Goal: Communication & Community: Answer question/provide support

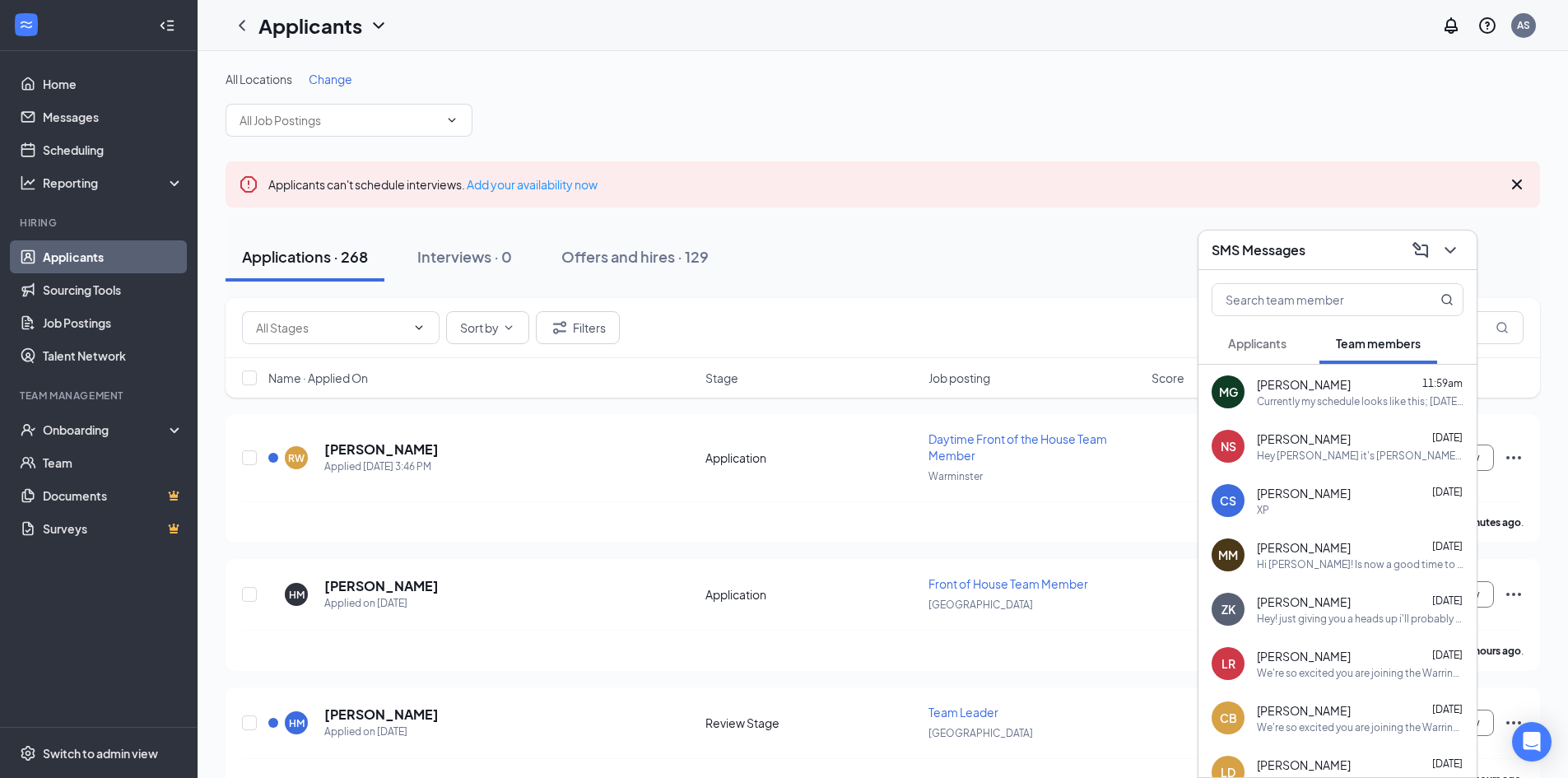
click at [1296, 342] on button "Applicants" at bounding box center [1257, 343] width 92 height 41
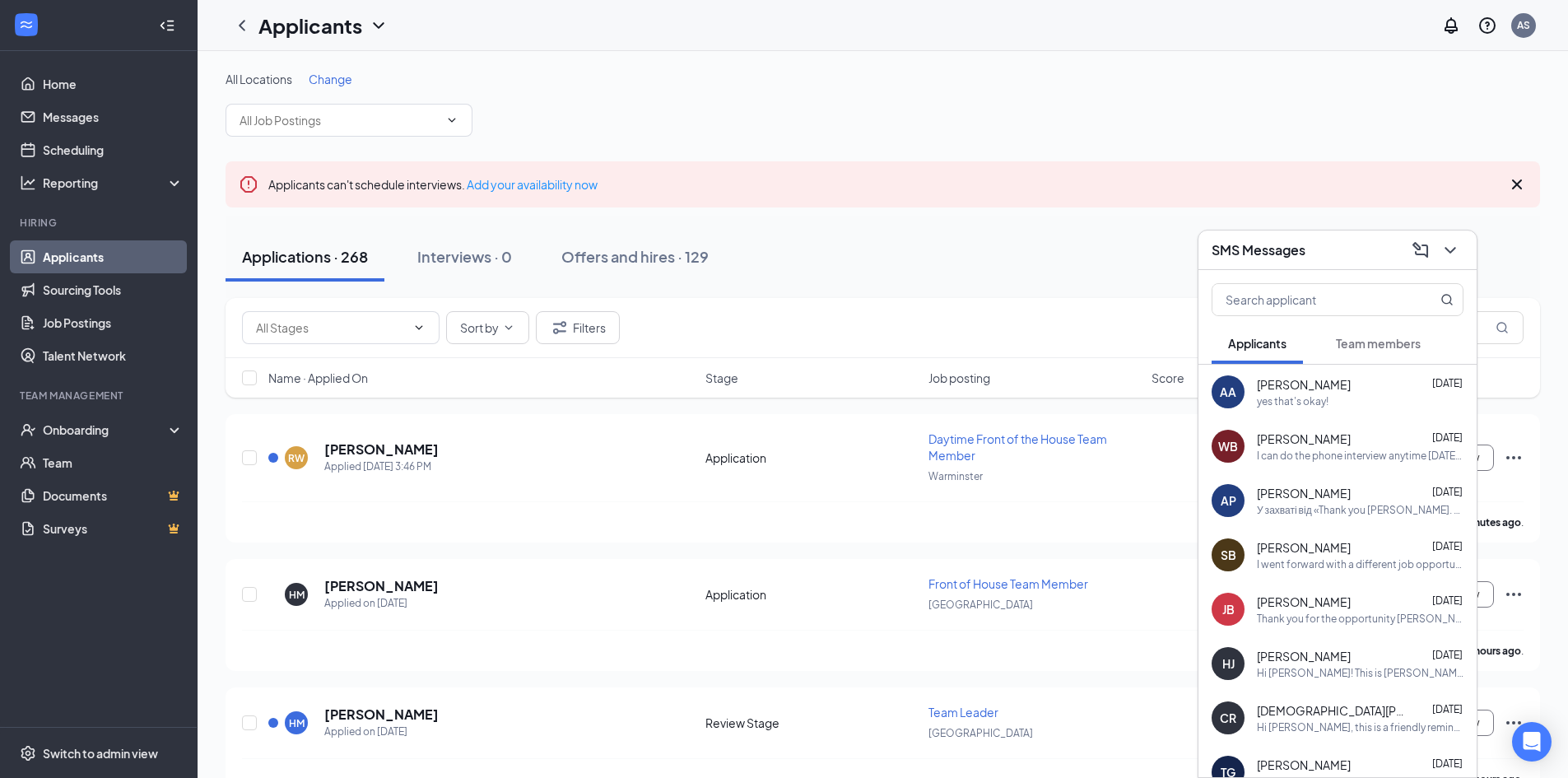
click at [1295, 602] on span "[PERSON_NAME]" at bounding box center [1303, 601] width 94 height 16
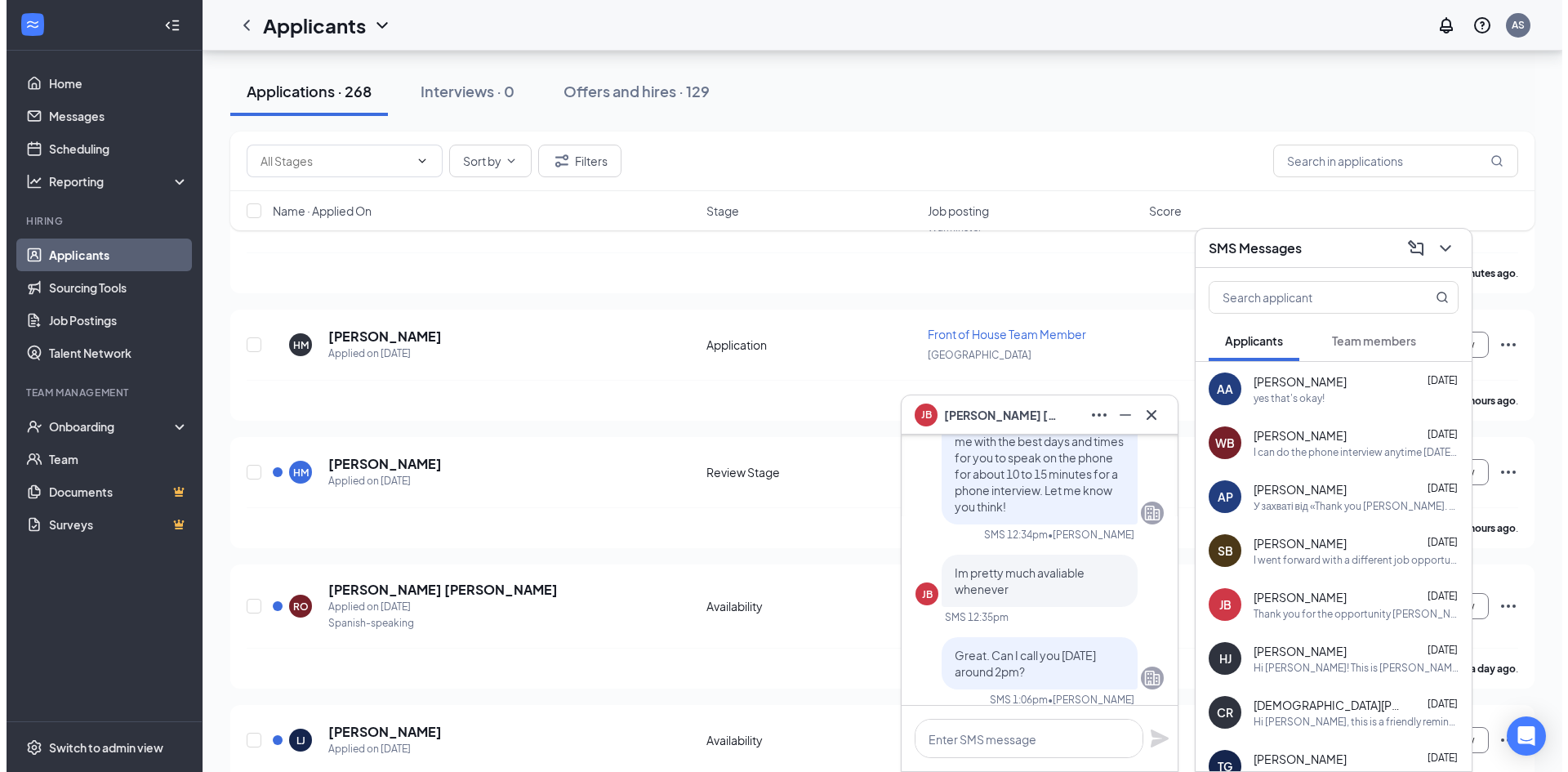
scroll to position [-327, 0]
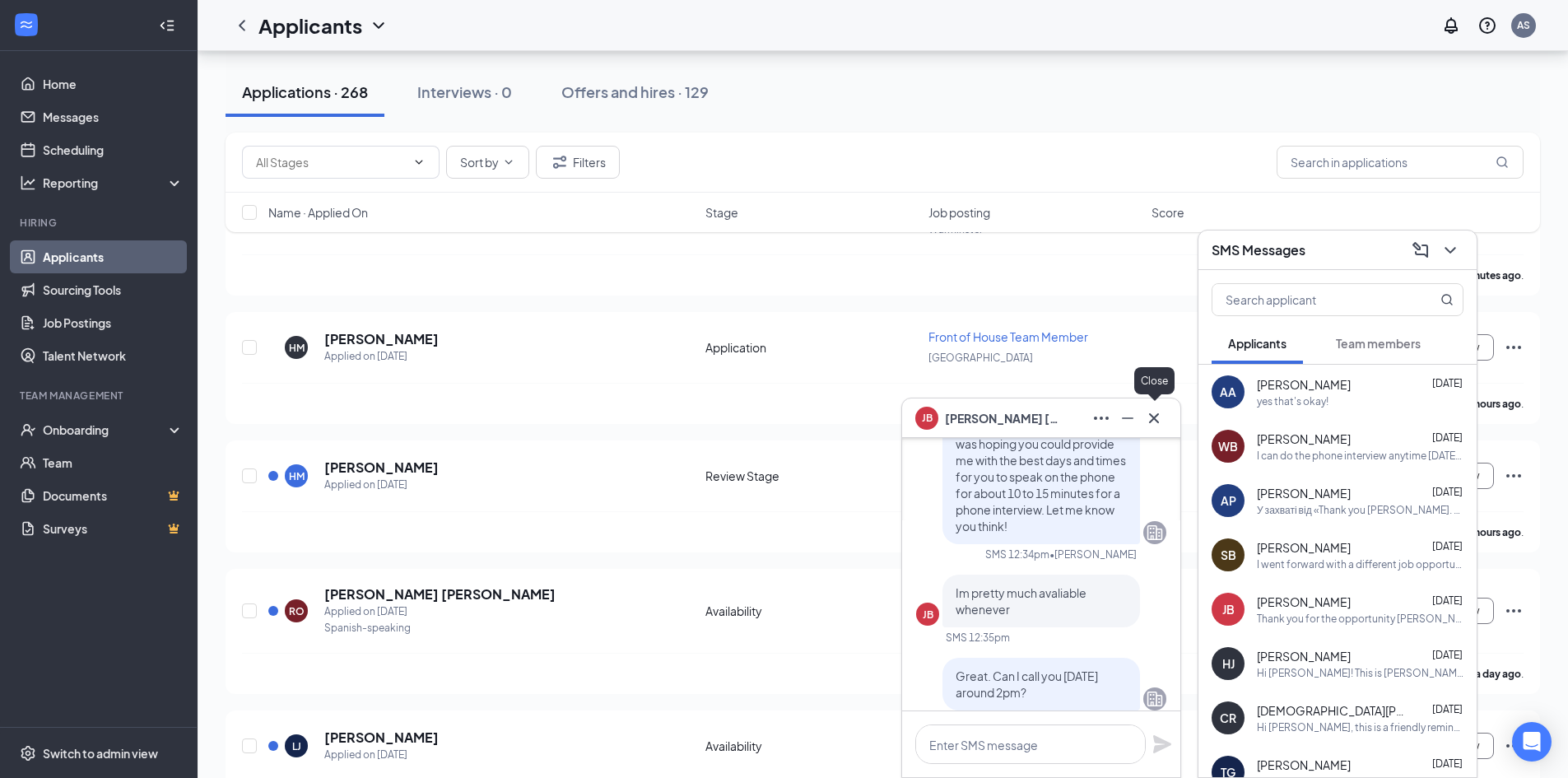
click at [1156, 410] on icon "Cross" at bounding box center [1153, 417] width 20 height 20
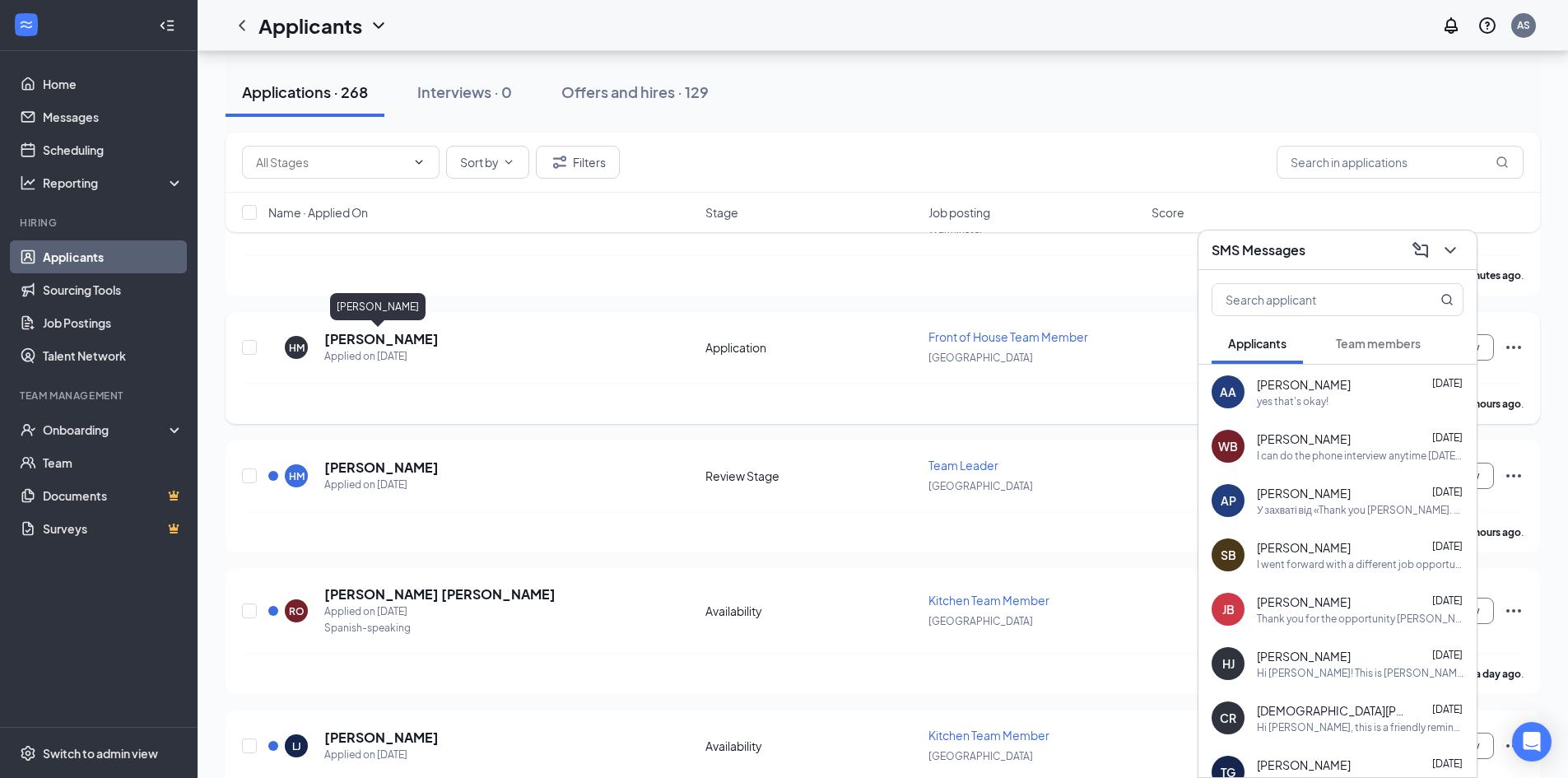
click at [357, 340] on h5 "[PERSON_NAME]" at bounding box center [381, 339] width 115 height 18
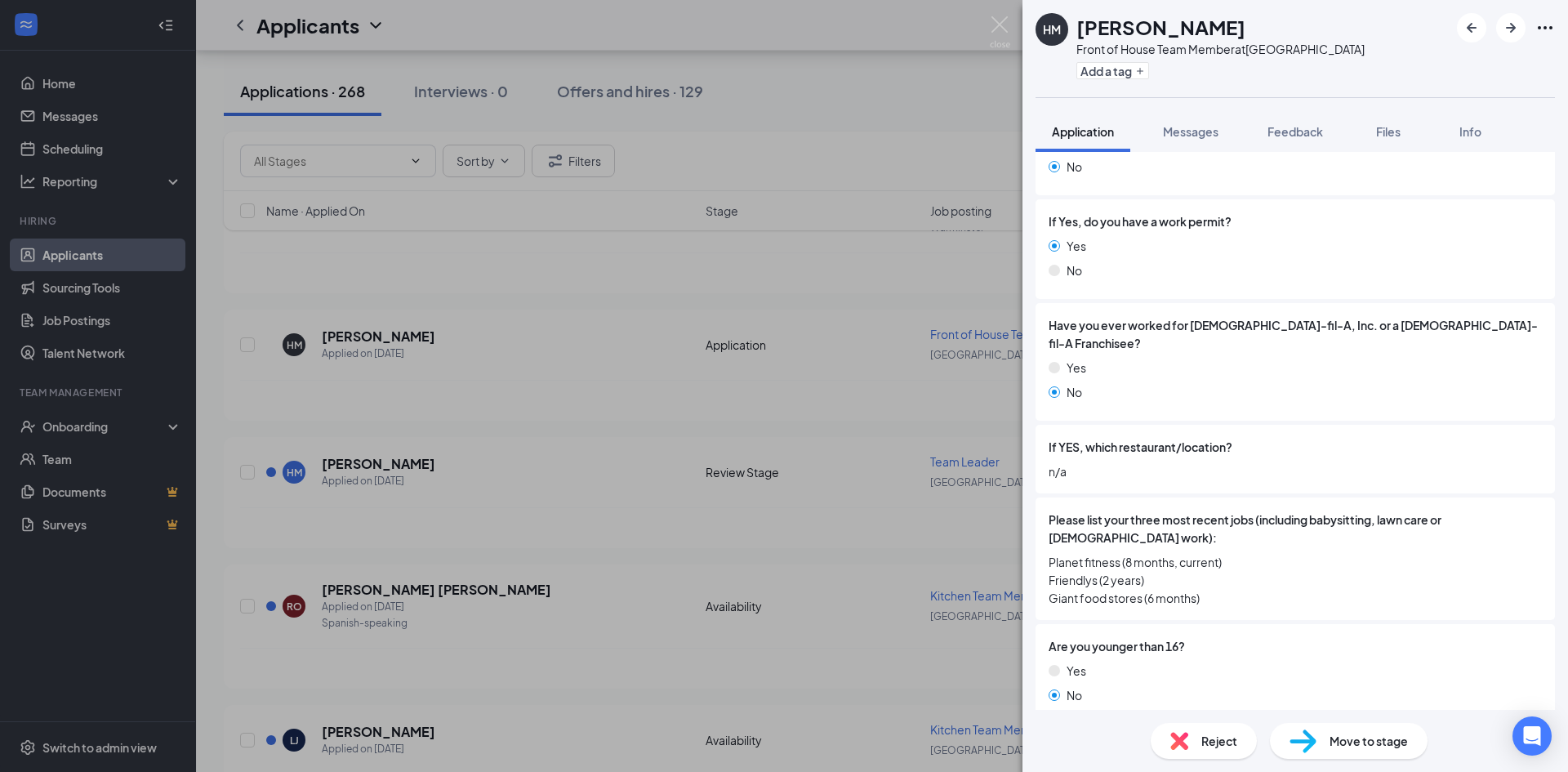
scroll to position [569, 0]
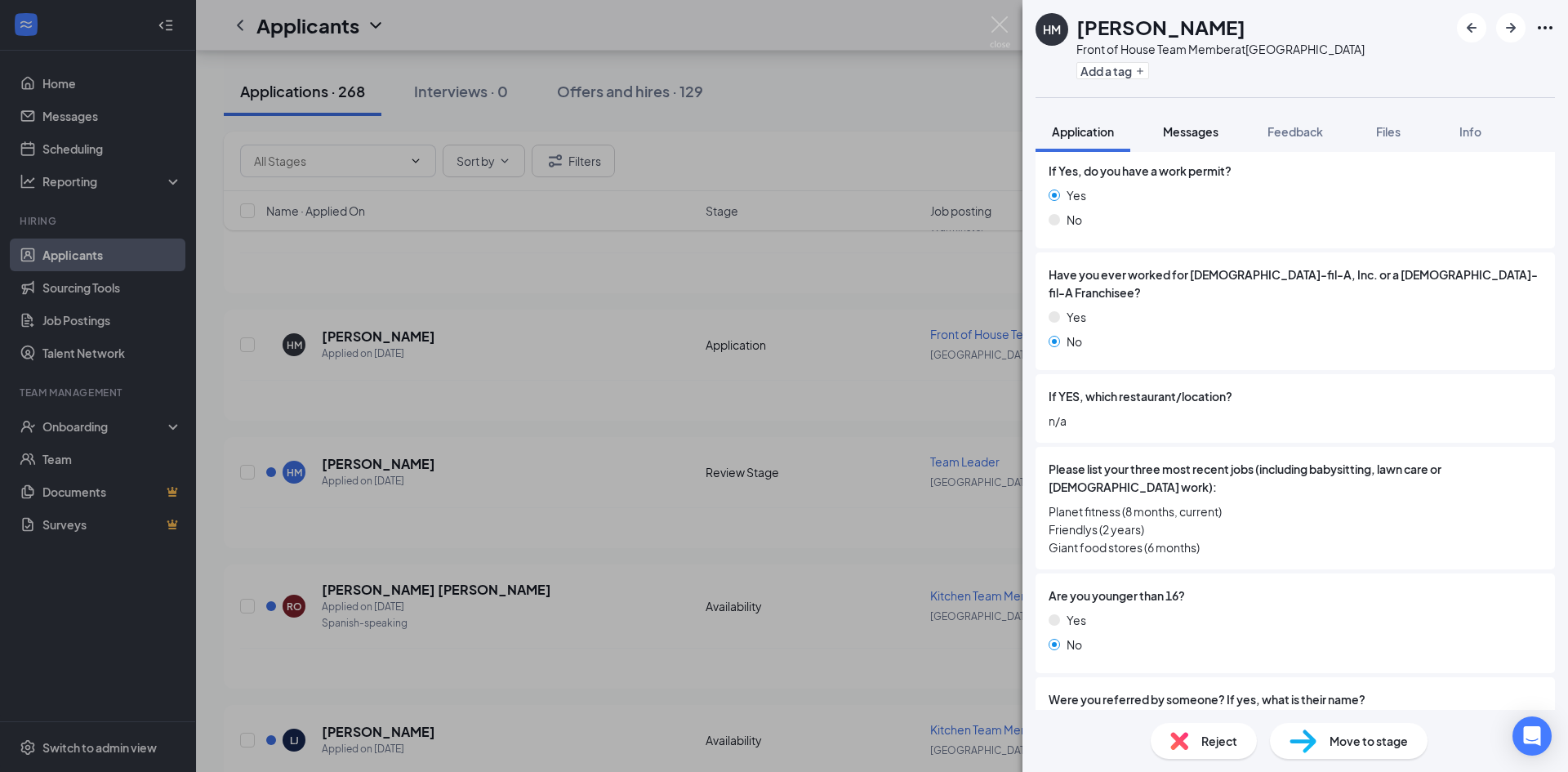
click at [1213, 137] on span "Messages" at bounding box center [1191, 130] width 56 height 14
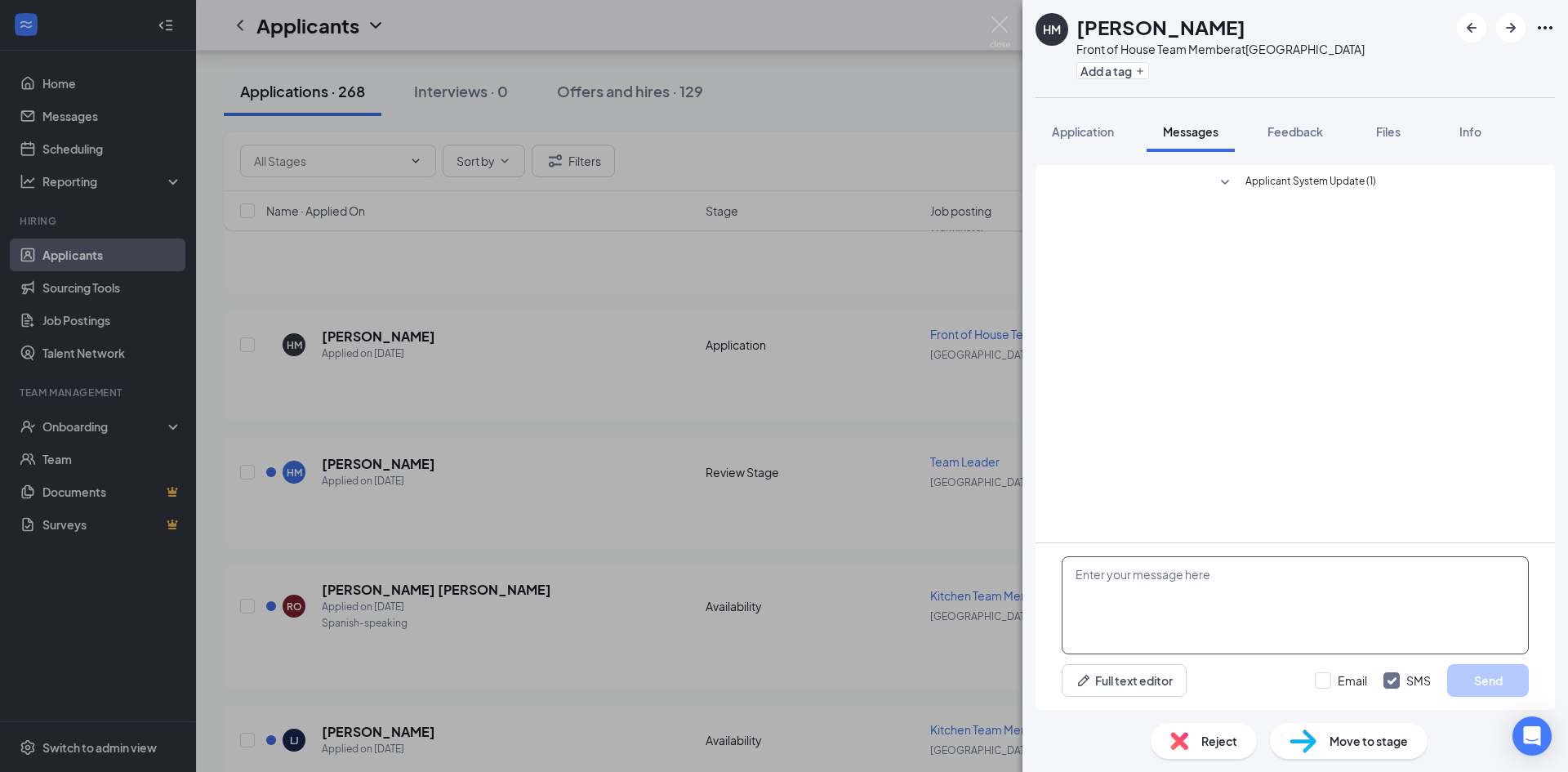
click at [1228, 593] on textarea at bounding box center [1295, 605] width 467 height 98
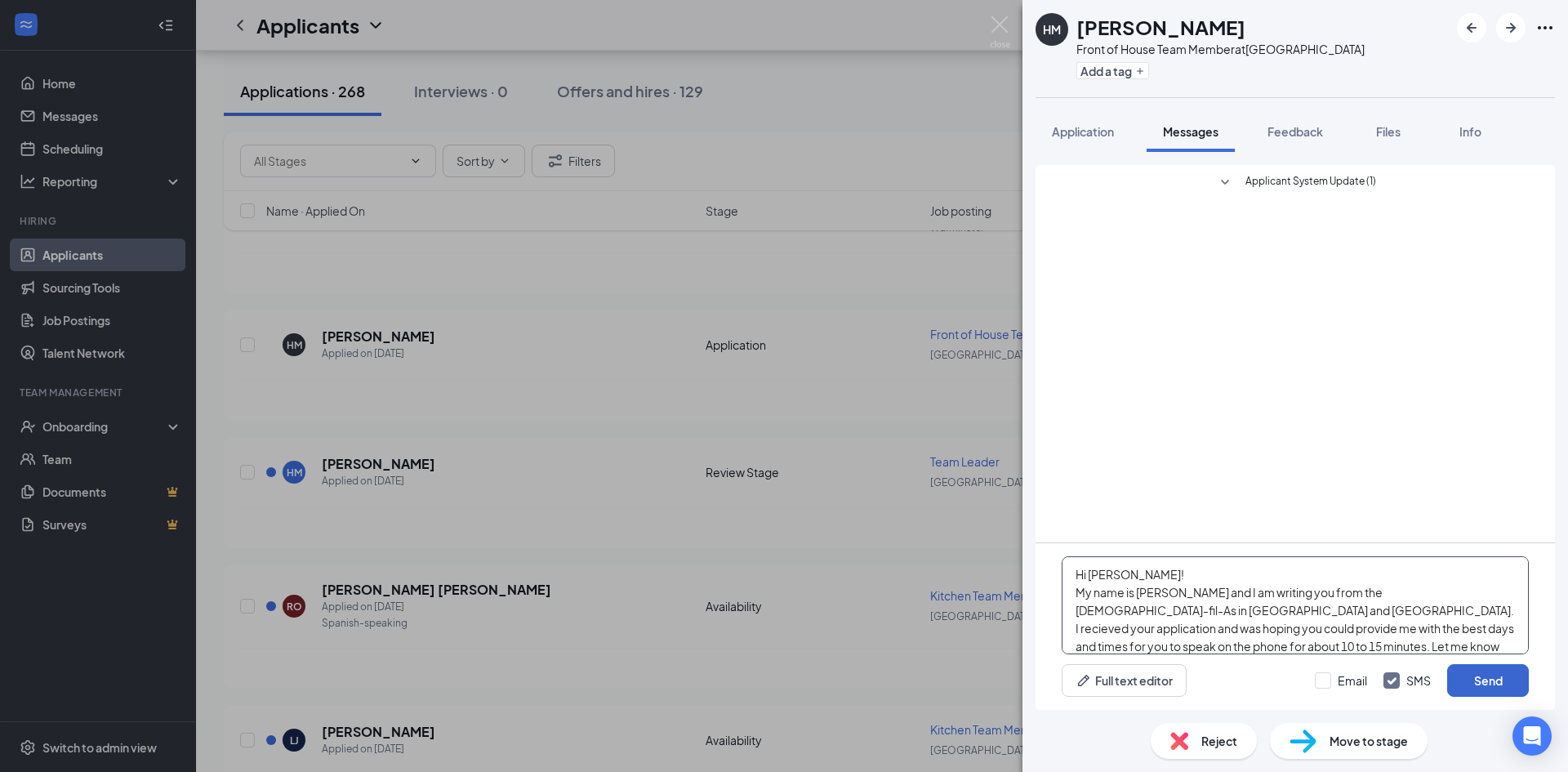
type textarea "Hi [PERSON_NAME]! My name is [PERSON_NAME] and I am writing you from the [DEMOG…"
click at [1494, 674] on button "Send" at bounding box center [1488, 680] width 82 height 33
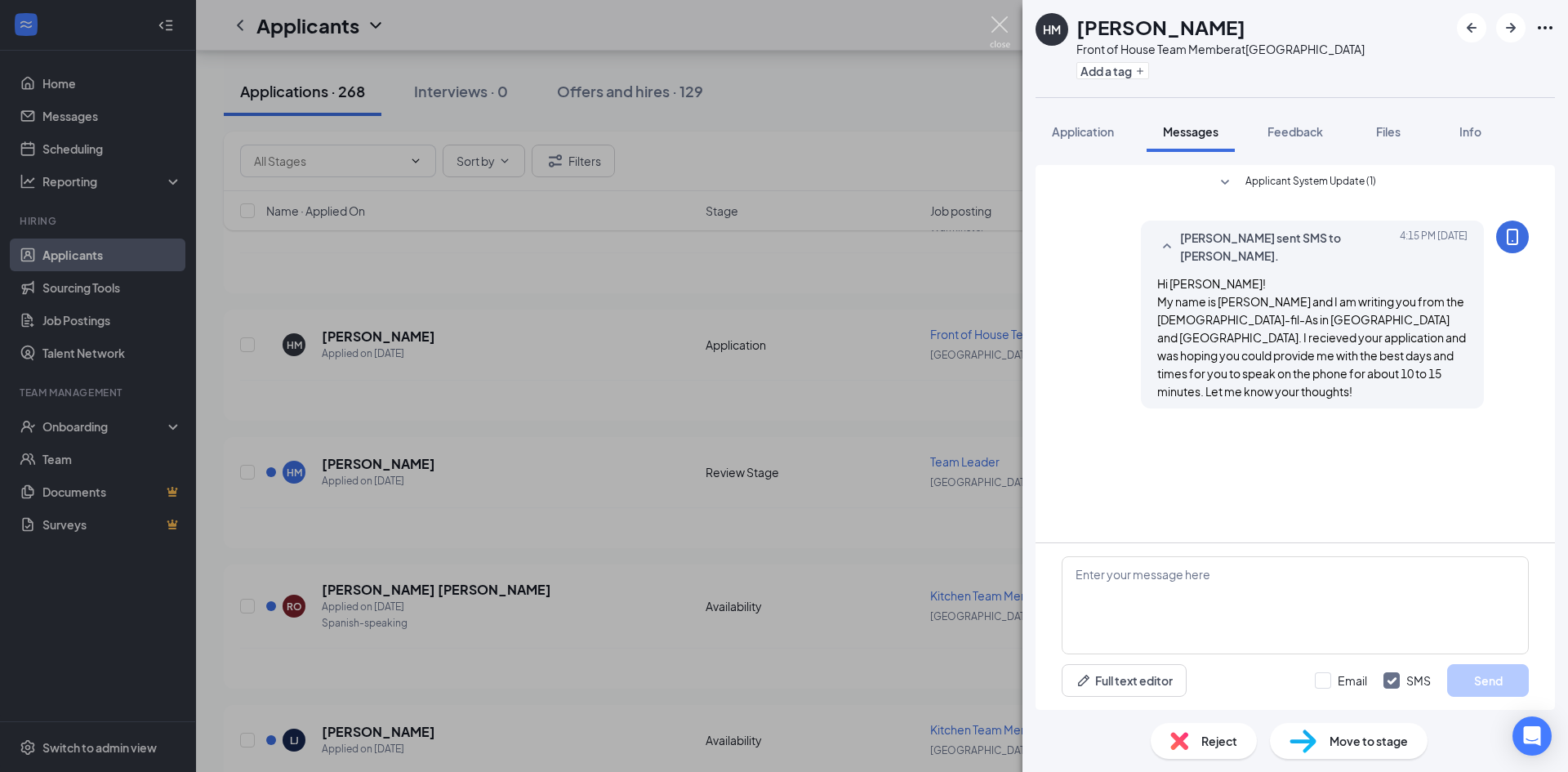
click at [993, 30] on img at bounding box center [1000, 32] width 20 height 32
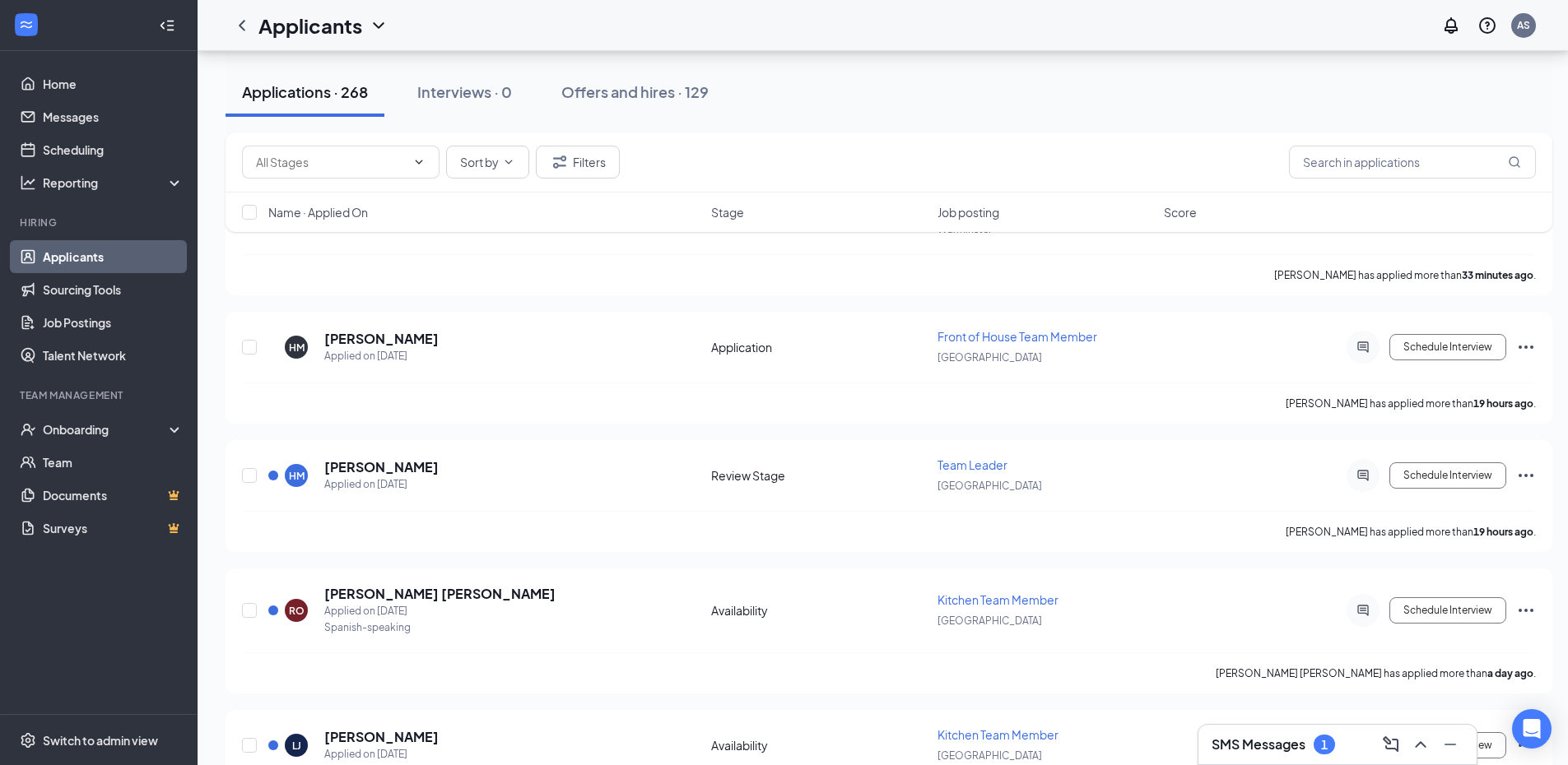
click at [1276, 738] on h3 "SMS Messages" at bounding box center [1258, 744] width 94 height 18
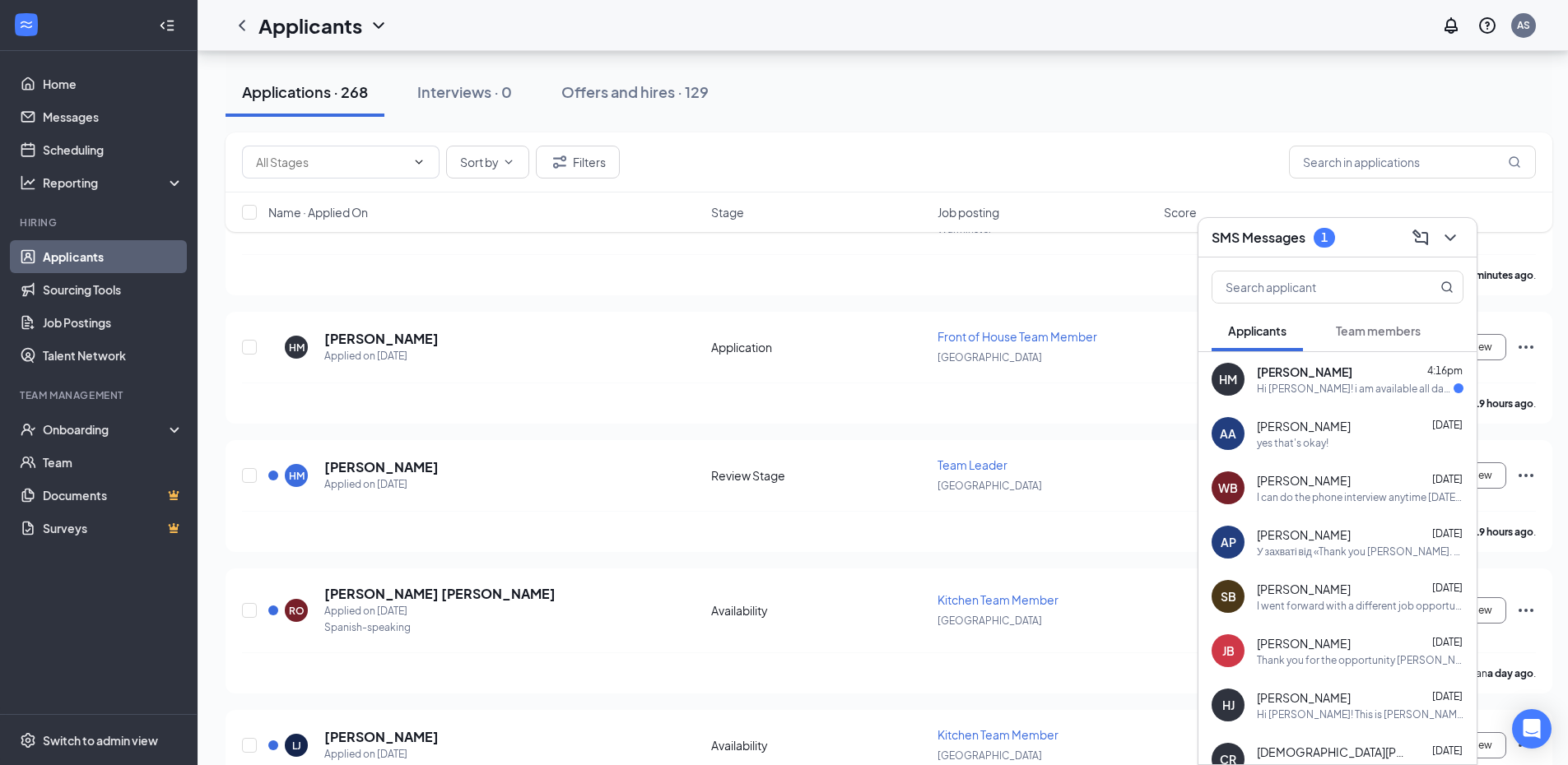
click at [1311, 389] on div "Hi [PERSON_NAME]! i am available all day [DATE]! so happy to hear back from you." at bounding box center [1355, 388] width 197 height 14
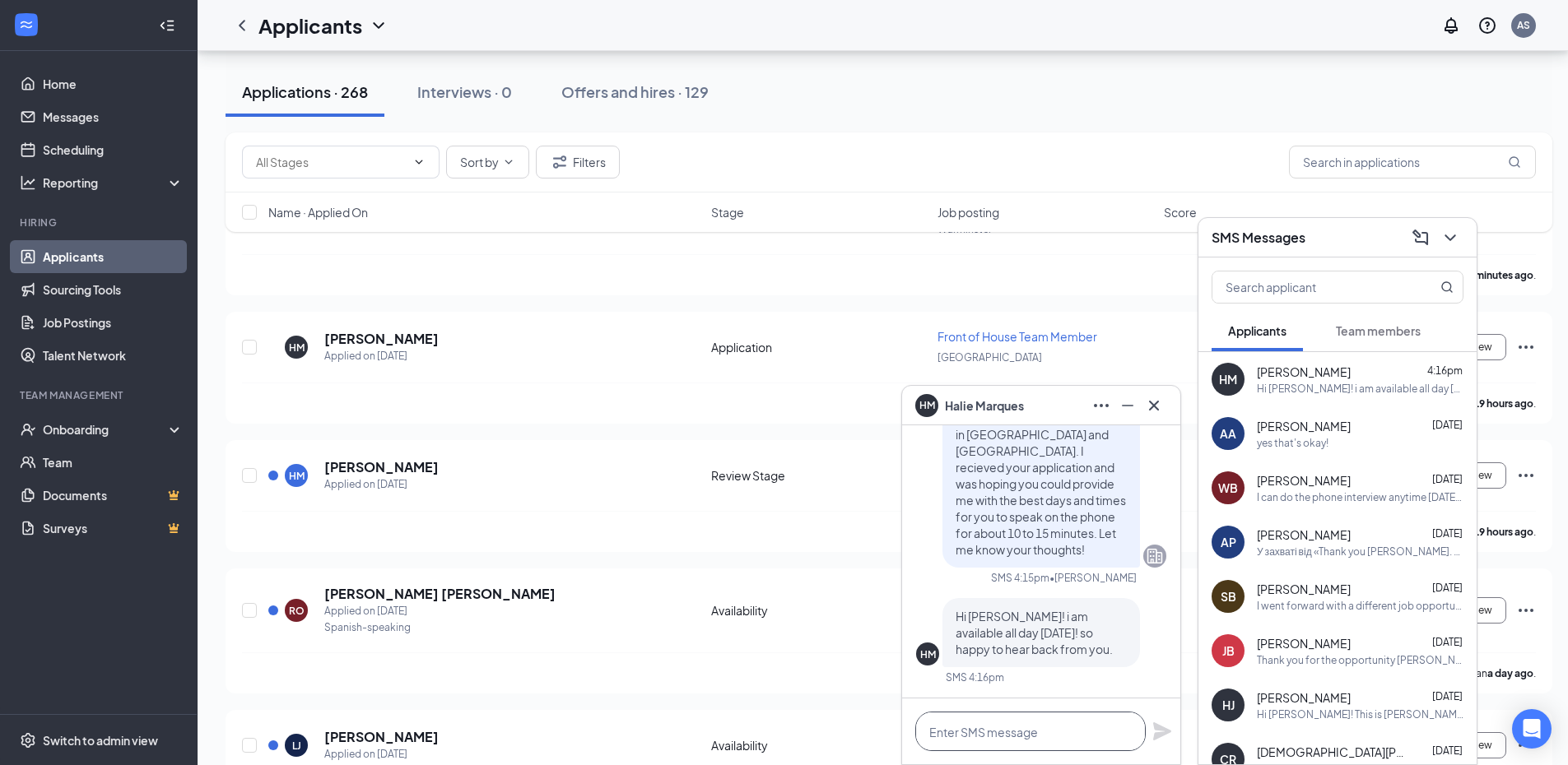
click at [1044, 729] on textarea at bounding box center [1031, 731] width 231 height 40
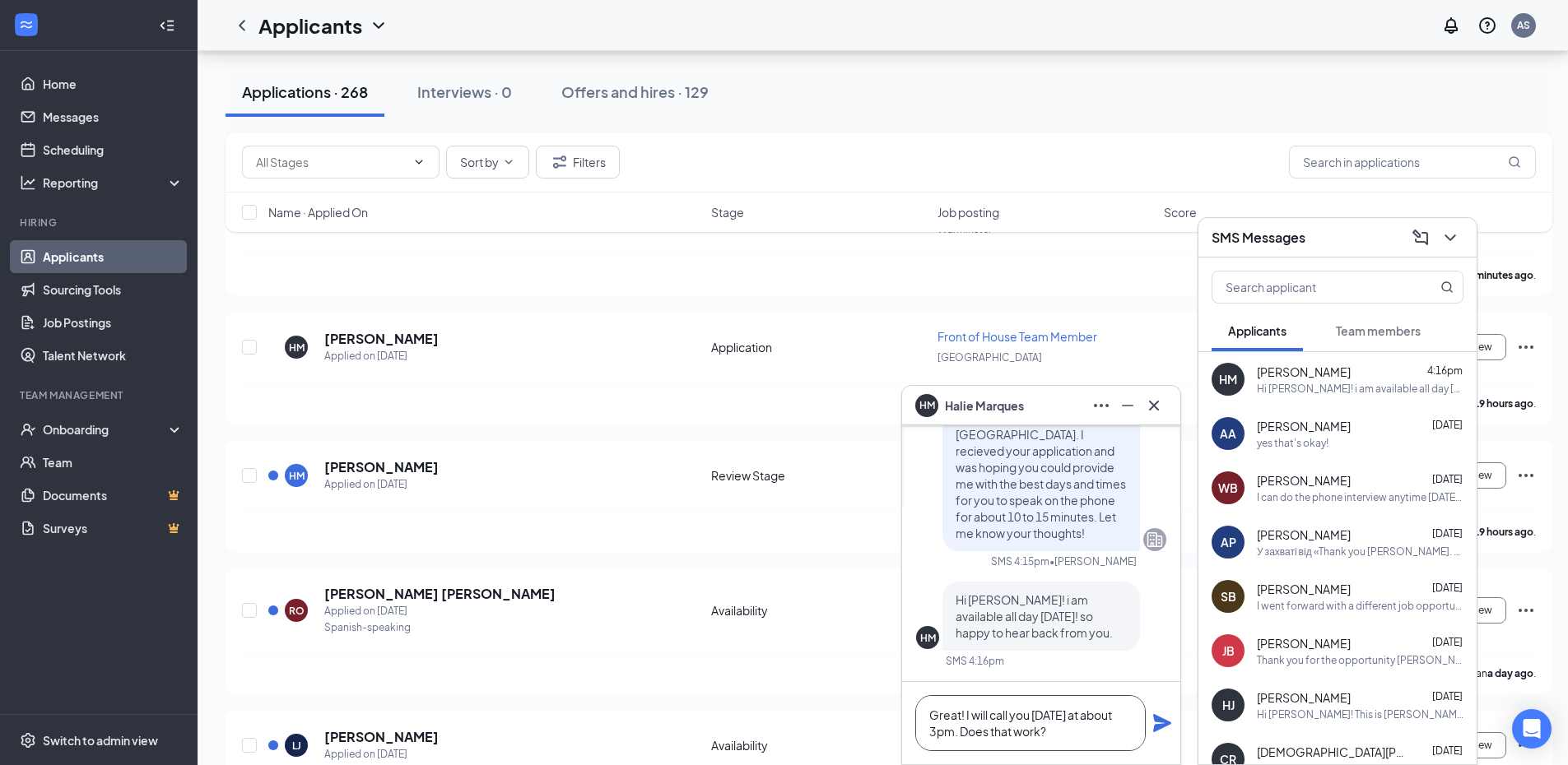
type textarea "Great! I will call you [DATE] at about 3pm. Does that work?"
click at [1167, 721] on icon "Plane" at bounding box center [1162, 723] width 18 height 18
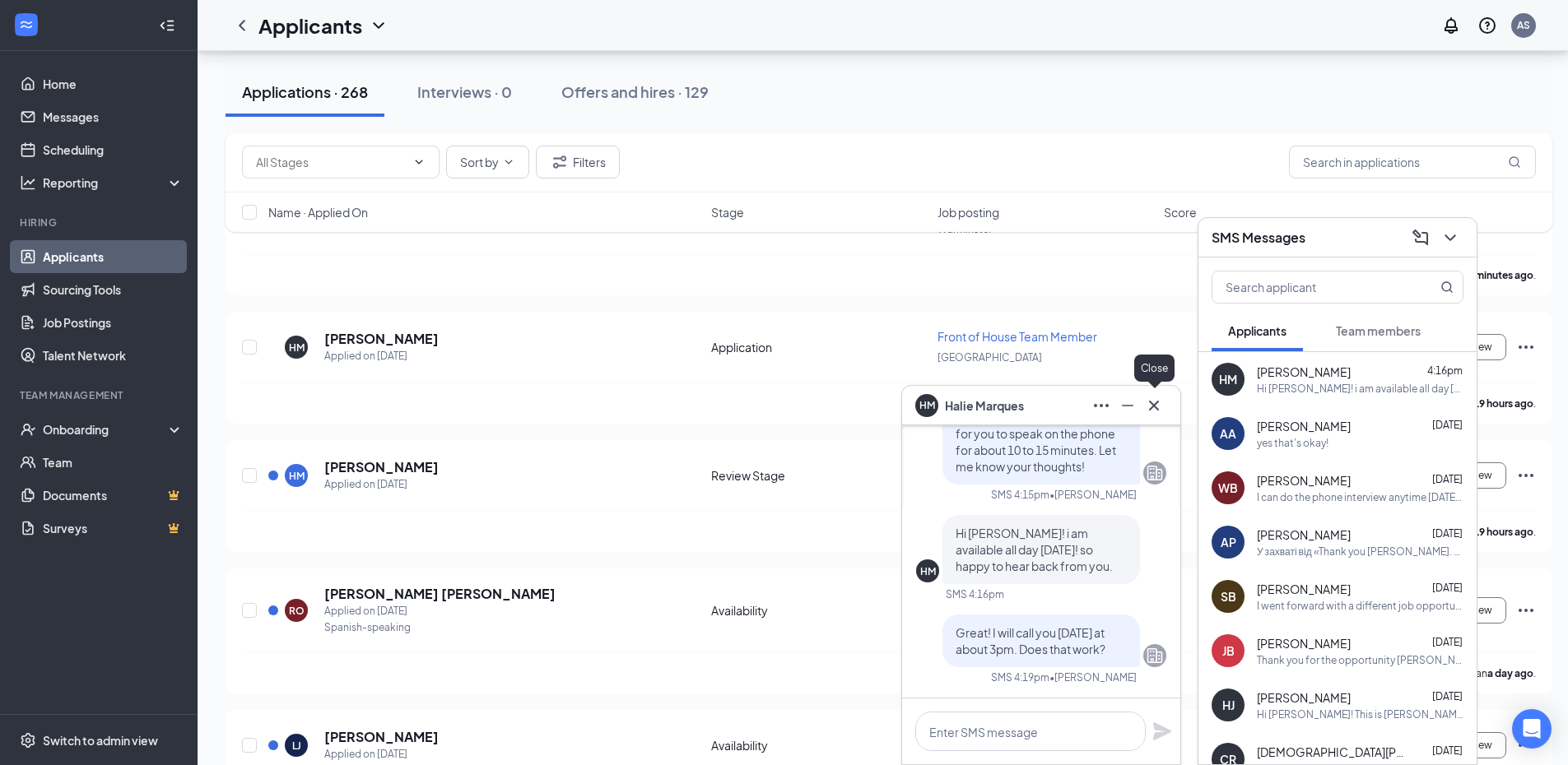
click at [1160, 406] on icon "Cross" at bounding box center [1153, 405] width 20 height 20
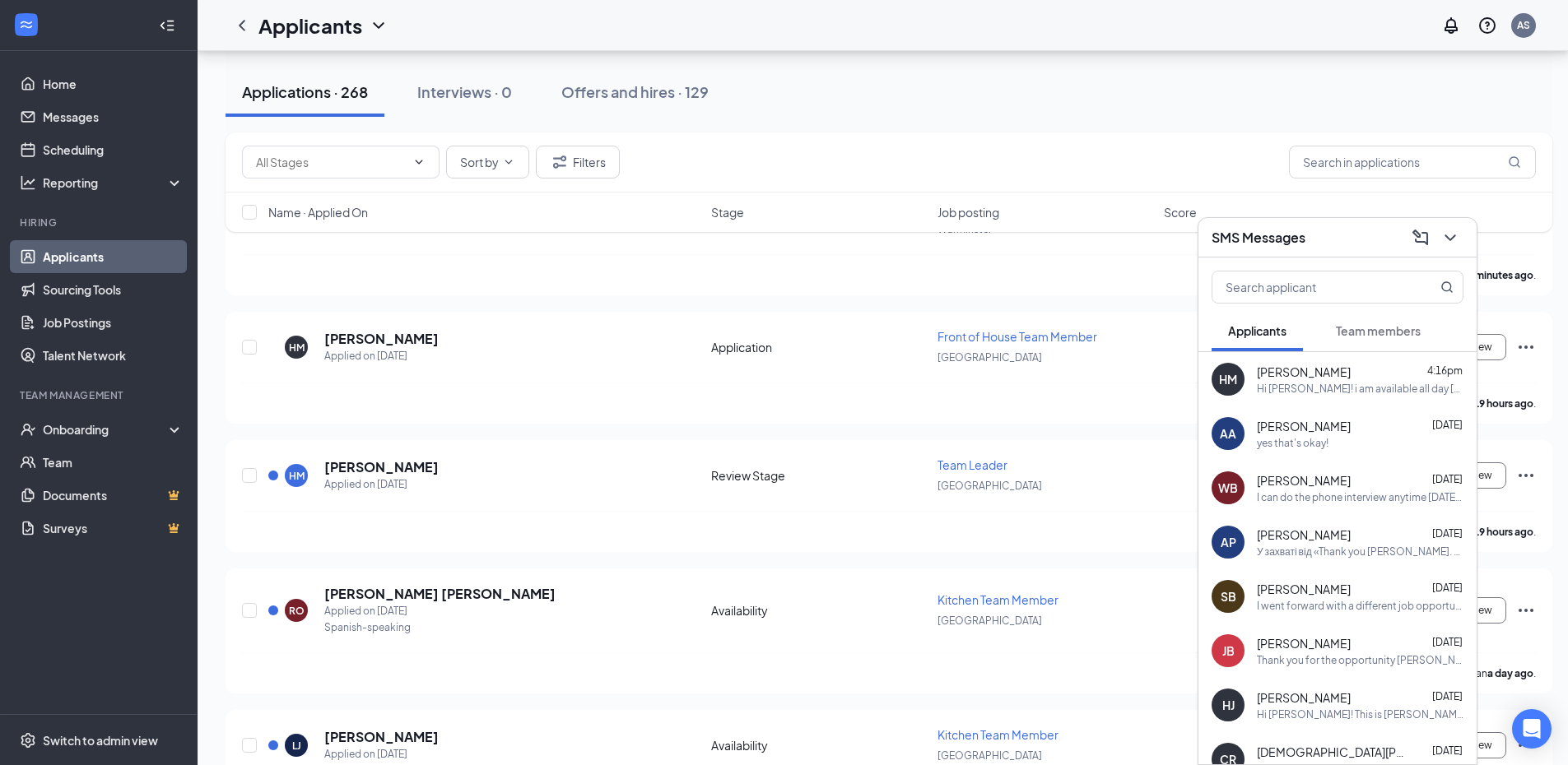
click at [1268, 393] on div "Hi [PERSON_NAME]! i am available all day [DATE]! so happy to hear back from you." at bounding box center [1359, 388] width 206 height 14
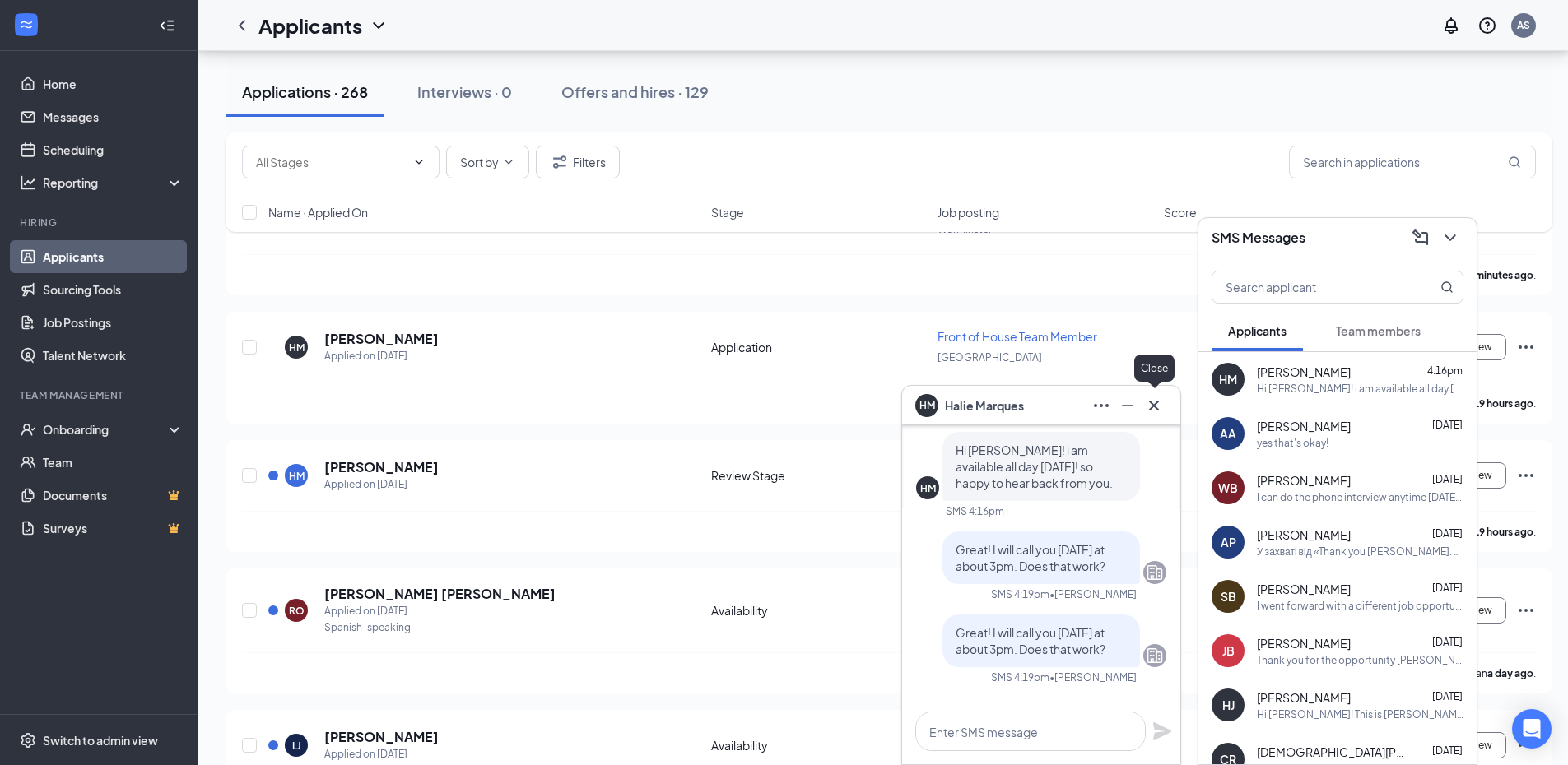
click at [1161, 403] on icon "Cross" at bounding box center [1153, 405] width 20 height 20
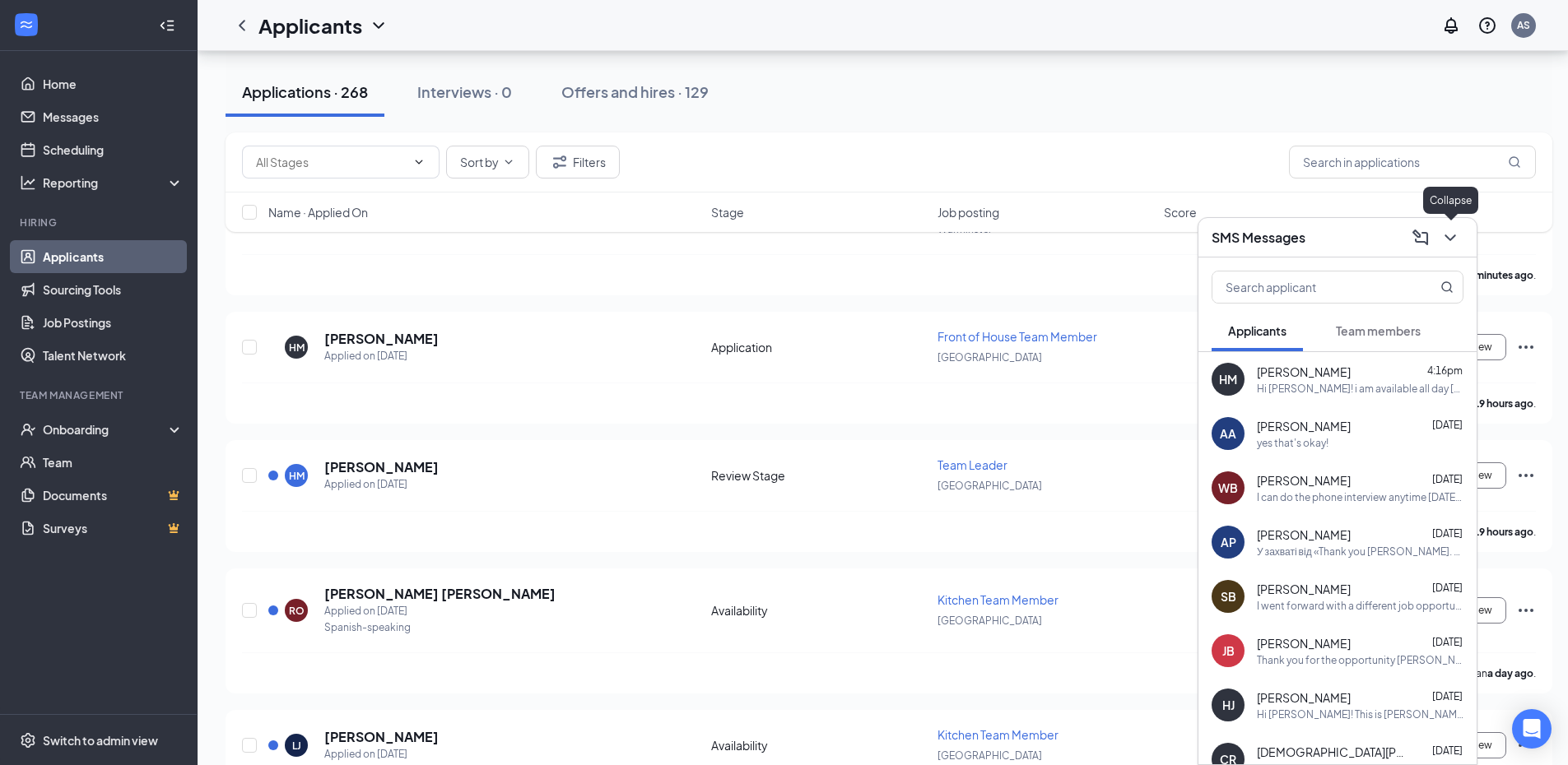
click at [1449, 232] on icon "ChevronDown" at bounding box center [1449, 237] width 20 height 20
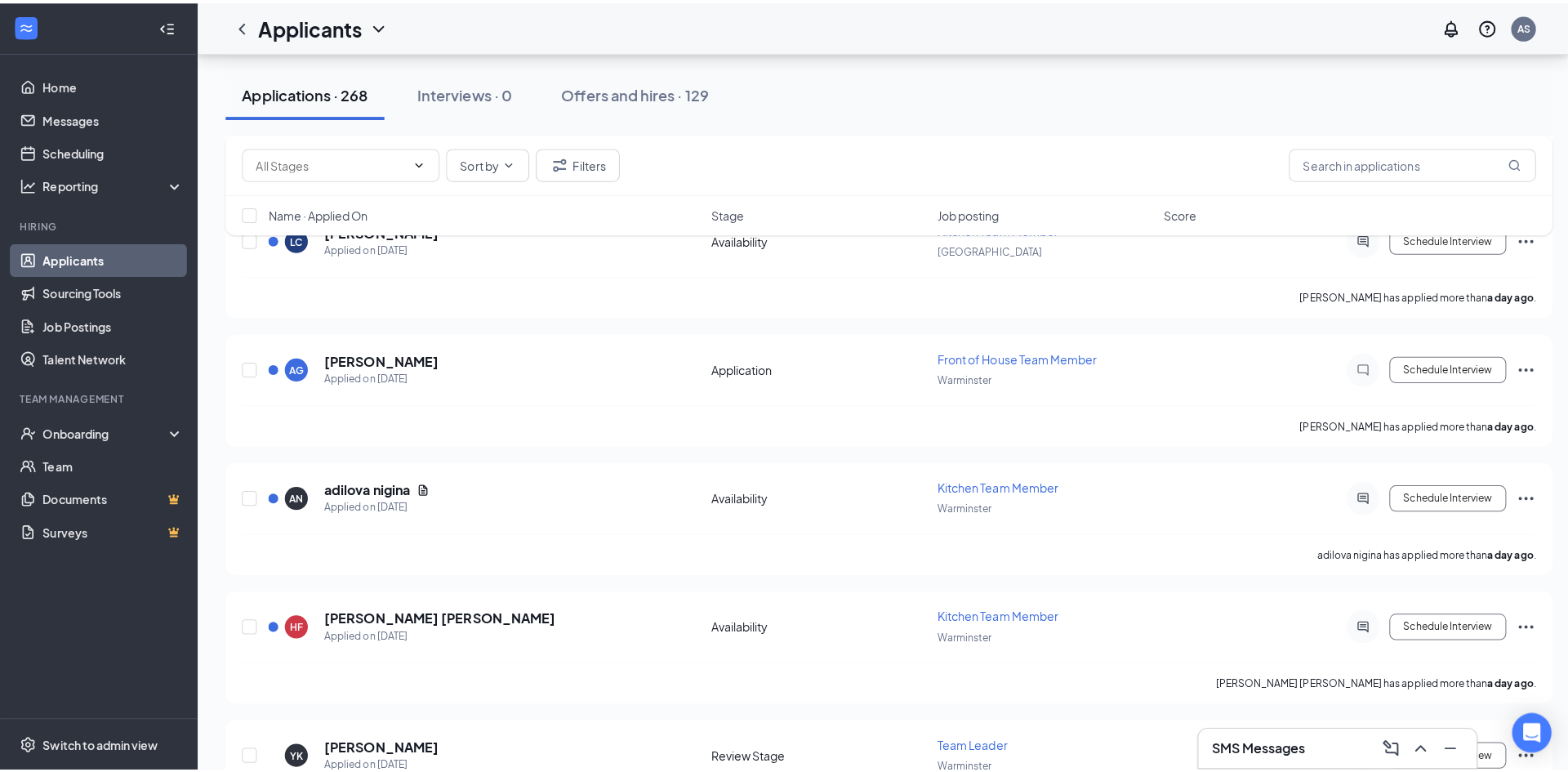
scroll to position [898, 0]
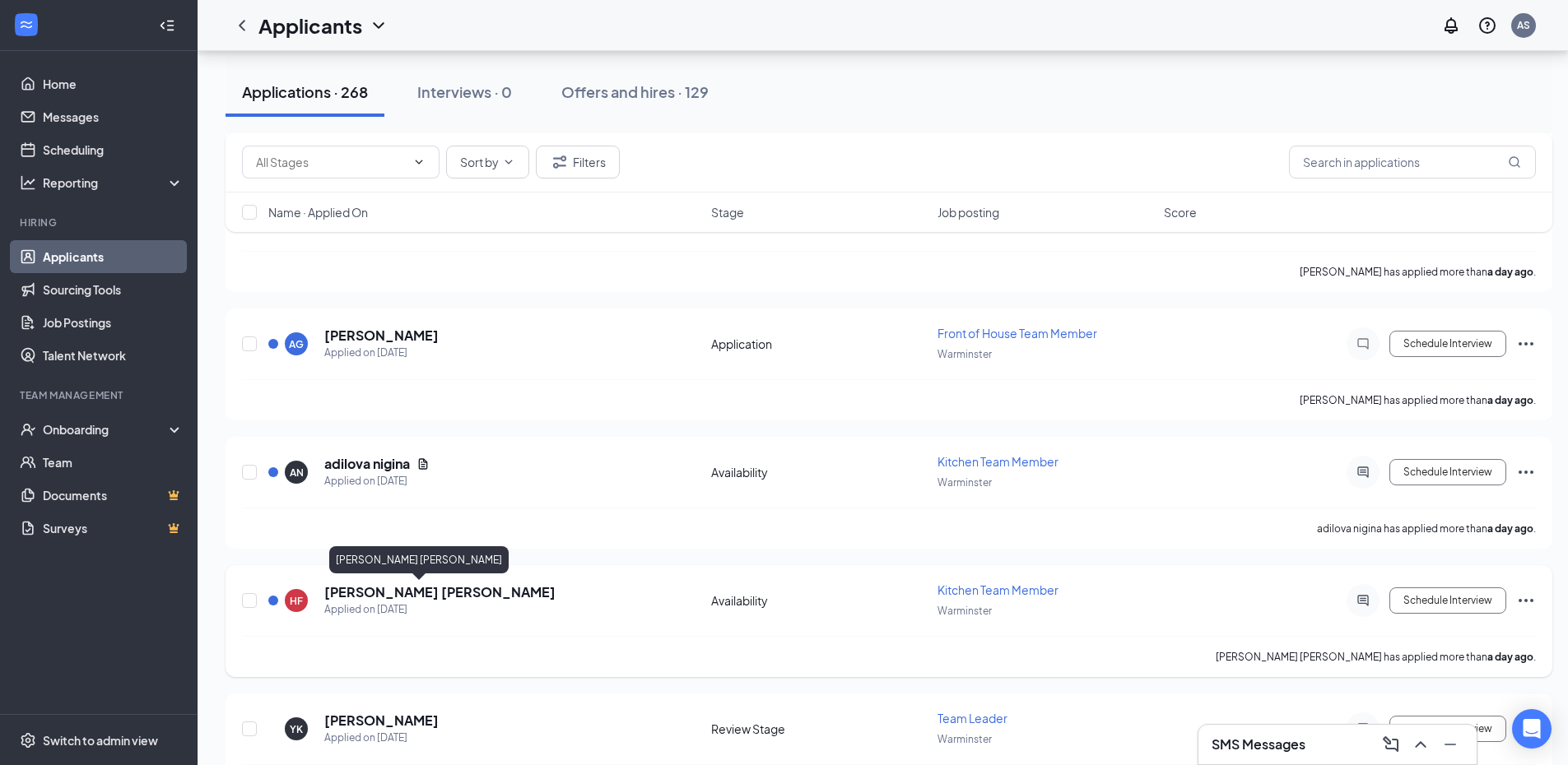
click at [383, 596] on h5 "[PERSON_NAME] [PERSON_NAME]" at bounding box center [440, 592] width 232 height 18
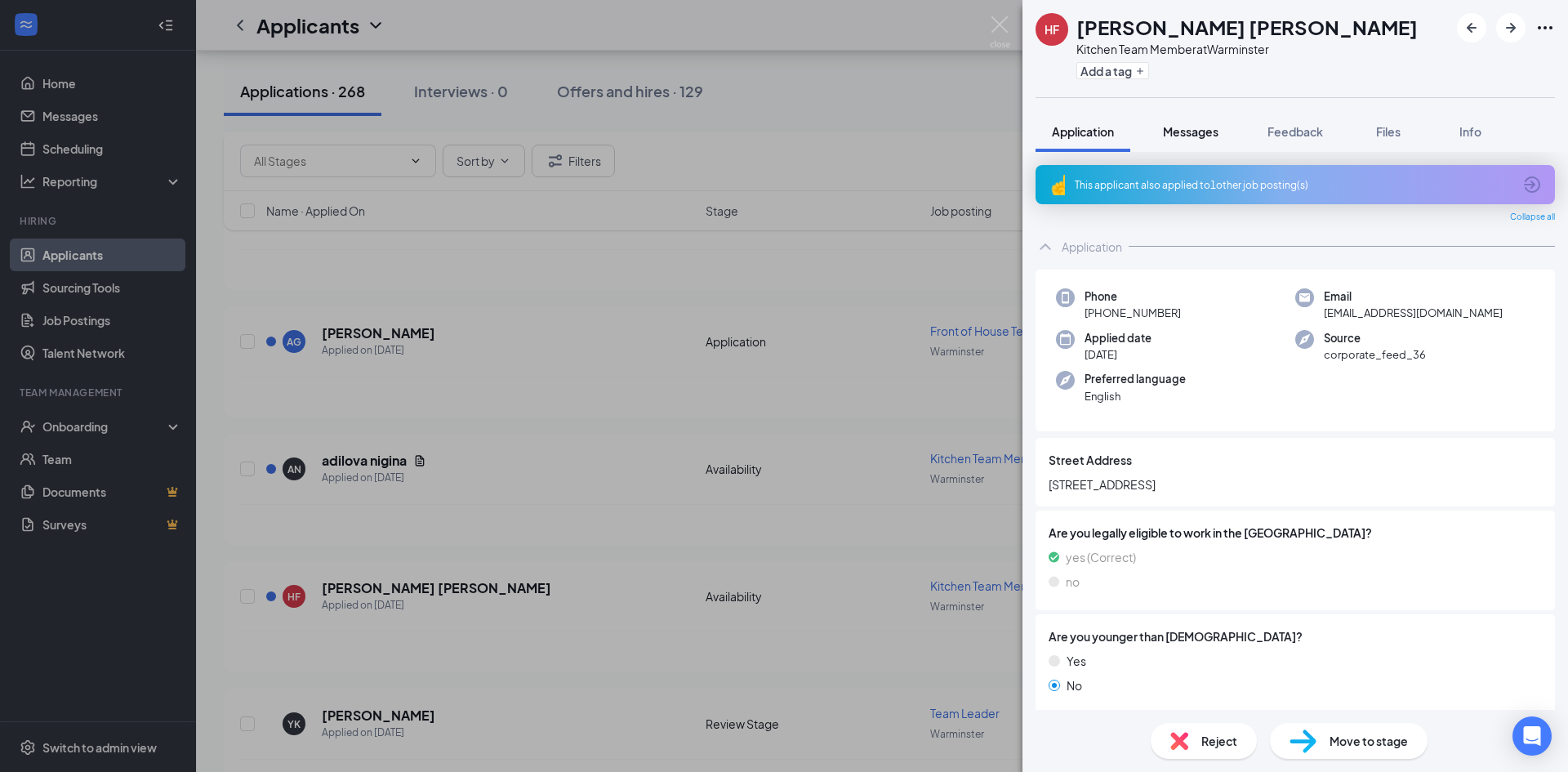
click at [1180, 131] on span "Messages" at bounding box center [1191, 130] width 56 height 14
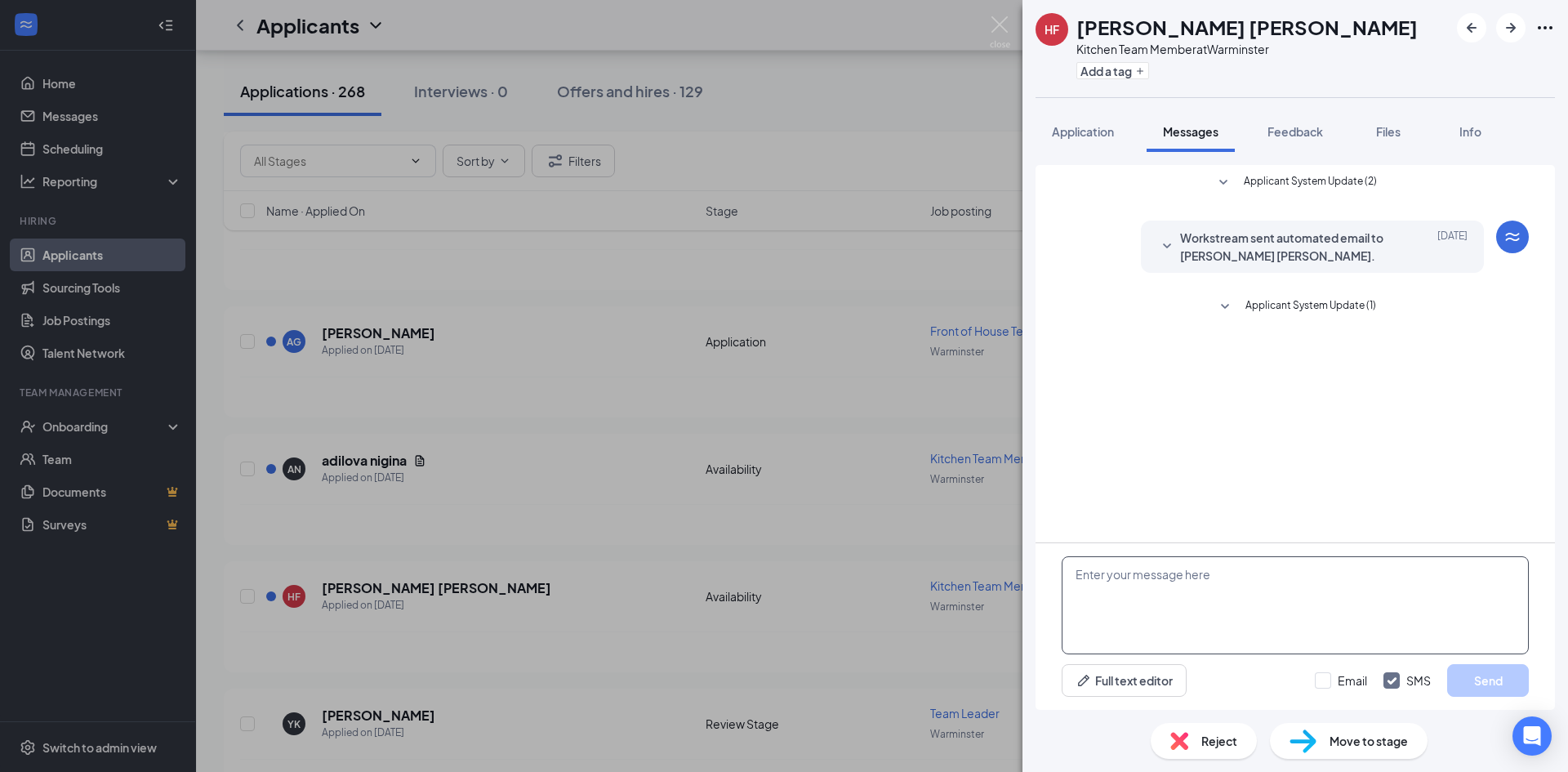
click at [1223, 576] on textarea at bounding box center [1295, 605] width 467 height 98
type textarea "Hi [PERSON_NAME]!"
click at [996, 27] on img at bounding box center [1000, 32] width 20 height 32
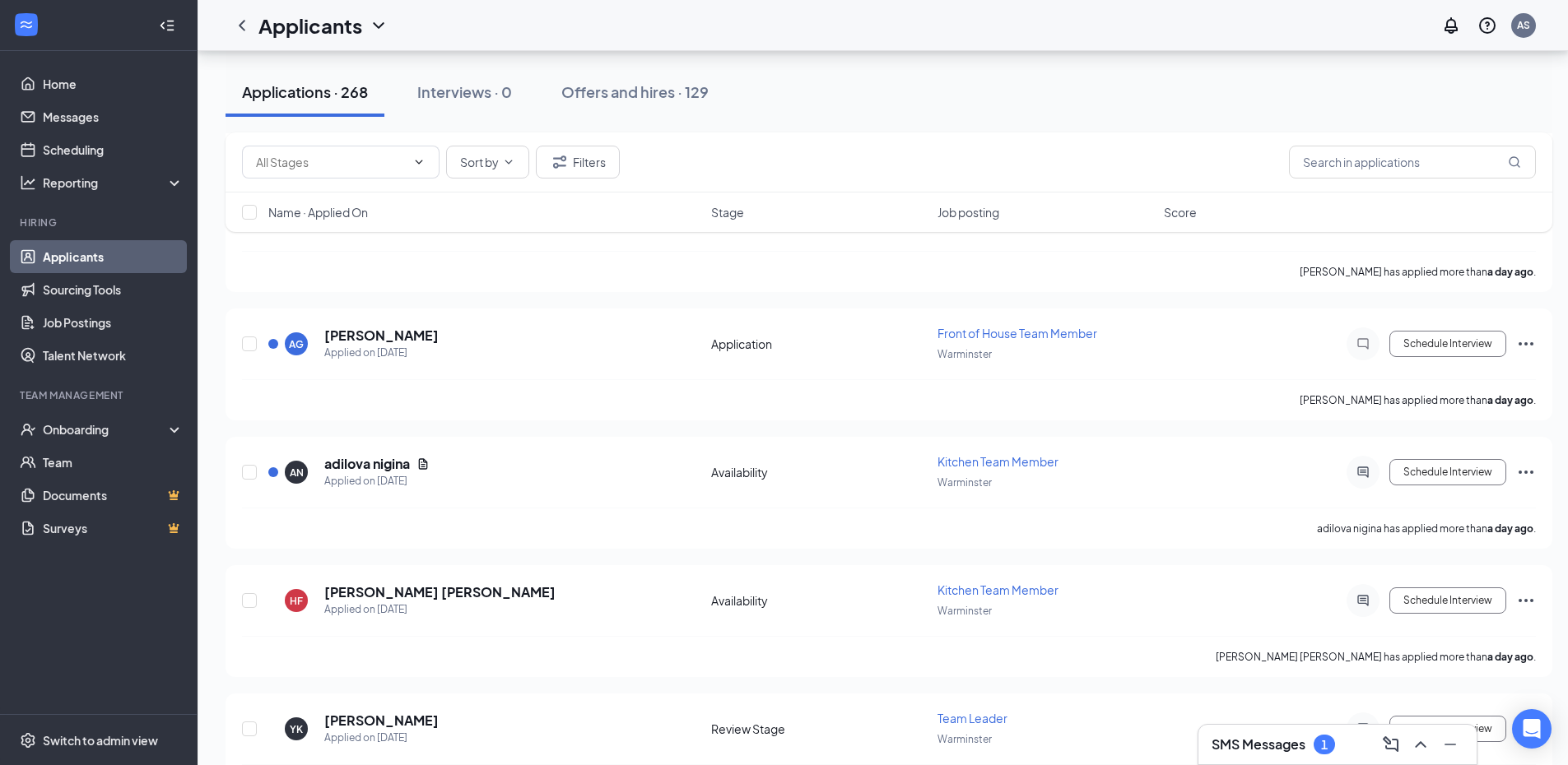
click at [1250, 743] on h3 "SMS Messages" at bounding box center [1258, 744] width 94 height 18
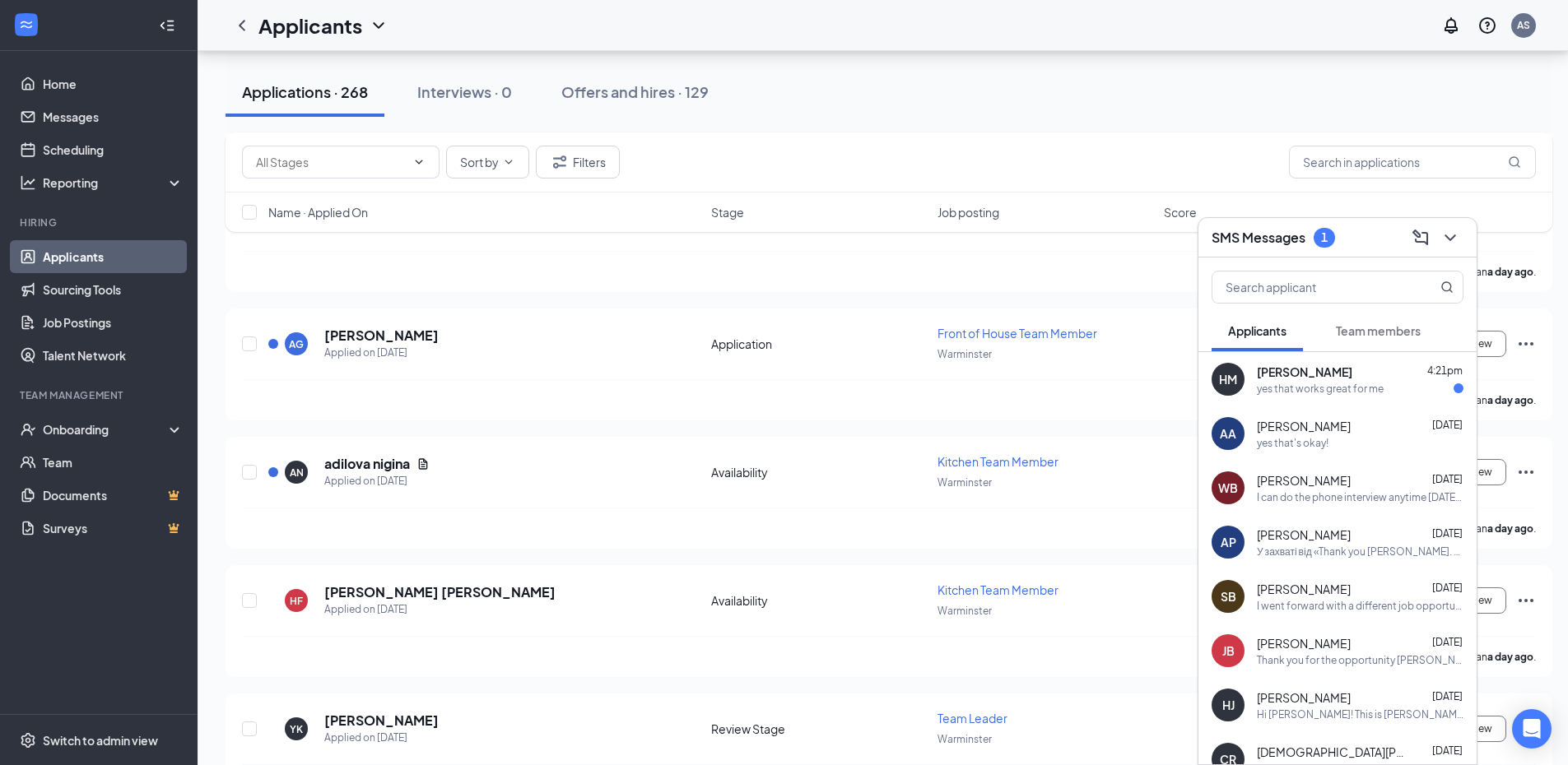
click at [1358, 388] on div "yes that works great for me" at bounding box center [1319, 388] width 126 height 14
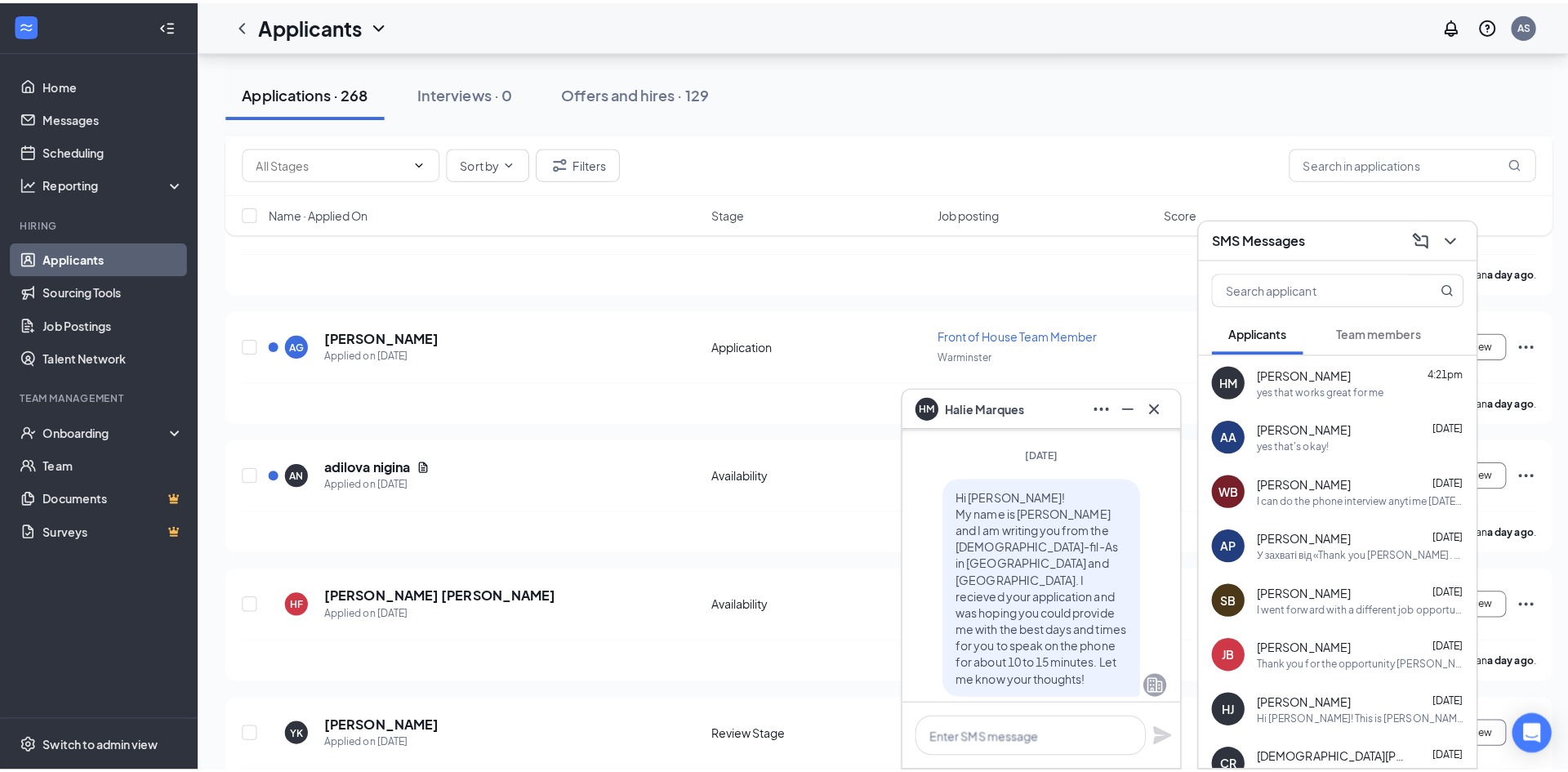
scroll to position [-327, 0]
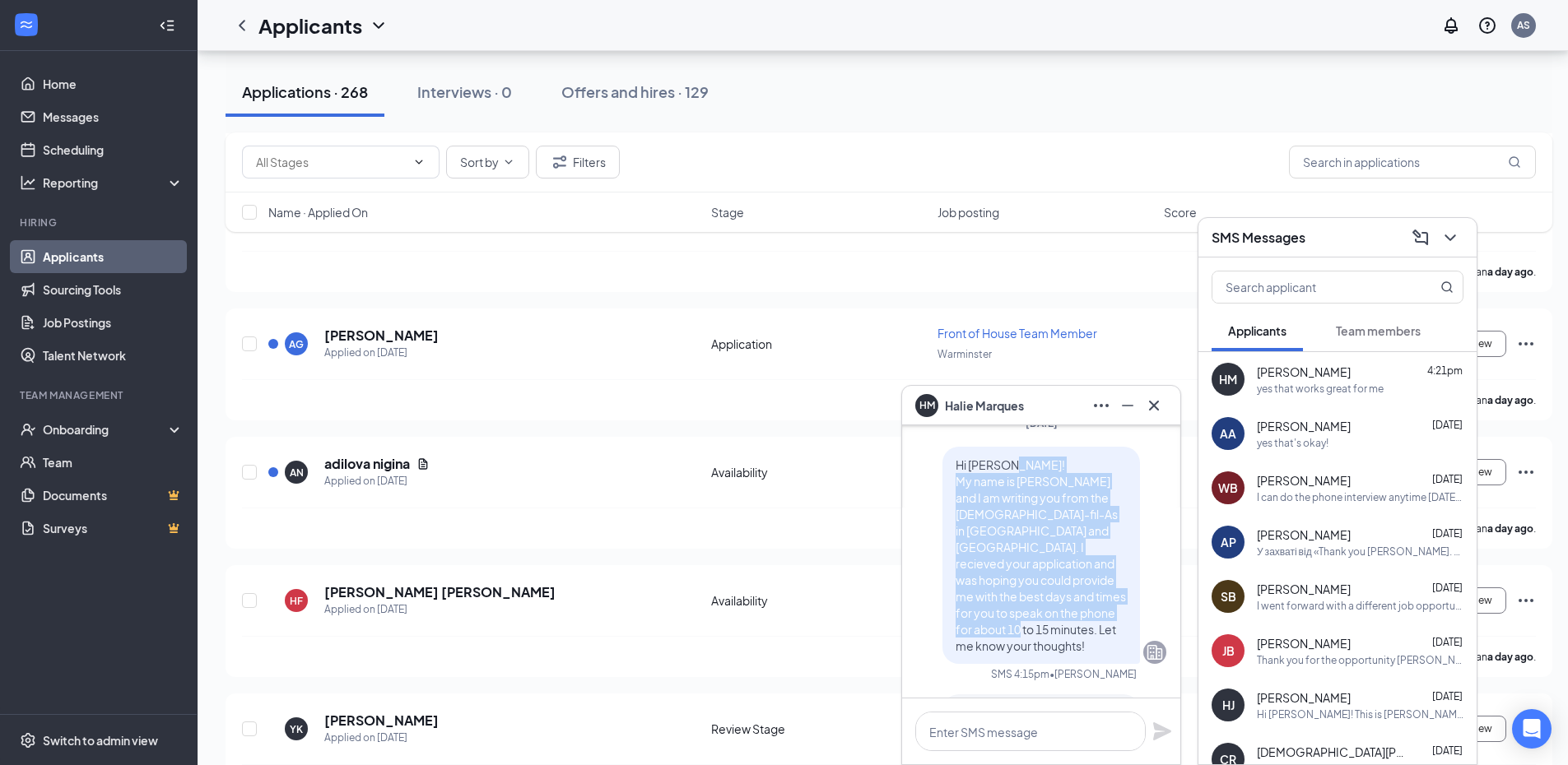
drag, startPoint x: 944, startPoint y: 499, endPoint x: 1006, endPoint y: 644, distance: 157.7
click at [1006, 644] on div "Hi [PERSON_NAME]! My name is [PERSON_NAME] and I am writing you from the [DEMOG…" at bounding box center [1041, 556] width 198 height 217
copy span "My name is [PERSON_NAME] and I am writing you from the [DEMOGRAPHIC_DATA]-fil-A…"
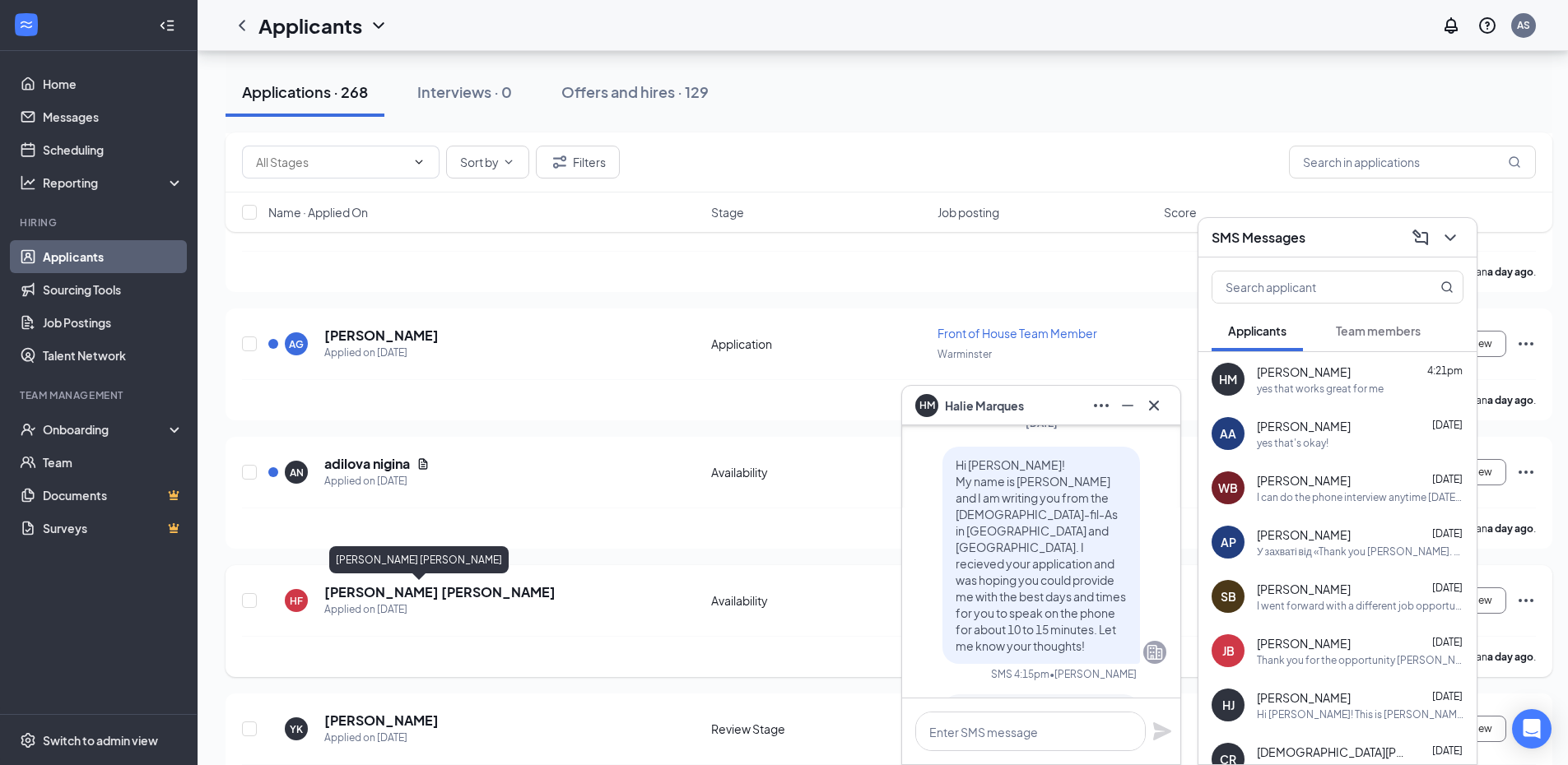
click at [391, 594] on h5 "[PERSON_NAME] [PERSON_NAME]" at bounding box center [440, 592] width 232 height 18
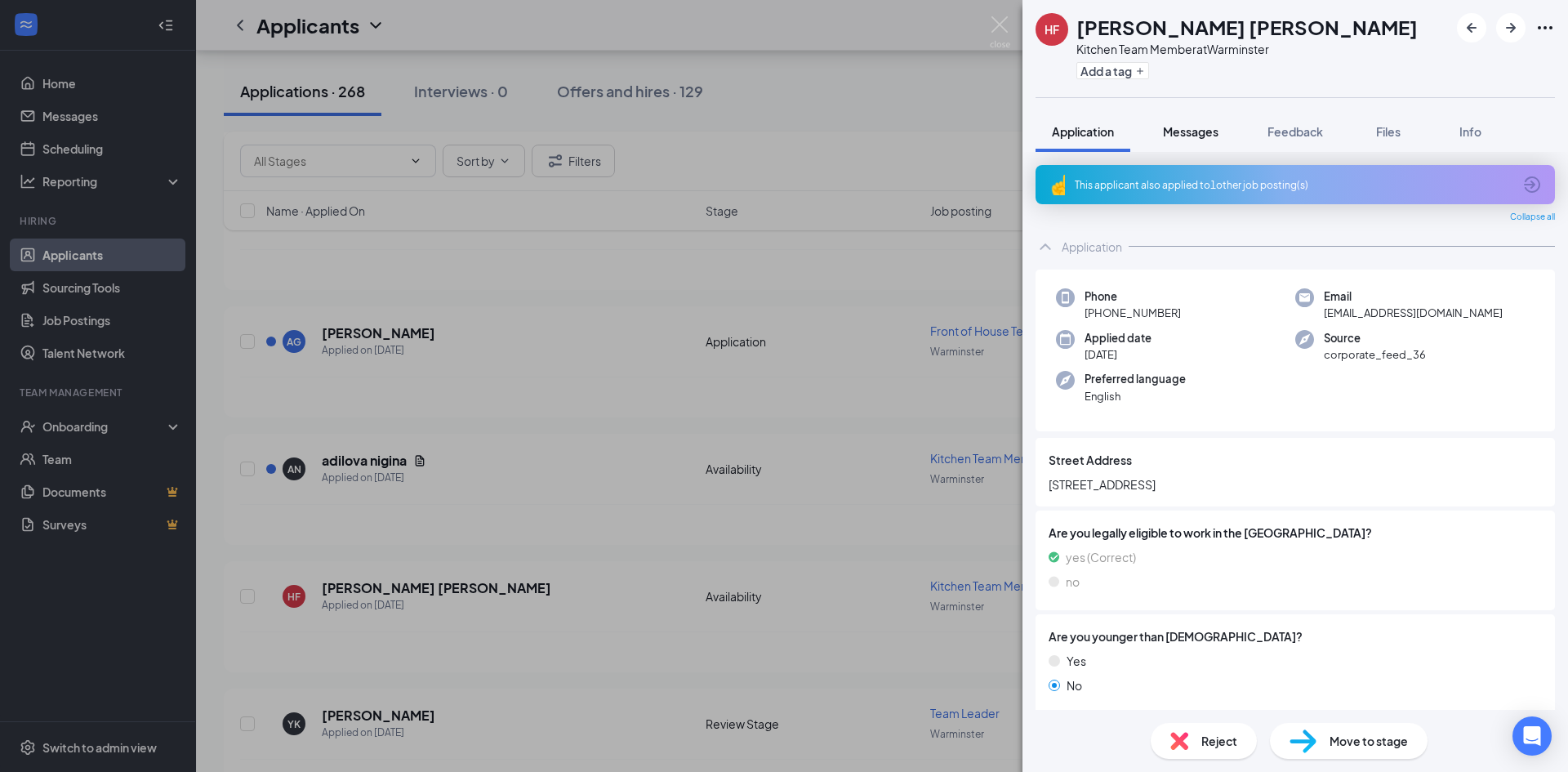
click at [1173, 125] on span "Messages" at bounding box center [1191, 130] width 56 height 14
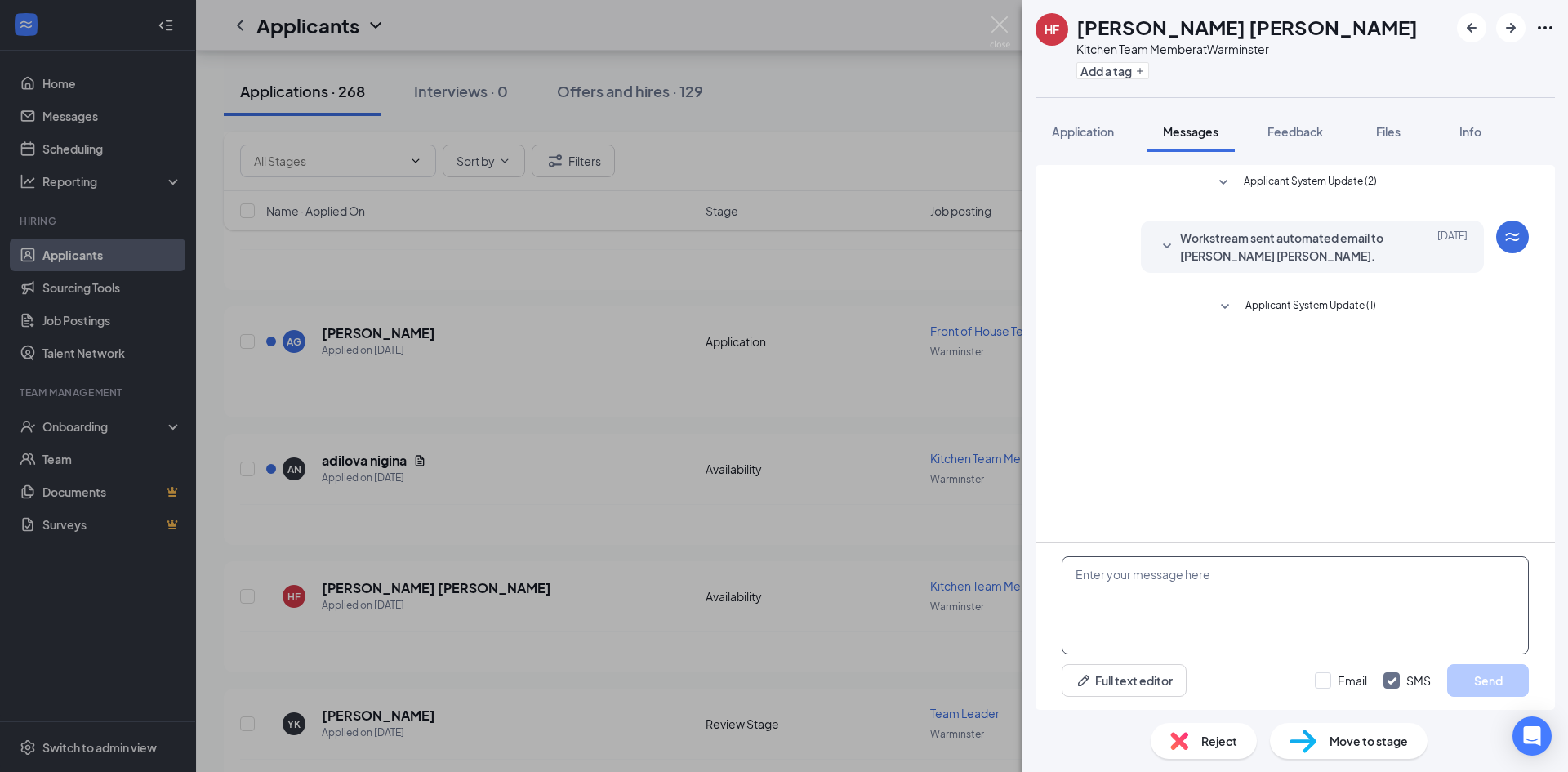
click at [1190, 572] on textarea at bounding box center [1295, 605] width 467 height 98
paste textarea "My name is [PERSON_NAME] and I am writing you from the [DEMOGRAPHIC_DATA]-fil-A…"
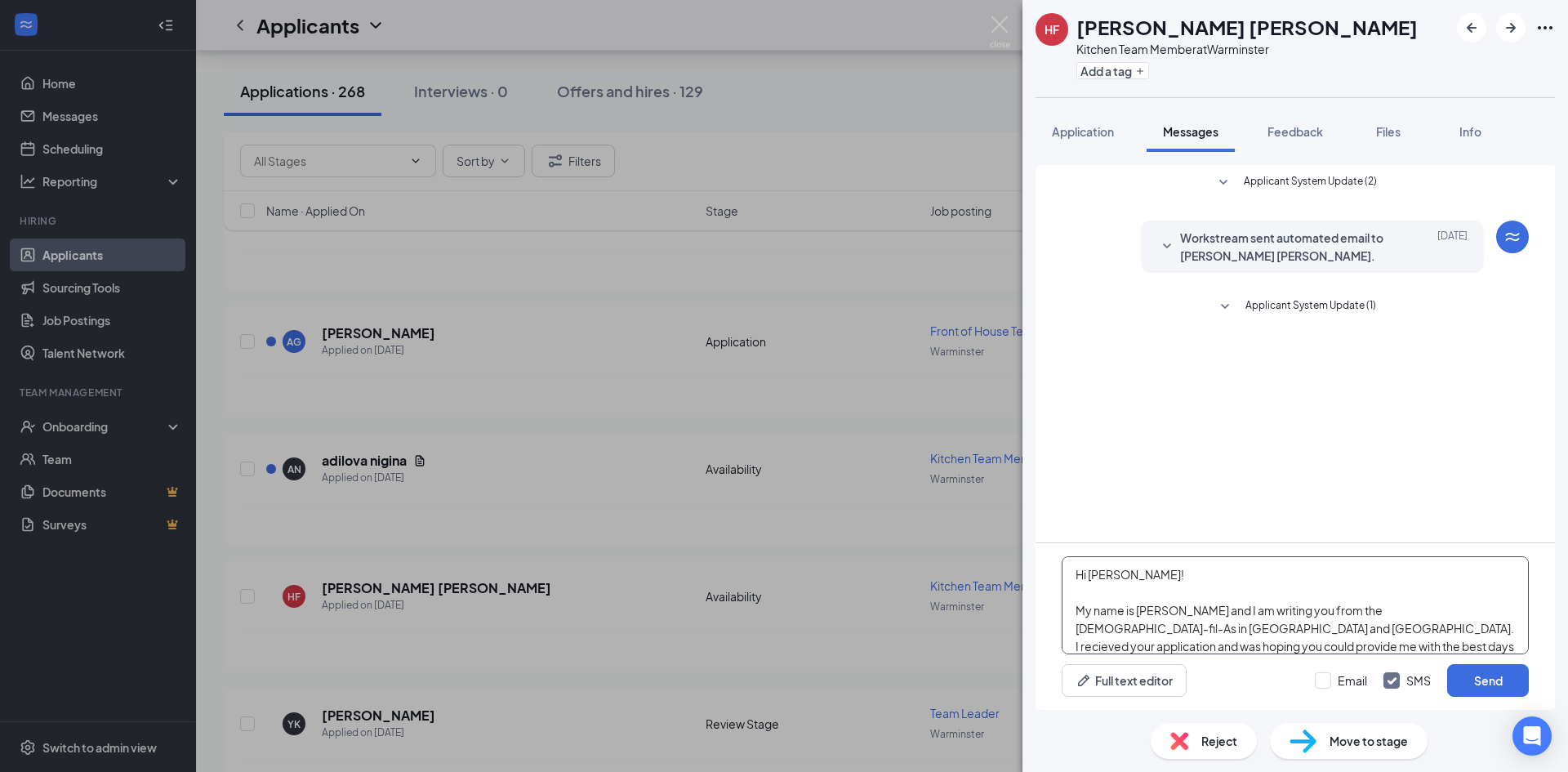
scroll to position [18, 0]
type textarea "Hi [PERSON_NAME]! My name is [PERSON_NAME] and I am writing you from the [DEMOG…"
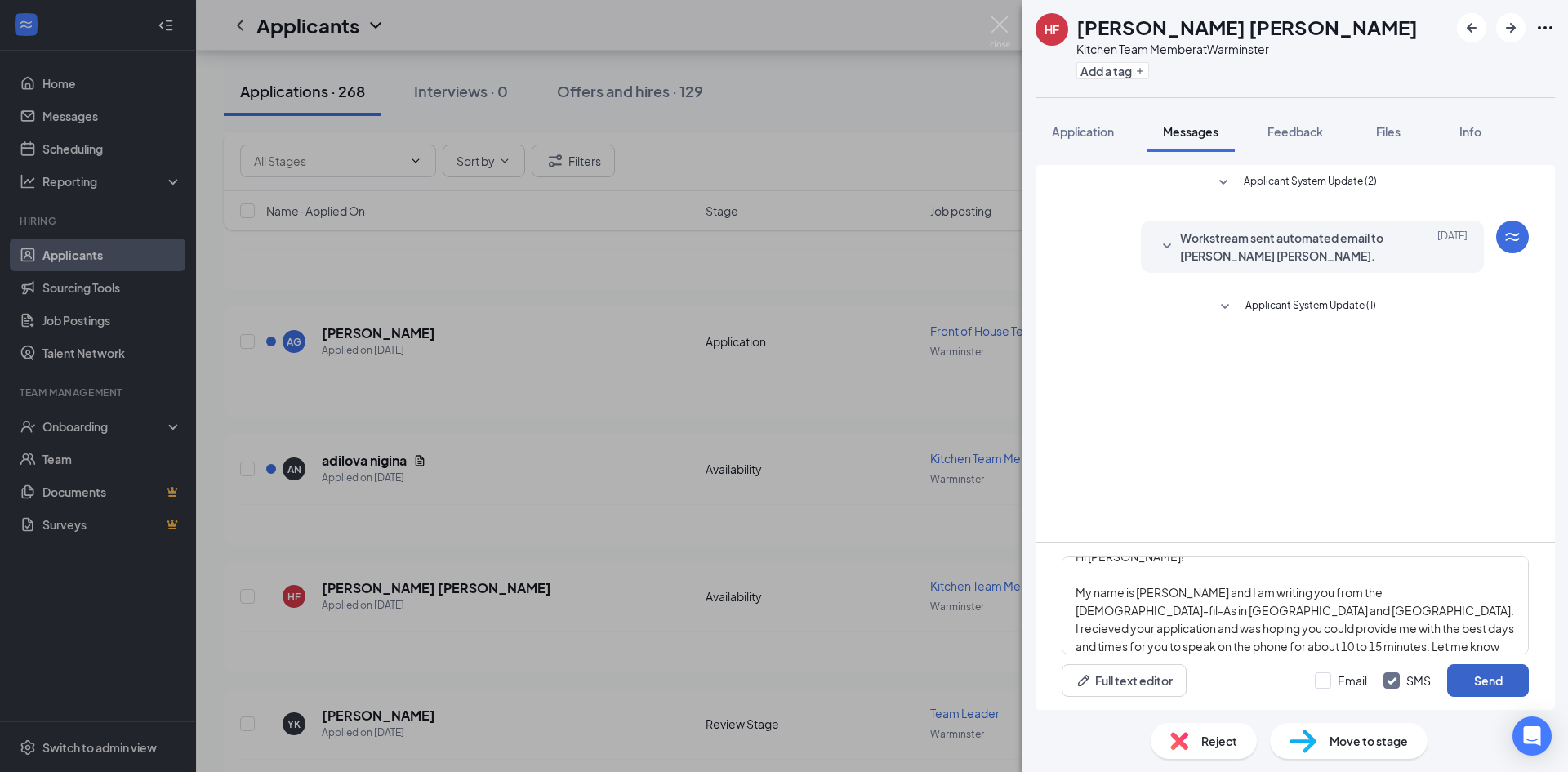
click at [1469, 668] on button "Send" at bounding box center [1488, 680] width 82 height 33
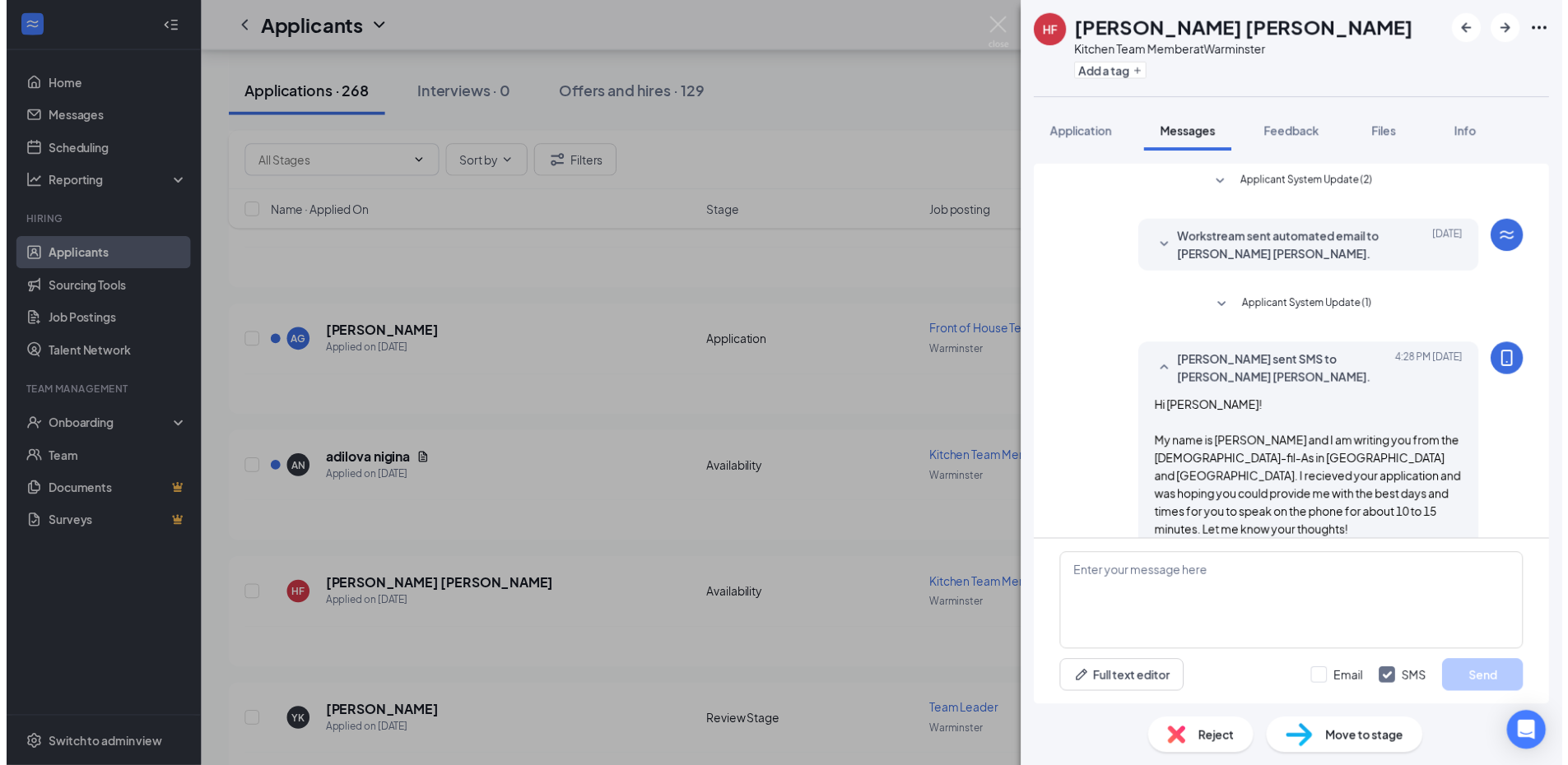
scroll to position [7, 0]
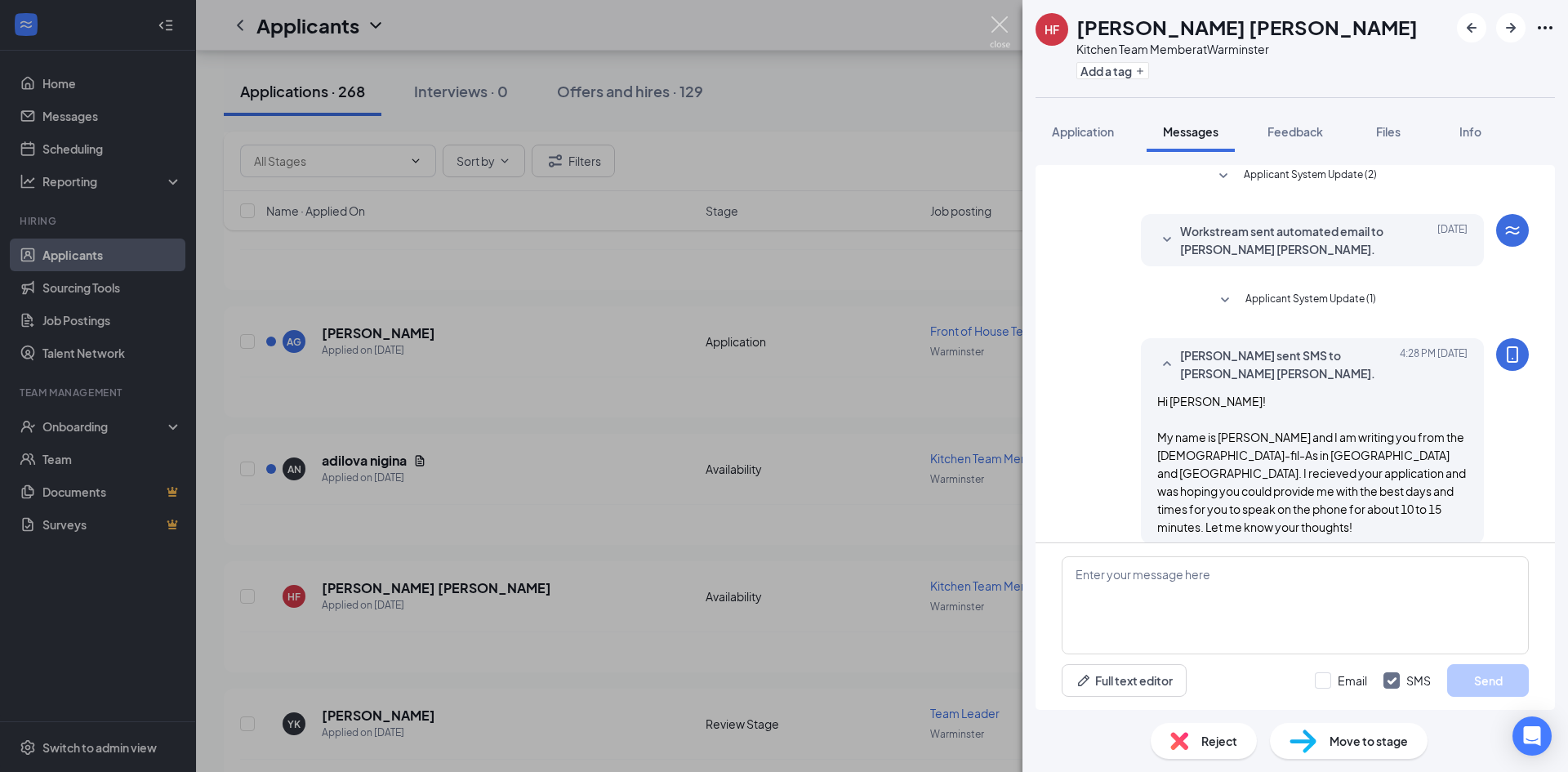
drag, startPoint x: 996, startPoint y: 43, endPoint x: 984, endPoint y: 2, distance: 42.7
click at [996, 42] on img at bounding box center [1000, 32] width 20 height 32
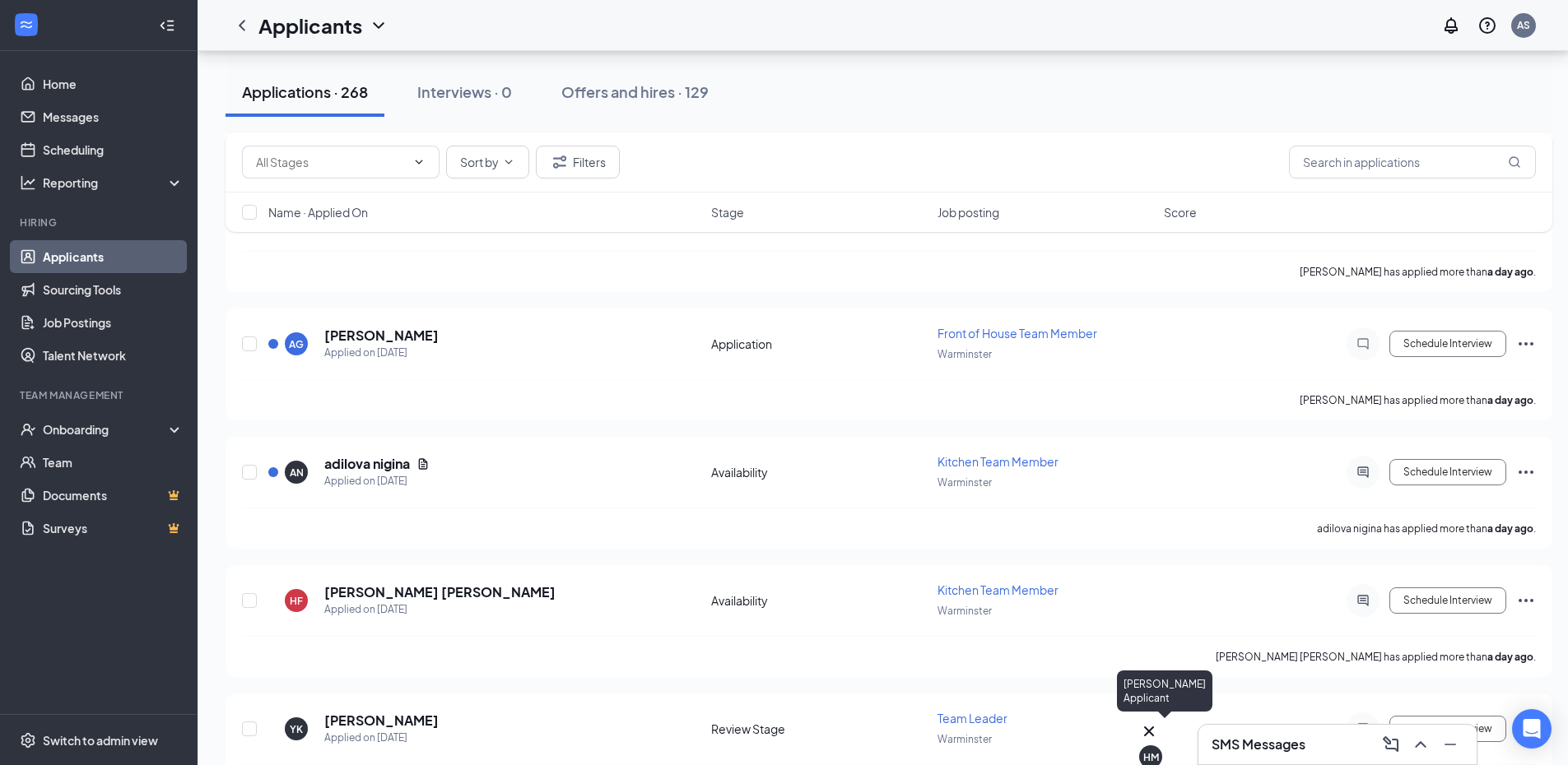
click at [1159, 747] on div "HM" at bounding box center [1150, 757] width 23 height 23
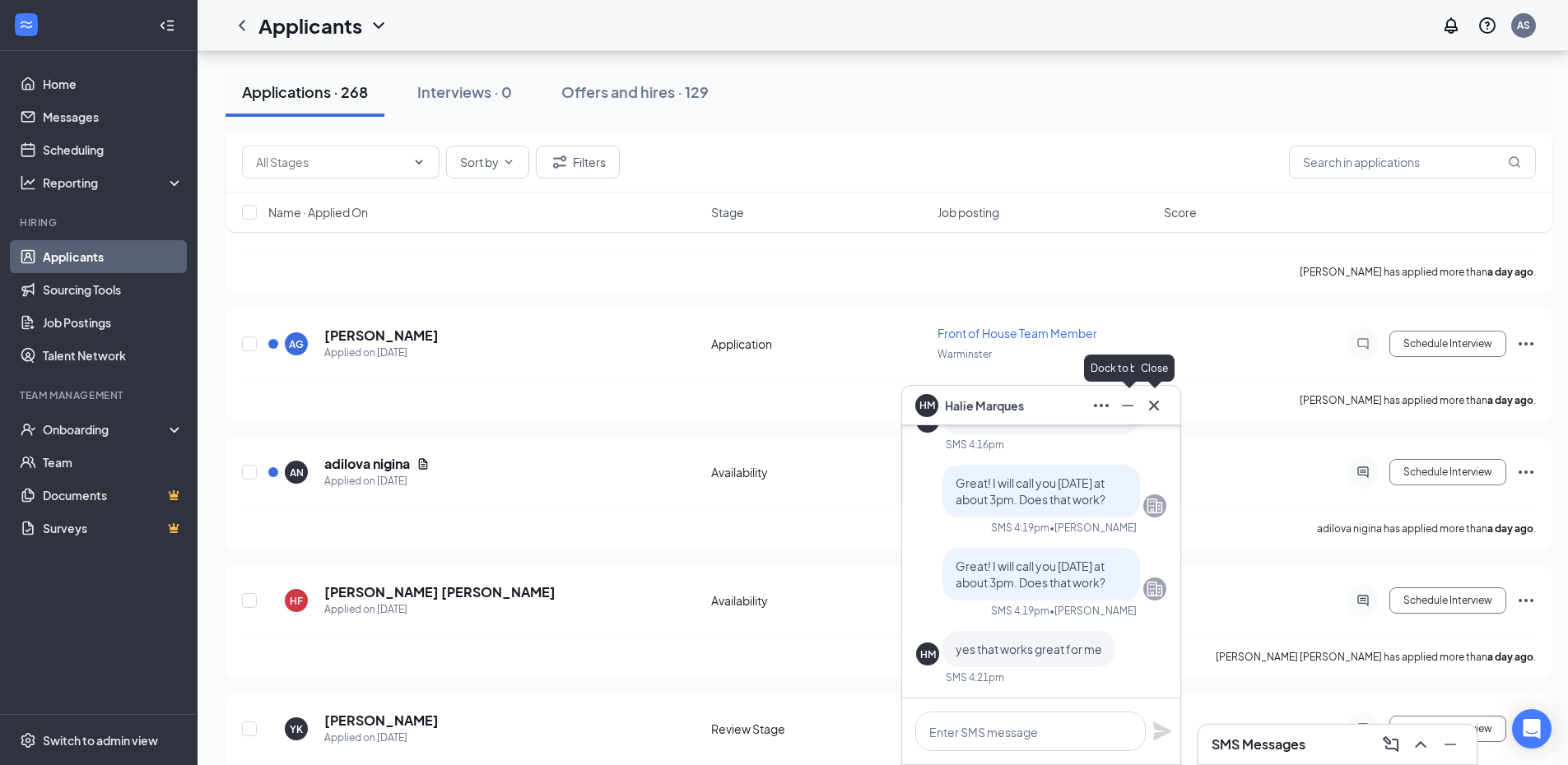
click at [1153, 405] on icon "Cross" at bounding box center [1154, 405] width 10 height 10
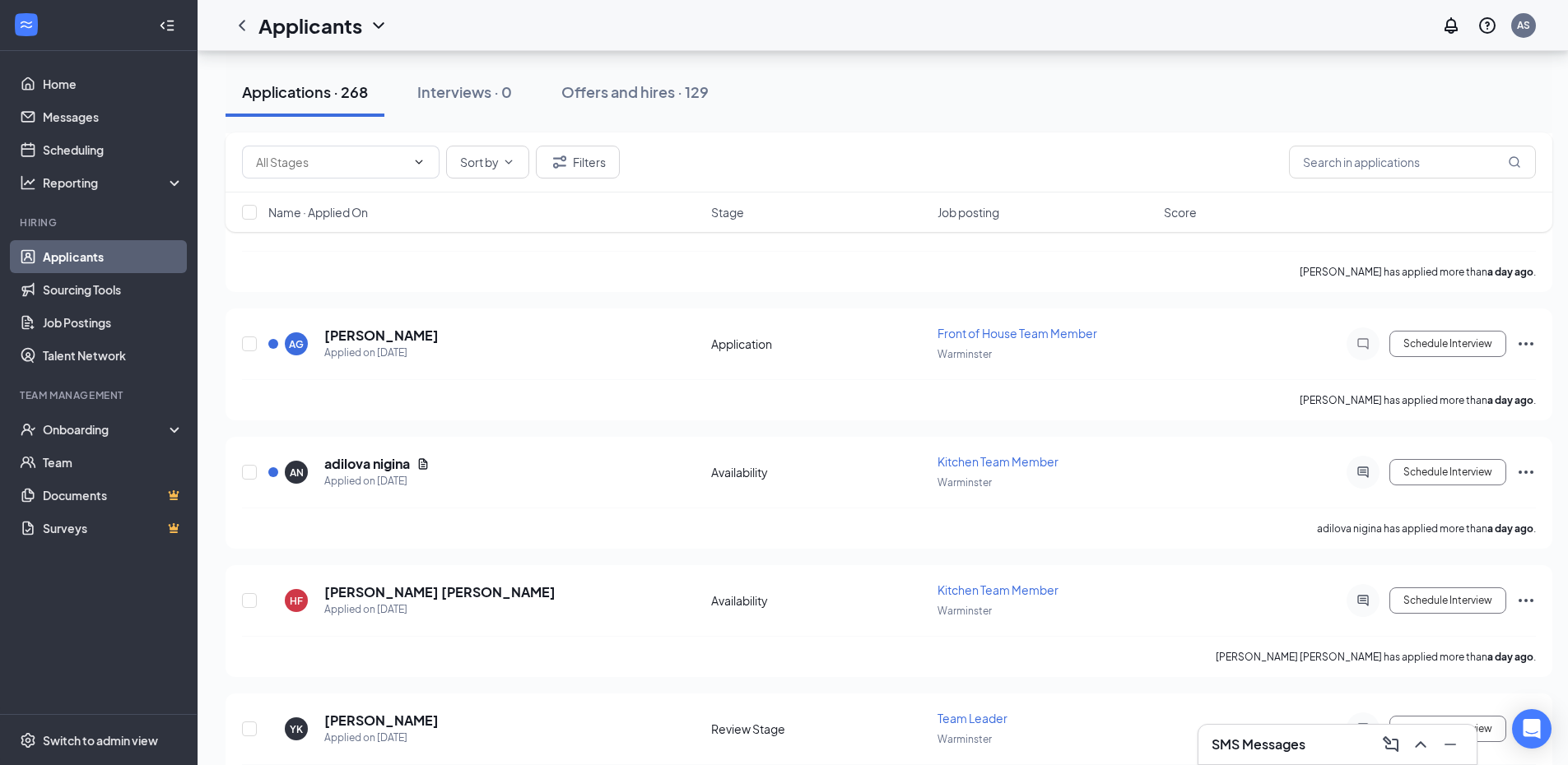
click at [1319, 745] on div "SMS Messages" at bounding box center [1337, 744] width 252 height 26
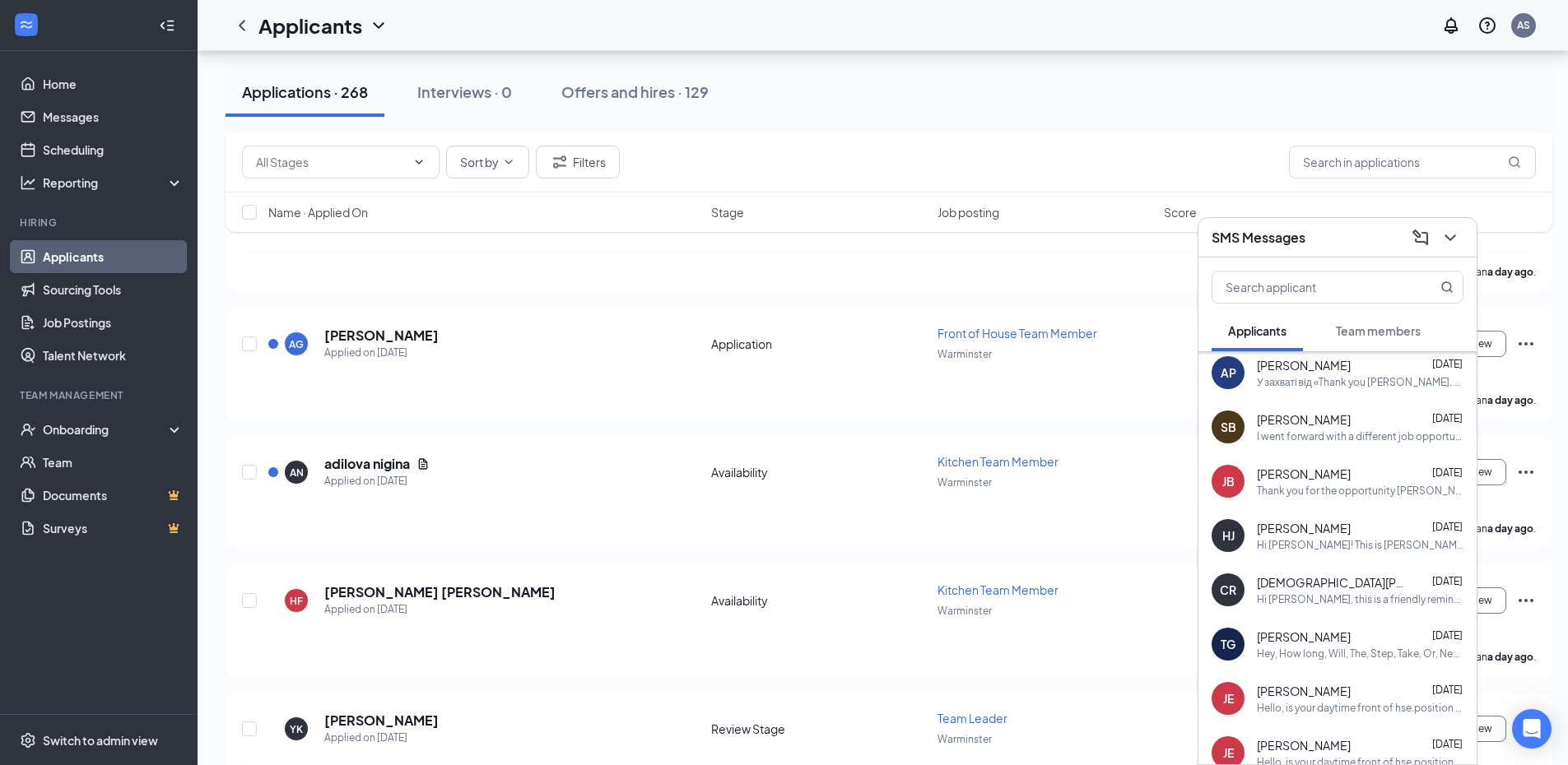
scroll to position [131, 0]
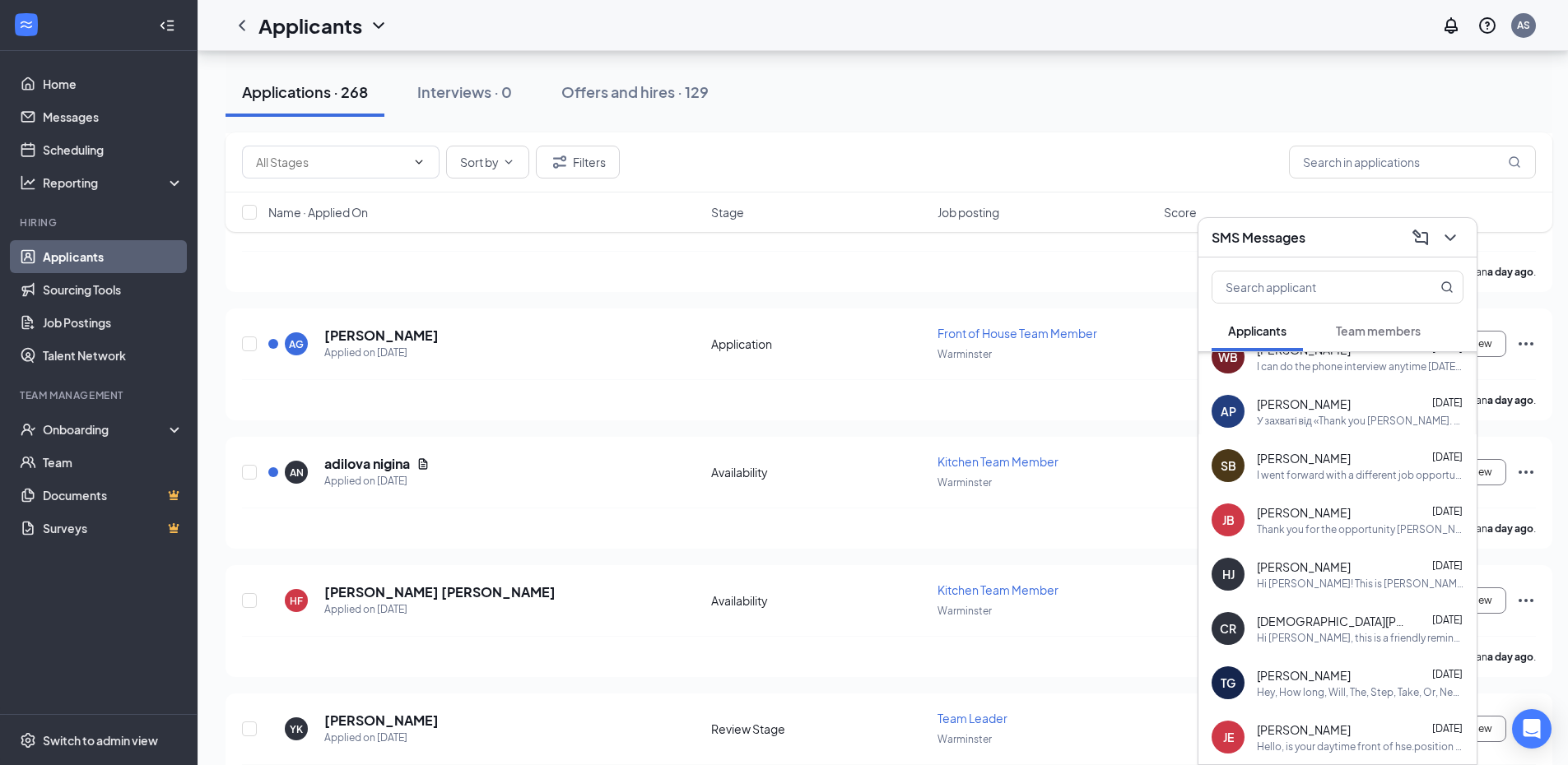
click at [1352, 332] on span "Team members" at bounding box center [1378, 330] width 85 height 14
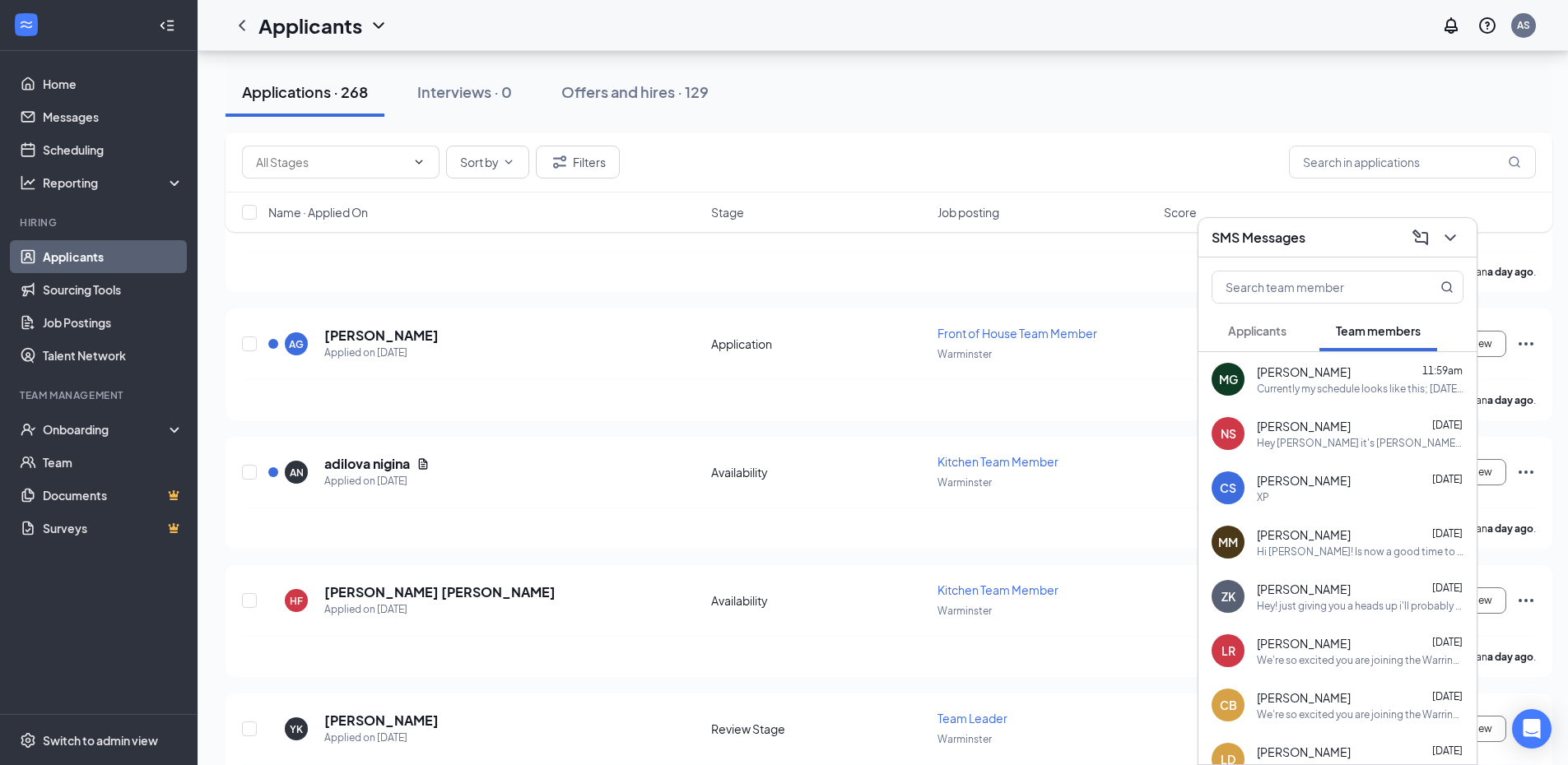
scroll to position [823, 0]
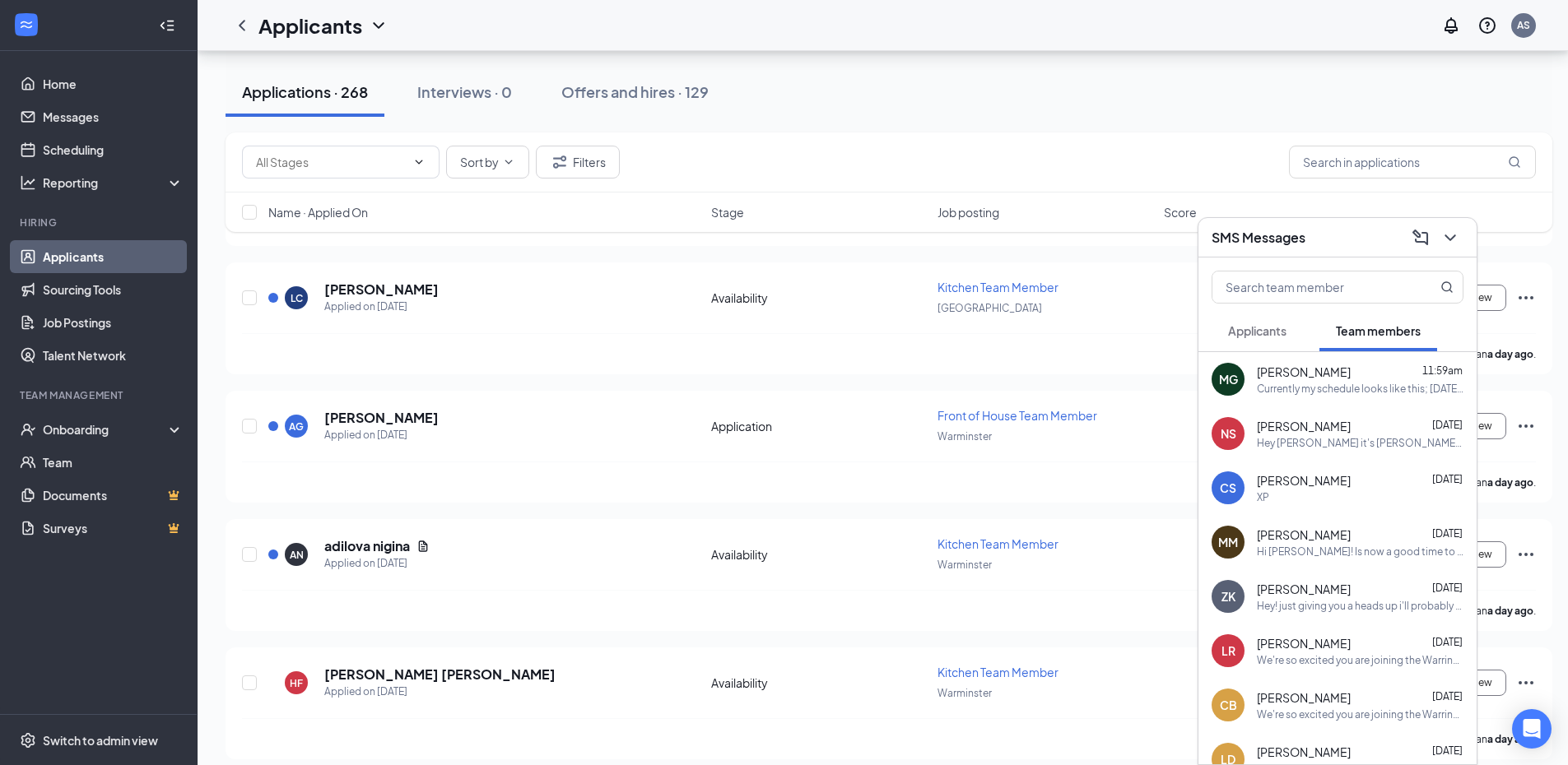
click at [1299, 385] on div "Currently my schedule looks like this; [DATE]: 7:30am-4pm [DATE]: Off [DATE]: 9…" at bounding box center [1359, 388] width 206 height 14
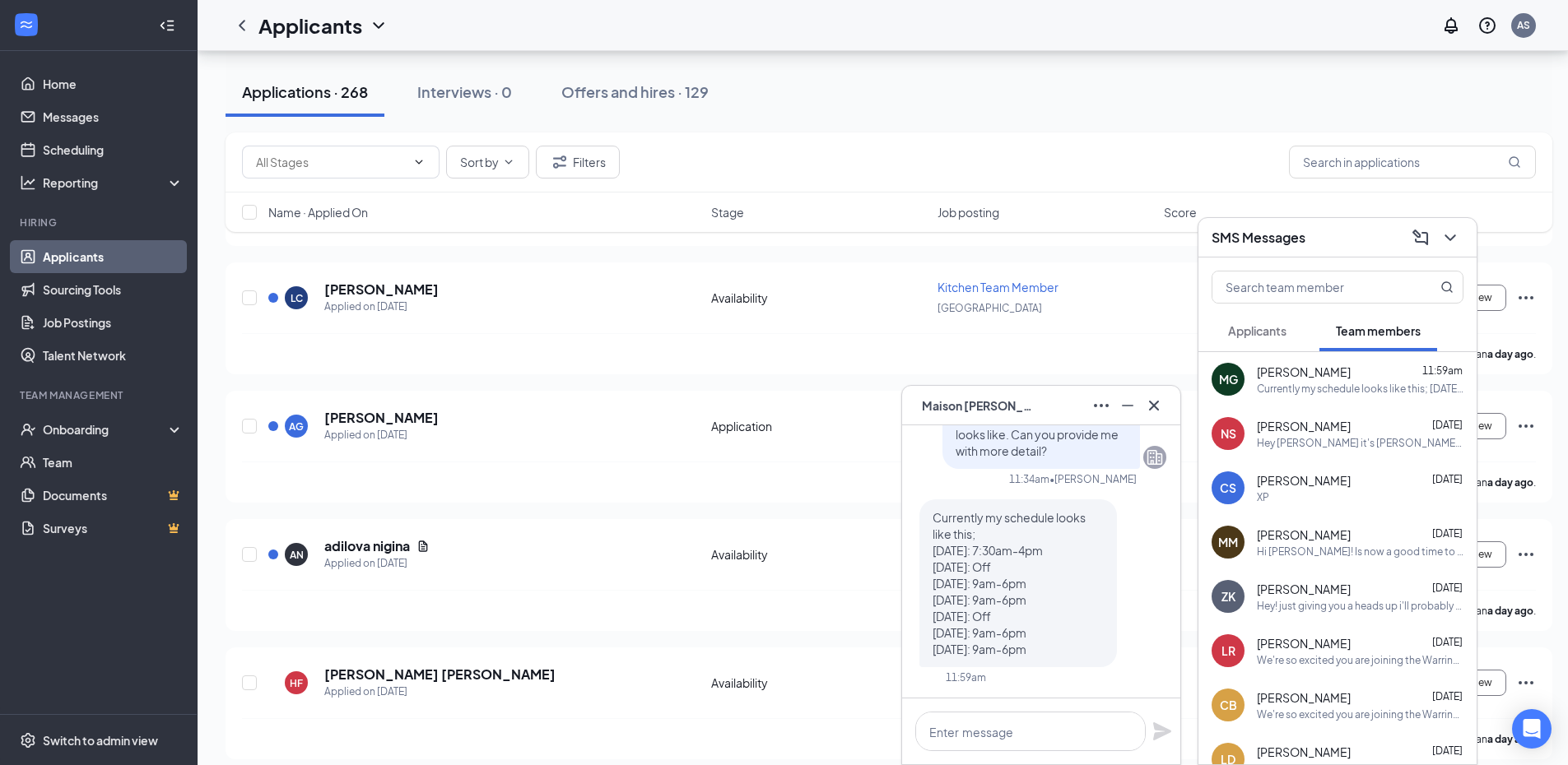
drag, startPoint x: 977, startPoint y: 527, endPoint x: 1095, endPoint y: 556, distance: 121.5
click at [1095, 556] on p "Currently my schedule looks like this; [DATE]: 7:30am-4pm [DATE]: Off [DATE]: 9…" at bounding box center [1018, 583] width 171 height 148
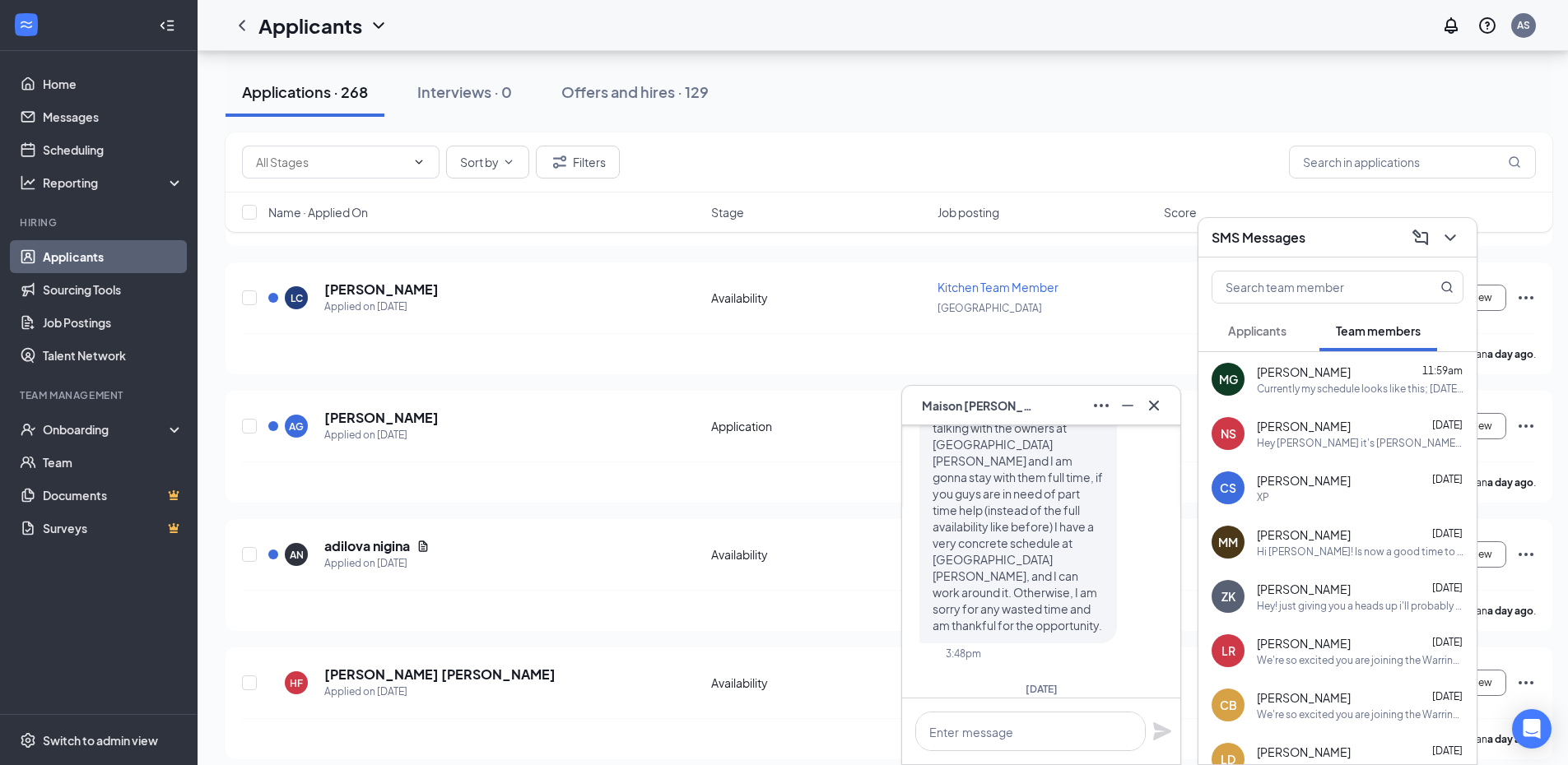
scroll to position [-362, 0]
click at [1163, 405] on button at bounding box center [1153, 405] width 26 height 26
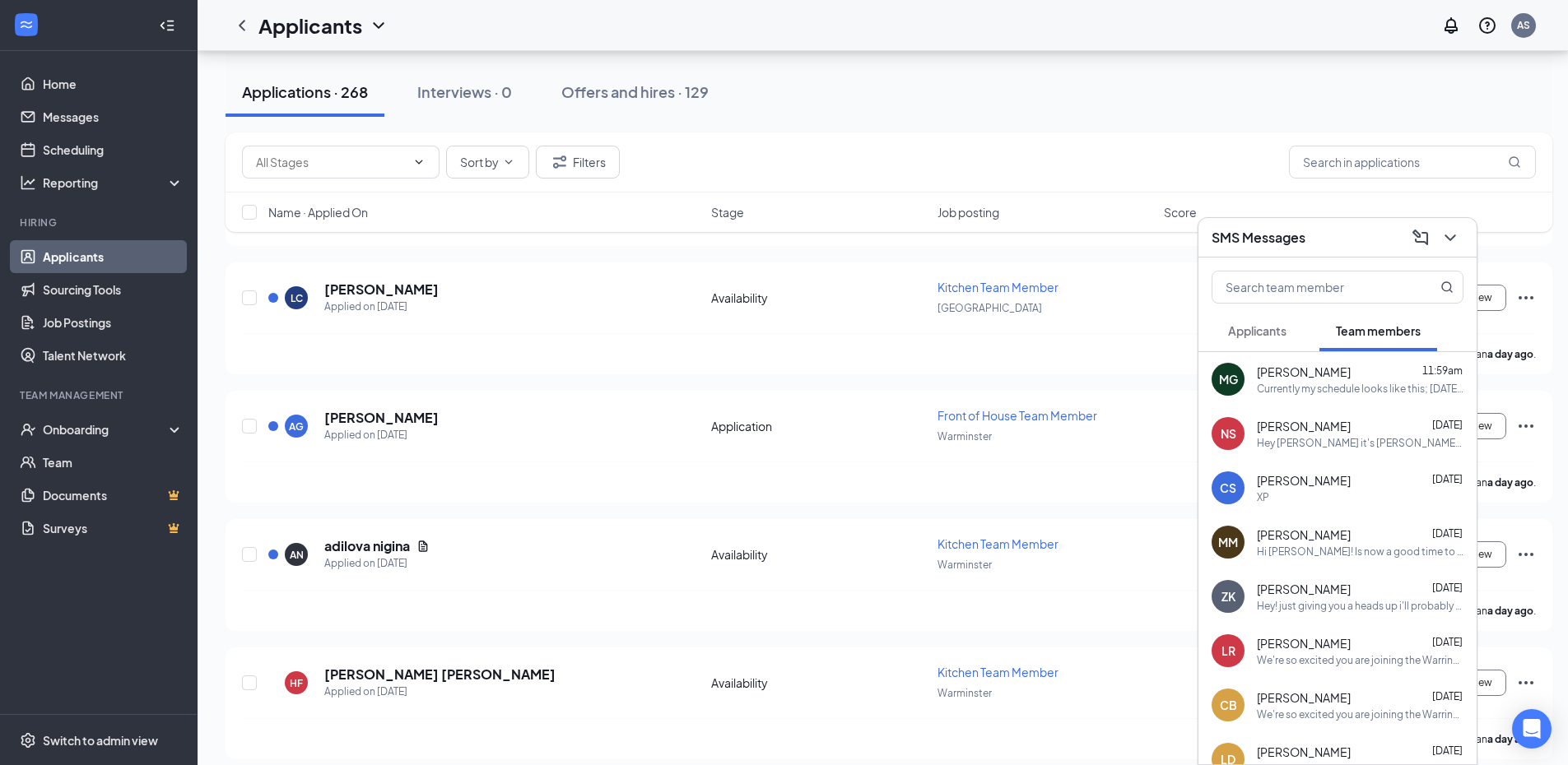
click at [1272, 340] on button "Applicants" at bounding box center [1257, 331] width 92 height 41
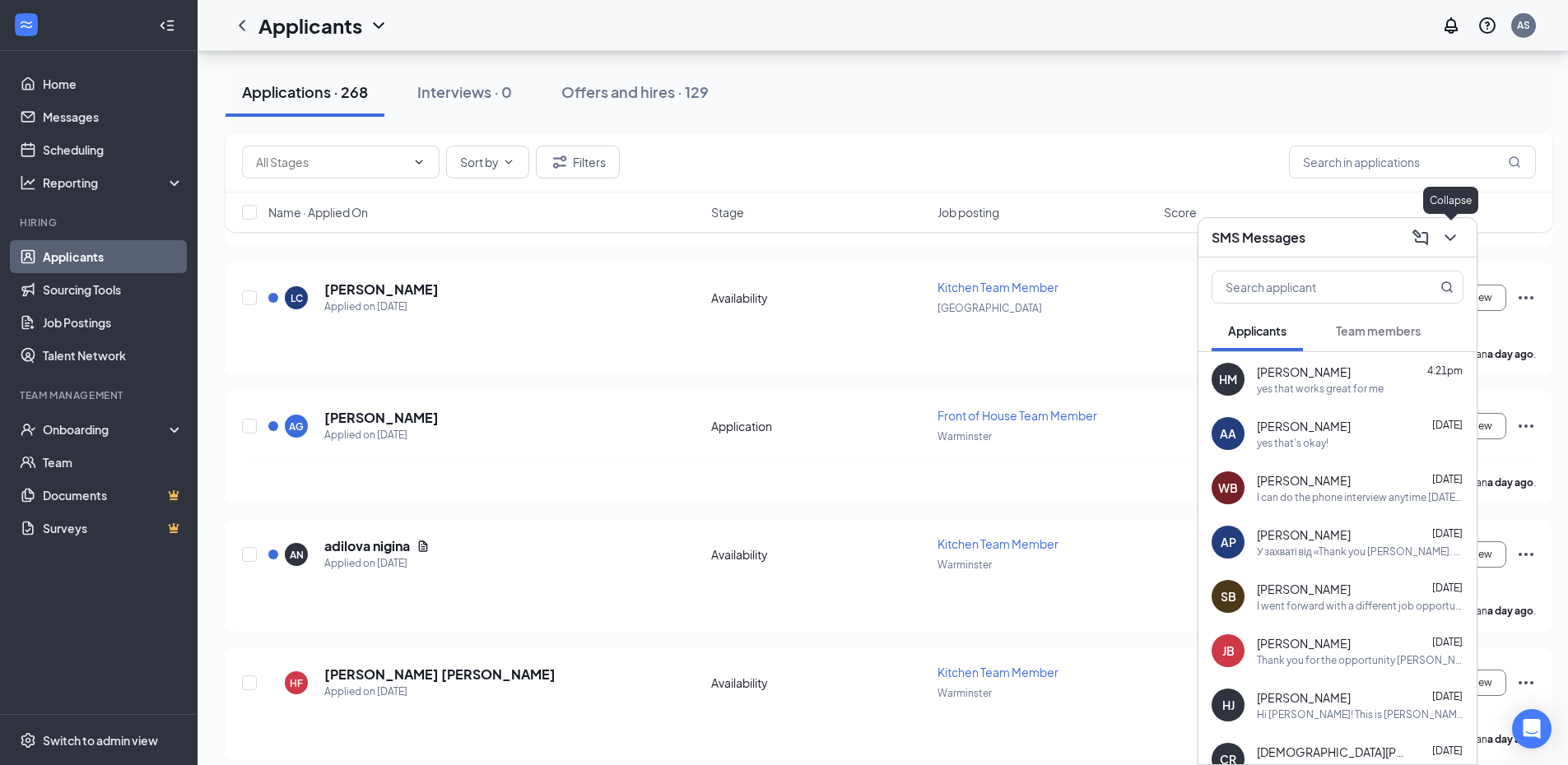
click at [1443, 234] on icon "ChevronDown" at bounding box center [1449, 237] width 20 height 20
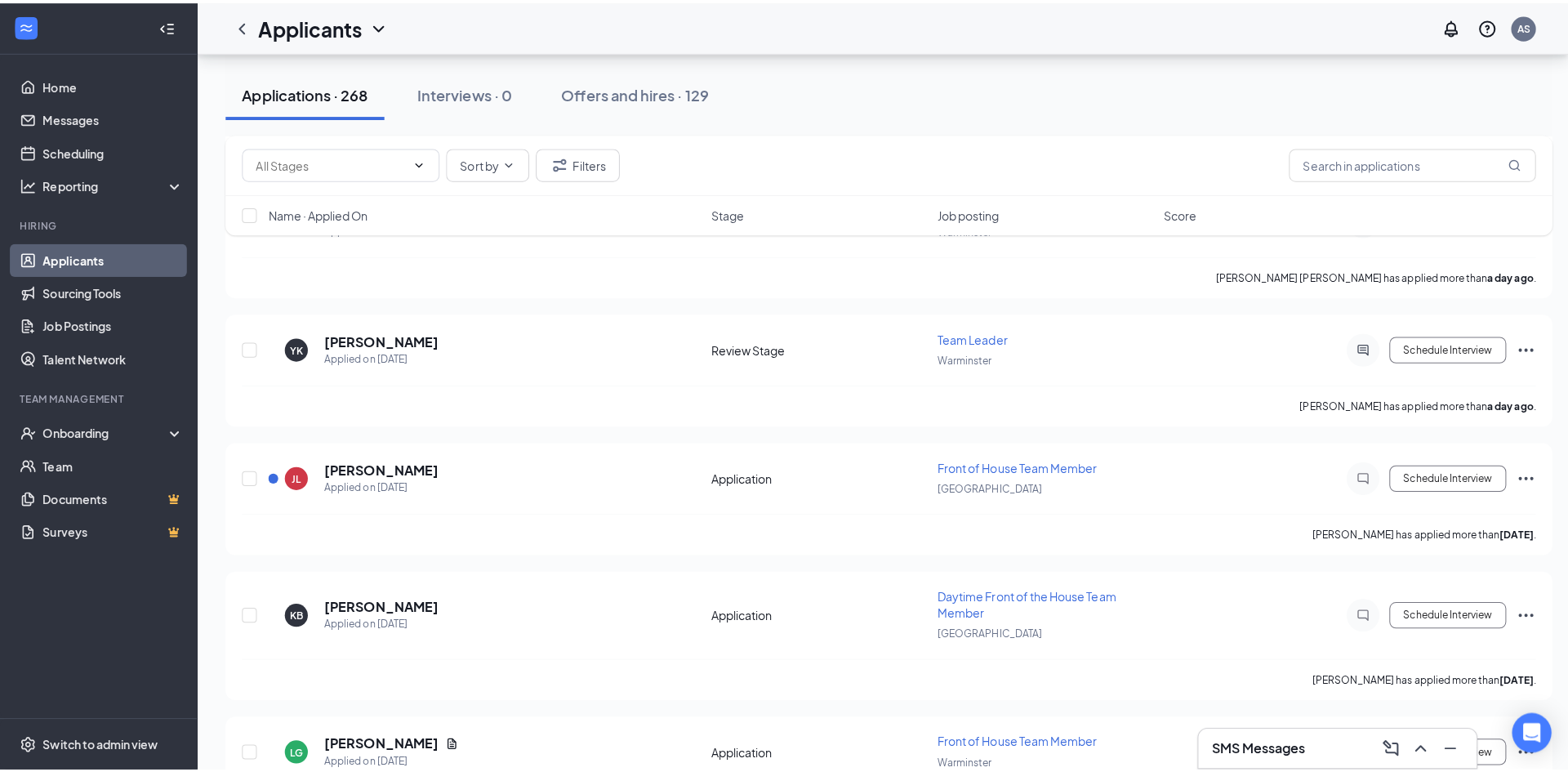
scroll to position [1307, 0]
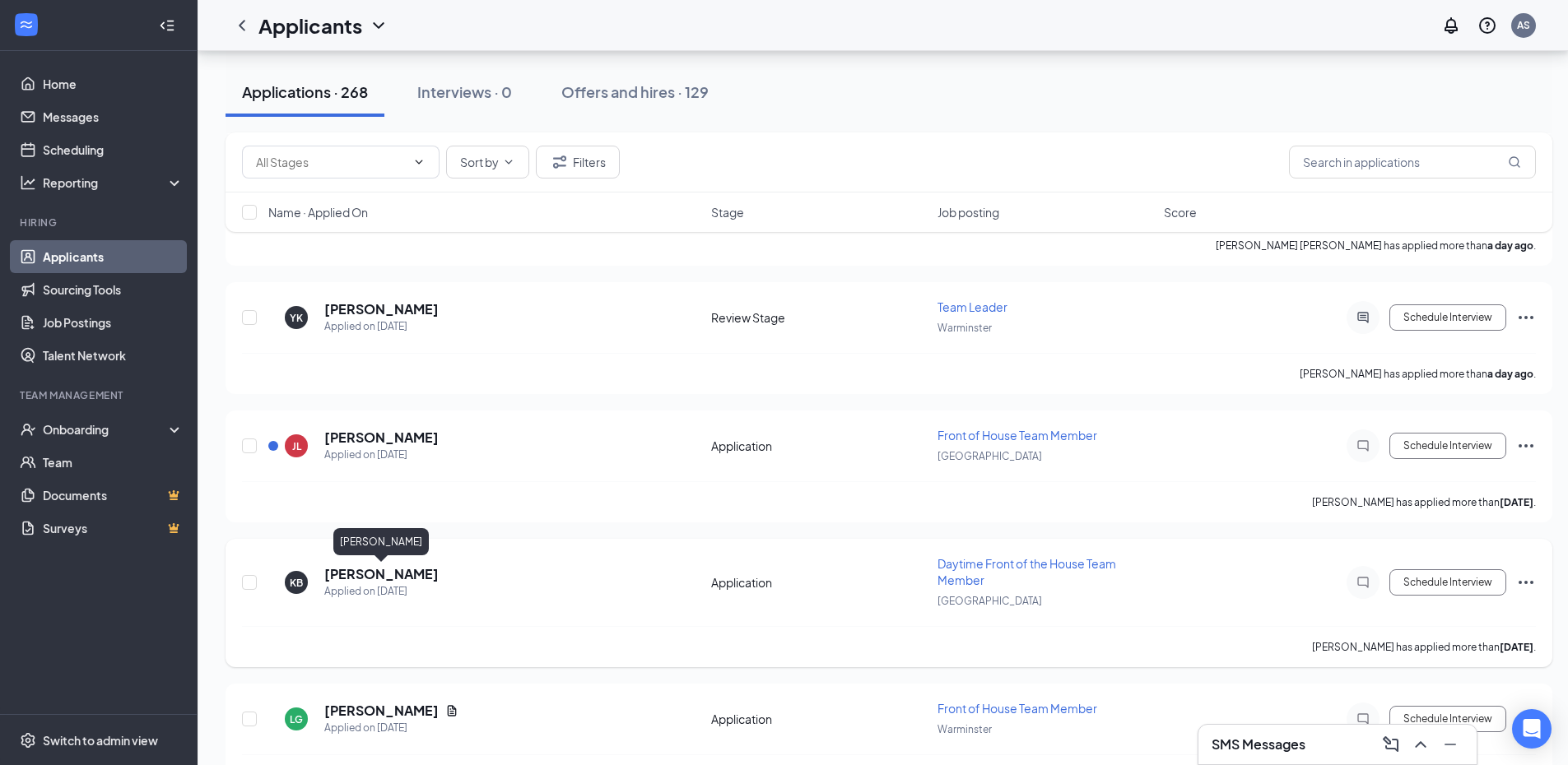
click at [406, 575] on h5 "[PERSON_NAME]" at bounding box center [381, 573] width 115 height 18
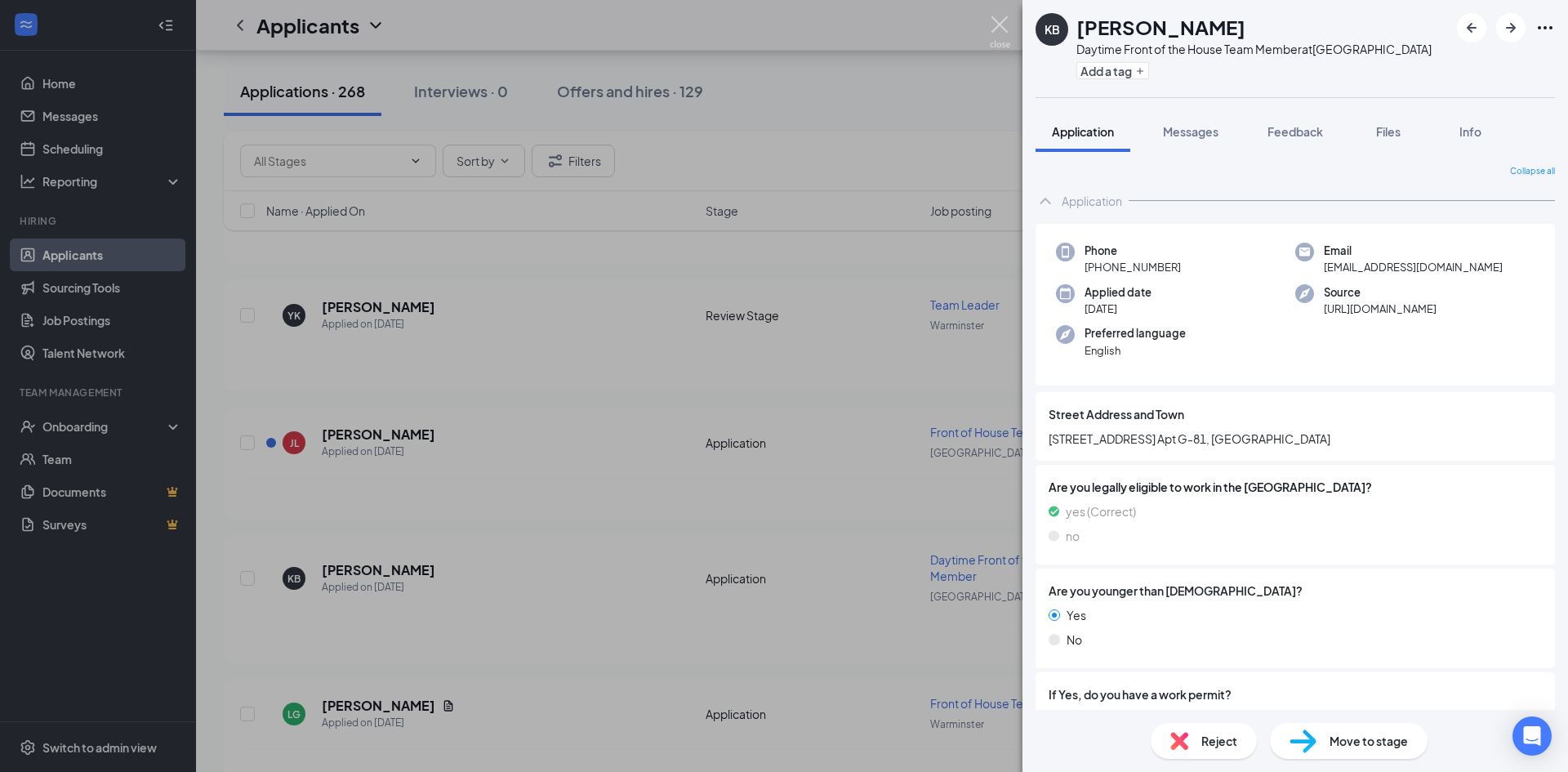
click at [1006, 32] on img at bounding box center [1000, 32] width 20 height 32
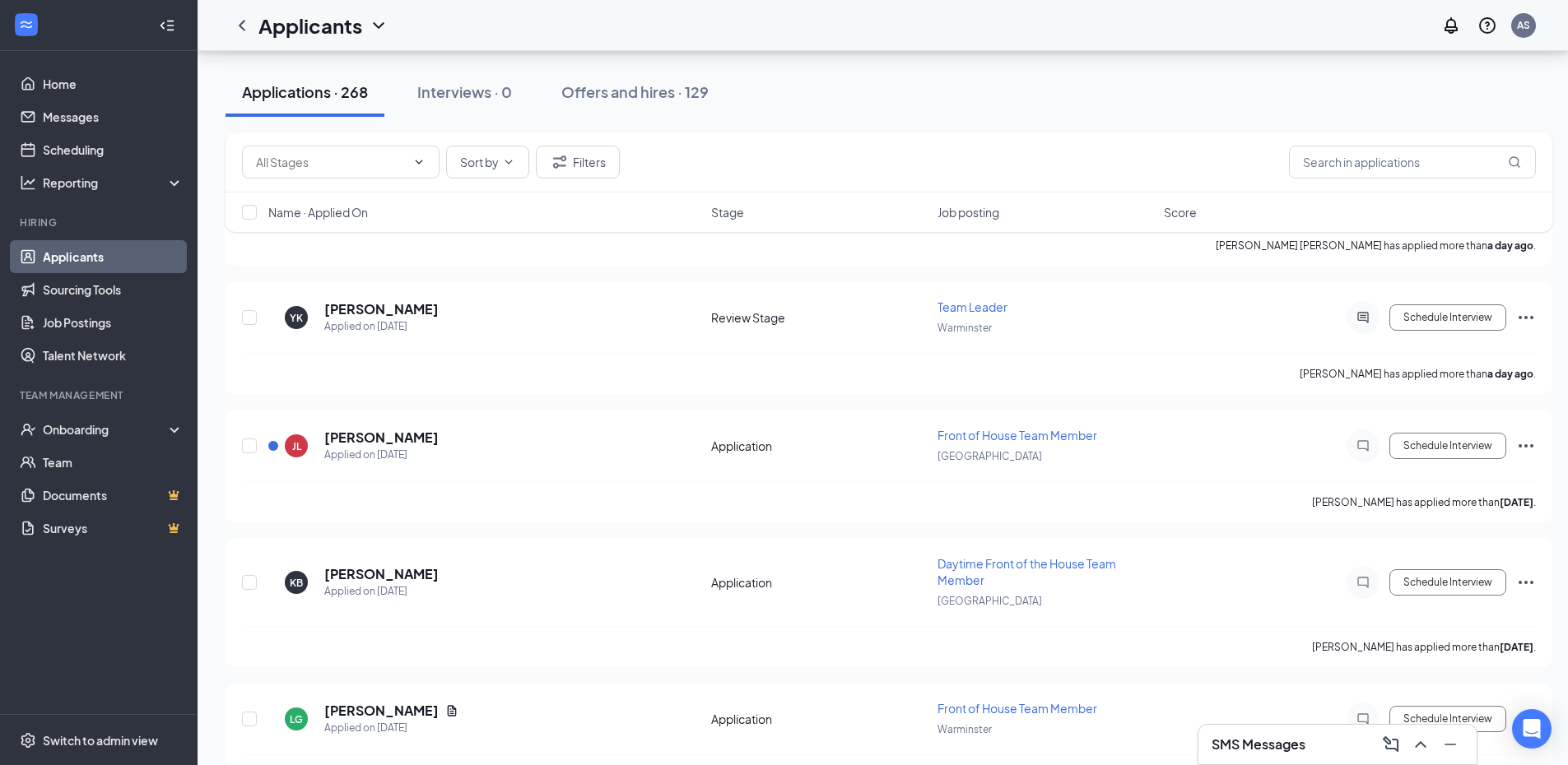
click at [1297, 740] on h3 "SMS Messages" at bounding box center [1258, 744] width 94 height 18
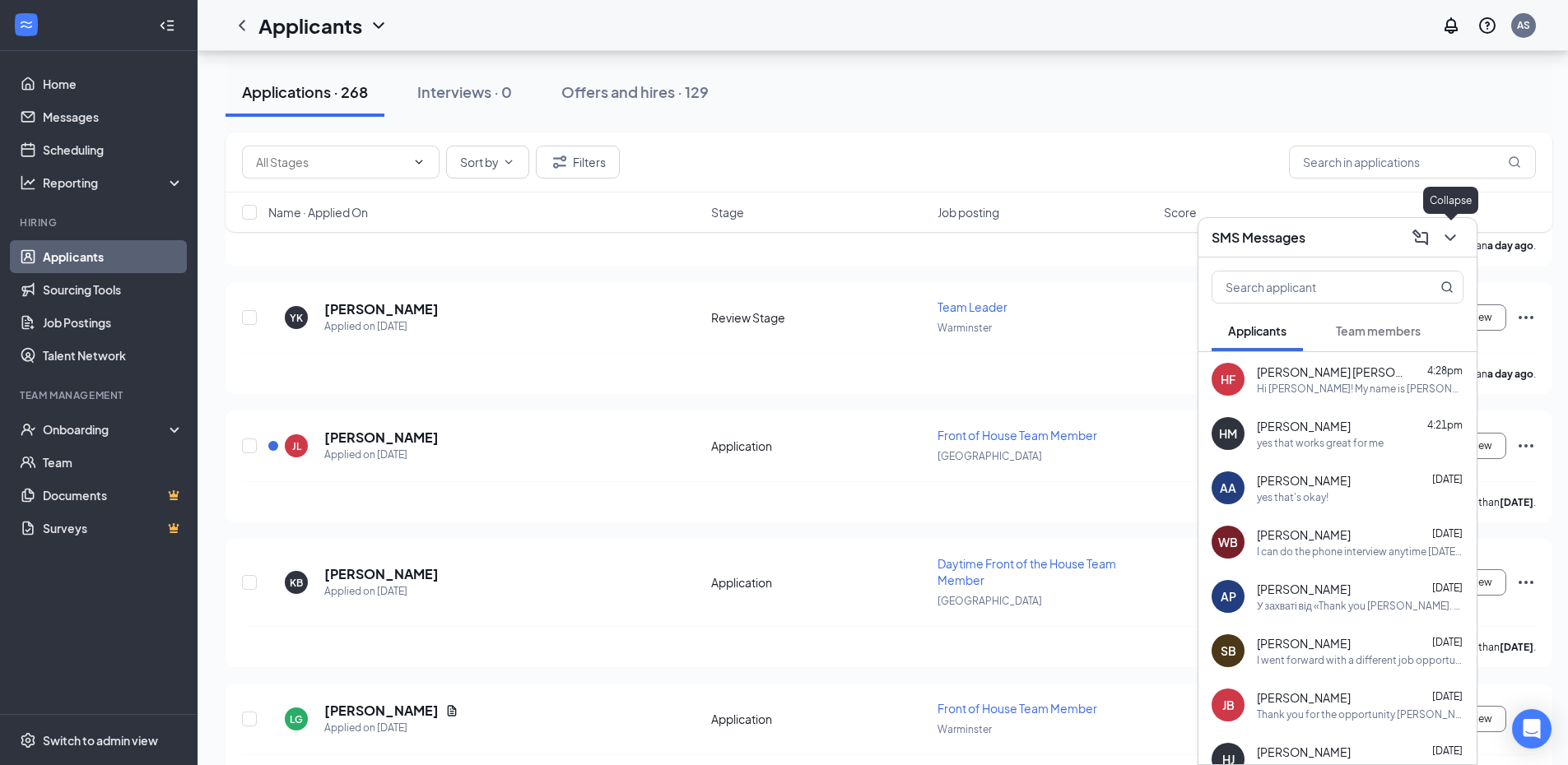
click at [1447, 232] on icon "ChevronDown" at bounding box center [1449, 237] width 20 height 20
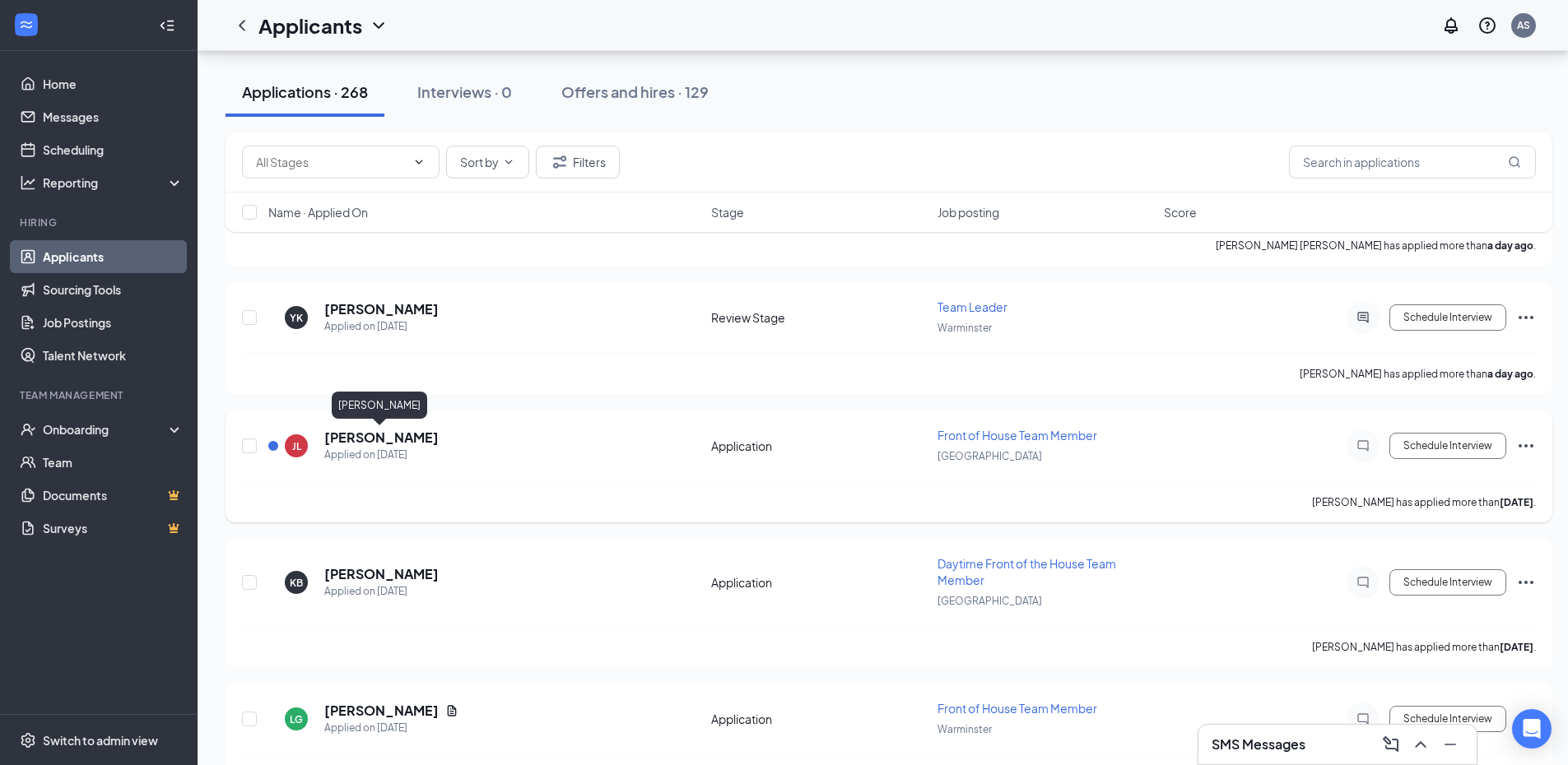
click at [383, 432] on h5 "[PERSON_NAME]" at bounding box center [381, 437] width 115 height 18
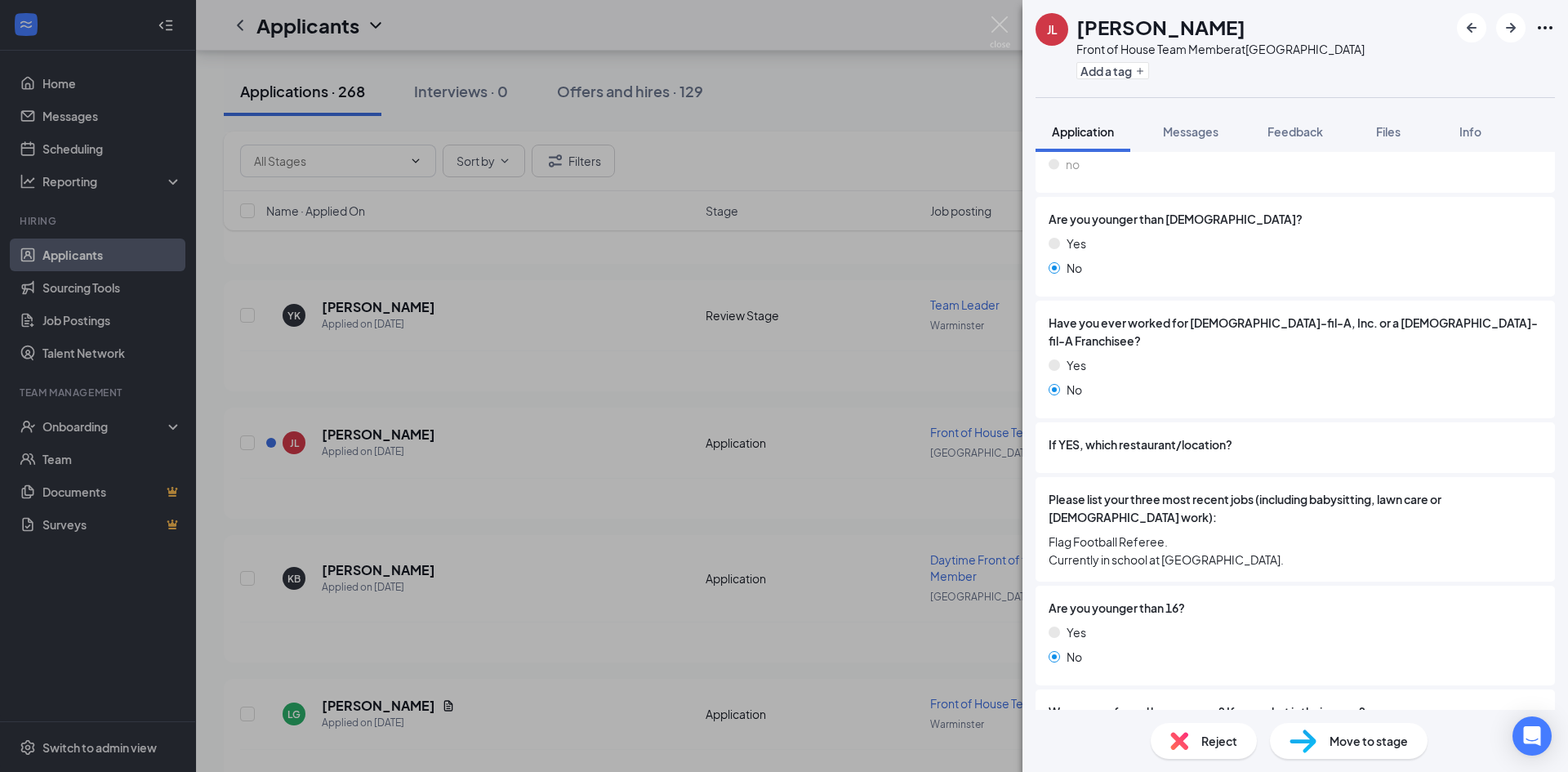
scroll to position [384, 0]
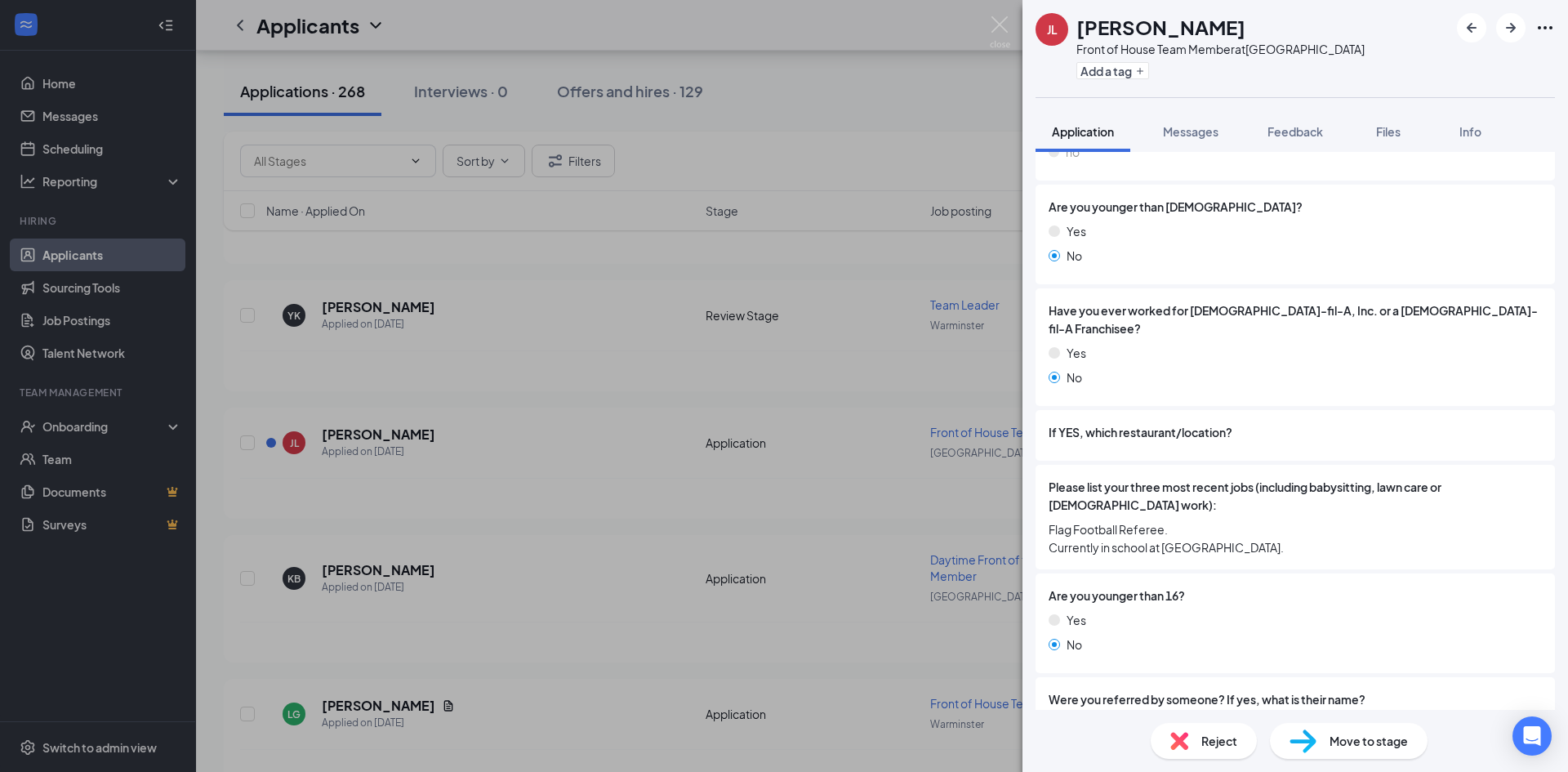
drag, startPoint x: 1230, startPoint y: 376, endPoint x: 1240, endPoint y: 483, distance: 107.5
click at [1240, 483] on span "Please list your three most recent jobs (including babysitting, lawn care or [D…" at bounding box center [1295, 495] width 493 height 36
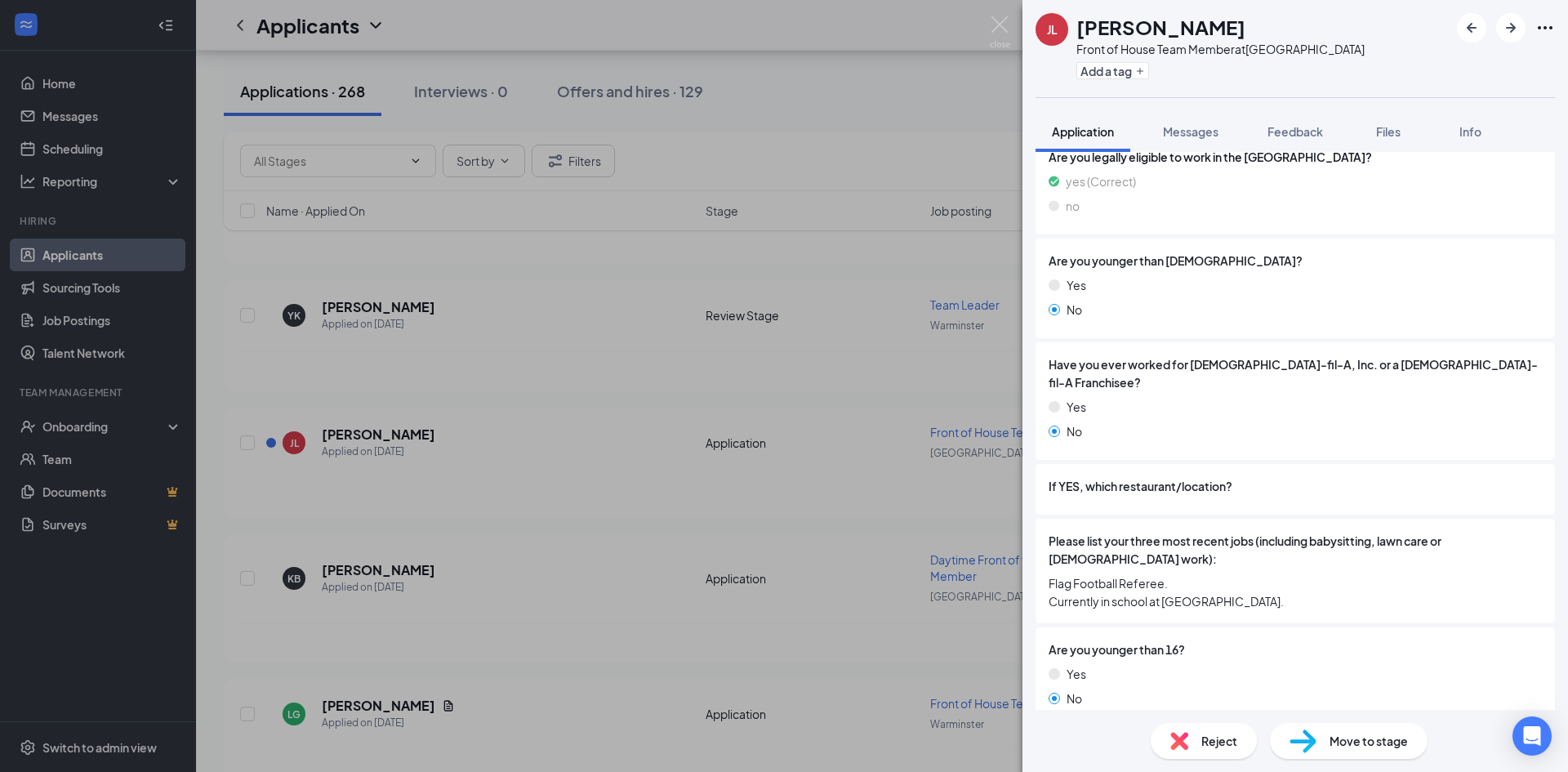
scroll to position [302, 0]
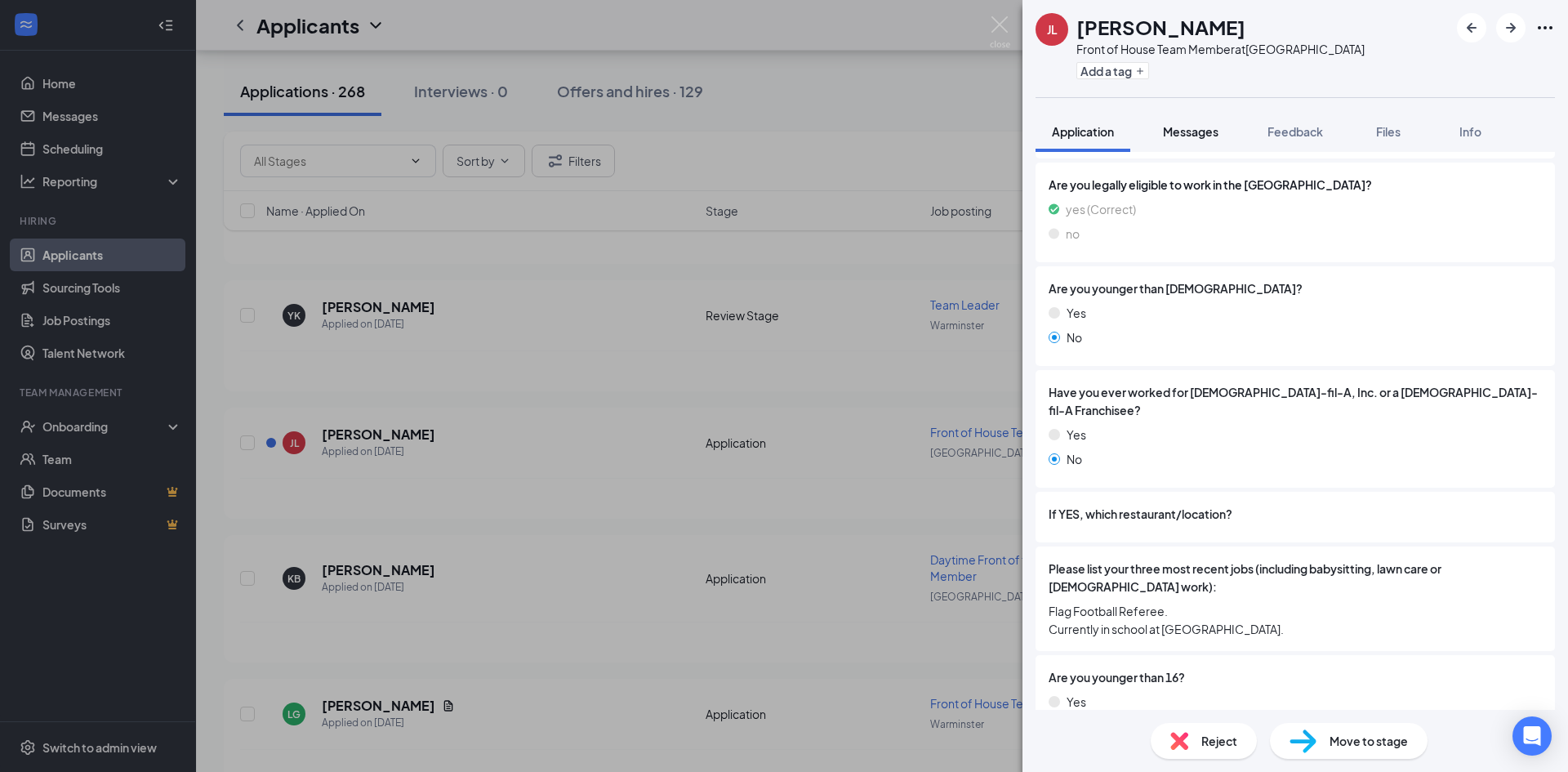
click at [1186, 130] on span "Messages" at bounding box center [1191, 130] width 56 height 14
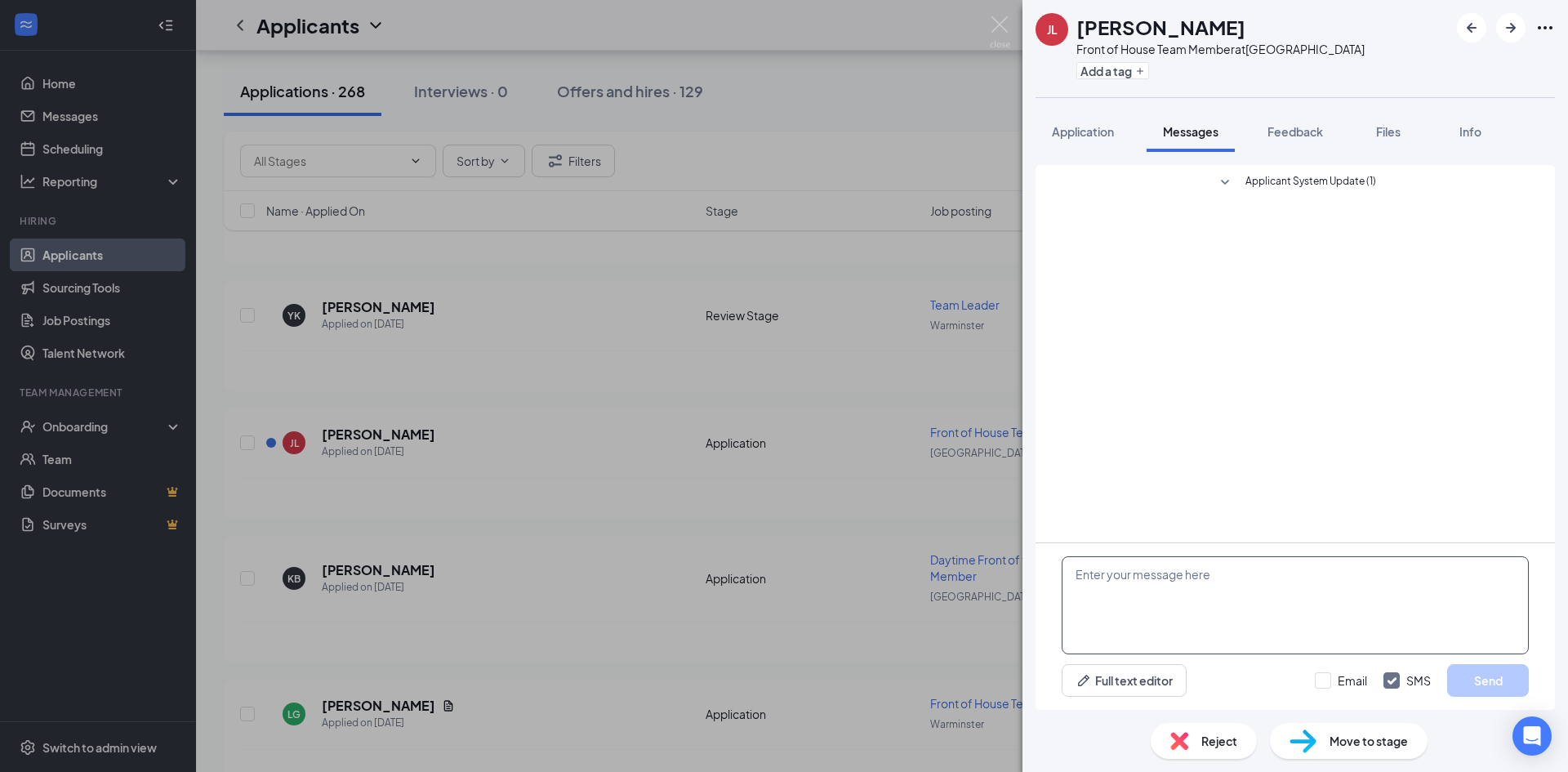
click at [1232, 587] on textarea at bounding box center [1295, 605] width 467 height 98
paste textarea "My name is [PERSON_NAME] and I am writing you from the [DEMOGRAPHIC_DATA]-fil-A…"
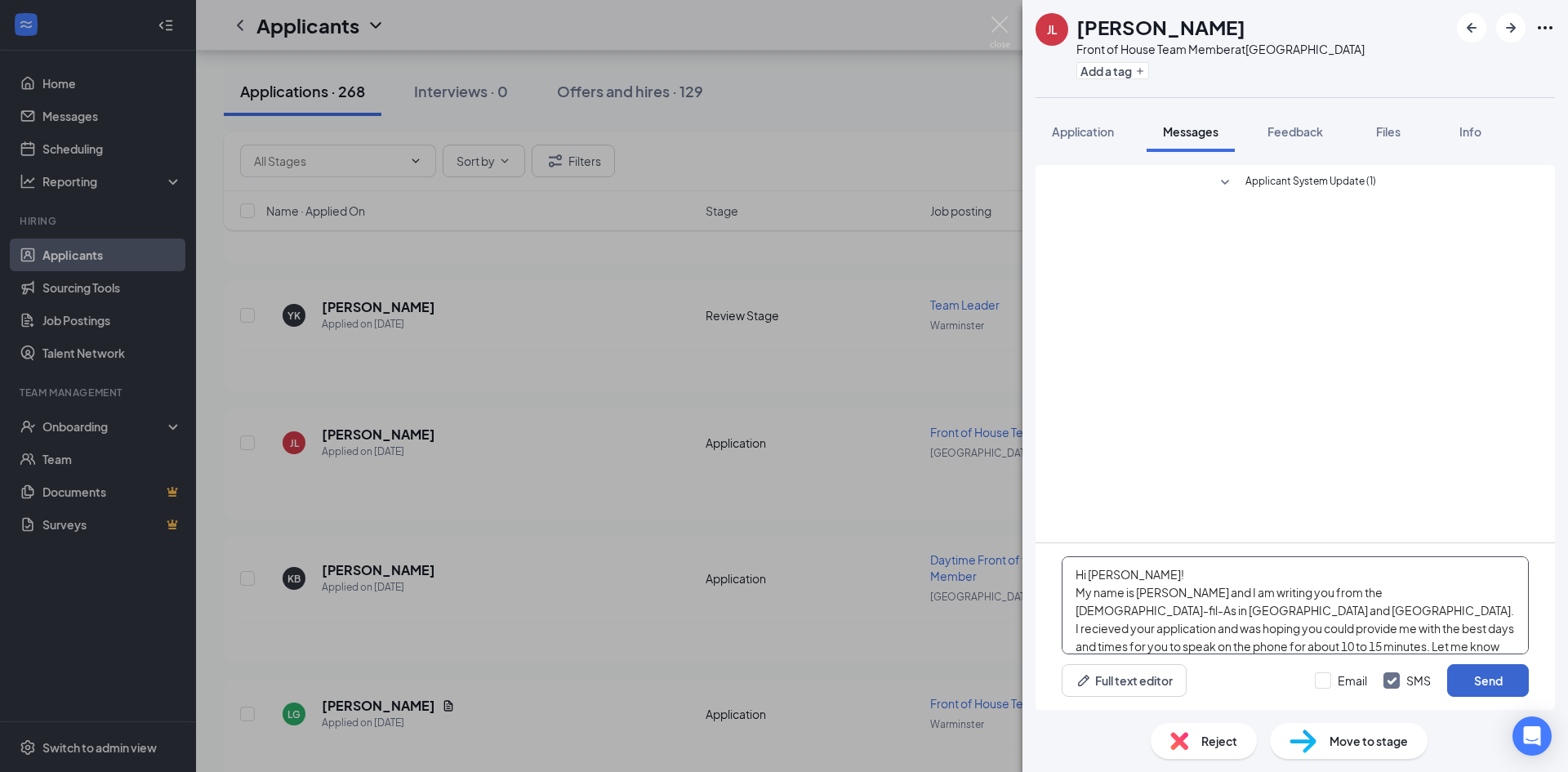
type textarea "Hi [PERSON_NAME]! My name is [PERSON_NAME] and I am writing you from the [DEMOG…"
click at [1469, 684] on button "Send" at bounding box center [1488, 680] width 82 height 33
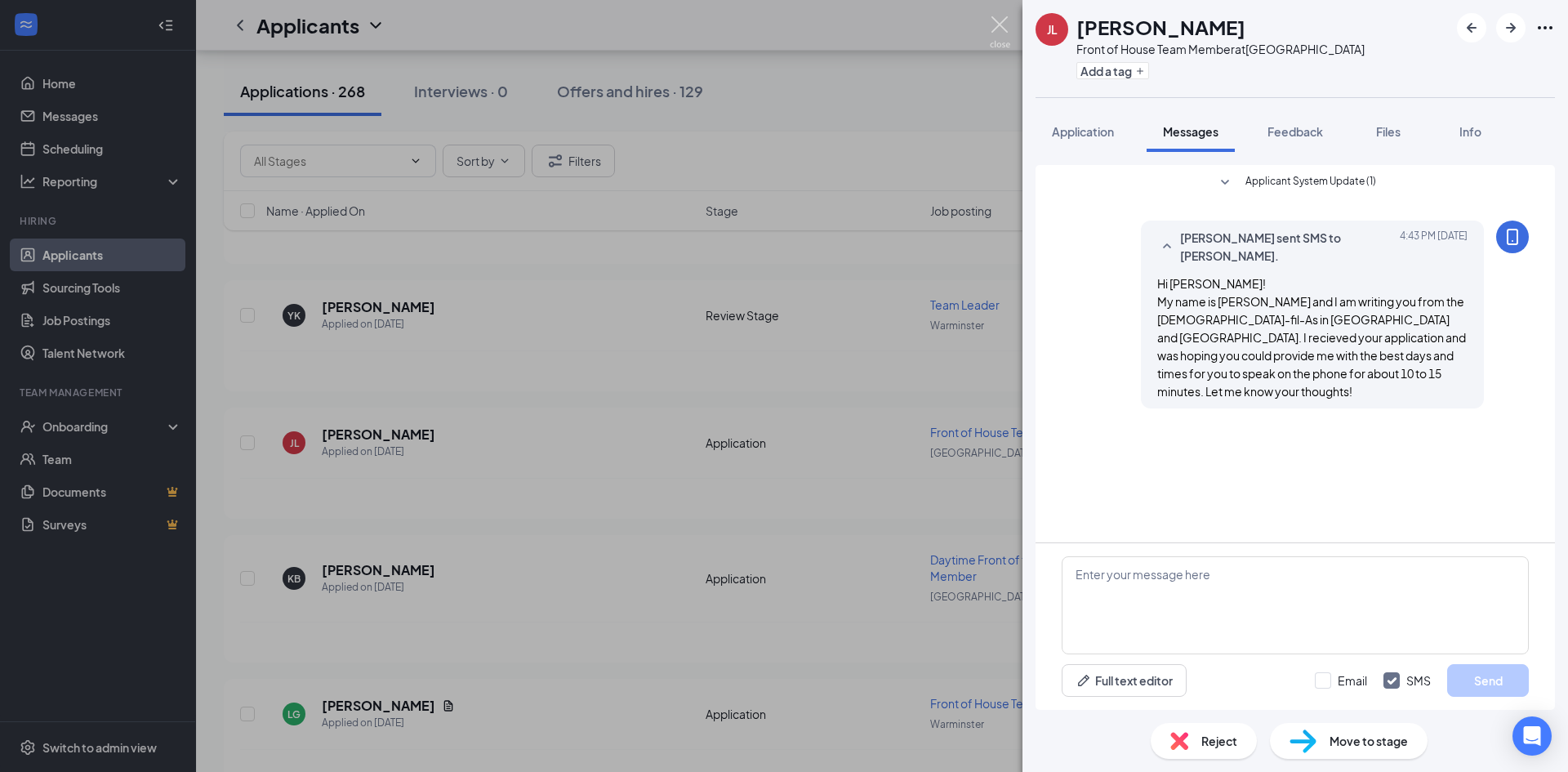
click at [1005, 27] on img at bounding box center [1000, 32] width 20 height 32
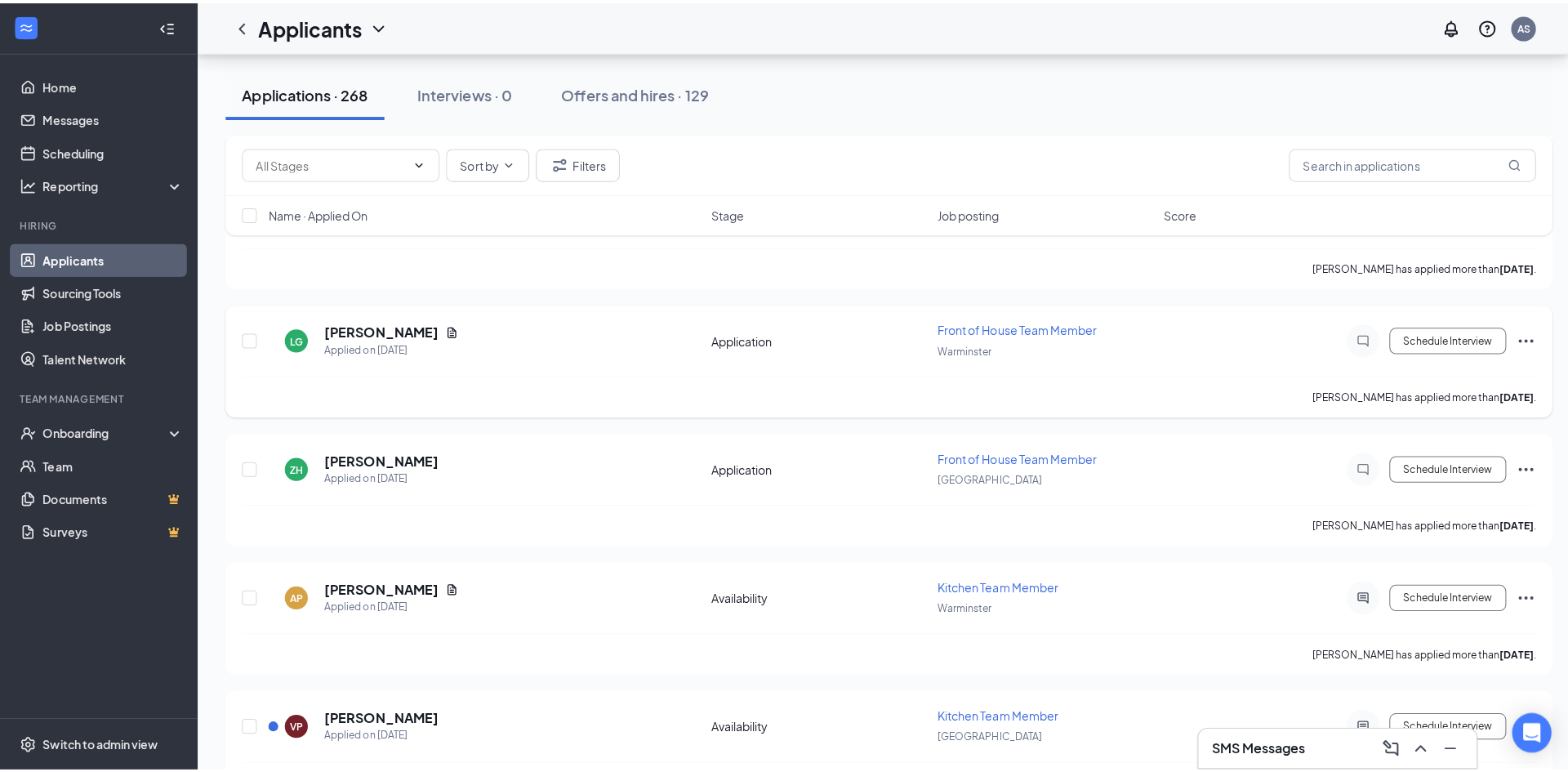
scroll to position [1878, 0]
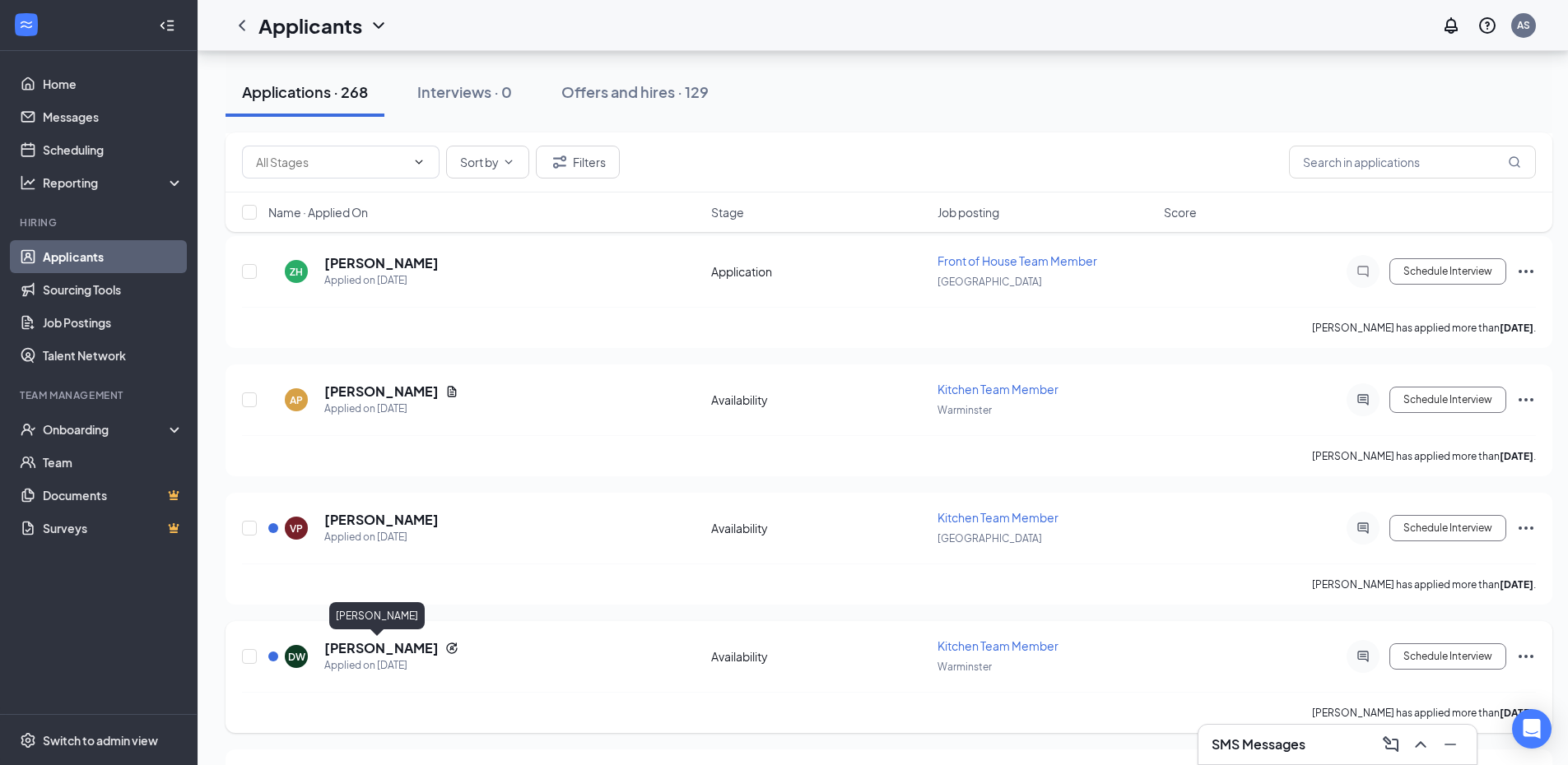
click at [390, 644] on h5 "[PERSON_NAME]" at bounding box center [381, 648] width 115 height 18
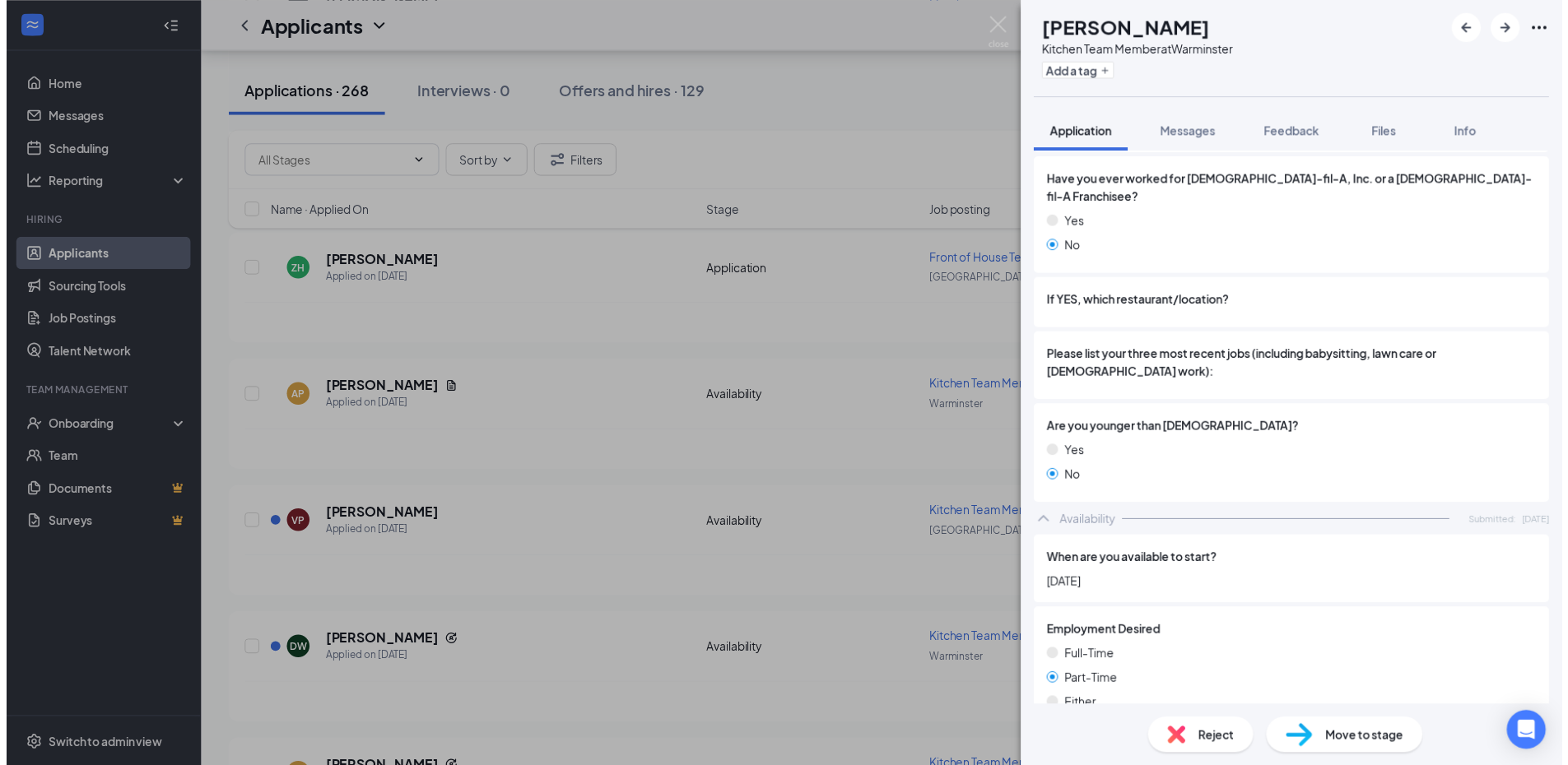
scroll to position [591, 0]
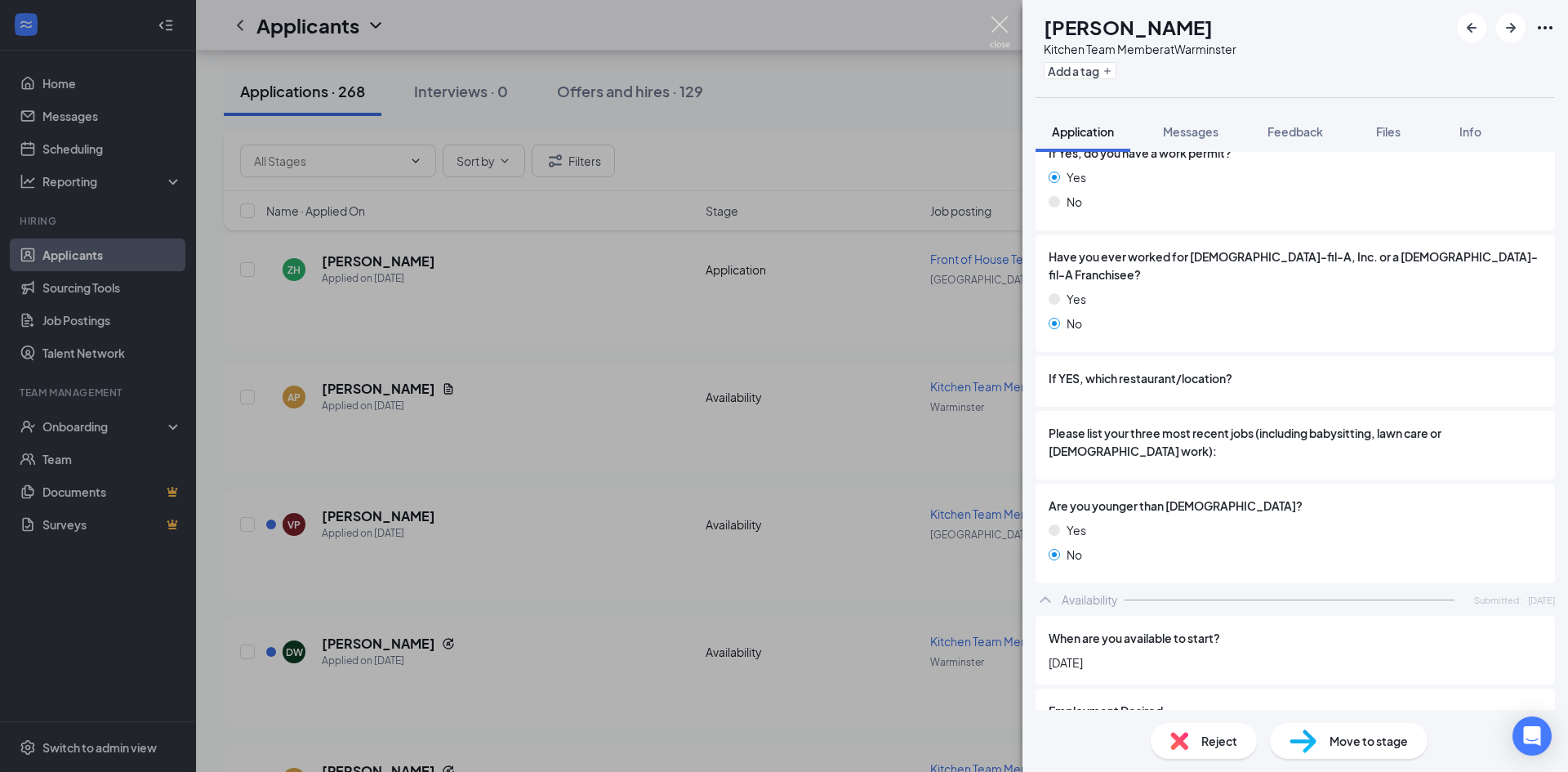
click at [1004, 30] on img at bounding box center [1000, 32] width 20 height 32
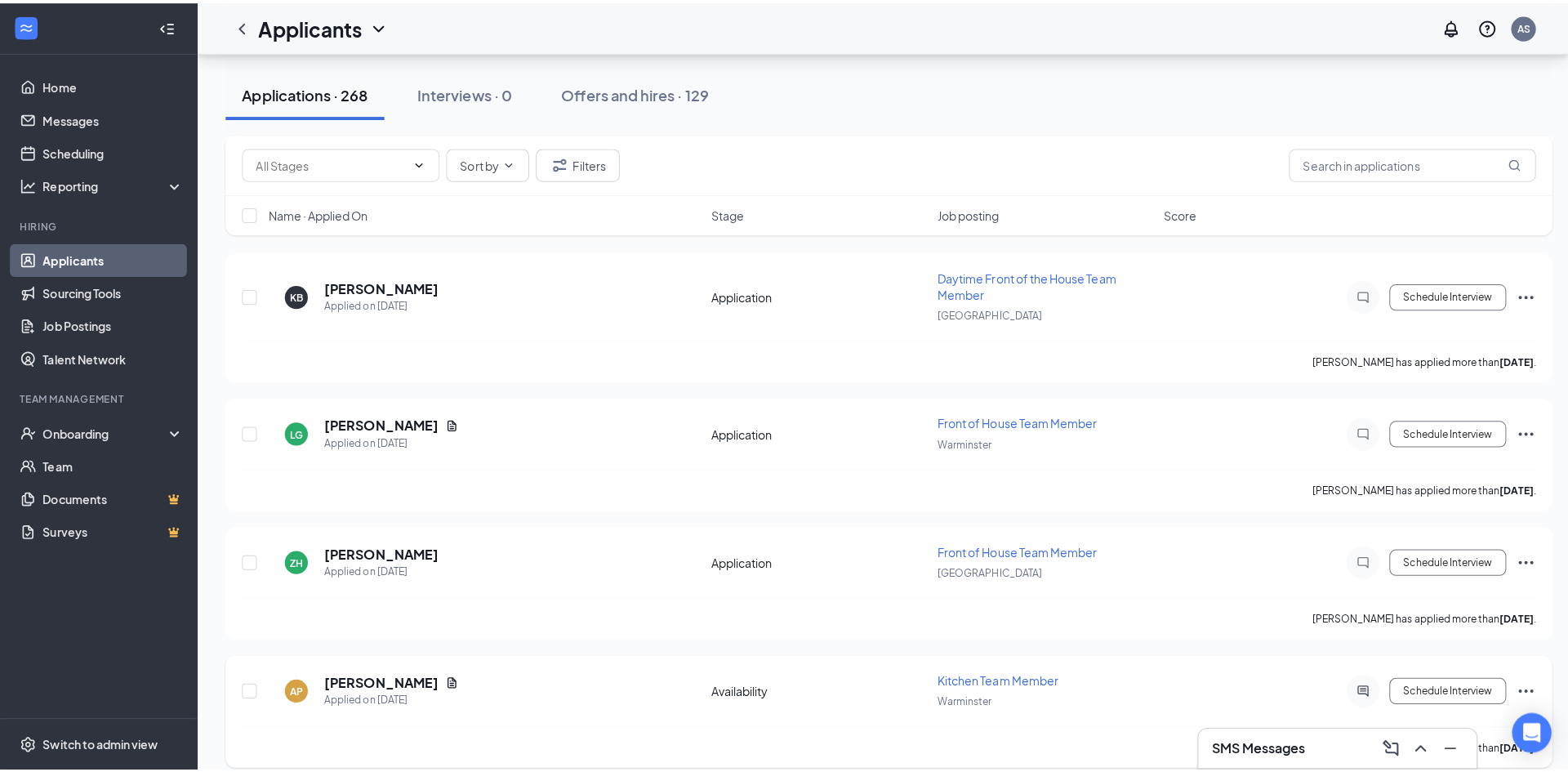
scroll to position [1633, 0]
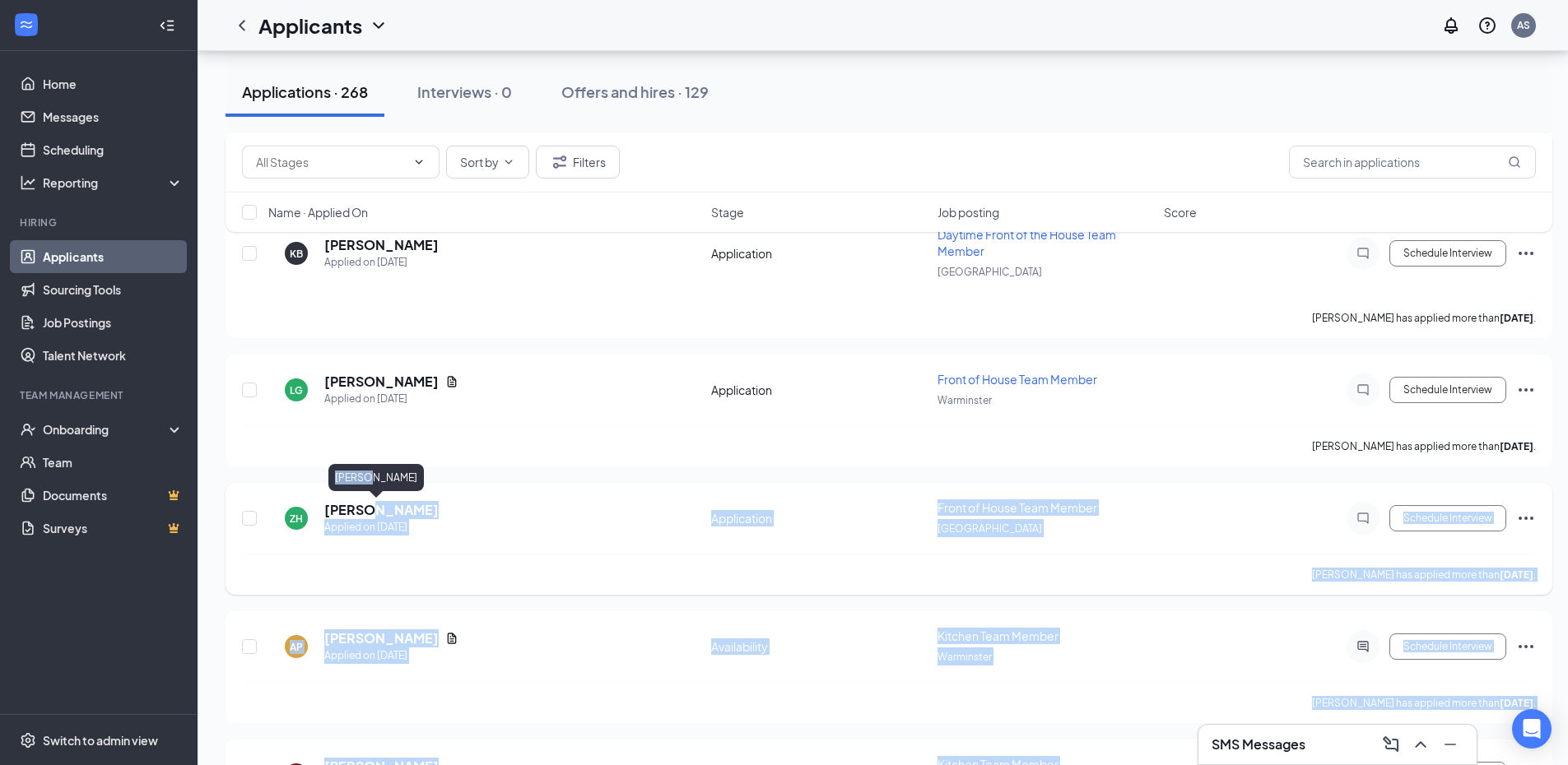
click at [368, 505] on h5 "[PERSON_NAME]" at bounding box center [381, 510] width 115 height 18
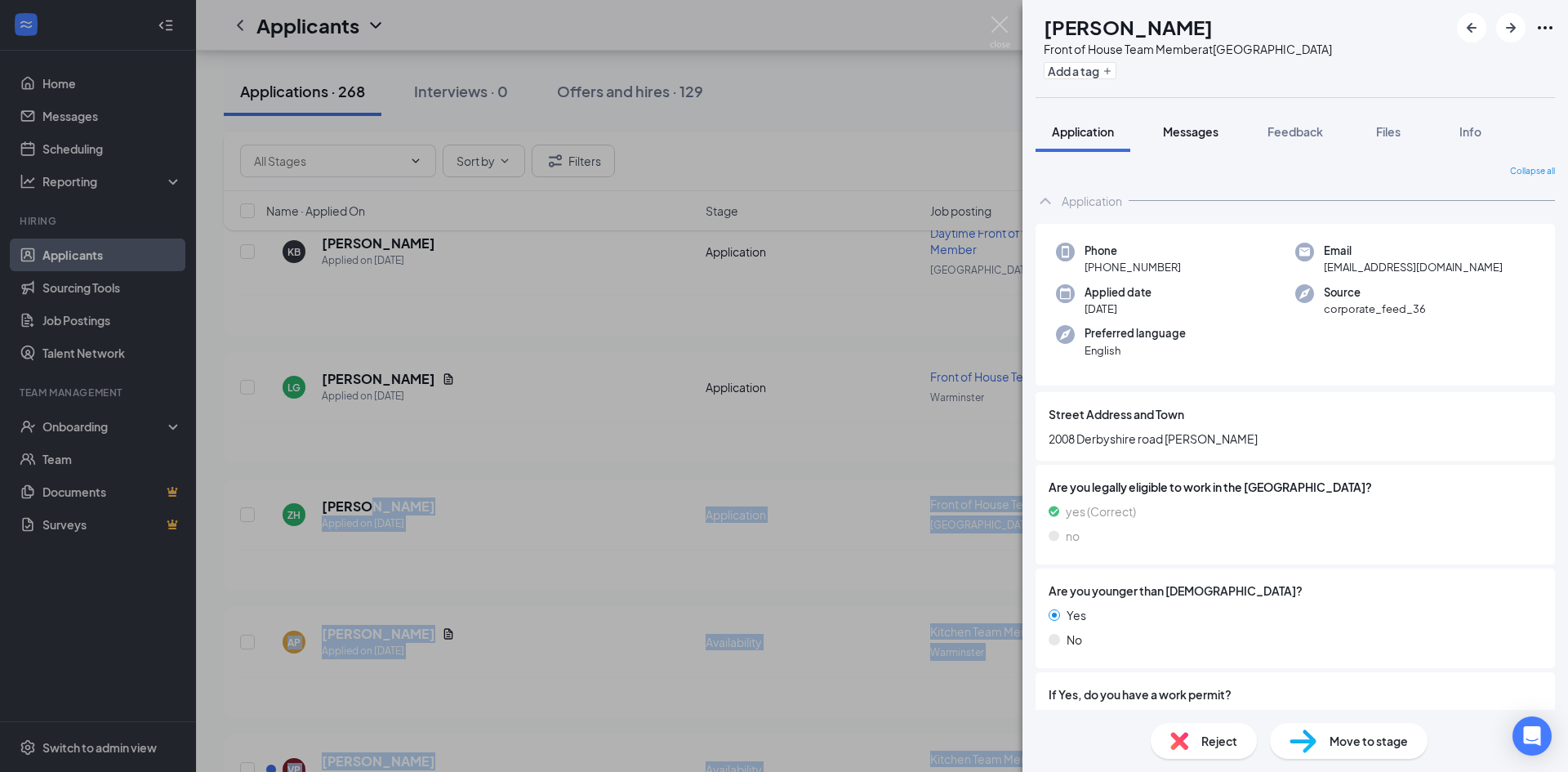
click at [1197, 135] on span "Messages" at bounding box center [1191, 130] width 56 height 14
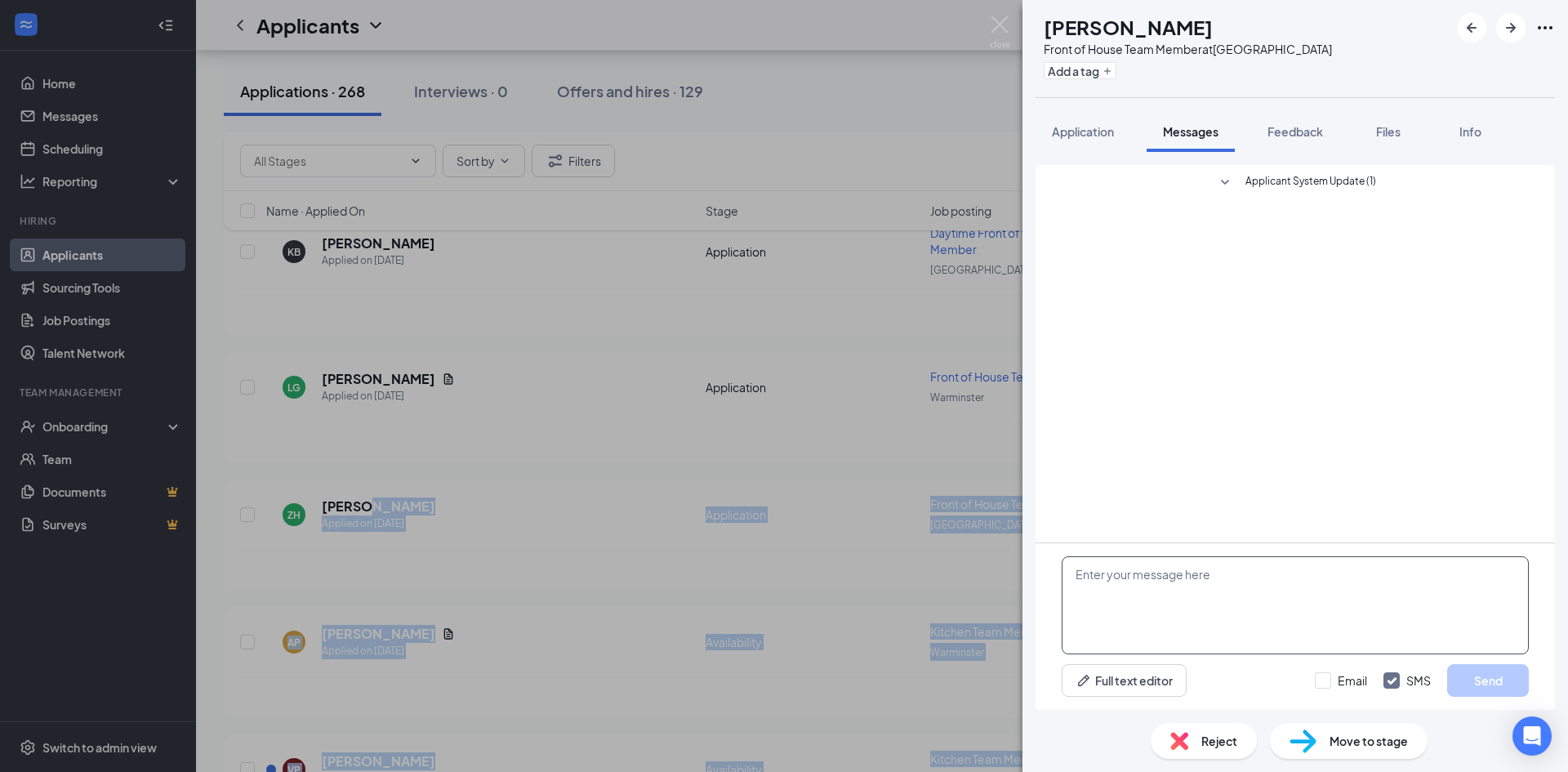
click at [1246, 570] on textarea at bounding box center [1295, 605] width 467 height 98
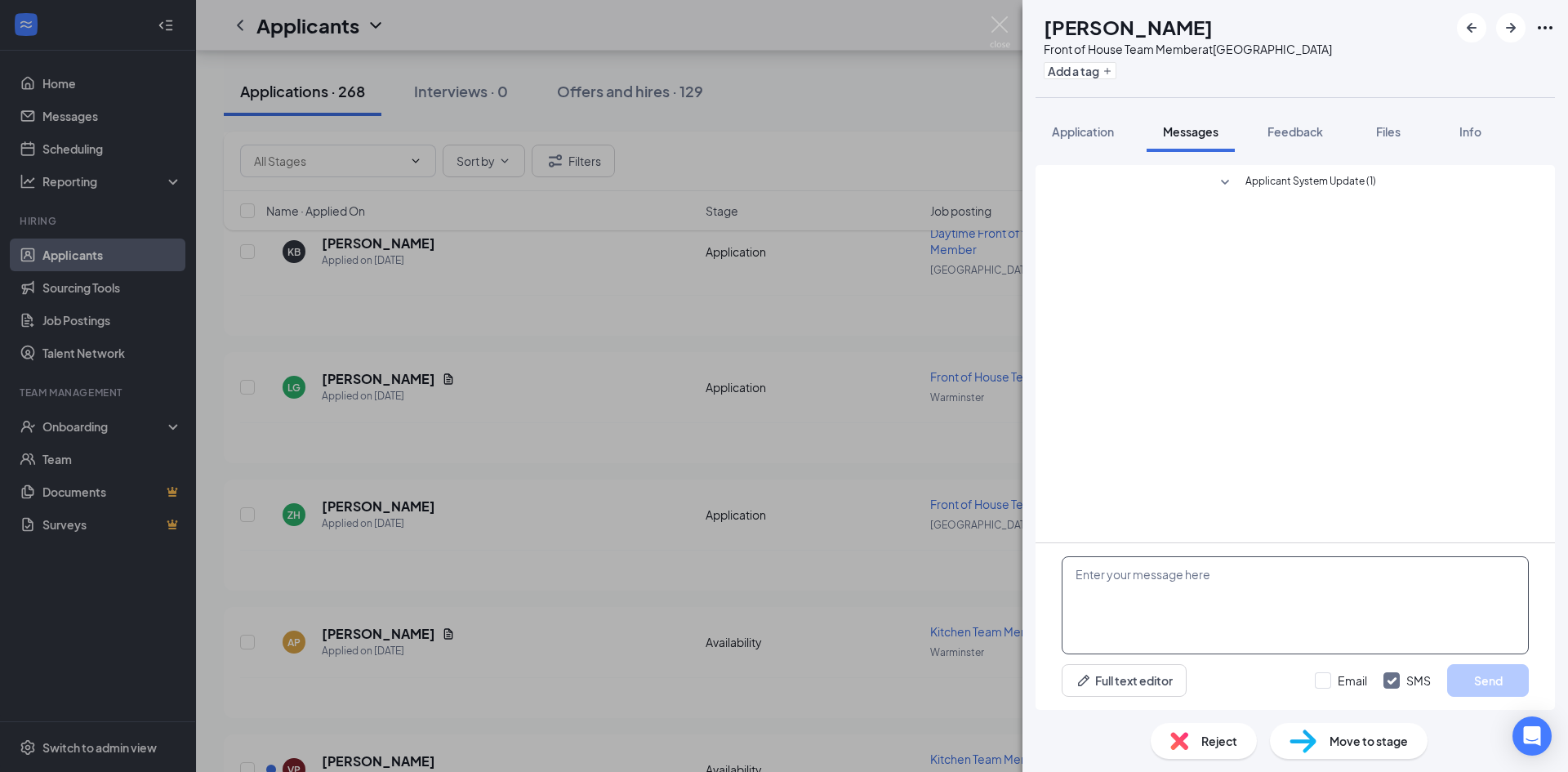
type textarea "G"
paste textarea "My name is [PERSON_NAME] and I am writing you from the [DEMOGRAPHIC_DATA]-fil-A…"
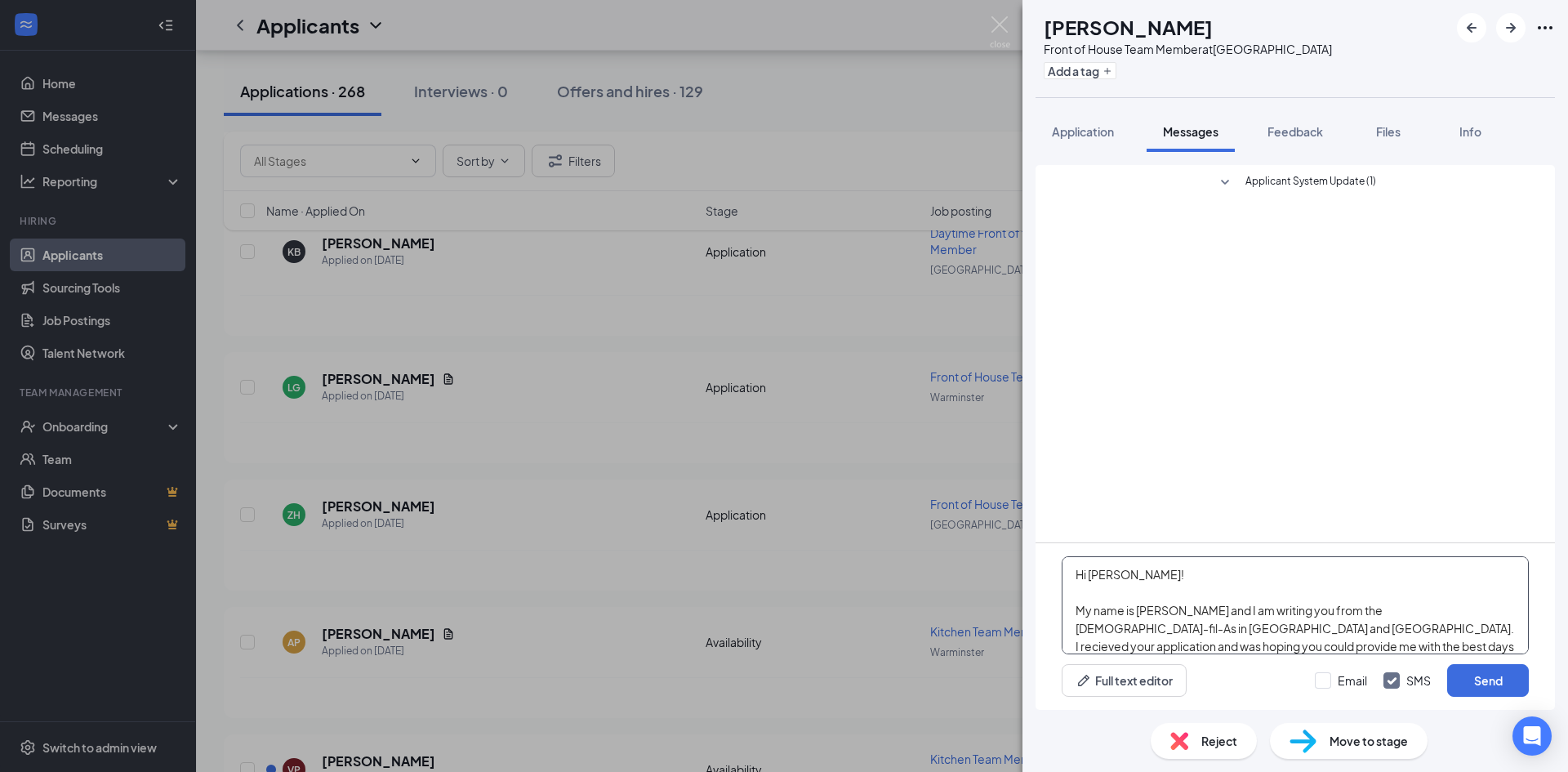
scroll to position [18, 0]
type textarea "Hi [PERSON_NAME]! My name is [PERSON_NAME] and I am writing you from the [DEMOG…"
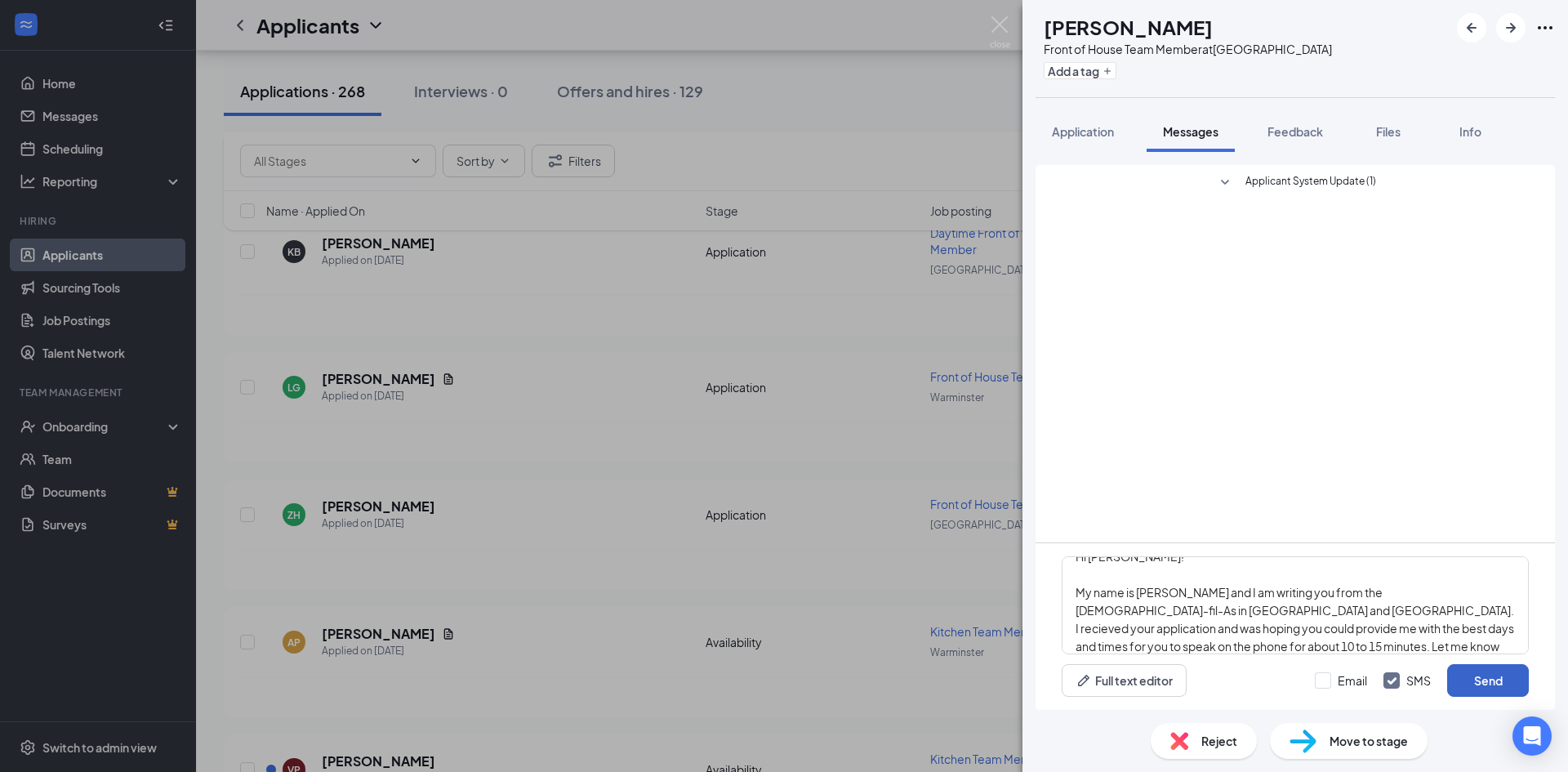
click at [1479, 683] on button "Send" at bounding box center [1488, 680] width 82 height 33
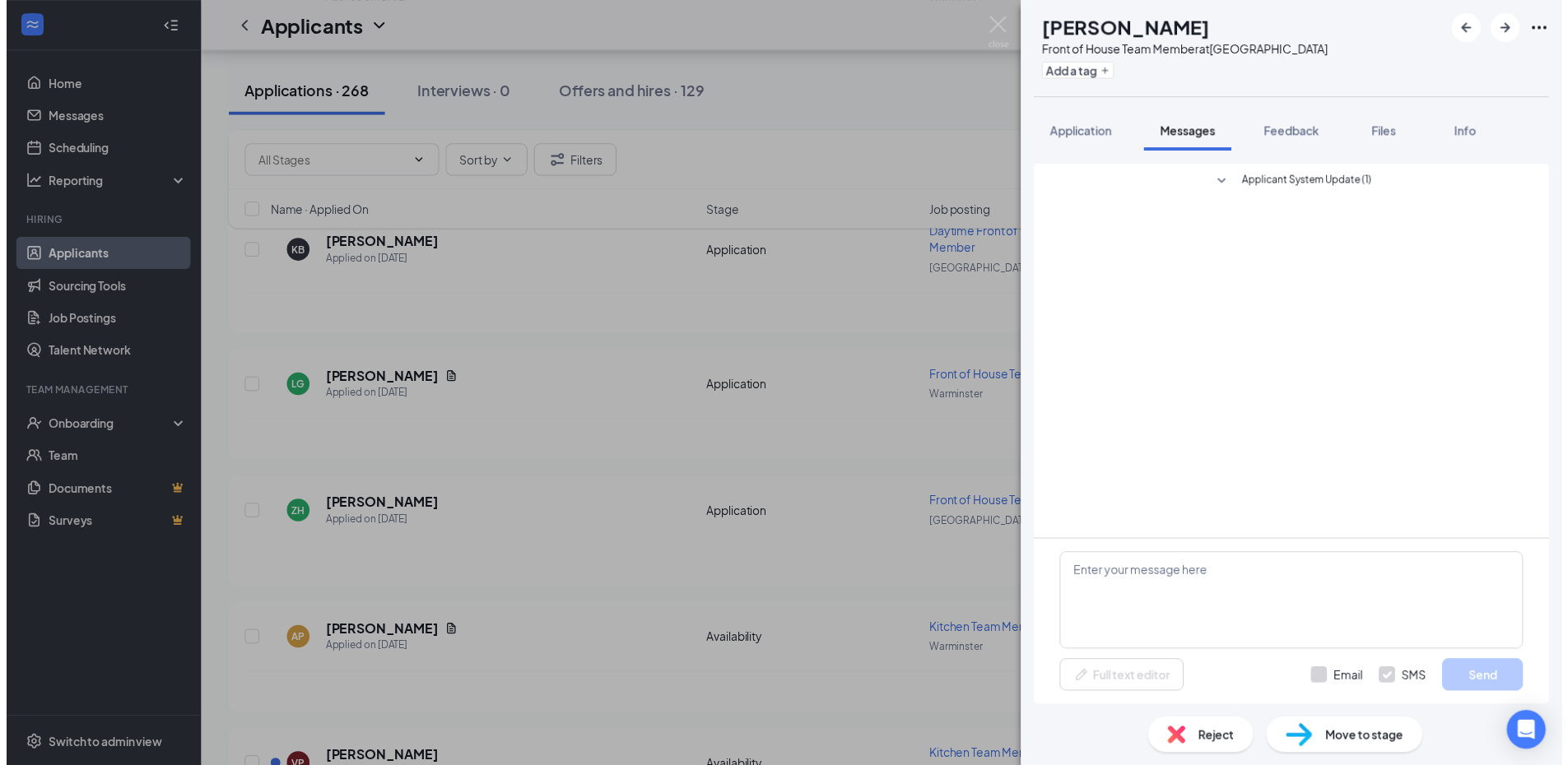
scroll to position [0, 0]
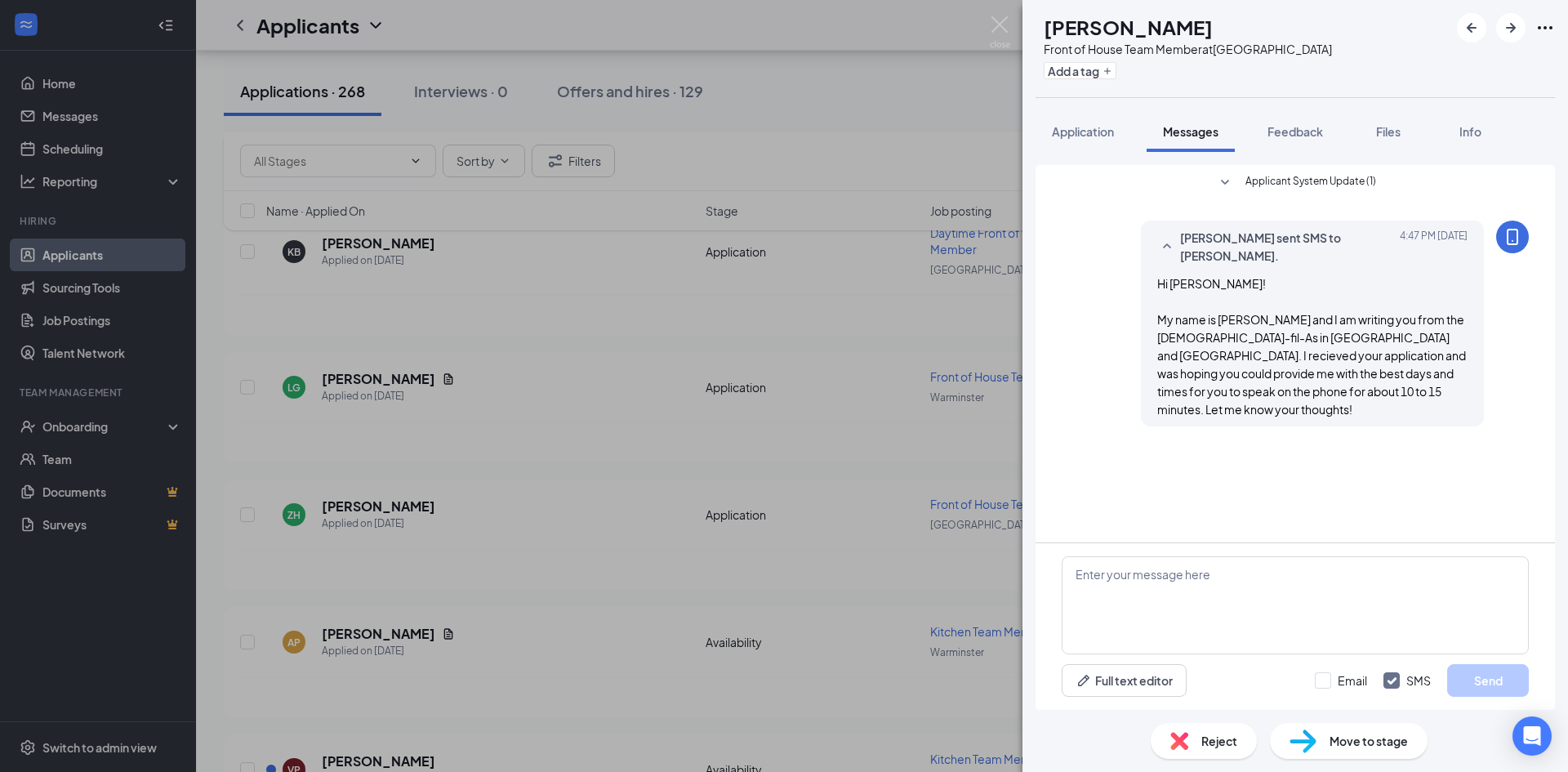
click at [995, 14] on div "ZH [PERSON_NAME] Front of House Team Member at [GEOGRAPHIC_DATA] Add a tag Appl…" at bounding box center [784, 386] width 1568 height 772
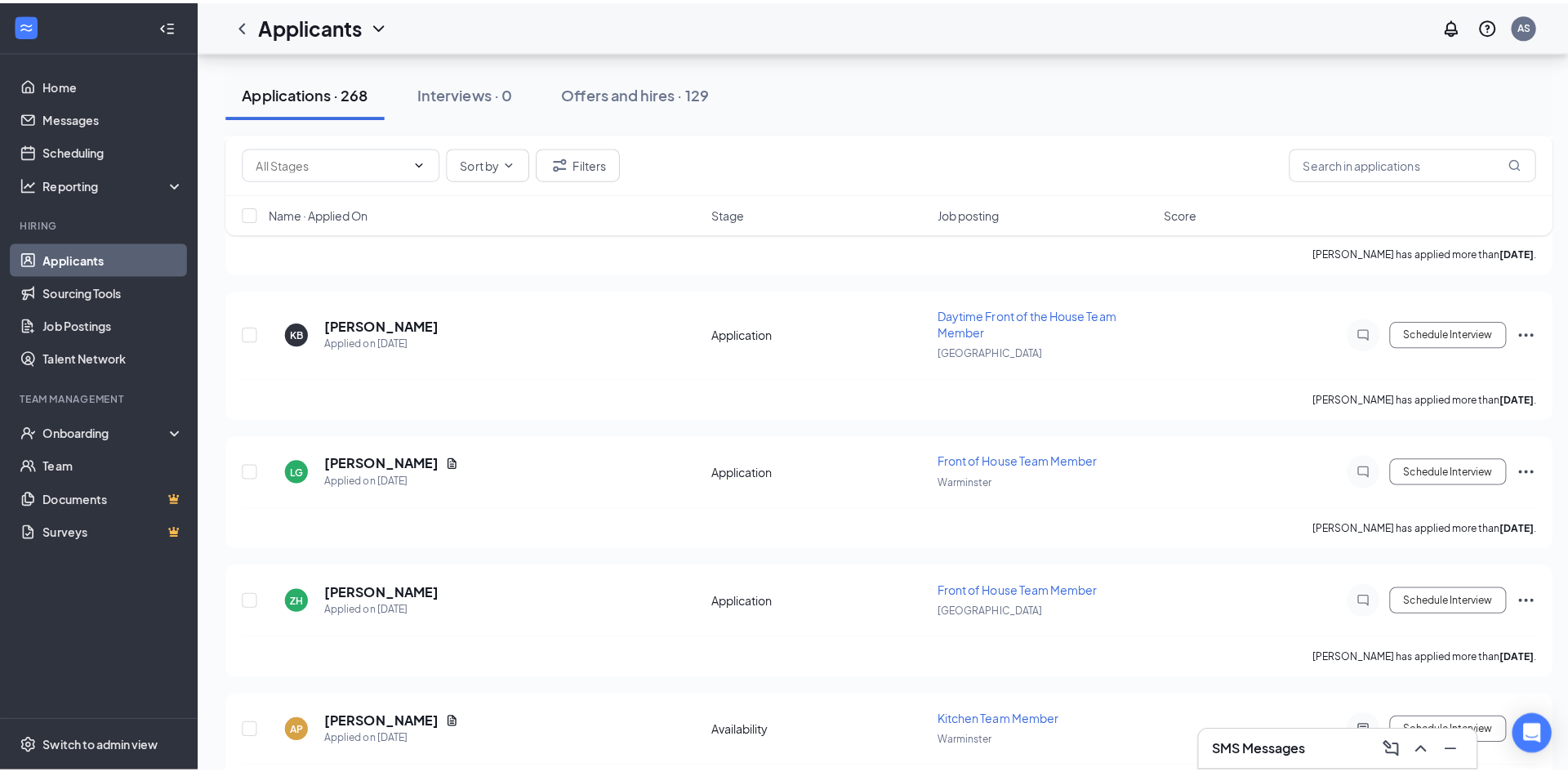
scroll to position [1552, 0]
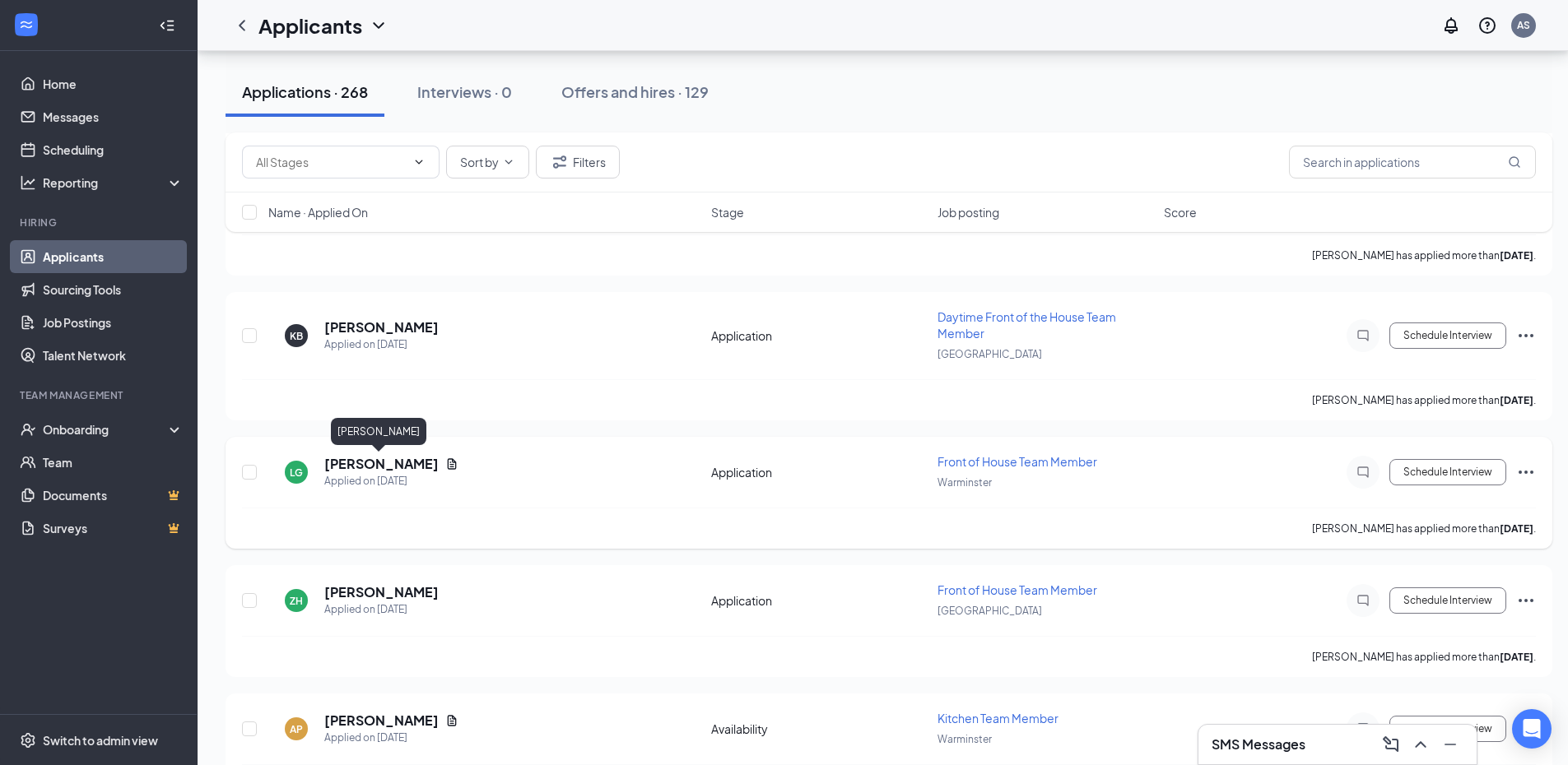
click at [356, 462] on h5 "[PERSON_NAME]" at bounding box center [381, 463] width 115 height 18
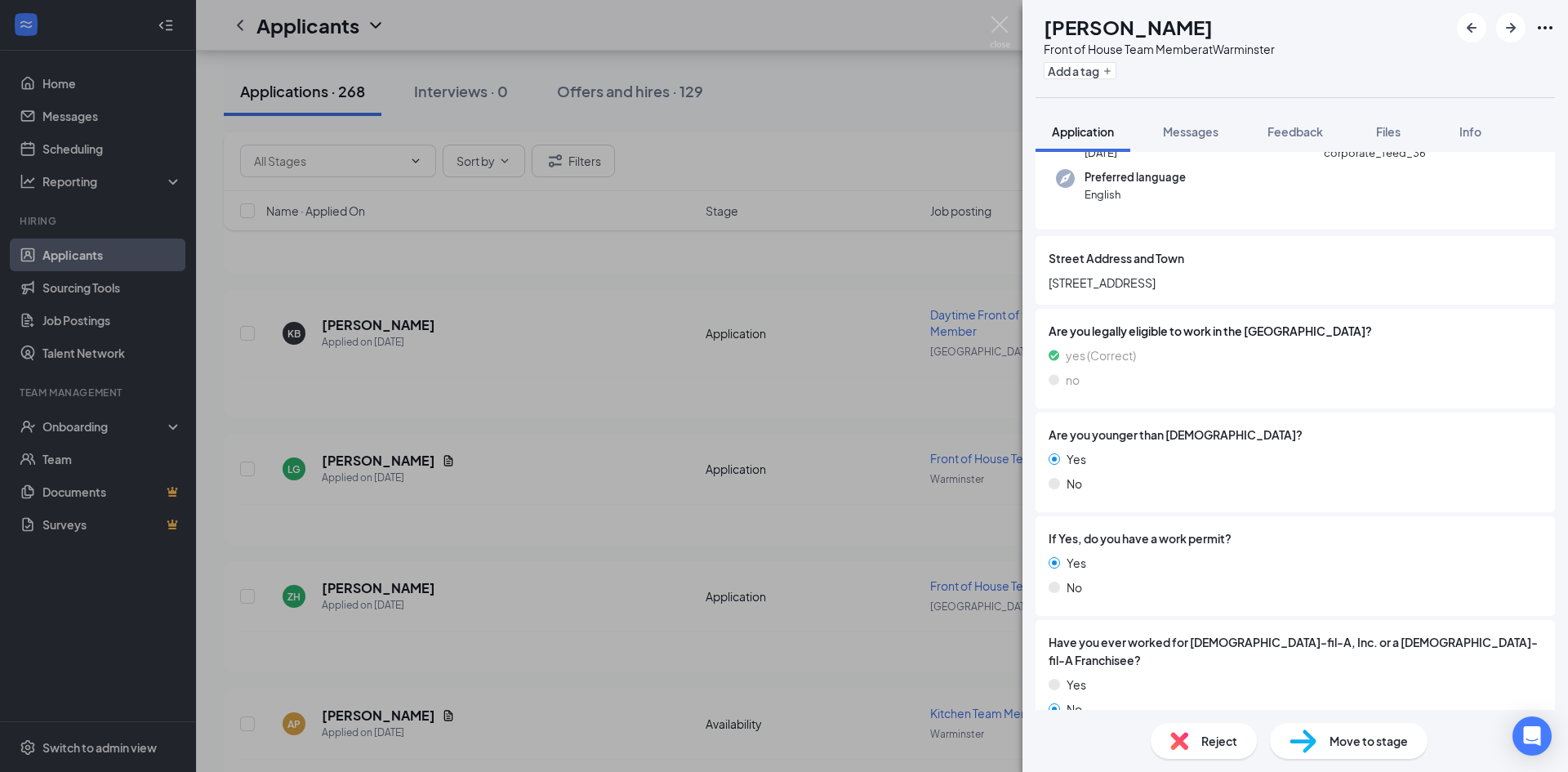
scroll to position [135, 0]
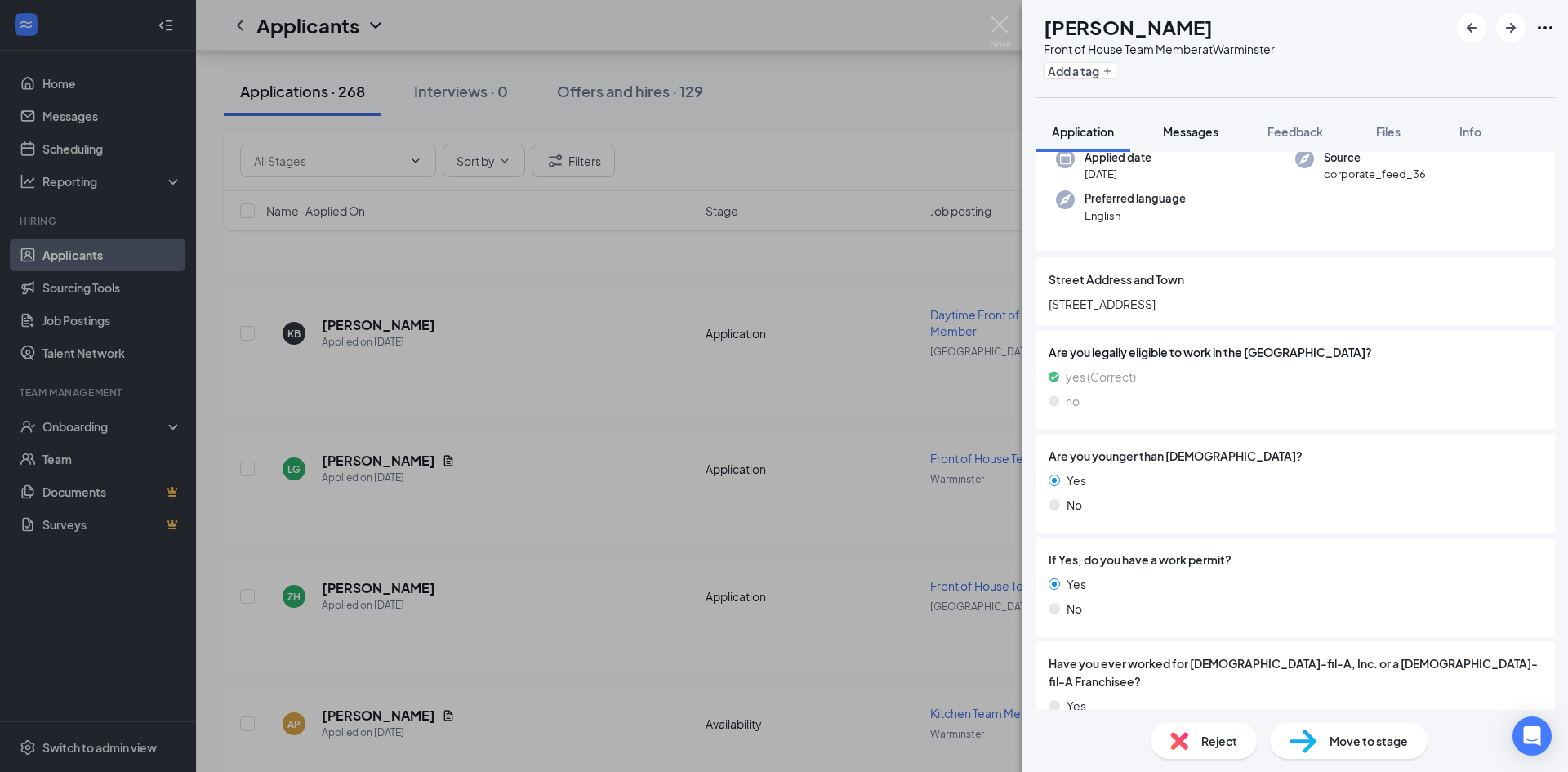
click at [1201, 139] on div "Messages" at bounding box center [1191, 130] width 56 height 16
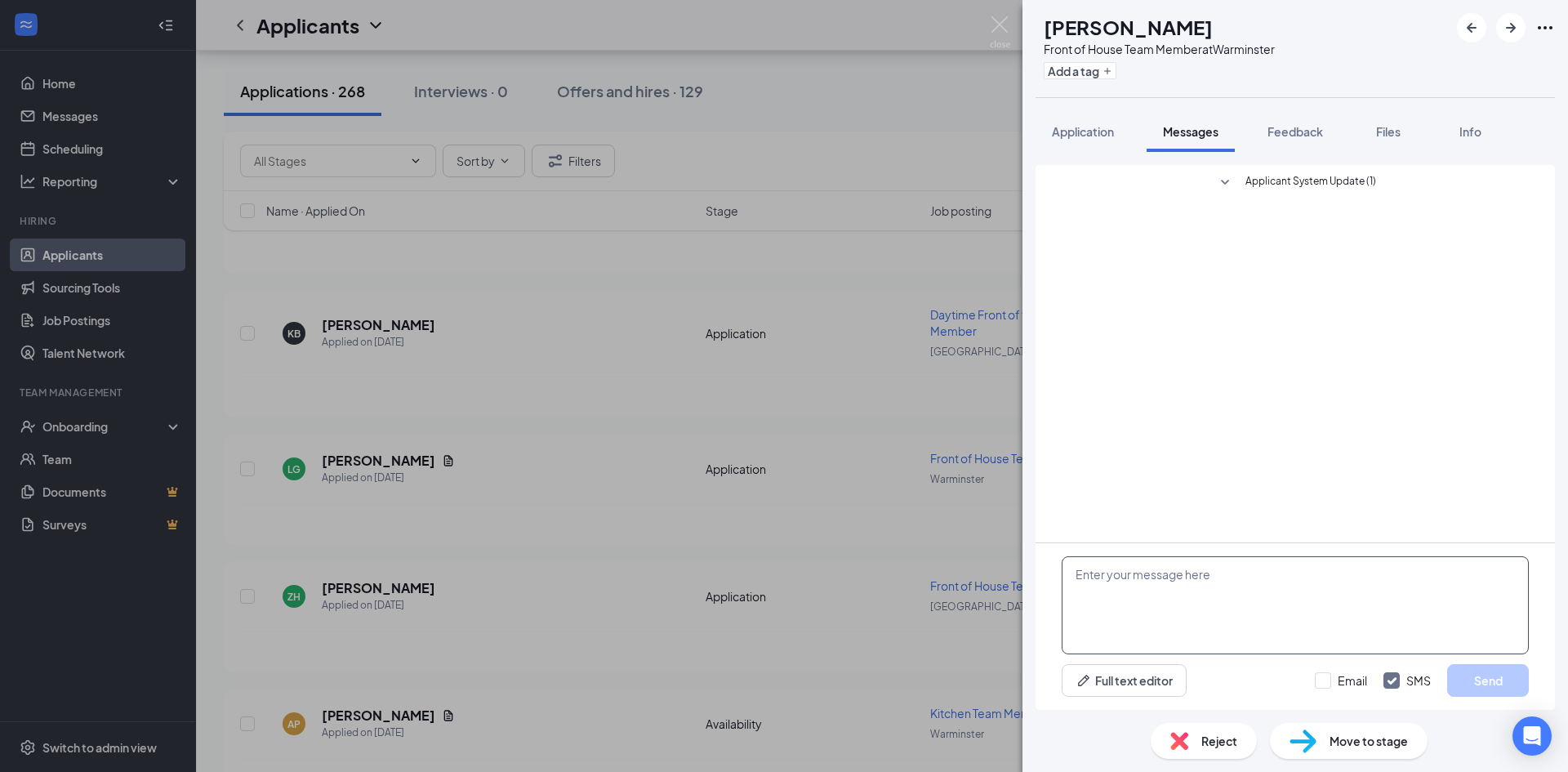
click at [1244, 581] on textarea at bounding box center [1295, 605] width 467 height 98
paste textarea "My name is [PERSON_NAME] and I am writing you from the [DEMOGRAPHIC_DATA]-fil-A…"
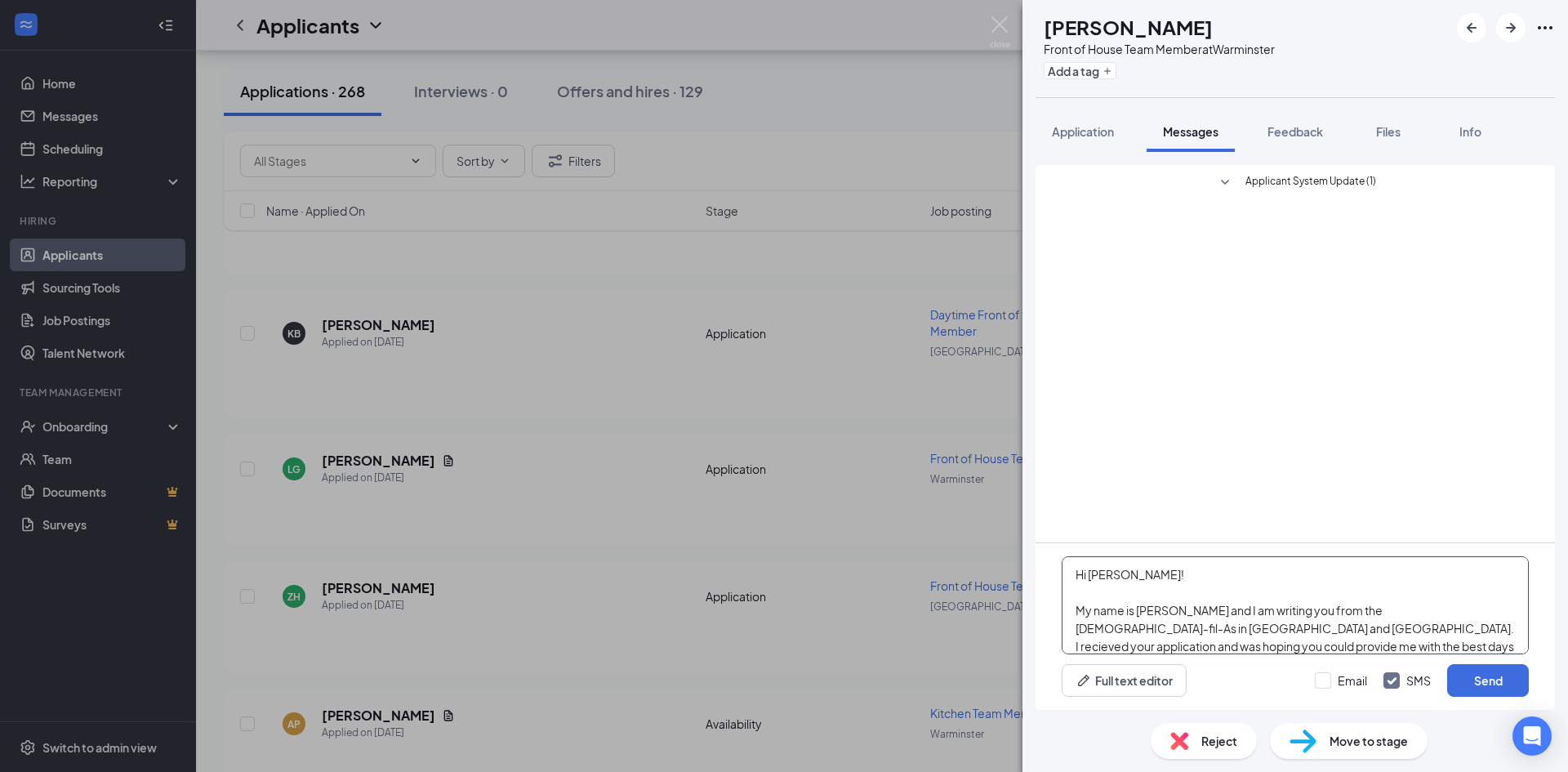
scroll to position [18, 0]
type textarea "Hi [PERSON_NAME]! My name is [PERSON_NAME] and I am writing you from the [DEMOG…"
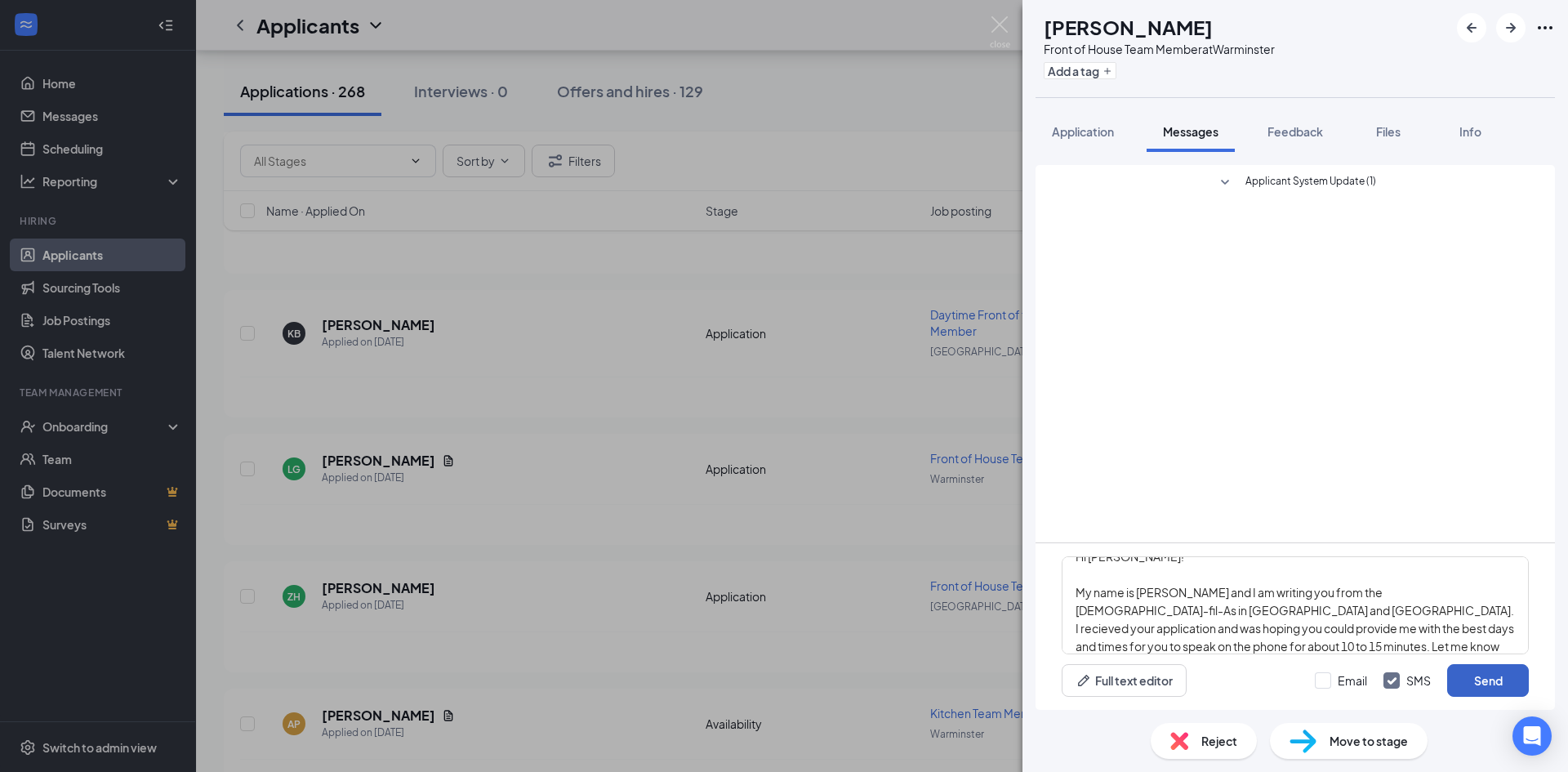
click at [1486, 669] on button "Send" at bounding box center [1488, 680] width 82 height 33
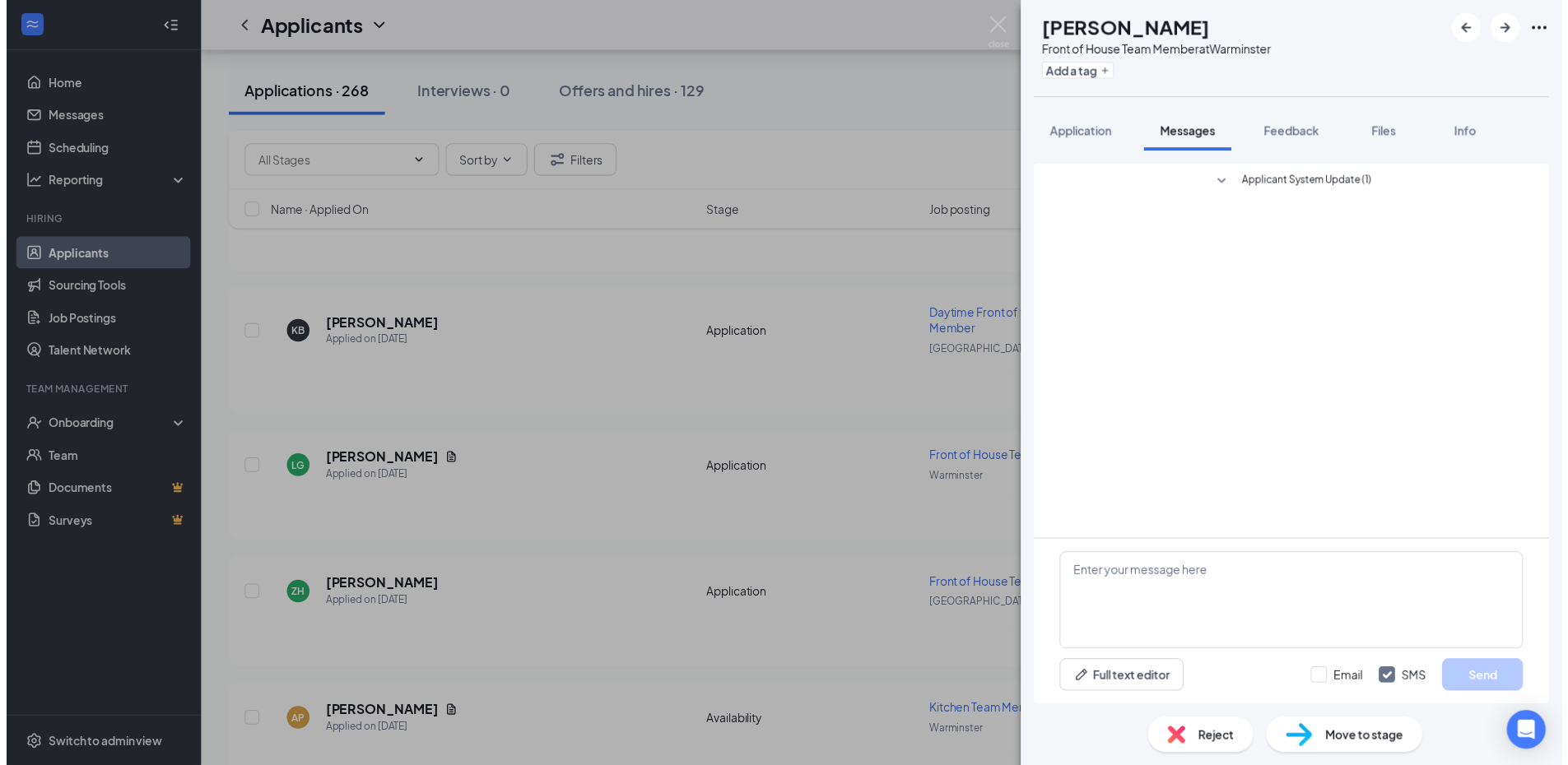
scroll to position [0, 0]
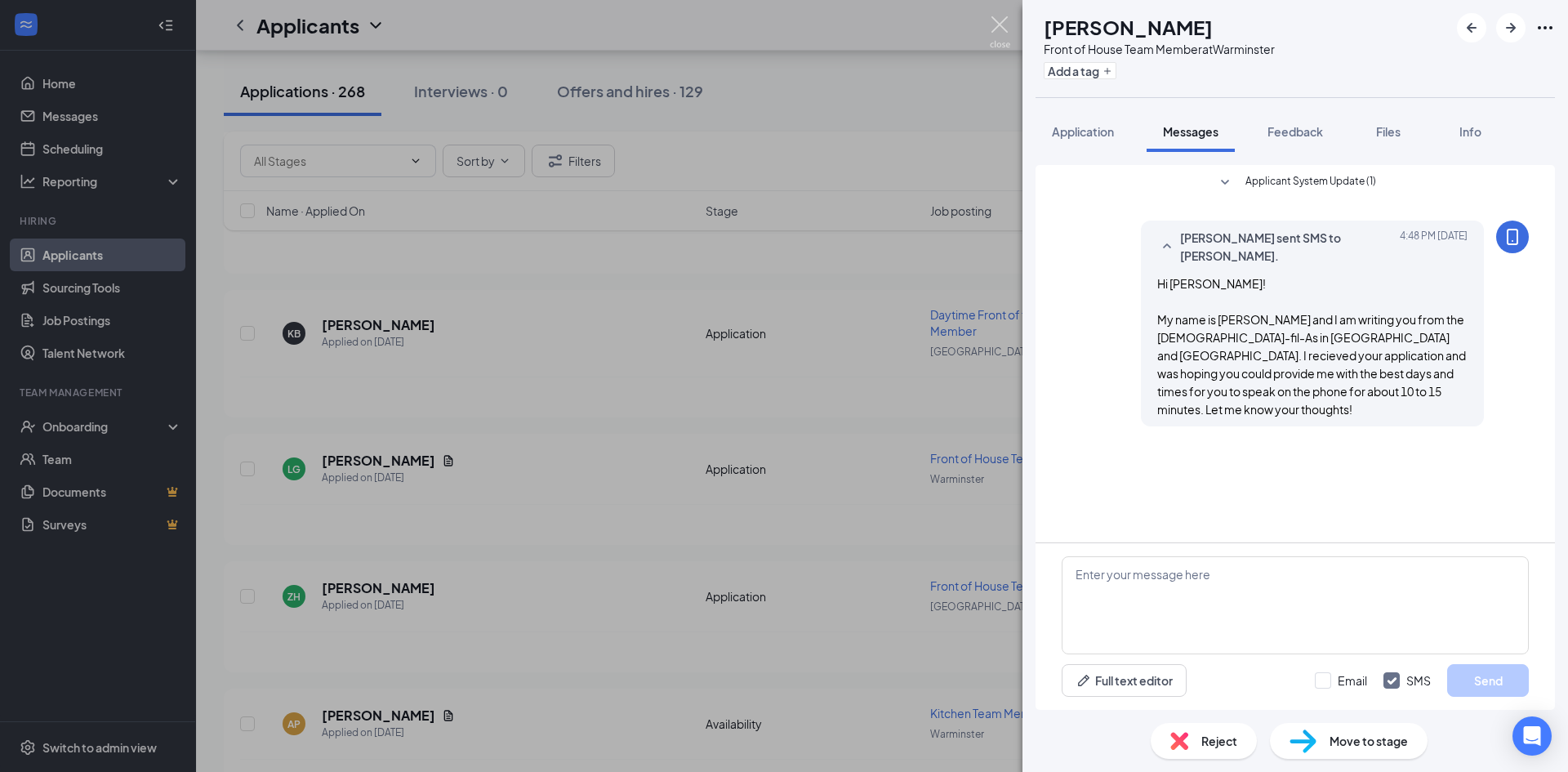
click at [1002, 24] on img at bounding box center [1000, 32] width 20 height 32
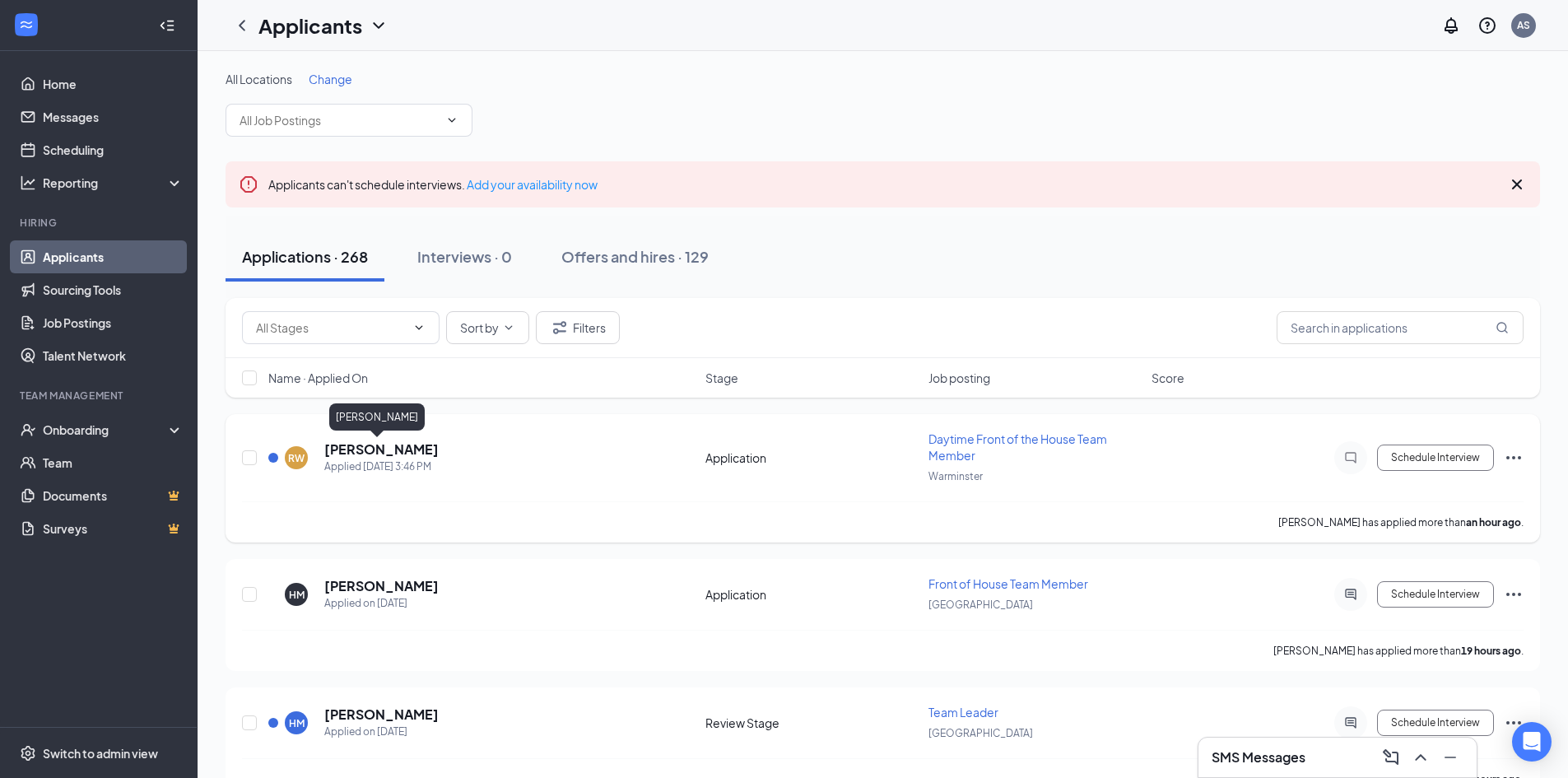
click at [373, 447] on h5 "[PERSON_NAME]" at bounding box center [381, 449] width 115 height 18
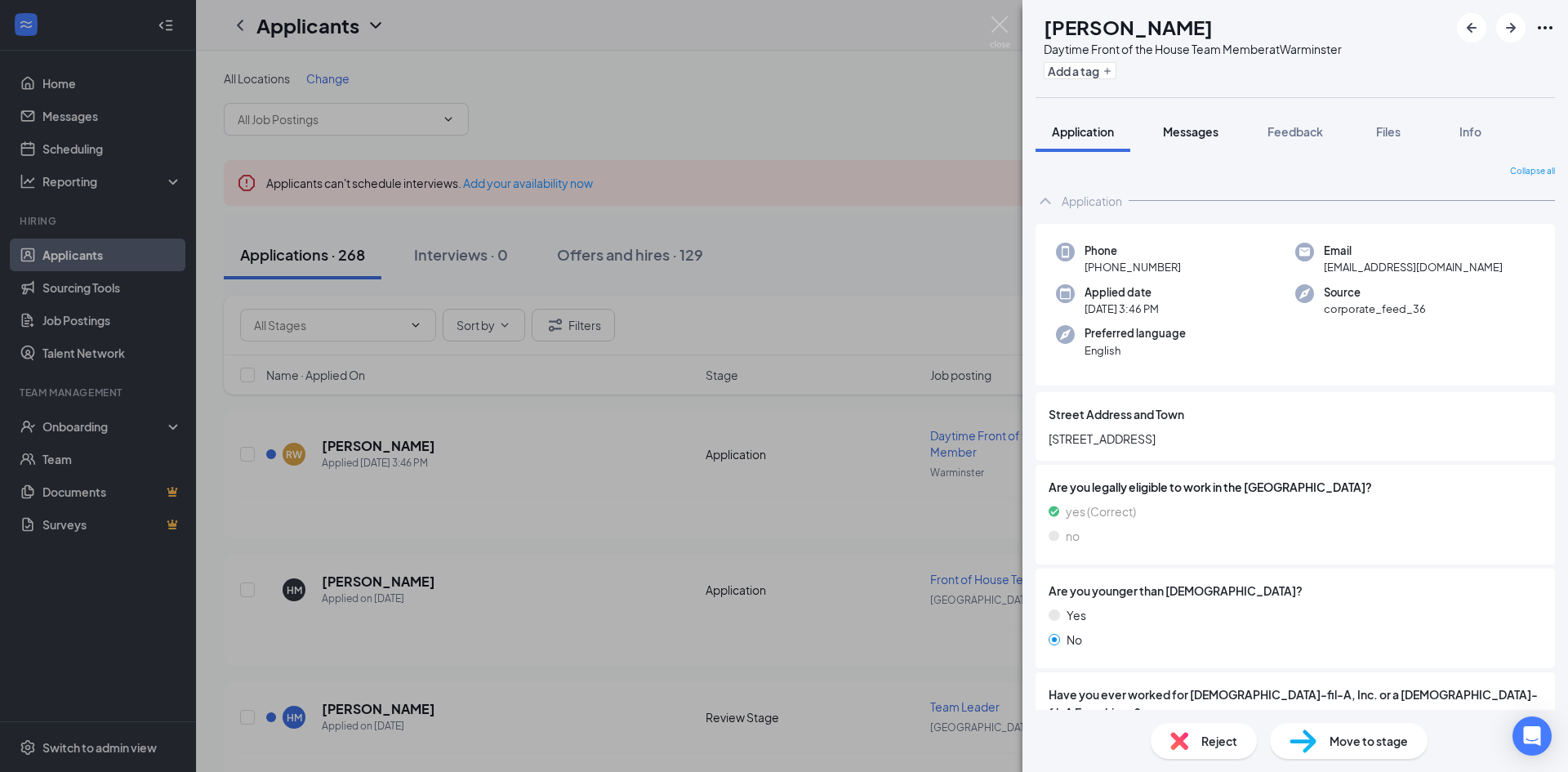
click at [1181, 133] on span "Messages" at bounding box center [1191, 130] width 56 height 14
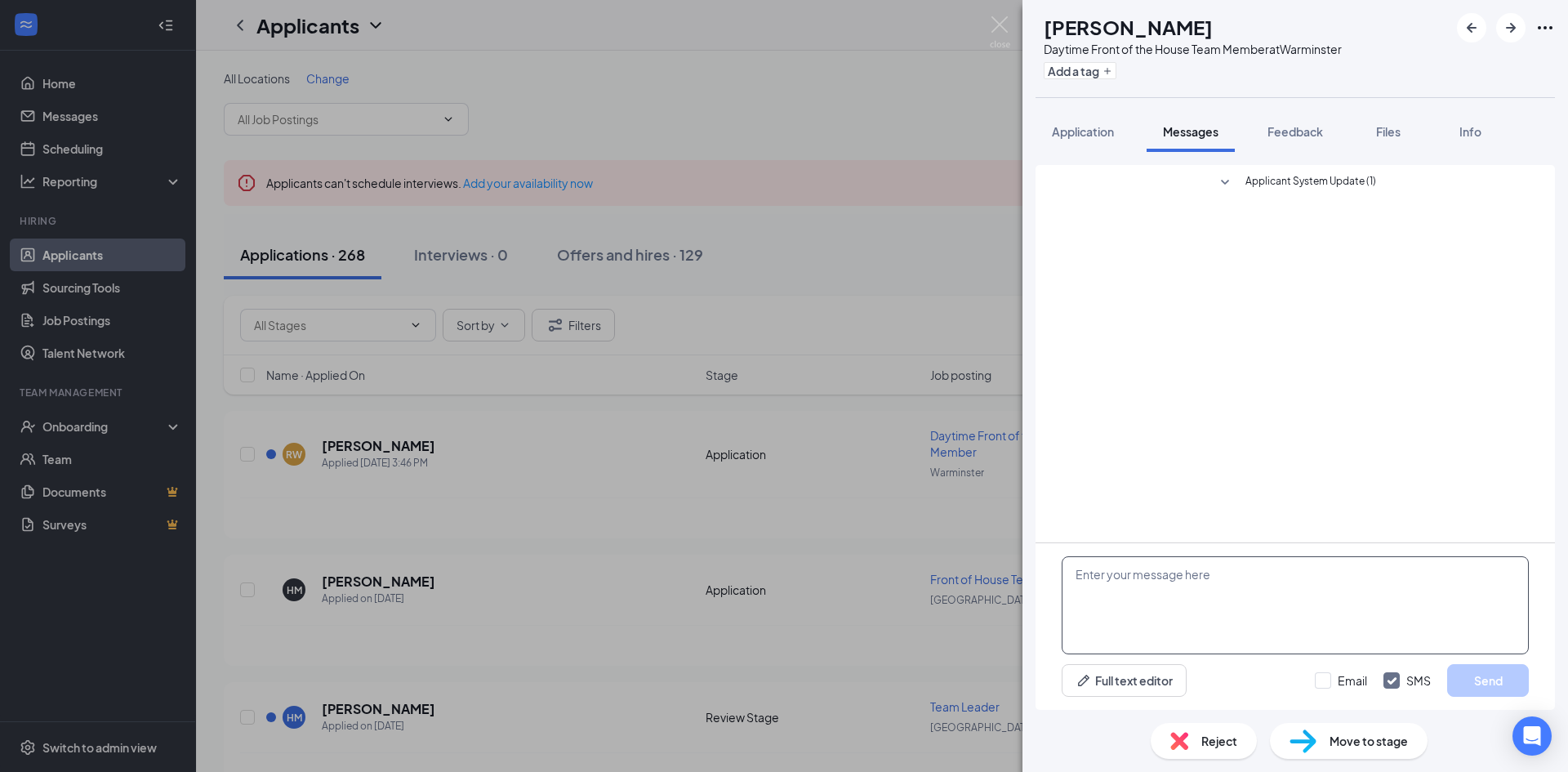
click at [1170, 602] on textarea at bounding box center [1295, 605] width 467 height 98
paste textarea "My name is [PERSON_NAME] and I am writing you from the [DEMOGRAPHIC_DATA]-fil-A…"
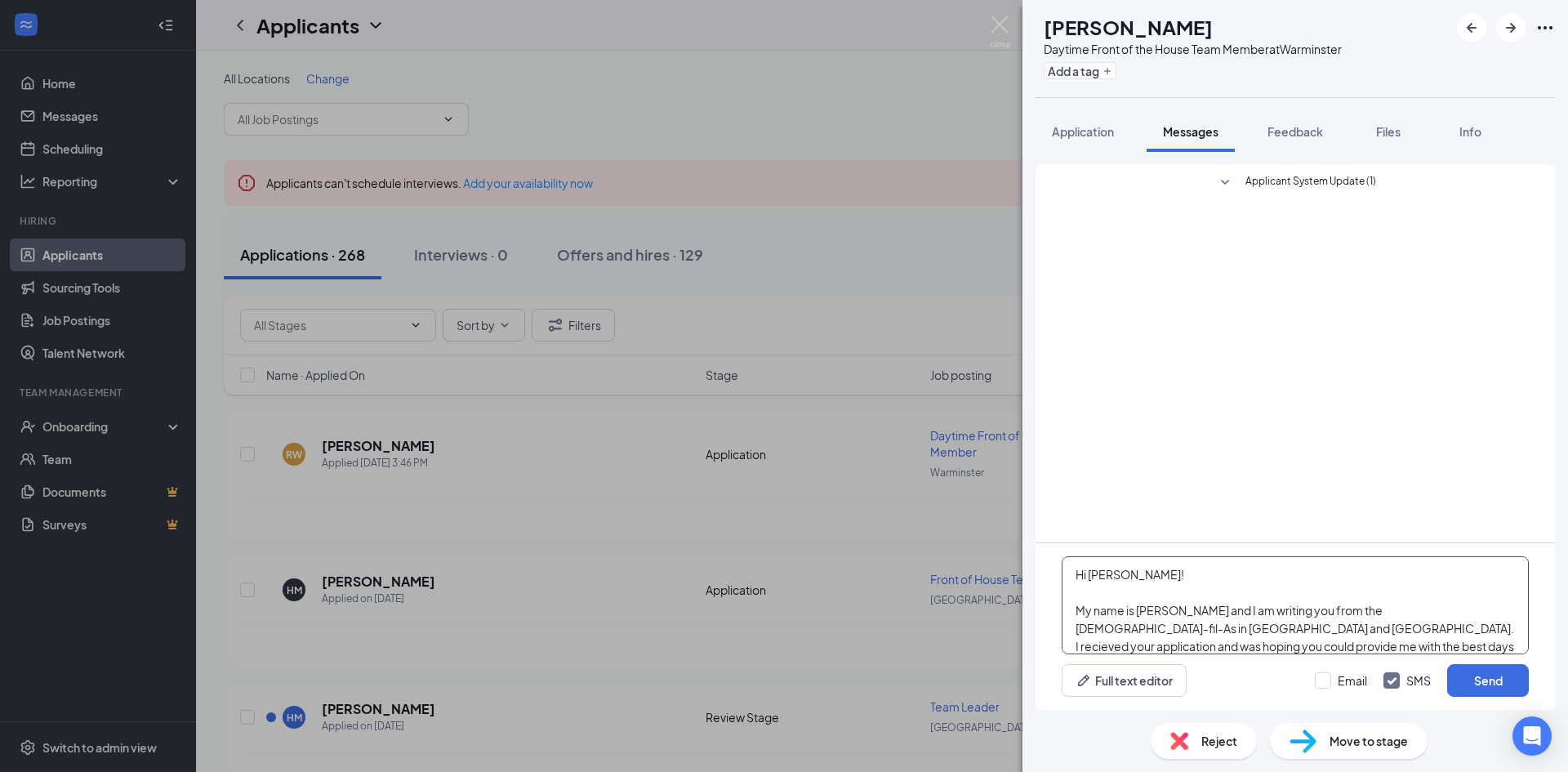
scroll to position [18, 0]
type textarea "Hi [PERSON_NAME]! My name is [PERSON_NAME] and I am writing you from the [DEMOG…"
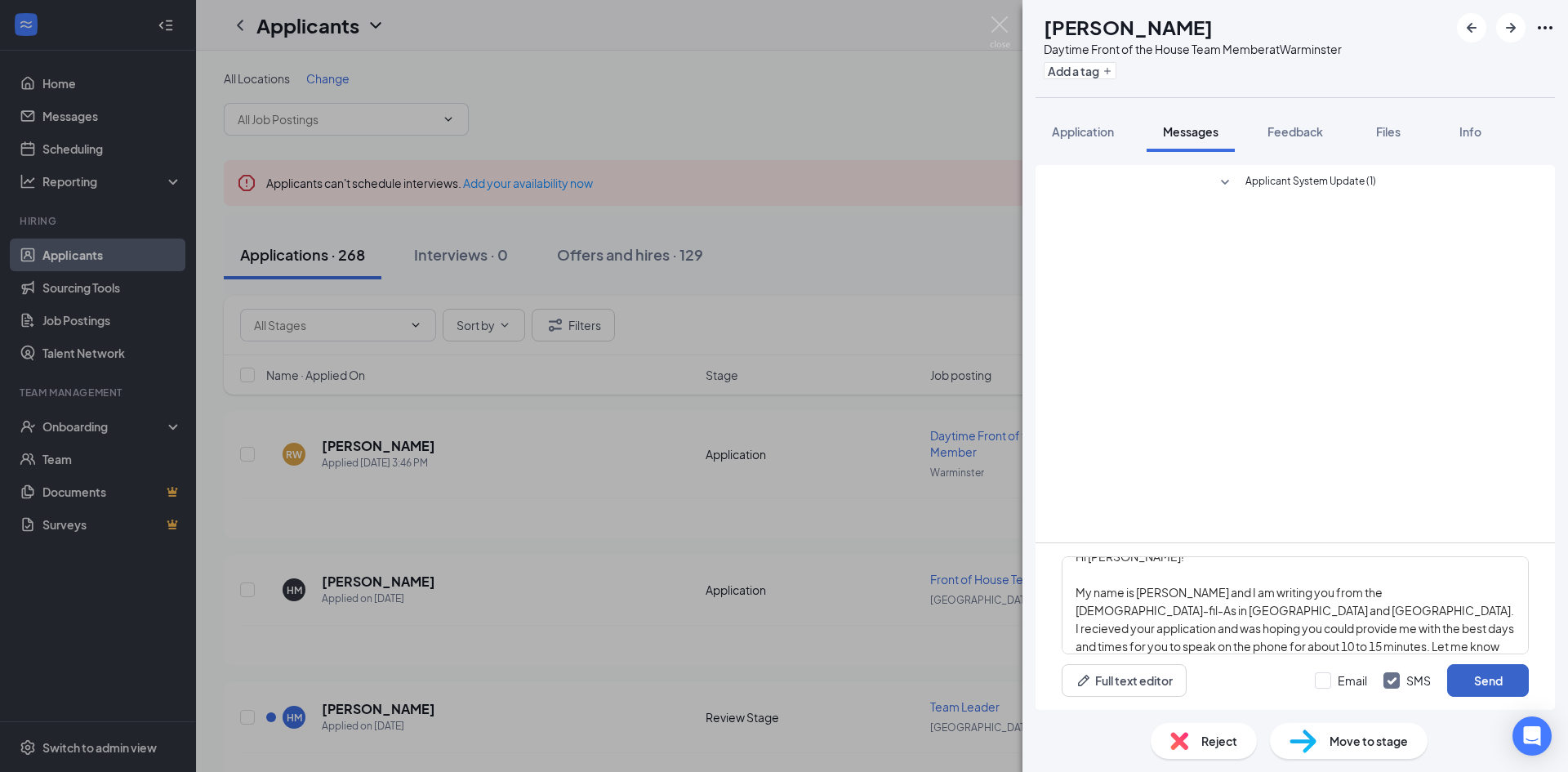
click at [1463, 676] on button "Send" at bounding box center [1488, 680] width 82 height 33
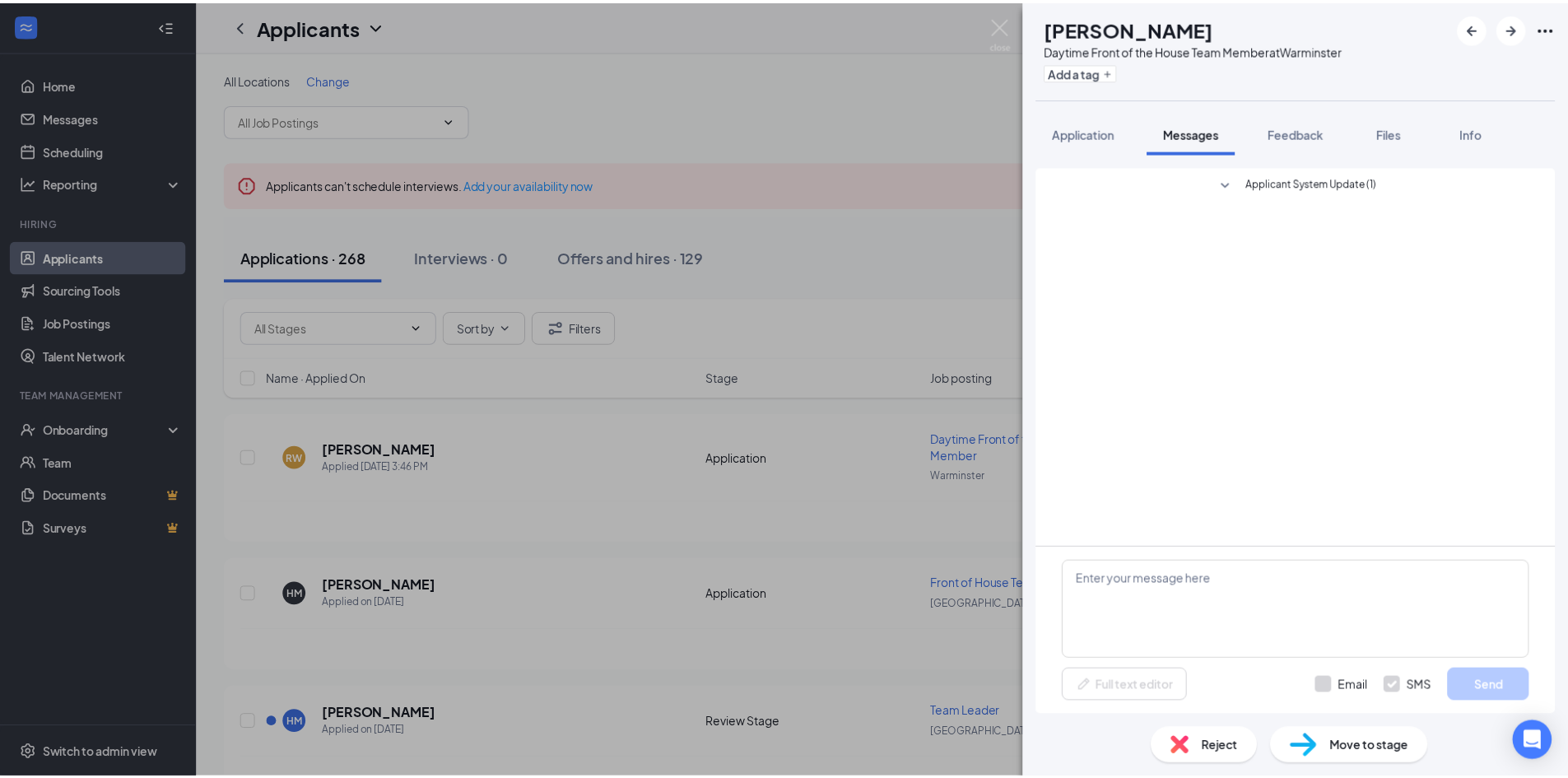
scroll to position [0, 0]
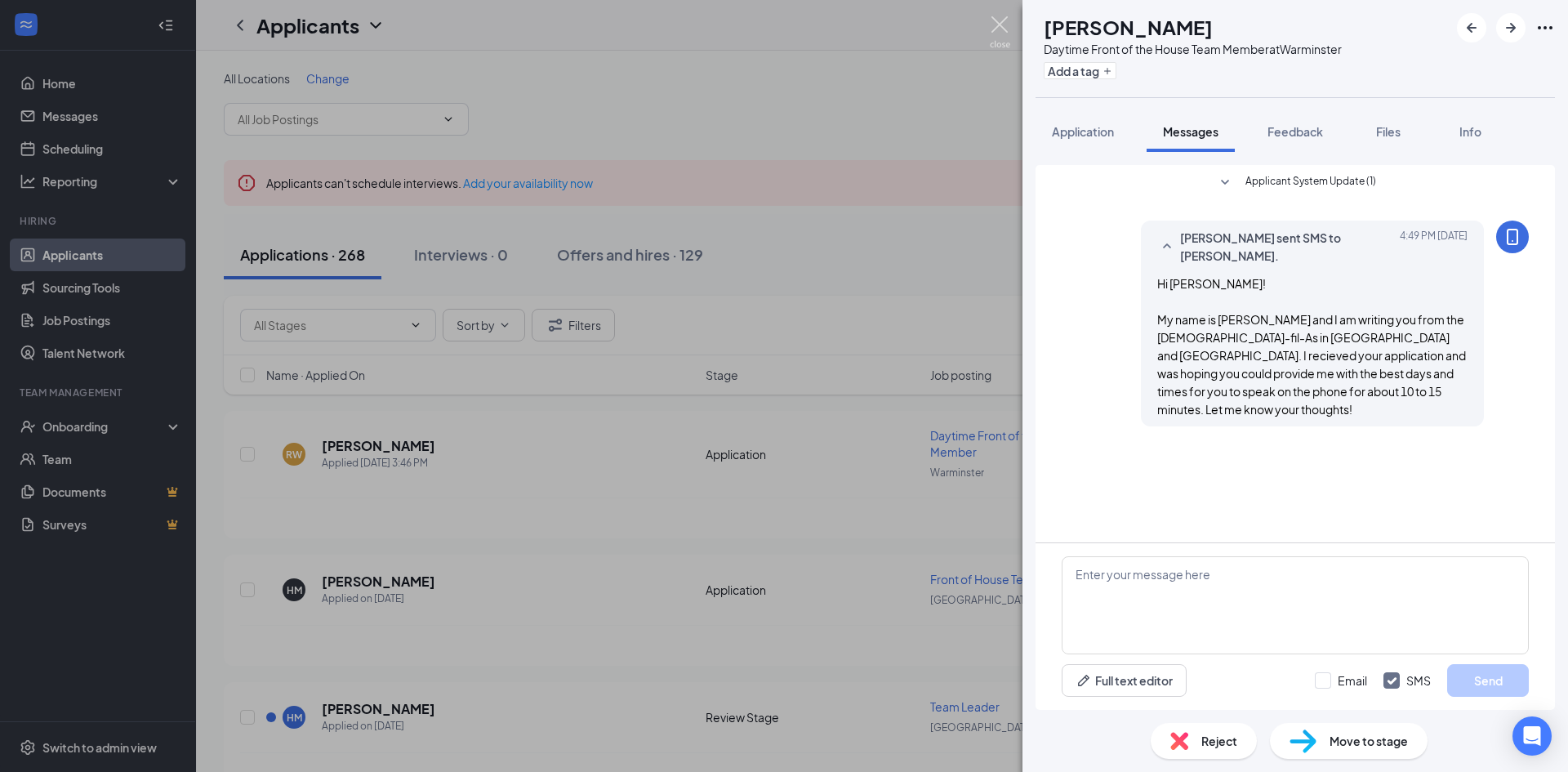
click at [1004, 26] on img at bounding box center [1000, 32] width 20 height 32
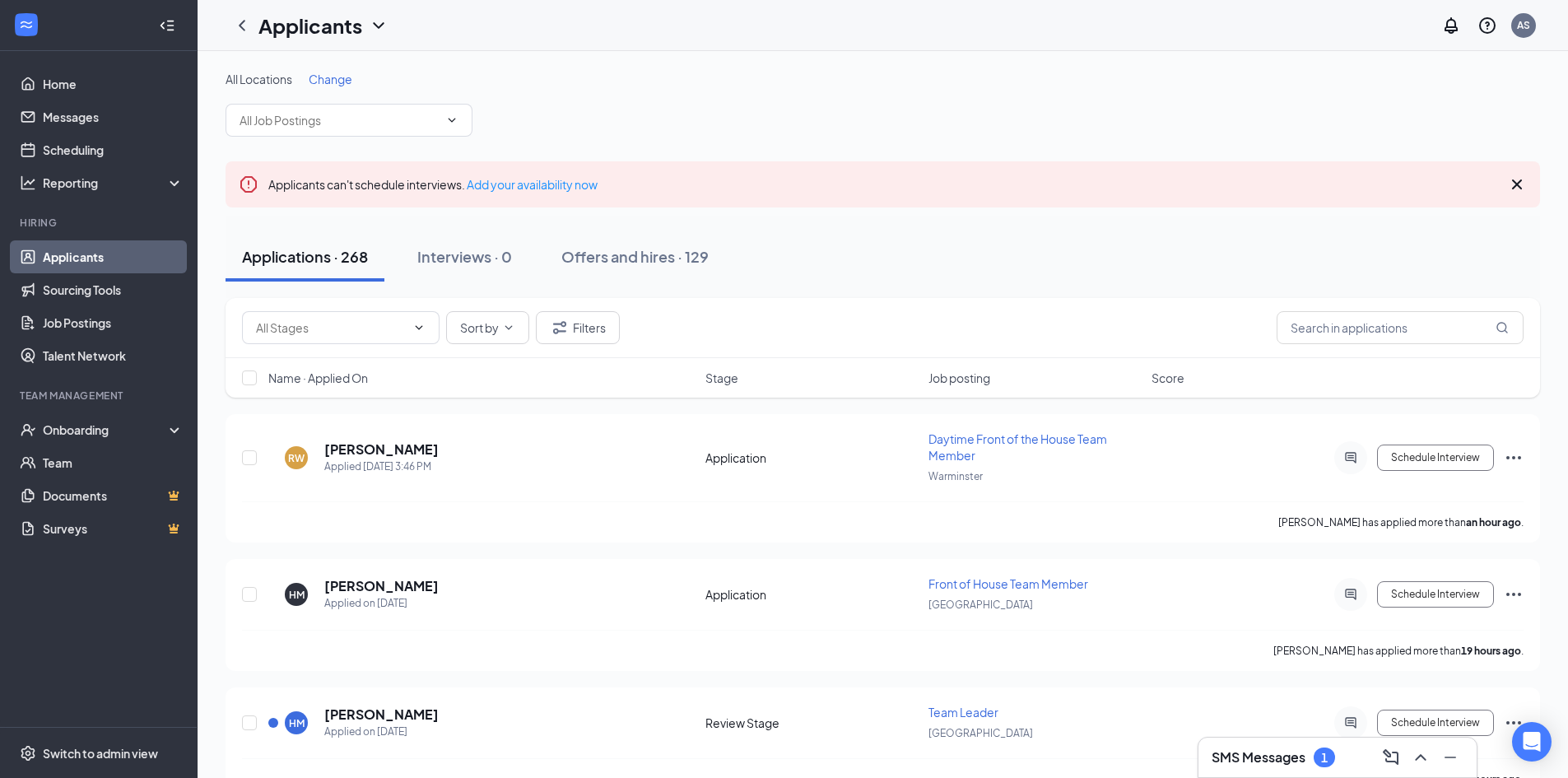
click at [1262, 749] on h3 "SMS Messages" at bounding box center [1258, 757] width 94 height 18
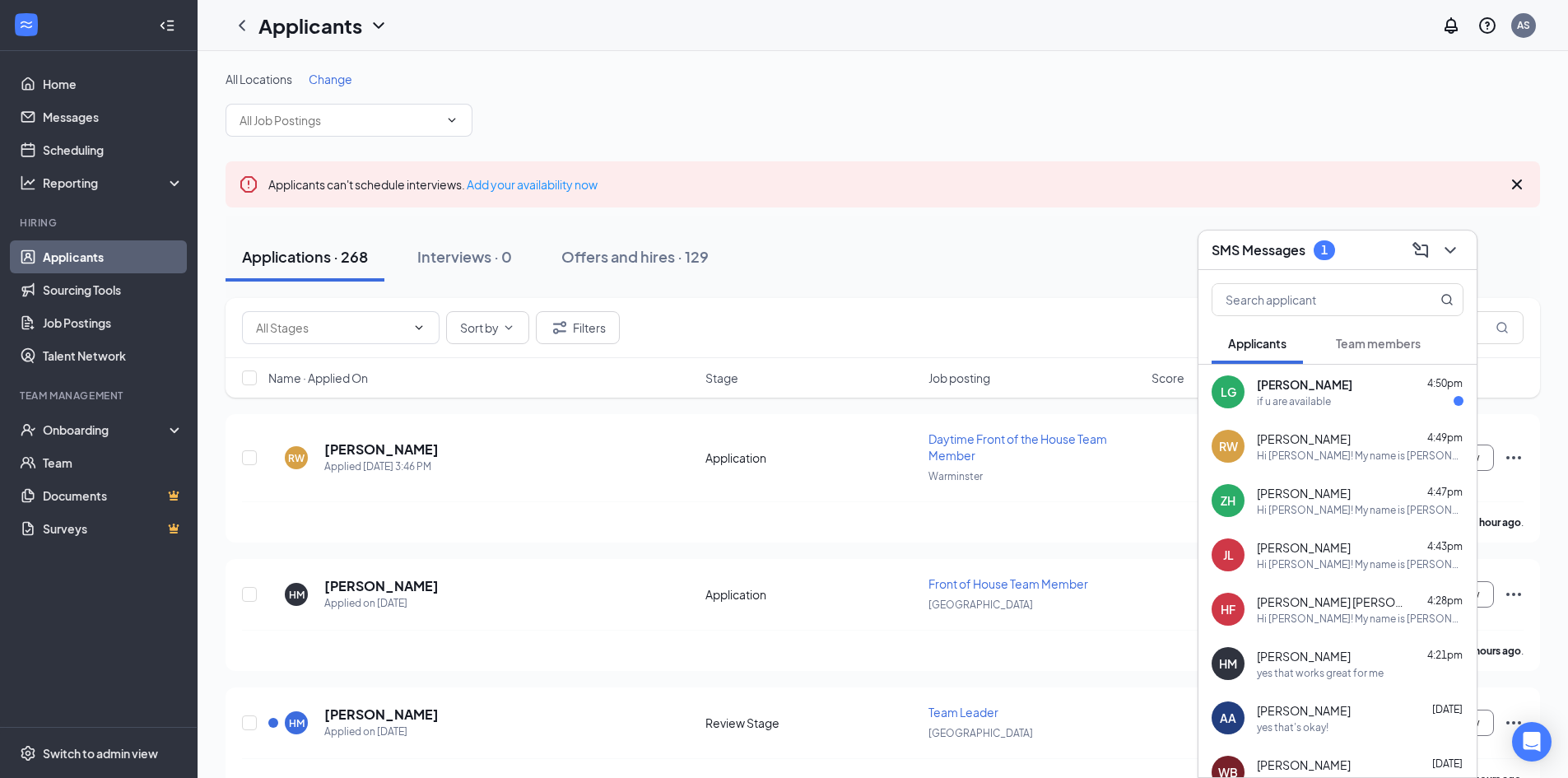
click at [1299, 395] on div "if u are available" at bounding box center [1293, 401] width 74 height 14
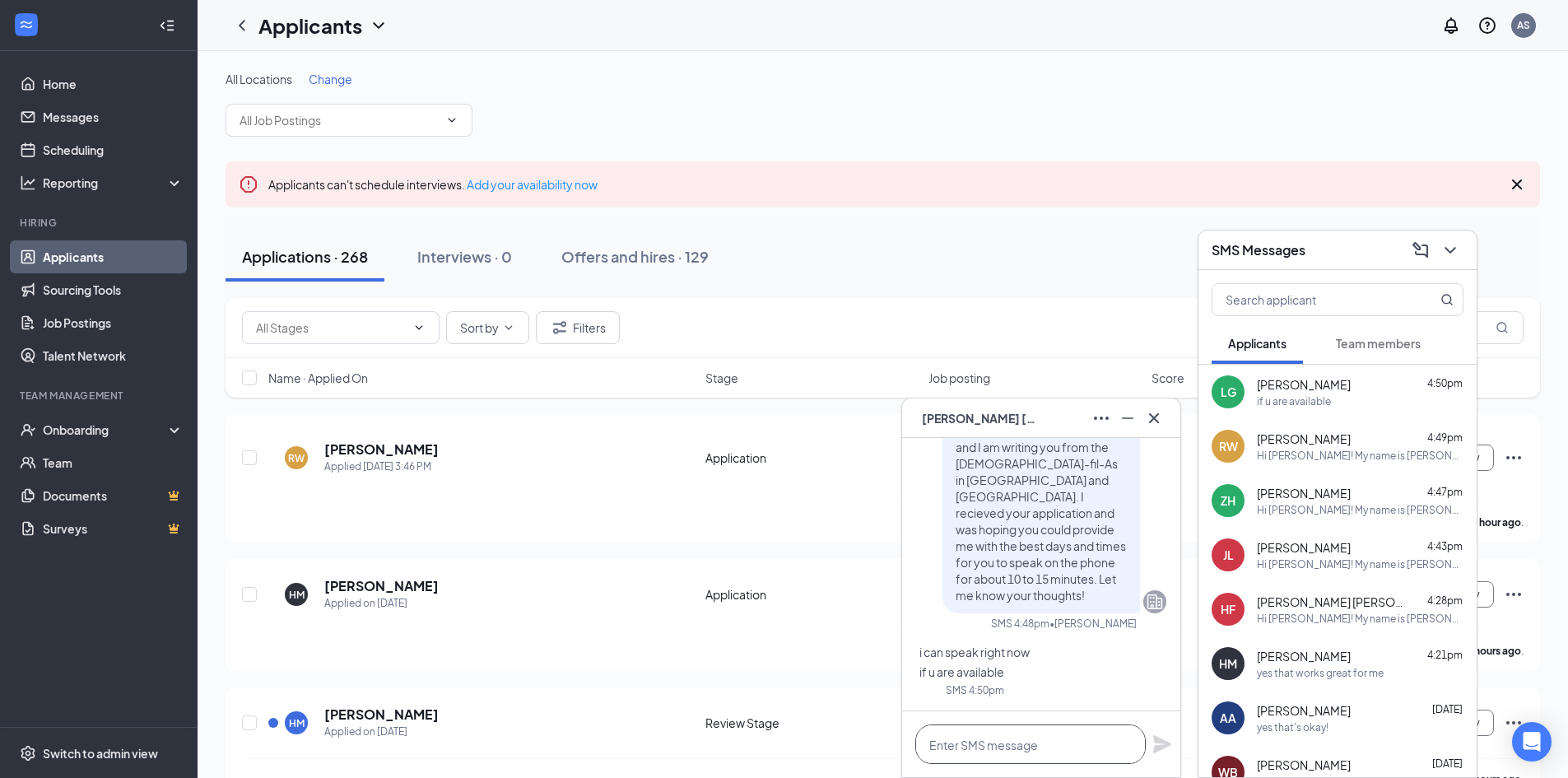
click at [1003, 742] on textarea at bounding box center [1031, 744] width 231 height 40
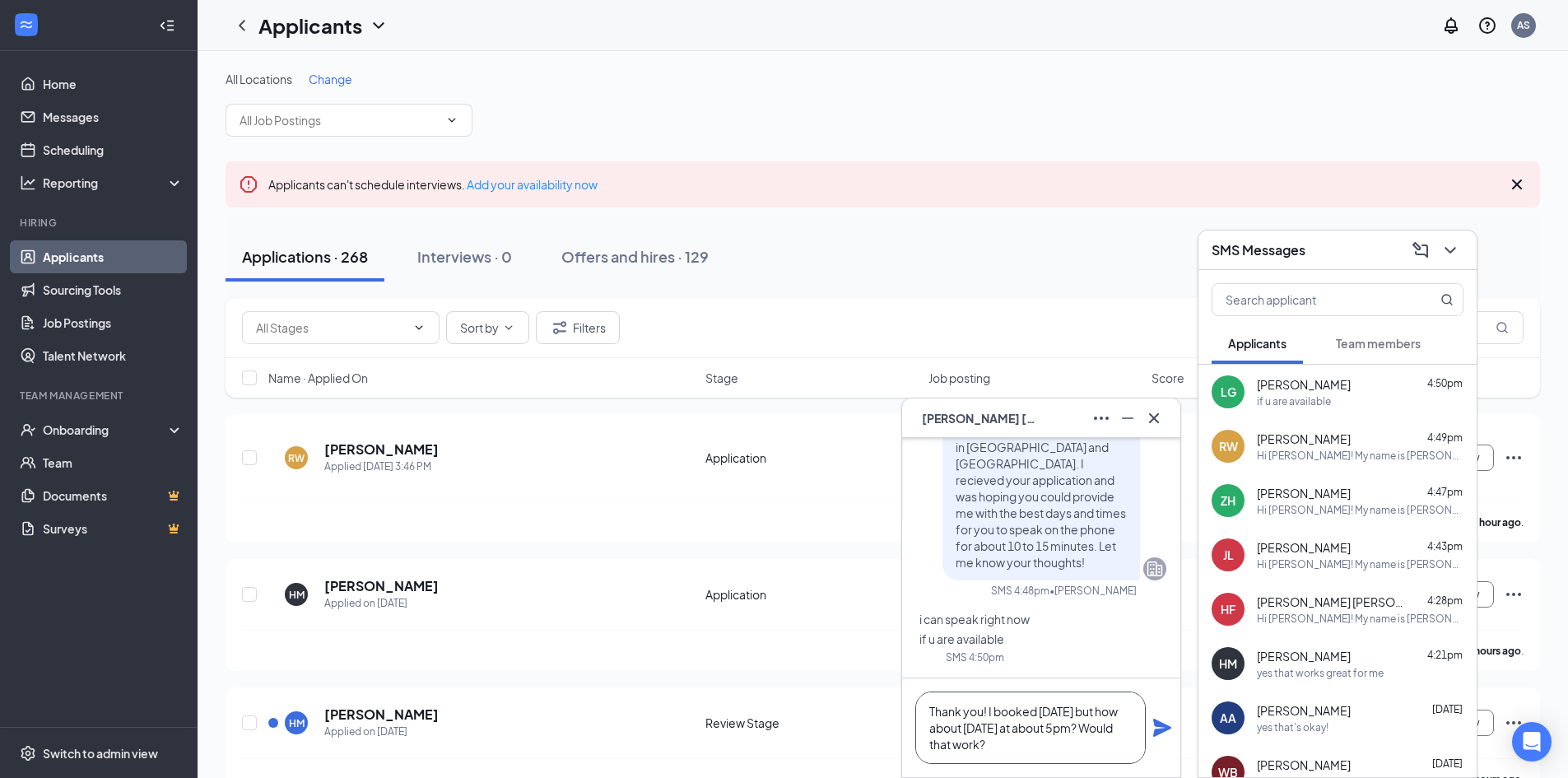
type textarea "Thank you! I booked [DATE] but how about [DATE] at about 5pm? Would that work?"
click at [1151, 724] on div "Thank you! I booked [DATE] but how about [DATE] at about 5pm? Would that work?" at bounding box center [1041, 727] width 278 height 98
click at [1156, 725] on icon "Plane" at bounding box center [1162, 727] width 18 height 18
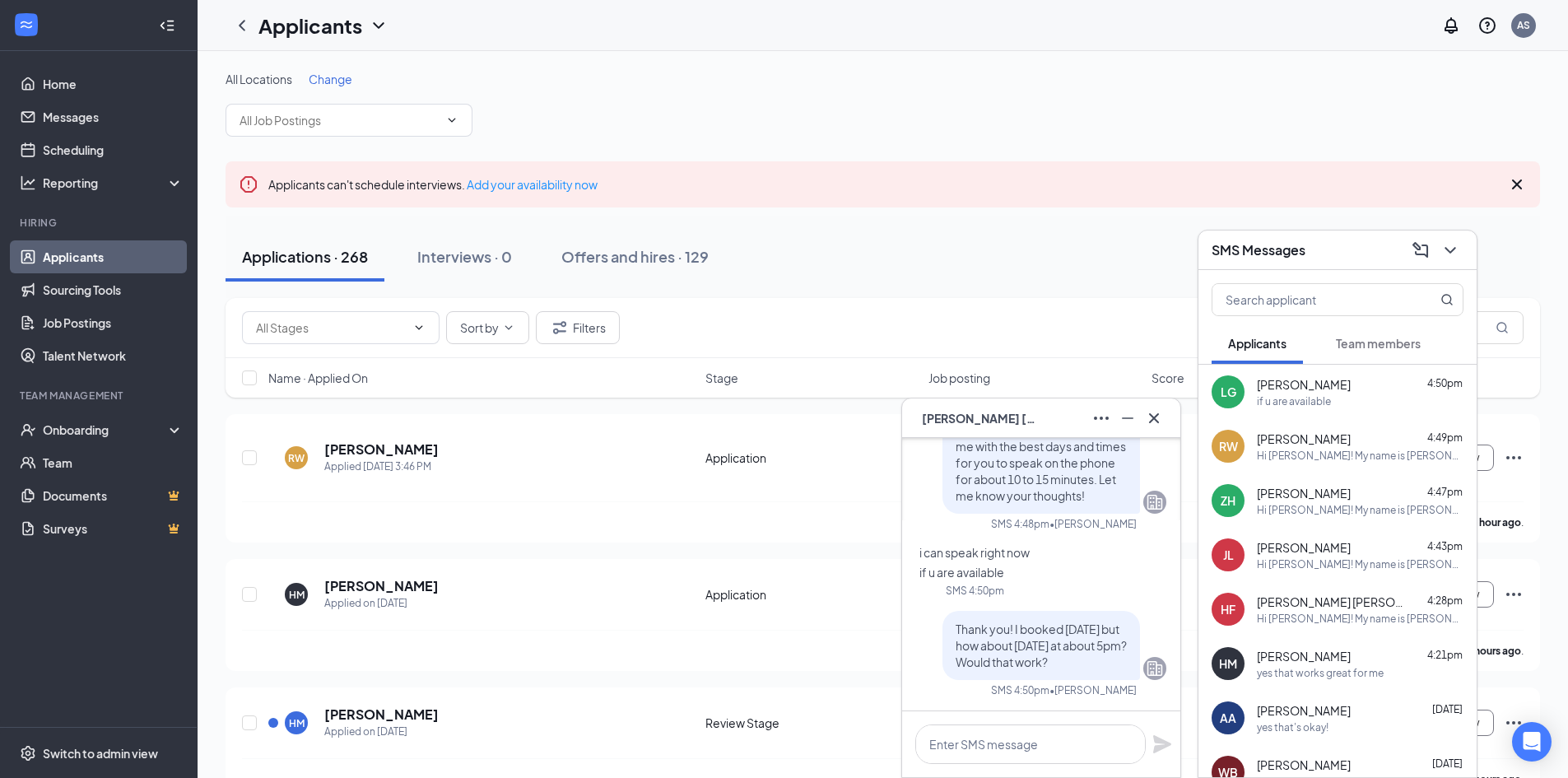
scroll to position [0, 0]
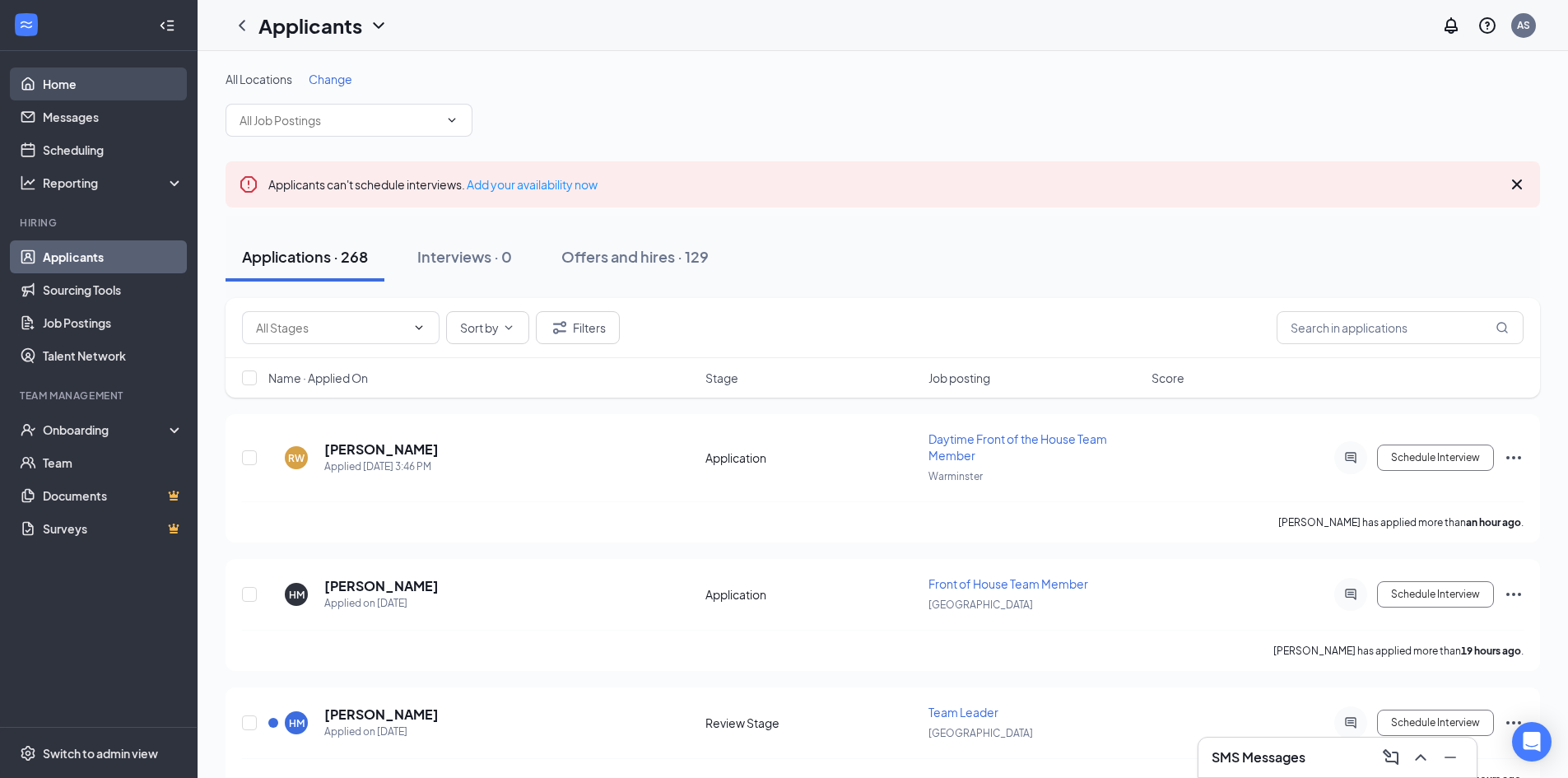
click at [96, 87] on link "Home" at bounding box center [113, 84] width 141 height 33
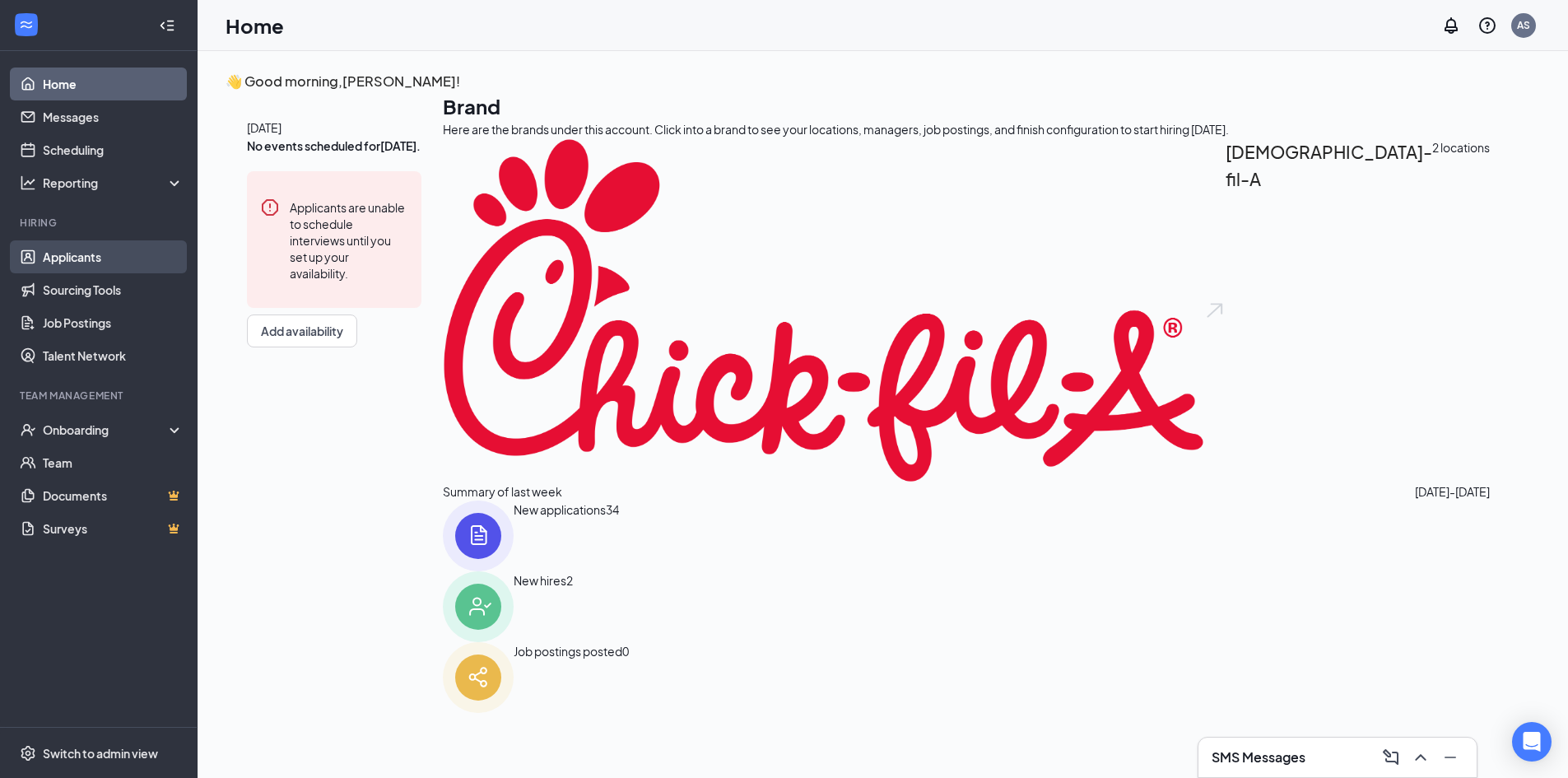
click at [177, 257] on link "Applicants" at bounding box center [113, 256] width 141 height 33
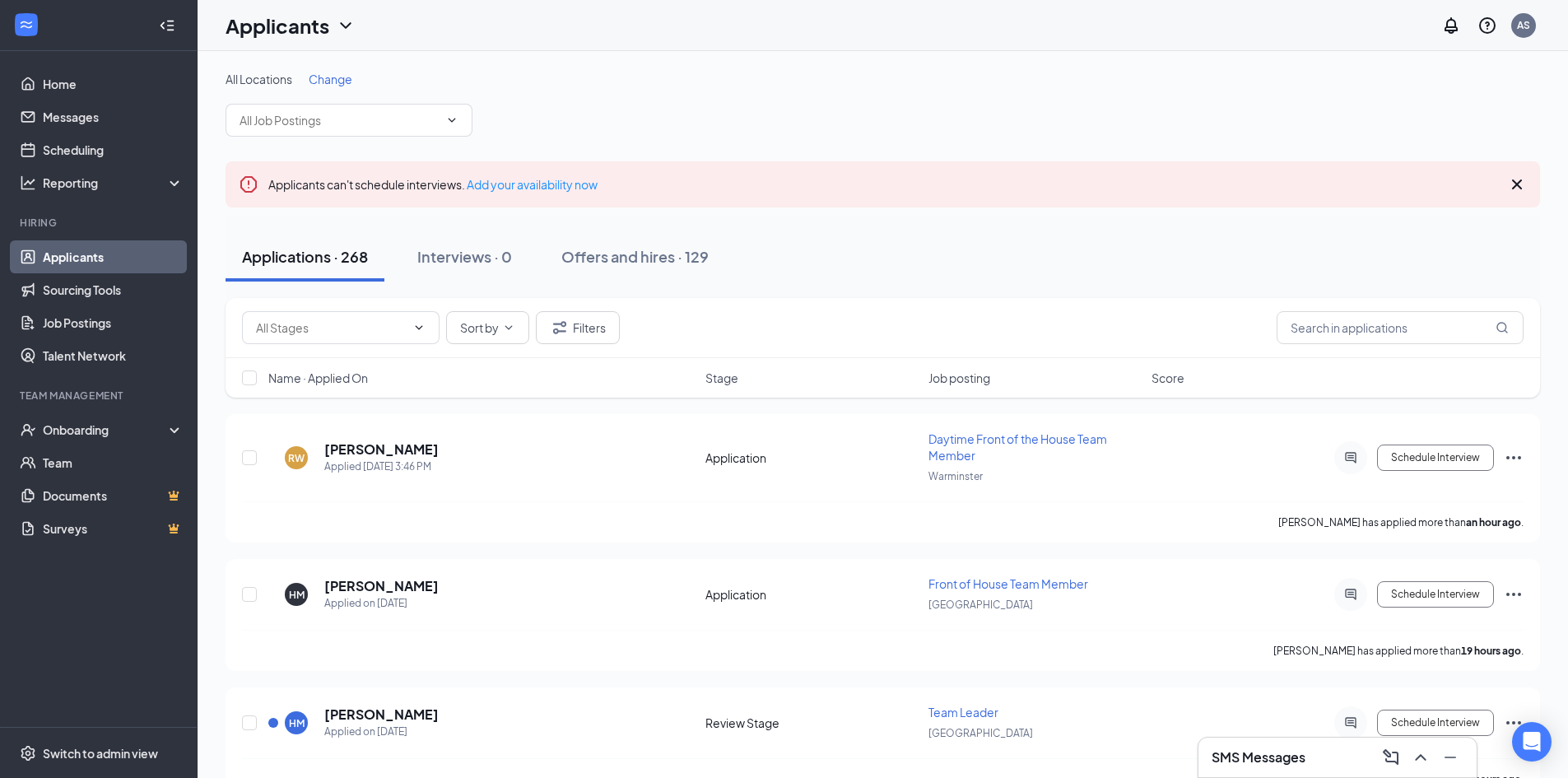
click at [1522, 182] on icon "Cross" at bounding box center [1516, 184] width 20 height 20
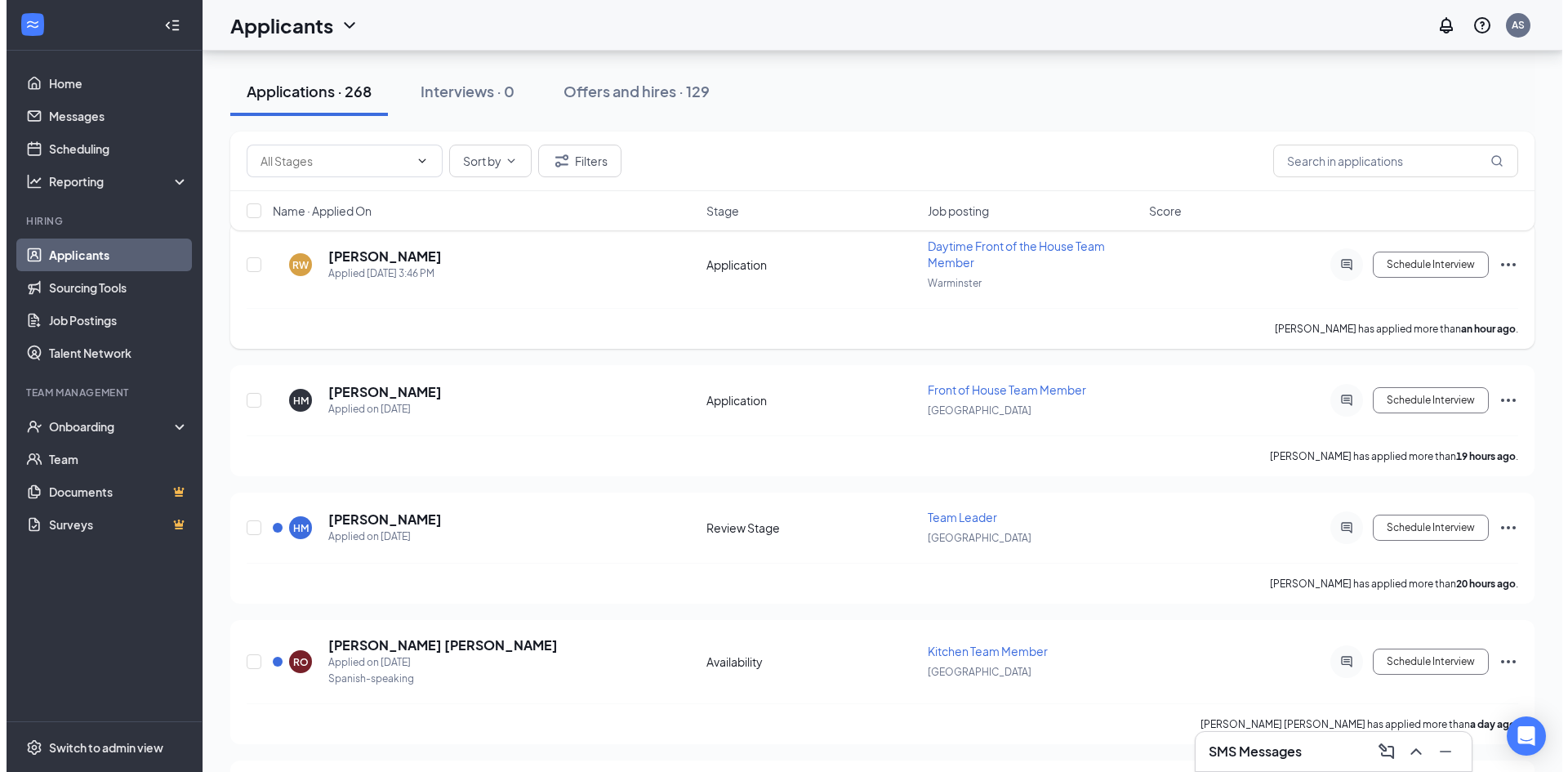
scroll to position [163, 0]
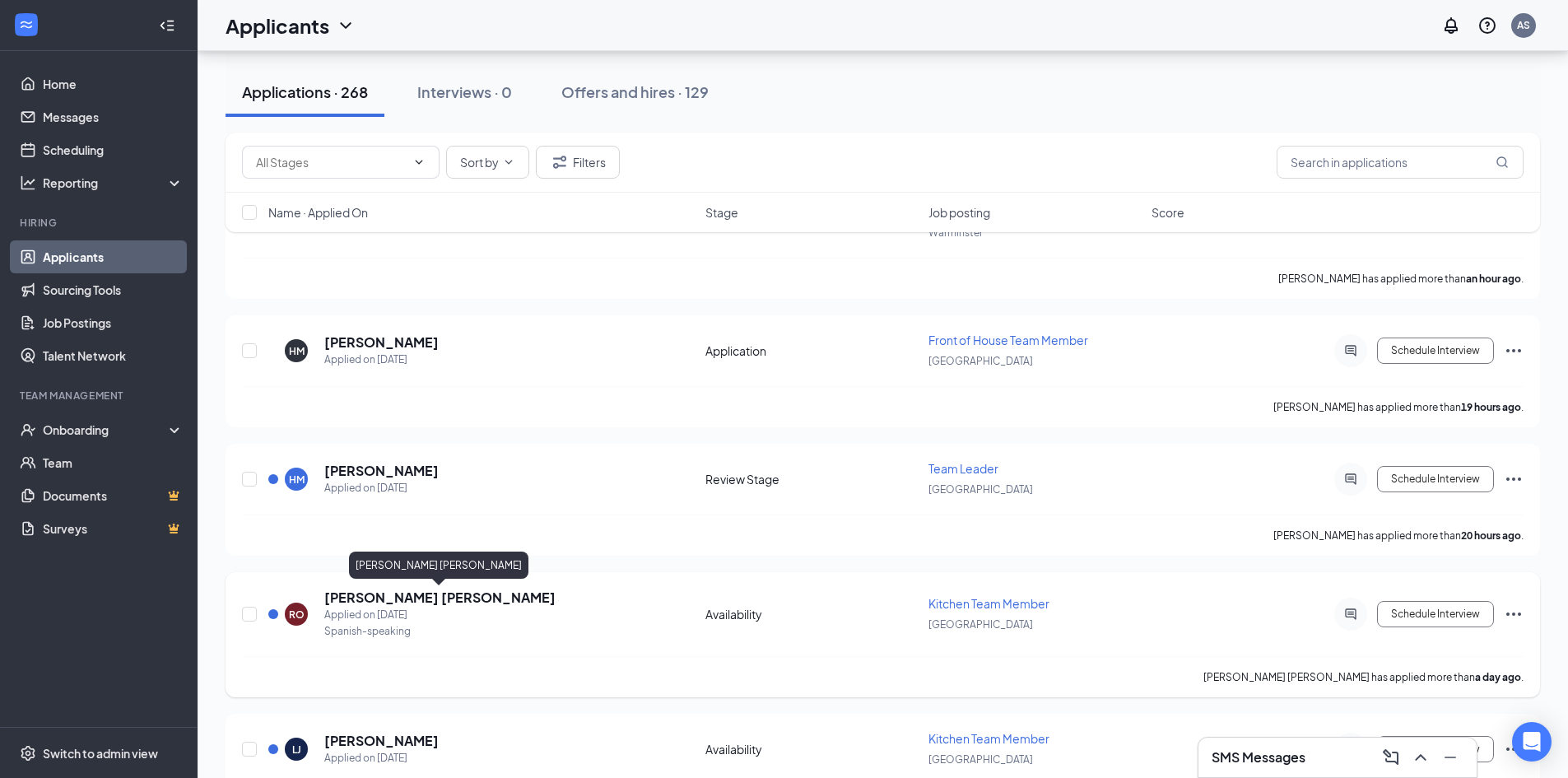
click at [434, 597] on h5 "[PERSON_NAME] [PERSON_NAME]" at bounding box center [440, 596] width 232 height 18
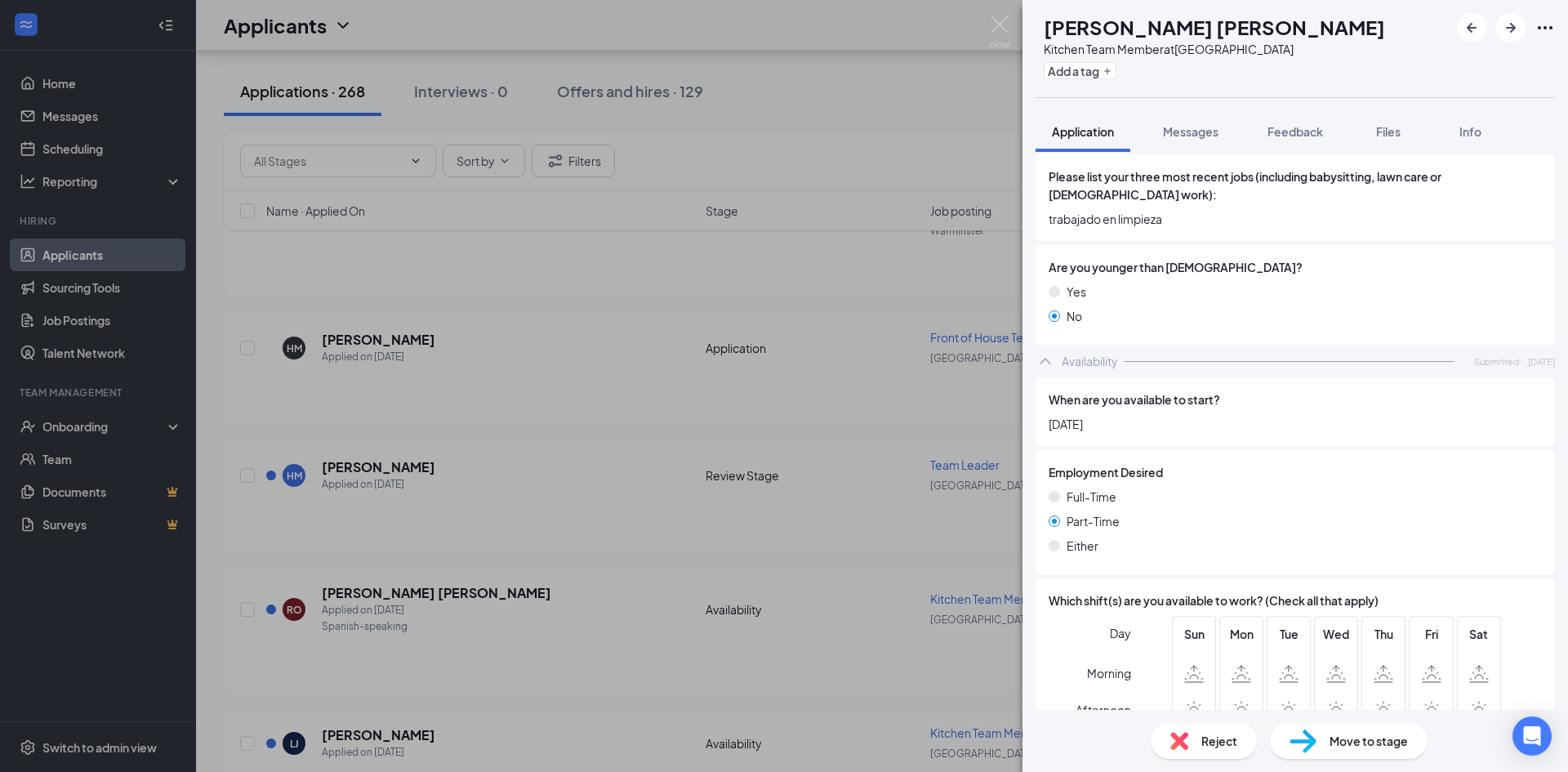
scroll to position [722, 0]
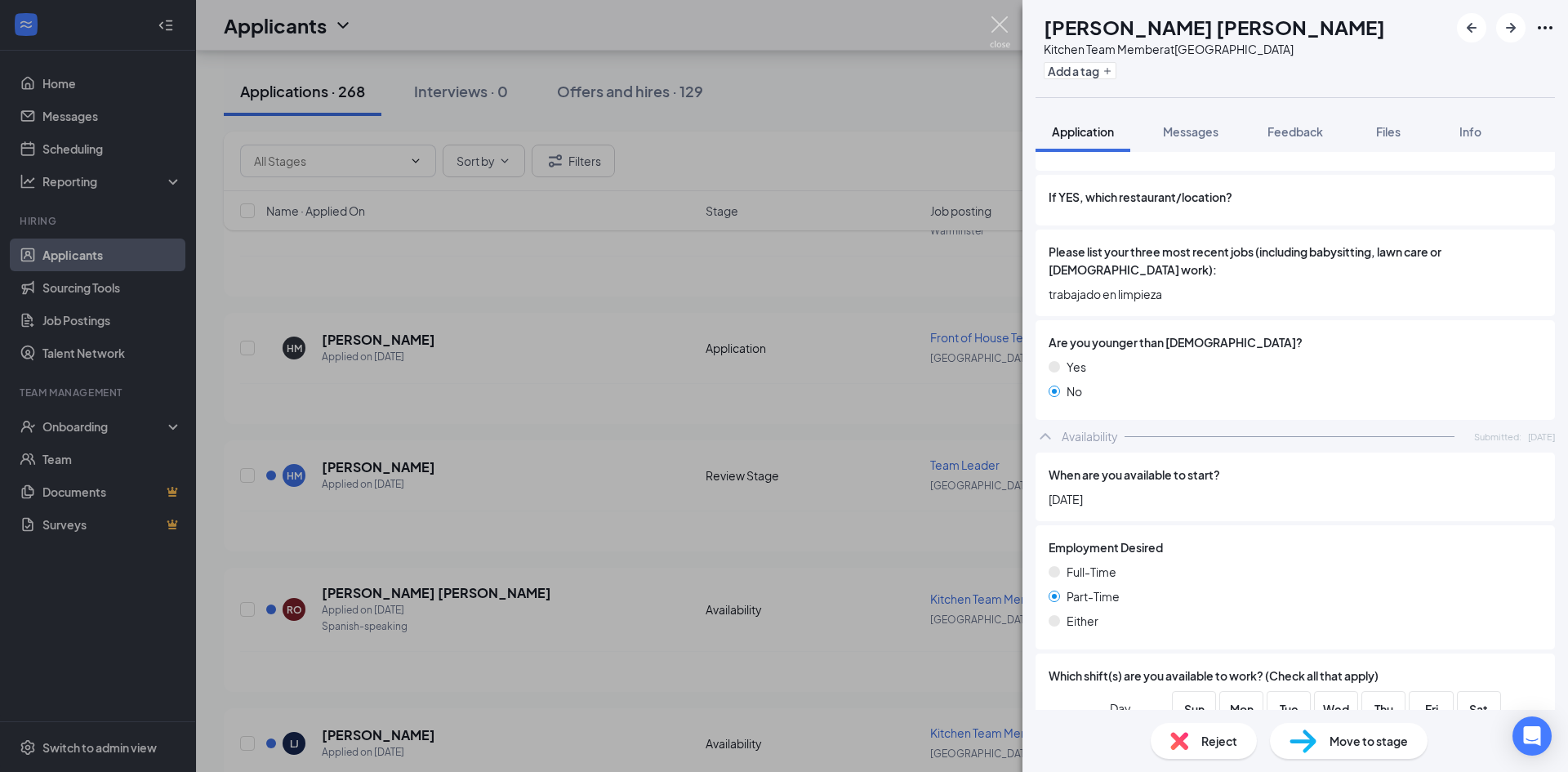
click at [1000, 29] on img at bounding box center [1000, 32] width 20 height 32
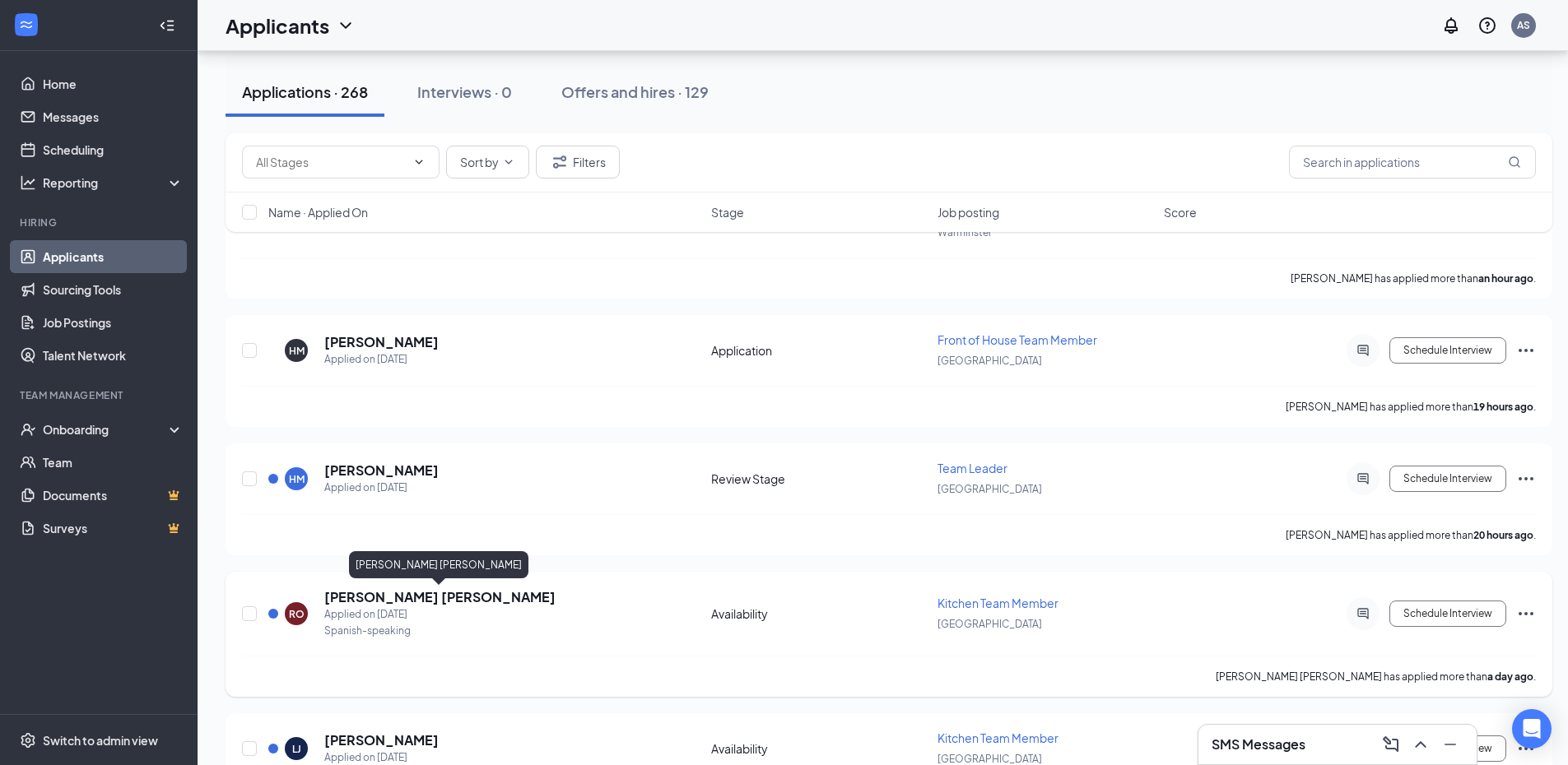
click at [445, 595] on h5 "[PERSON_NAME] [PERSON_NAME]" at bounding box center [440, 596] width 232 height 18
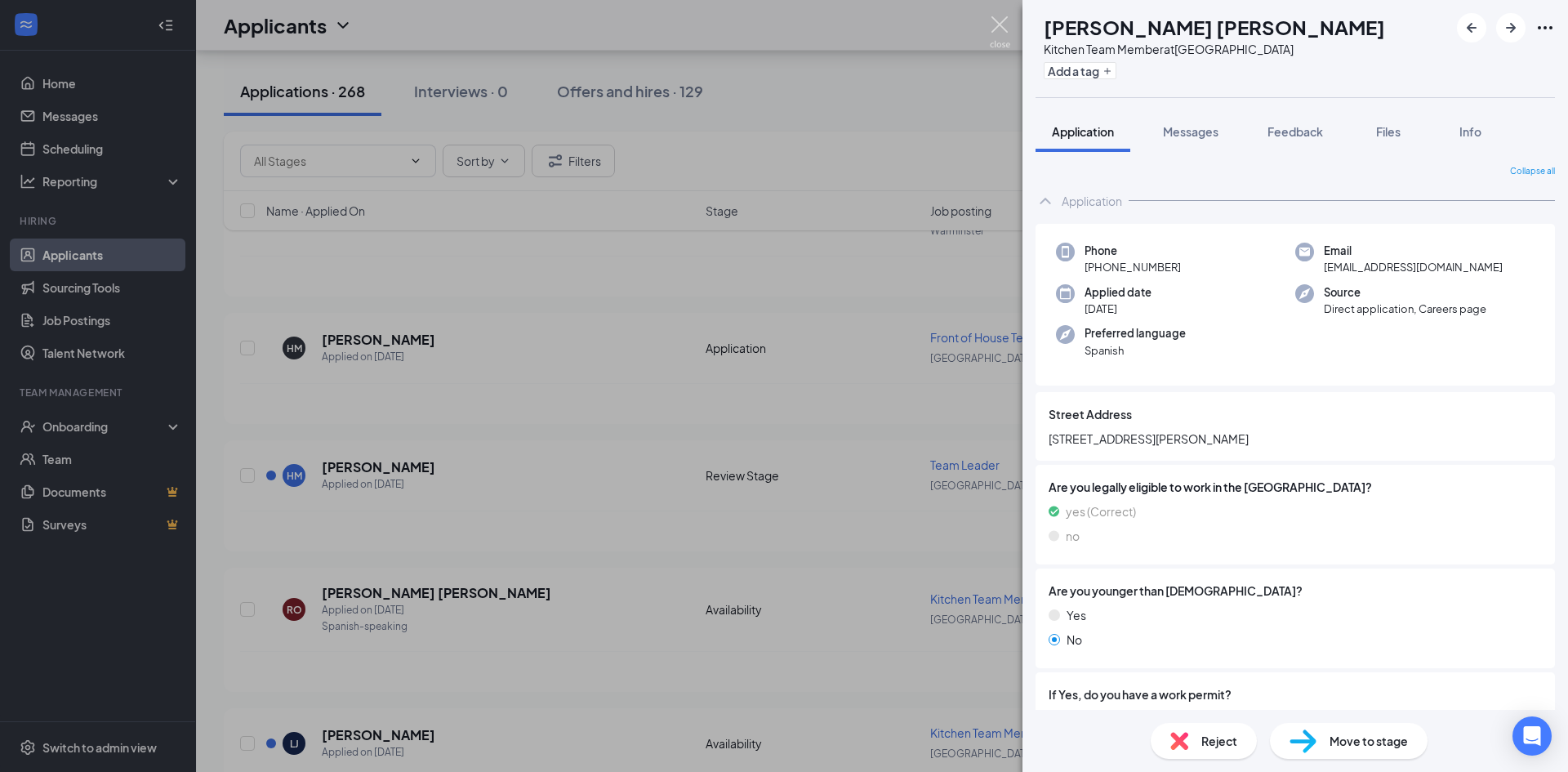
click at [997, 25] on img at bounding box center [1000, 32] width 20 height 32
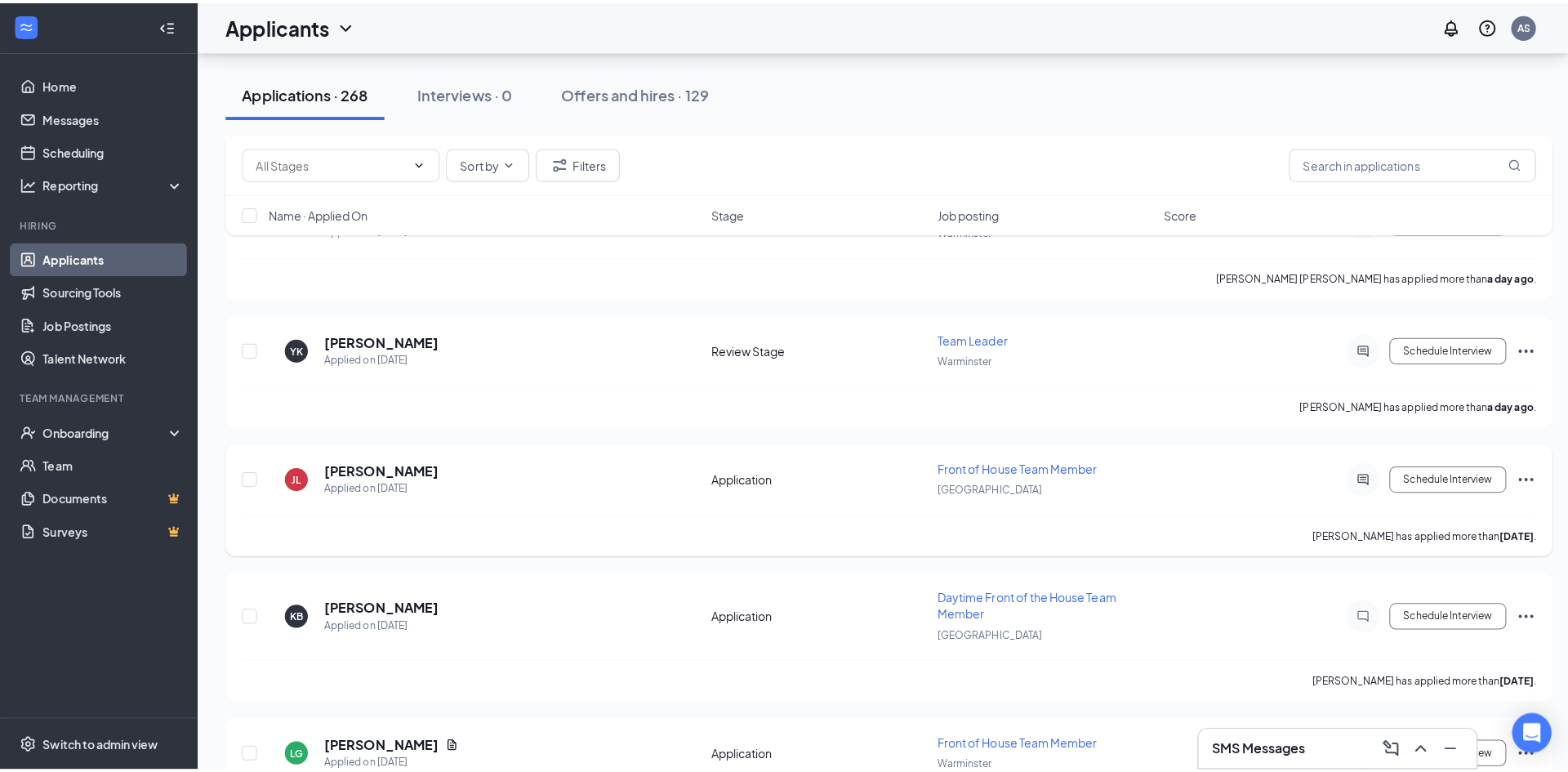
scroll to position [1225, 0]
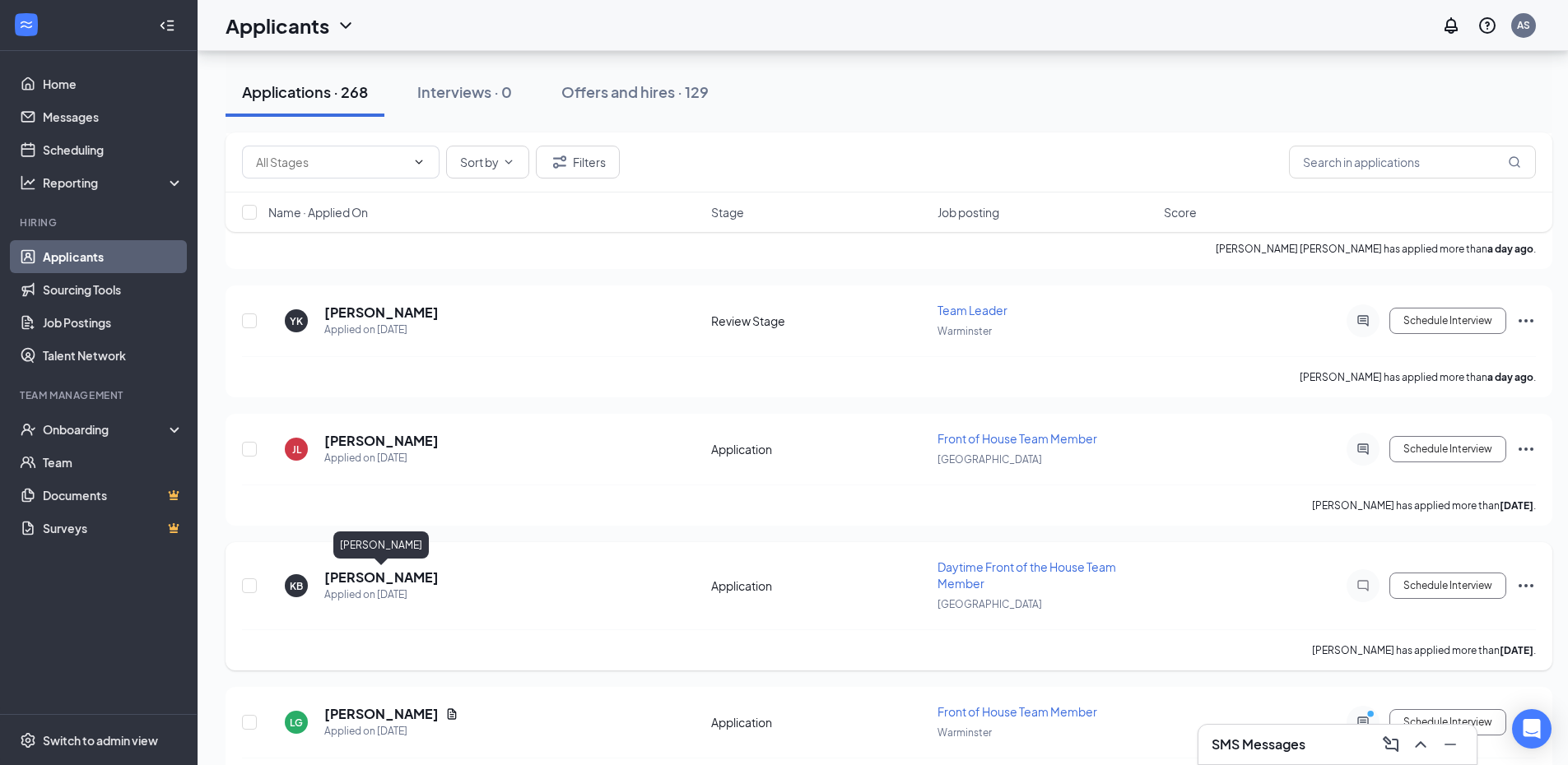
click at [406, 579] on h5 "[PERSON_NAME]" at bounding box center [381, 577] width 115 height 18
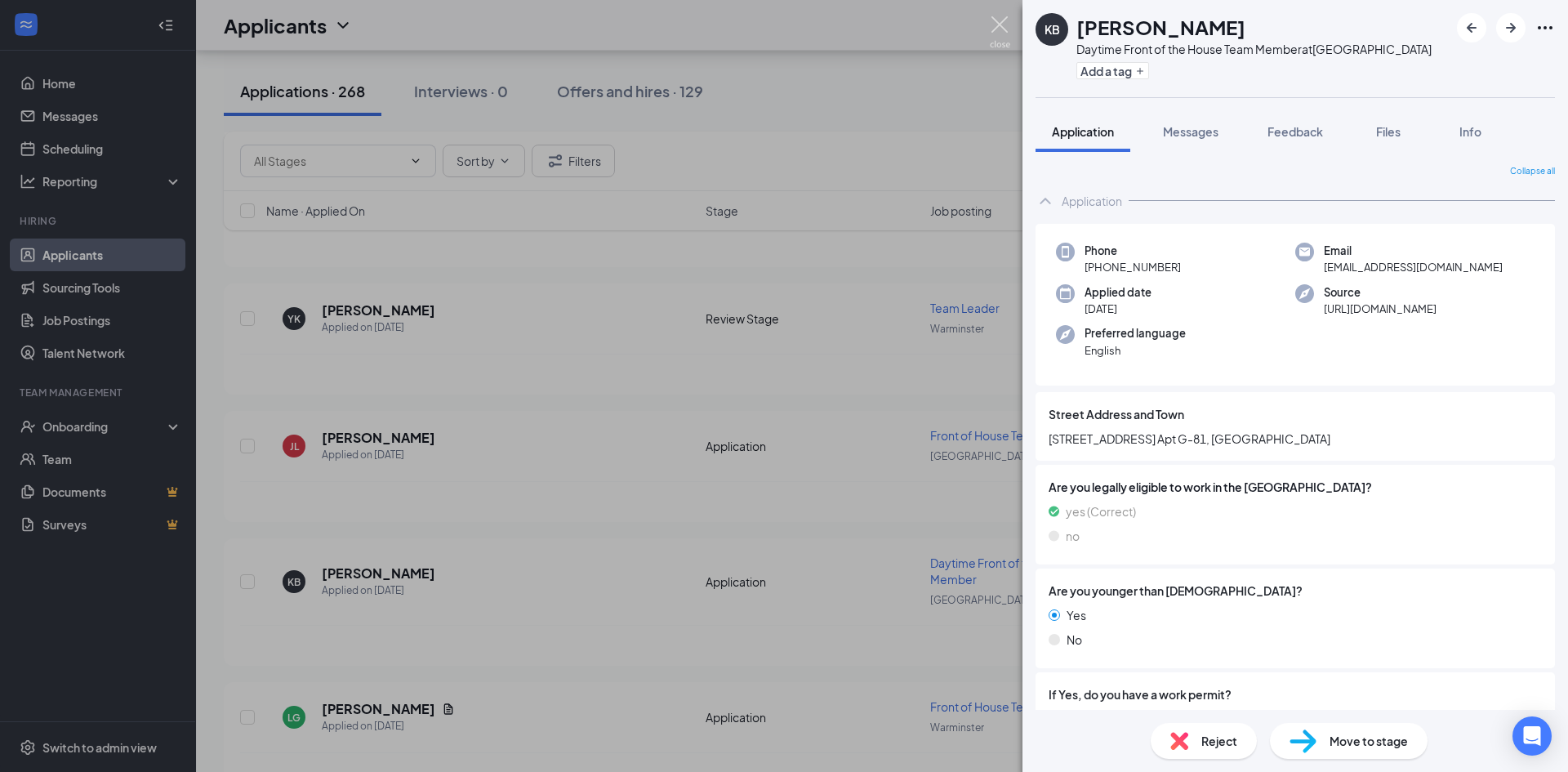
click at [998, 22] on img at bounding box center [1000, 32] width 20 height 32
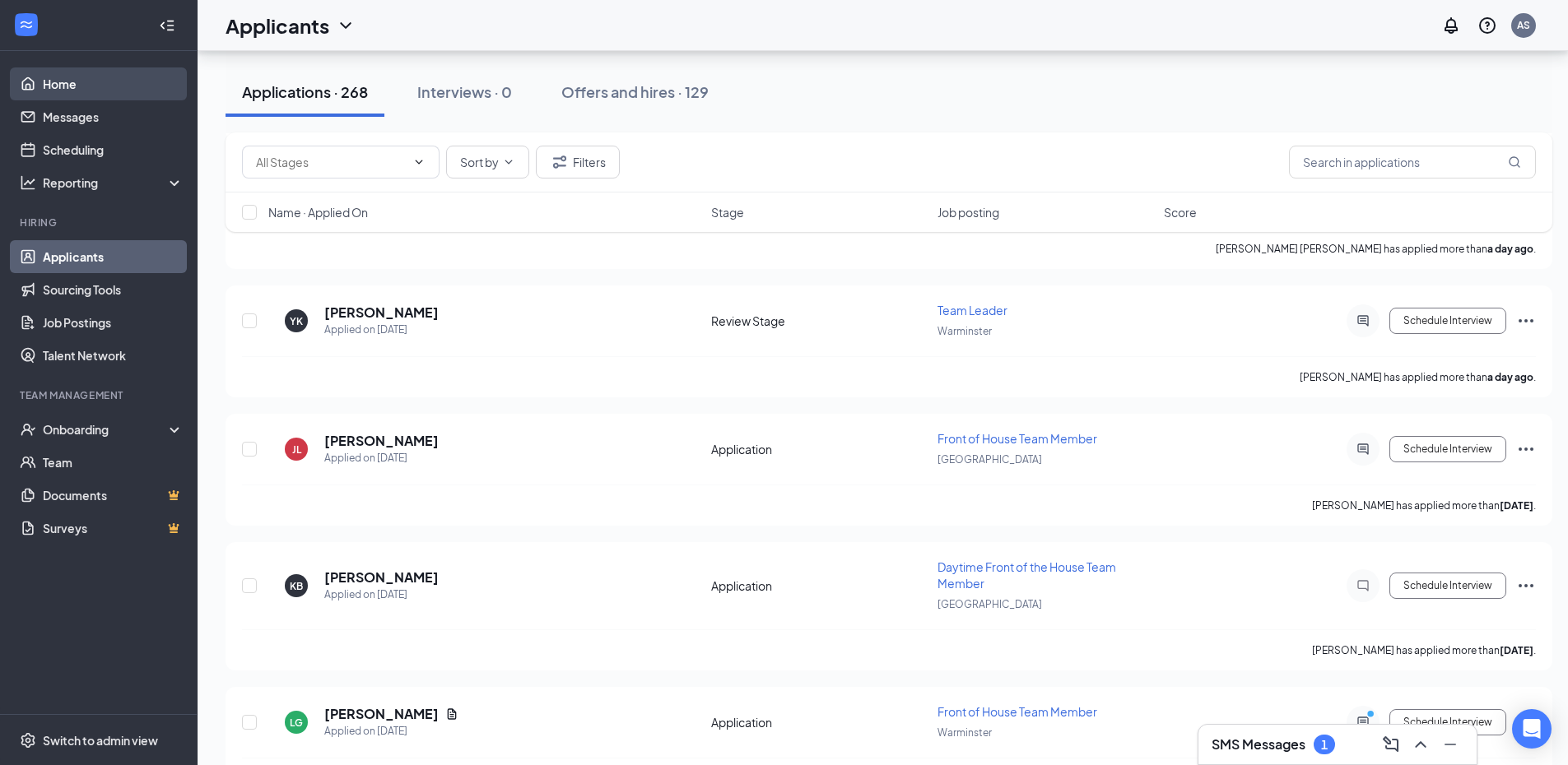
click at [76, 84] on link "Home" at bounding box center [113, 84] width 141 height 33
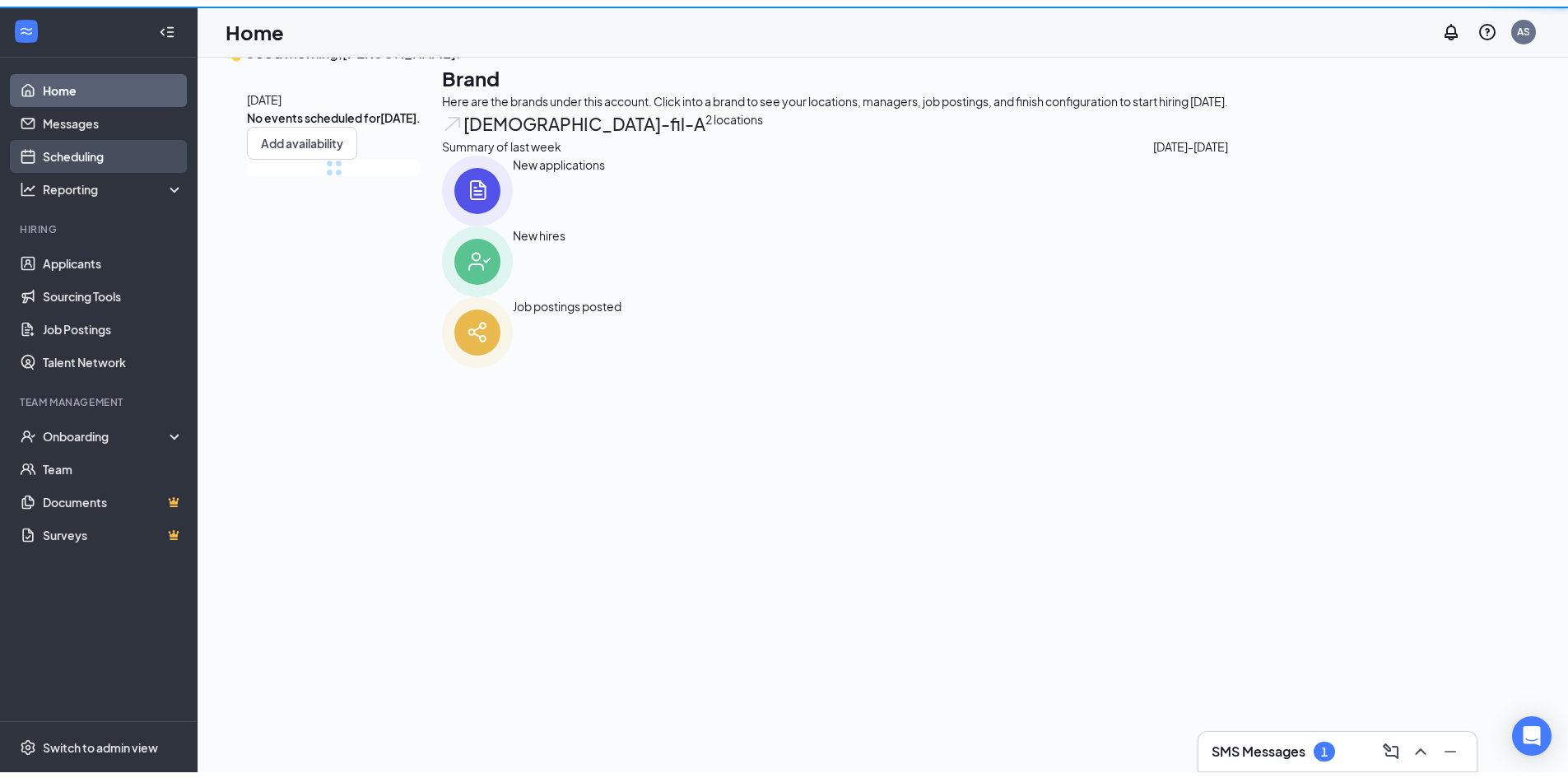
scroll to position [35, 0]
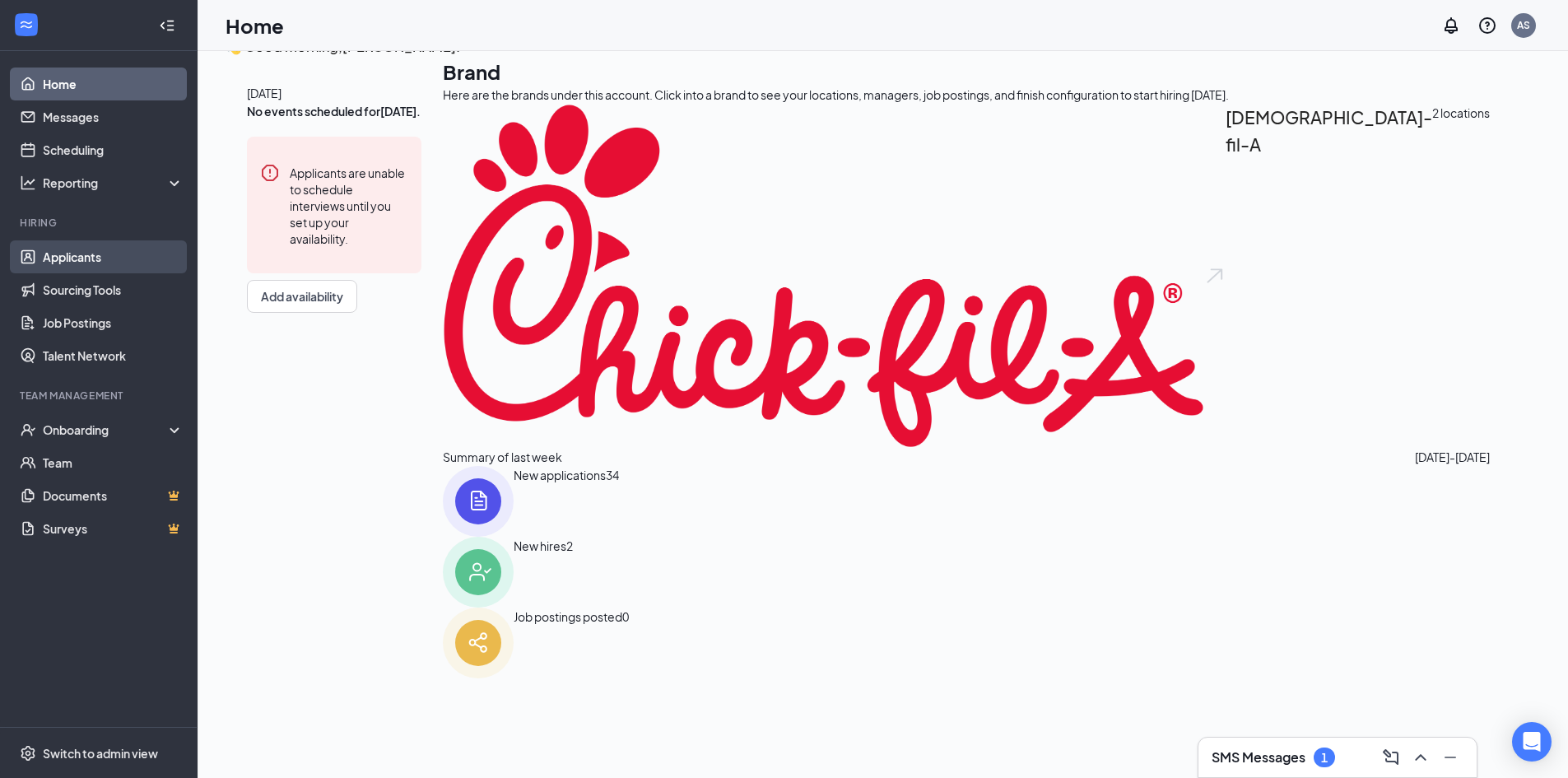
click at [150, 260] on link "Applicants" at bounding box center [113, 256] width 141 height 33
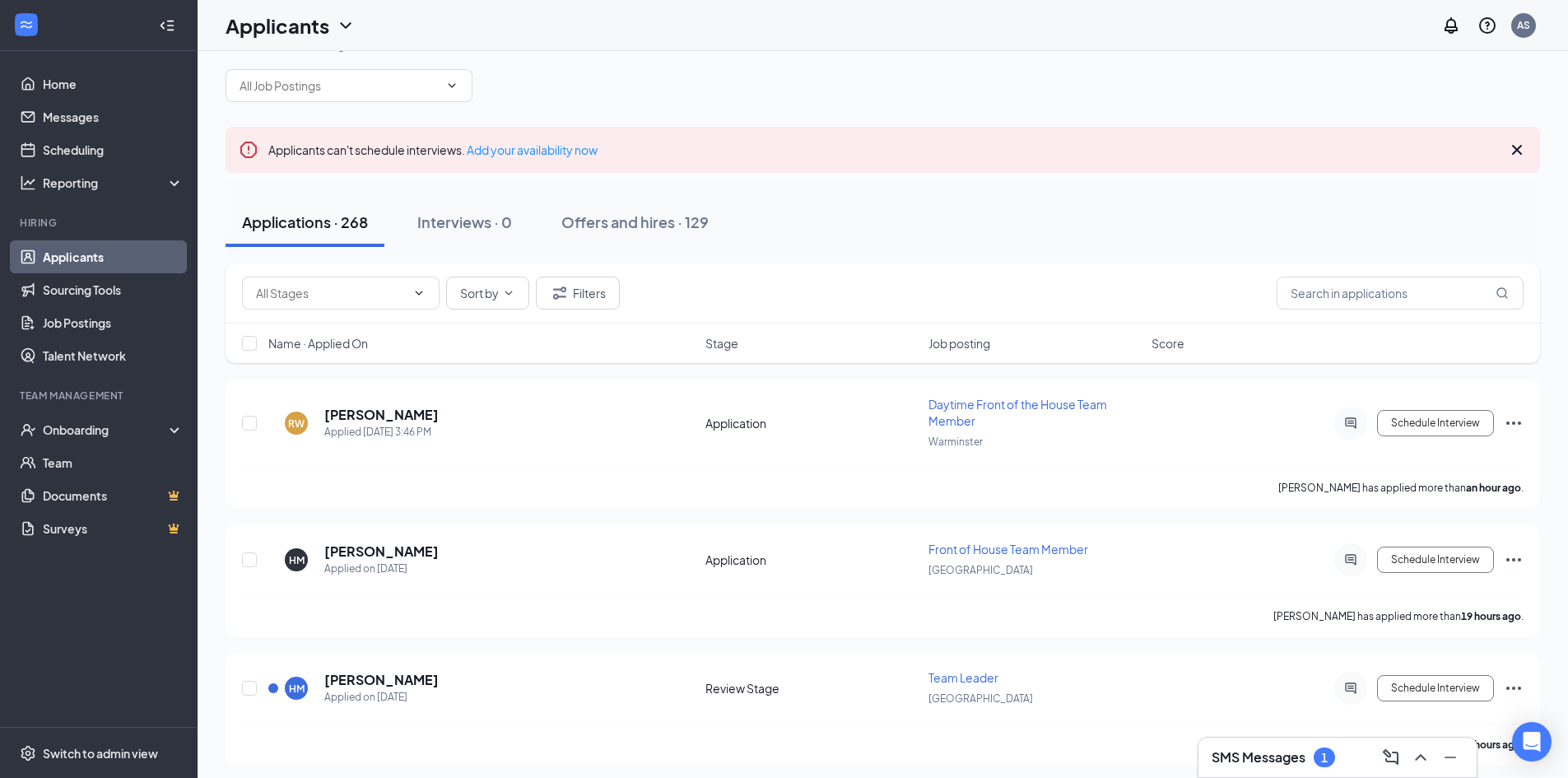
click at [1517, 152] on icon "Cross" at bounding box center [1516, 149] width 20 height 20
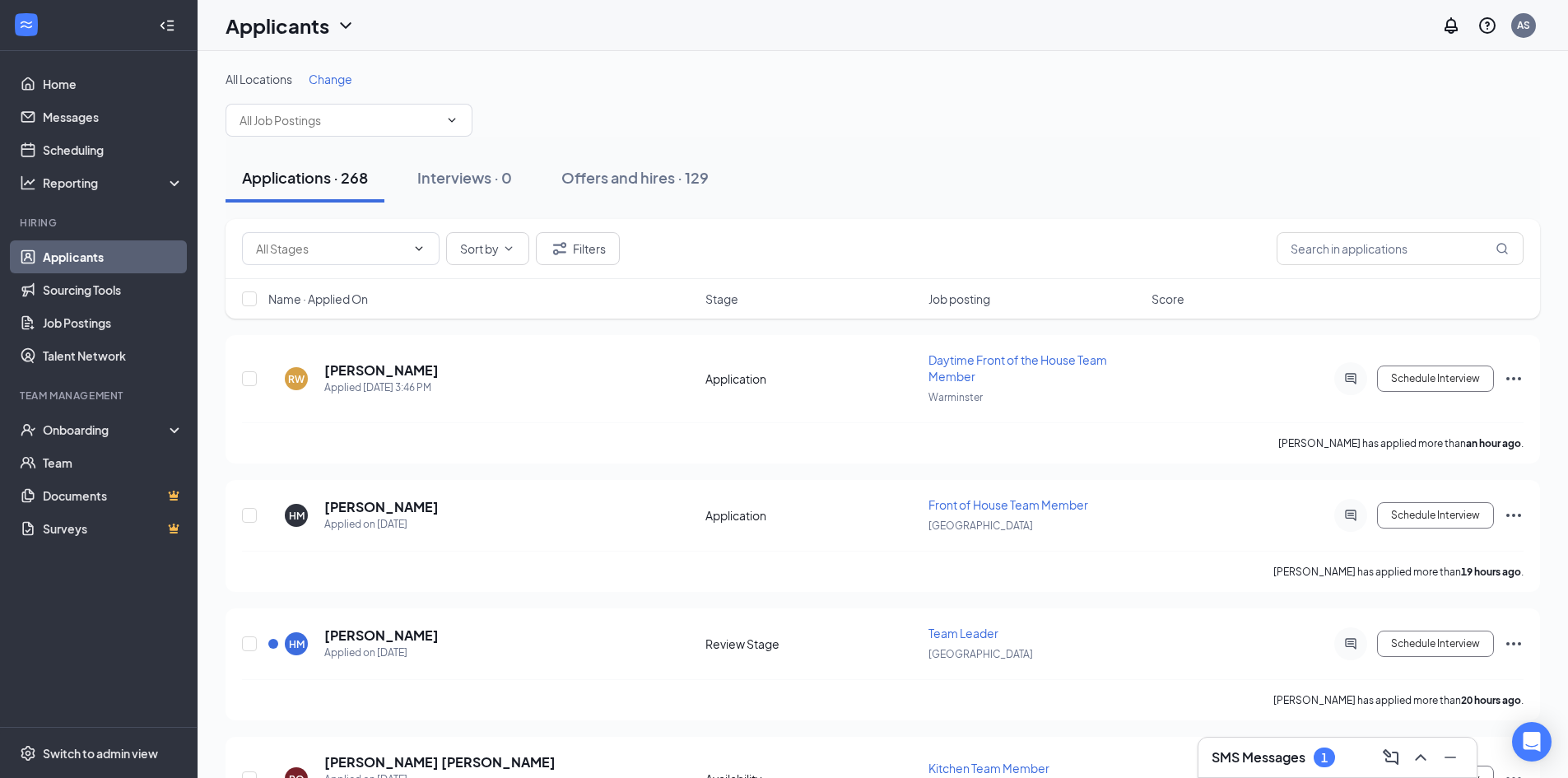
click at [1263, 748] on h3 "SMS Messages" at bounding box center [1258, 757] width 94 height 18
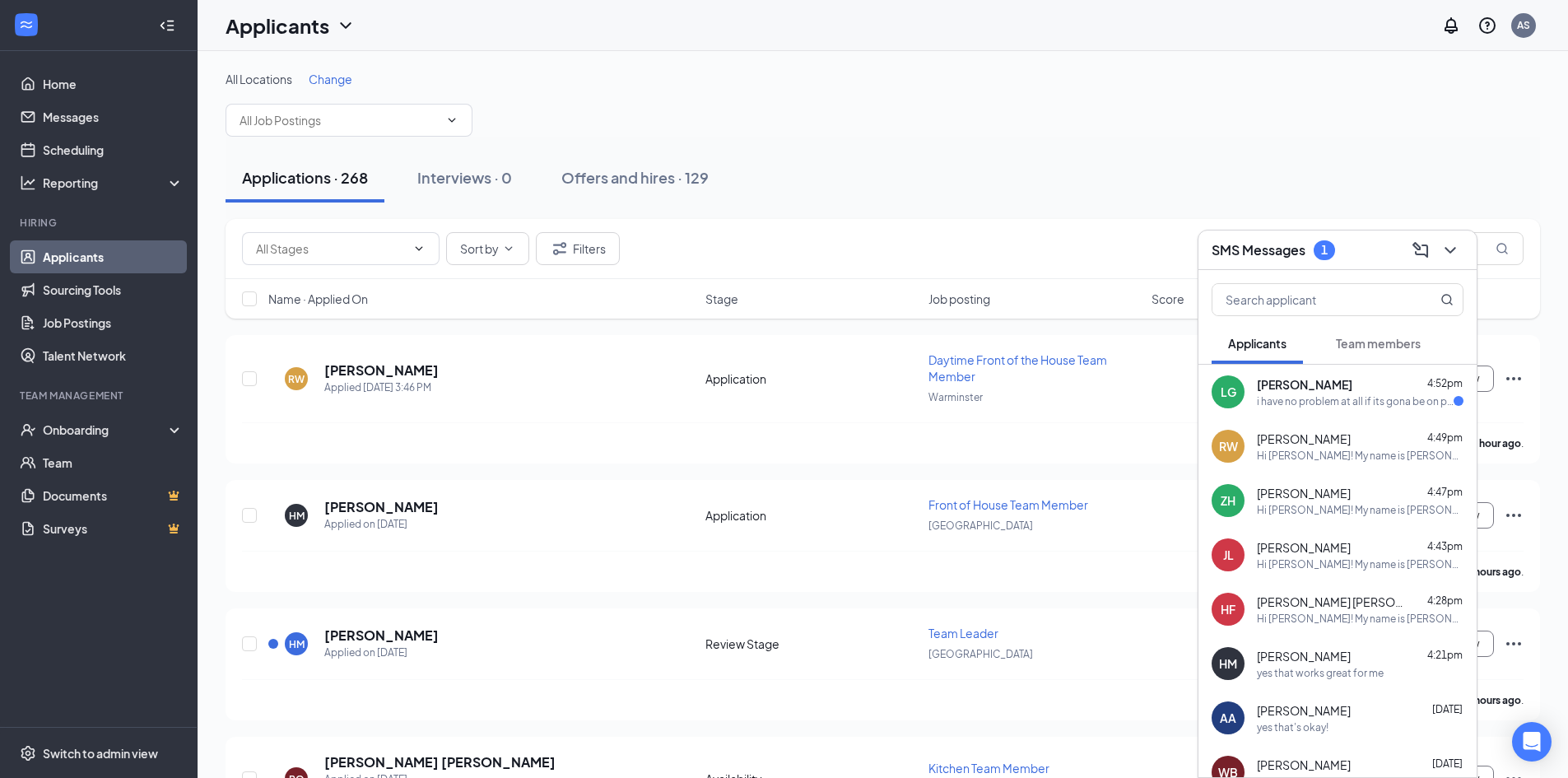
click at [1314, 388] on span "[PERSON_NAME]" at bounding box center [1304, 383] width 96 height 16
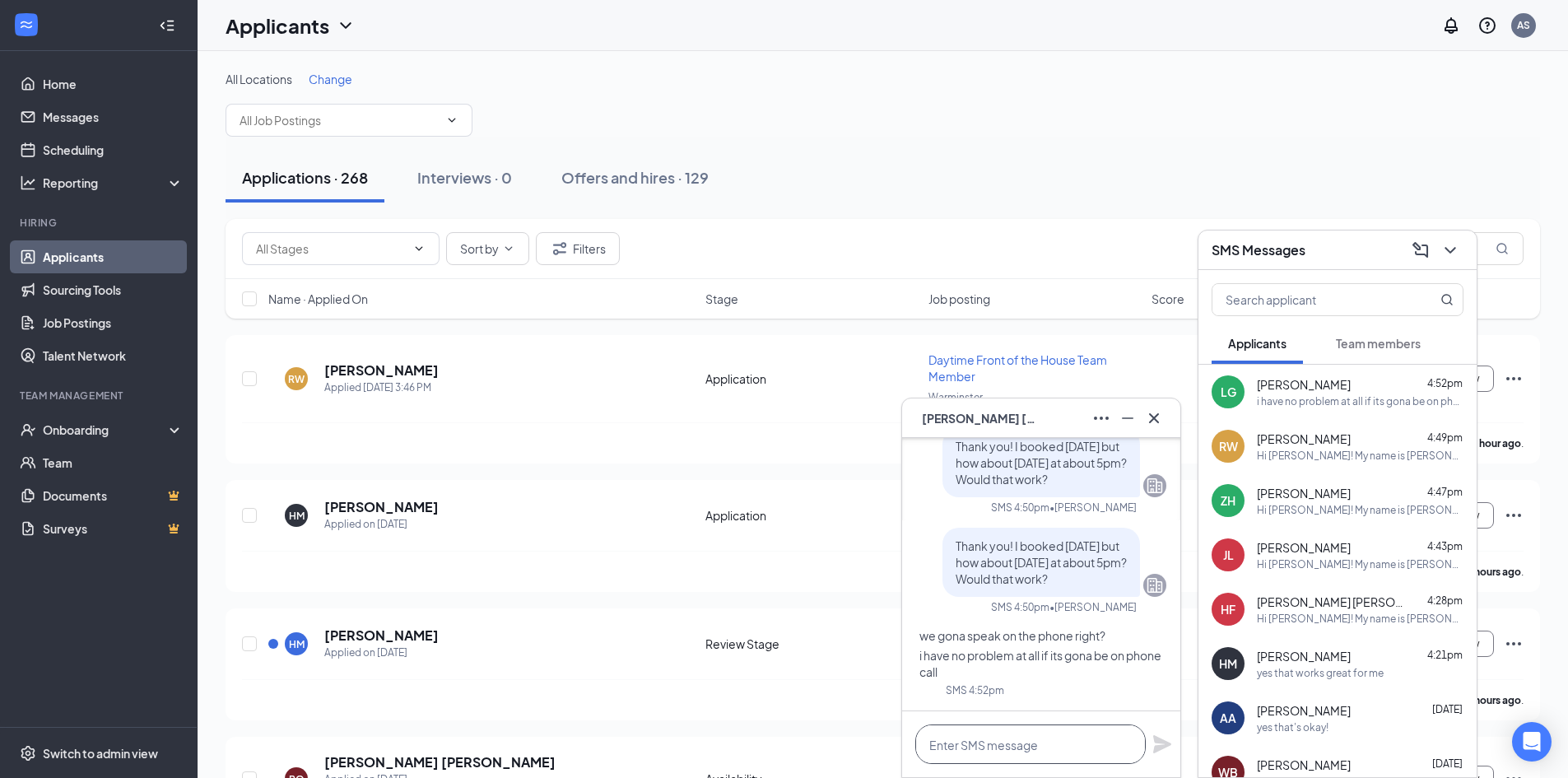
click at [1015, 749] on textarea at bounding box center [1031, 744] width 231 height 40
type textarea "yes it would be a phone interview!"
click at [1166, 742] on icon "Plane" at bounding box center [1162, 743] width 18 height 18
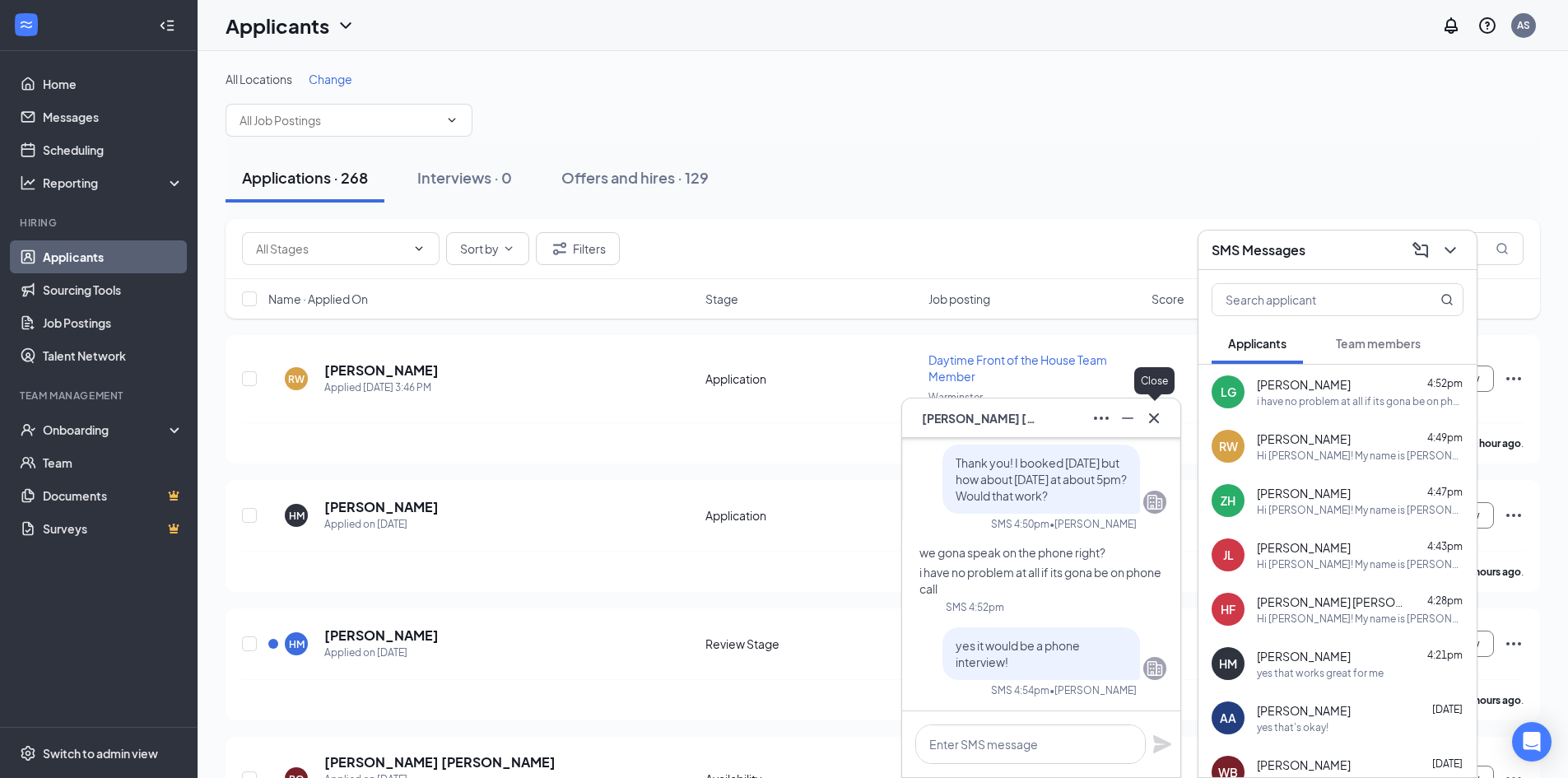
click at [1156, 417] on icon "Cross" at bounding box center [1153, 417] width 20 height 20
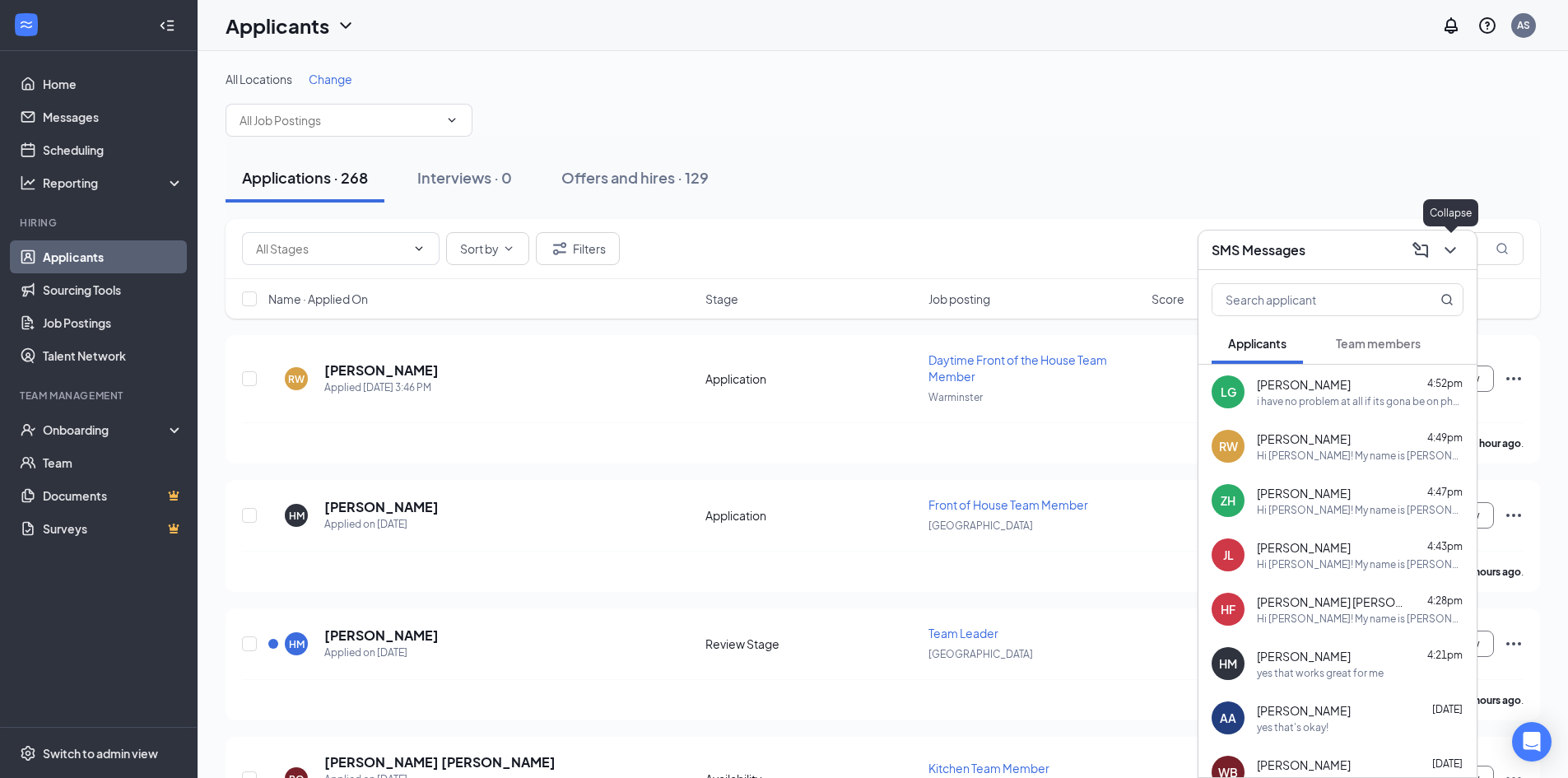
click at [1443, 249] on icon "ChevronDown" at bounding box center [1449, 249] width 20 height 20
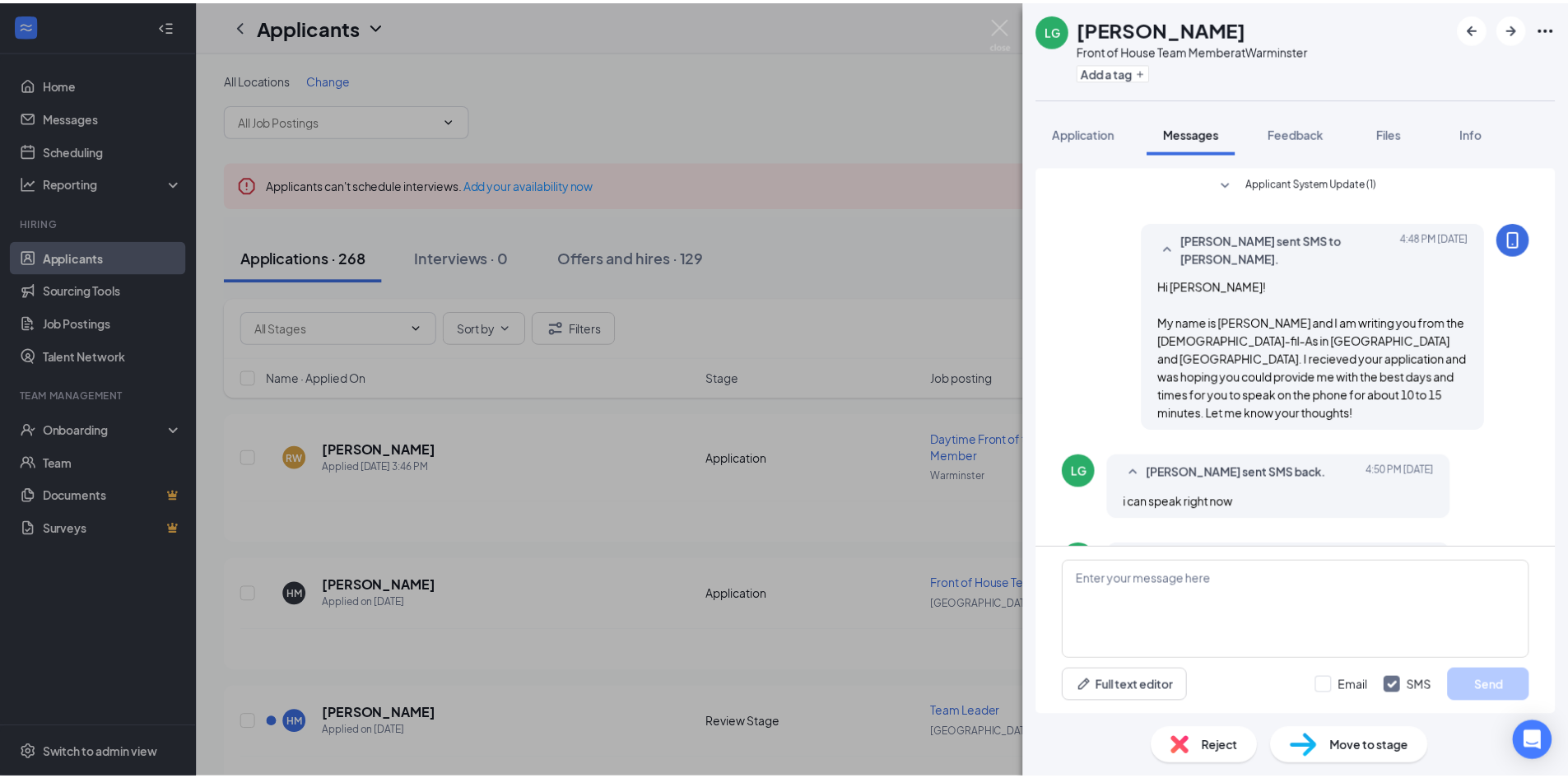
scroll to position [182, 0]
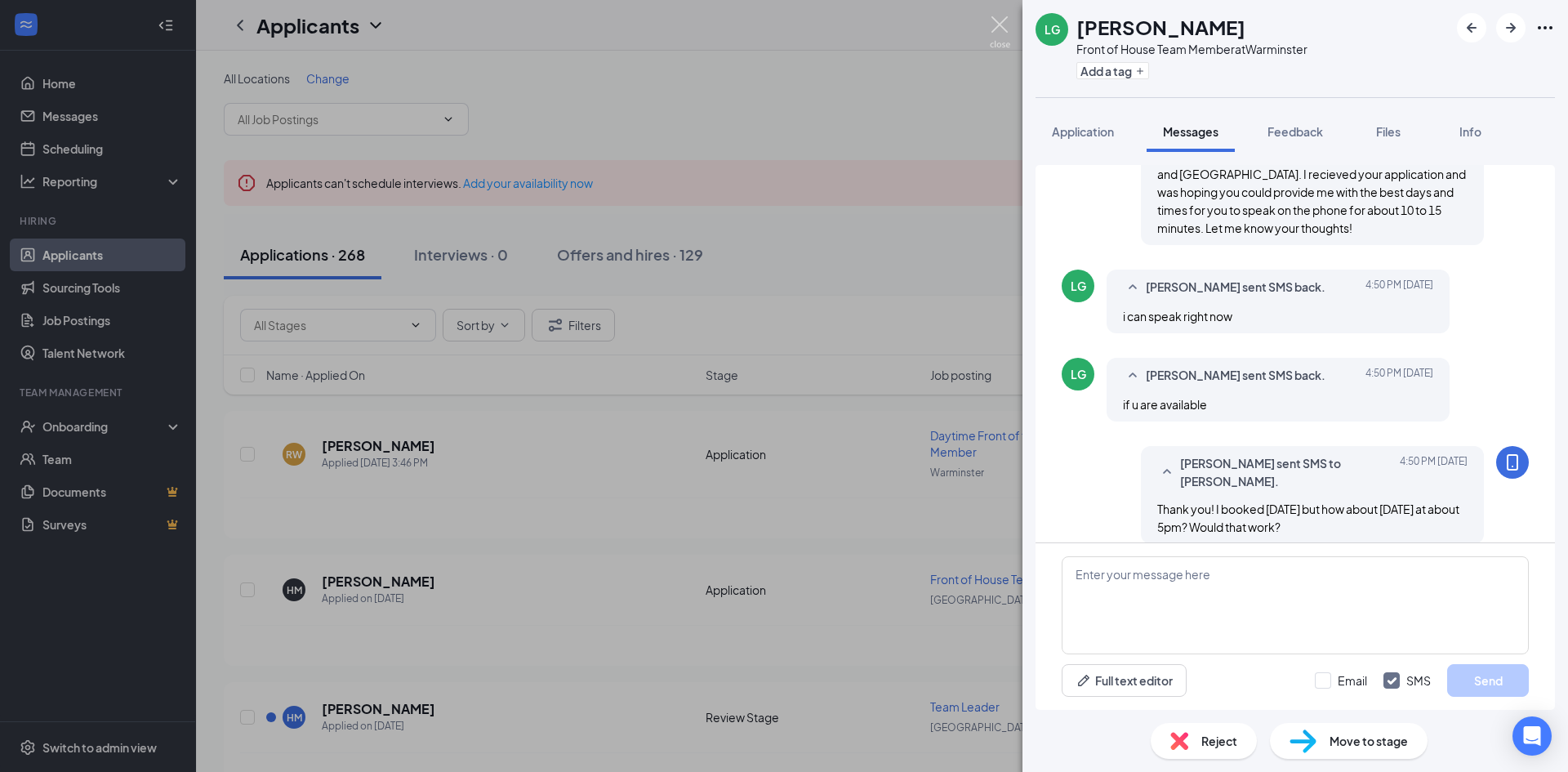
click at [995, 29] on img at bounding box center [1000, 32] width 20 height 32
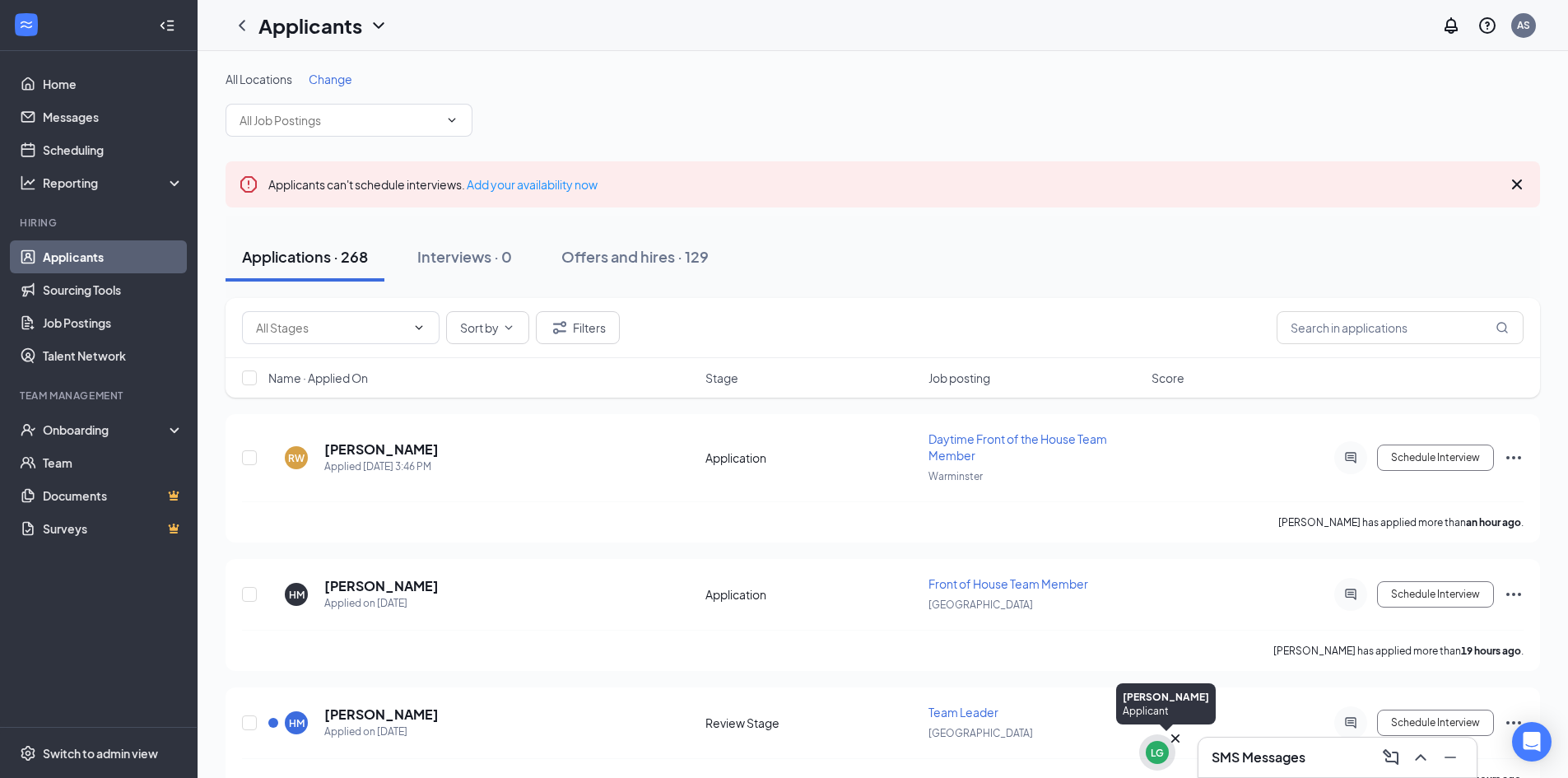
click at [1177, 739] on icon "Cross" at bounding box center [1175, 738] width 8 height 8
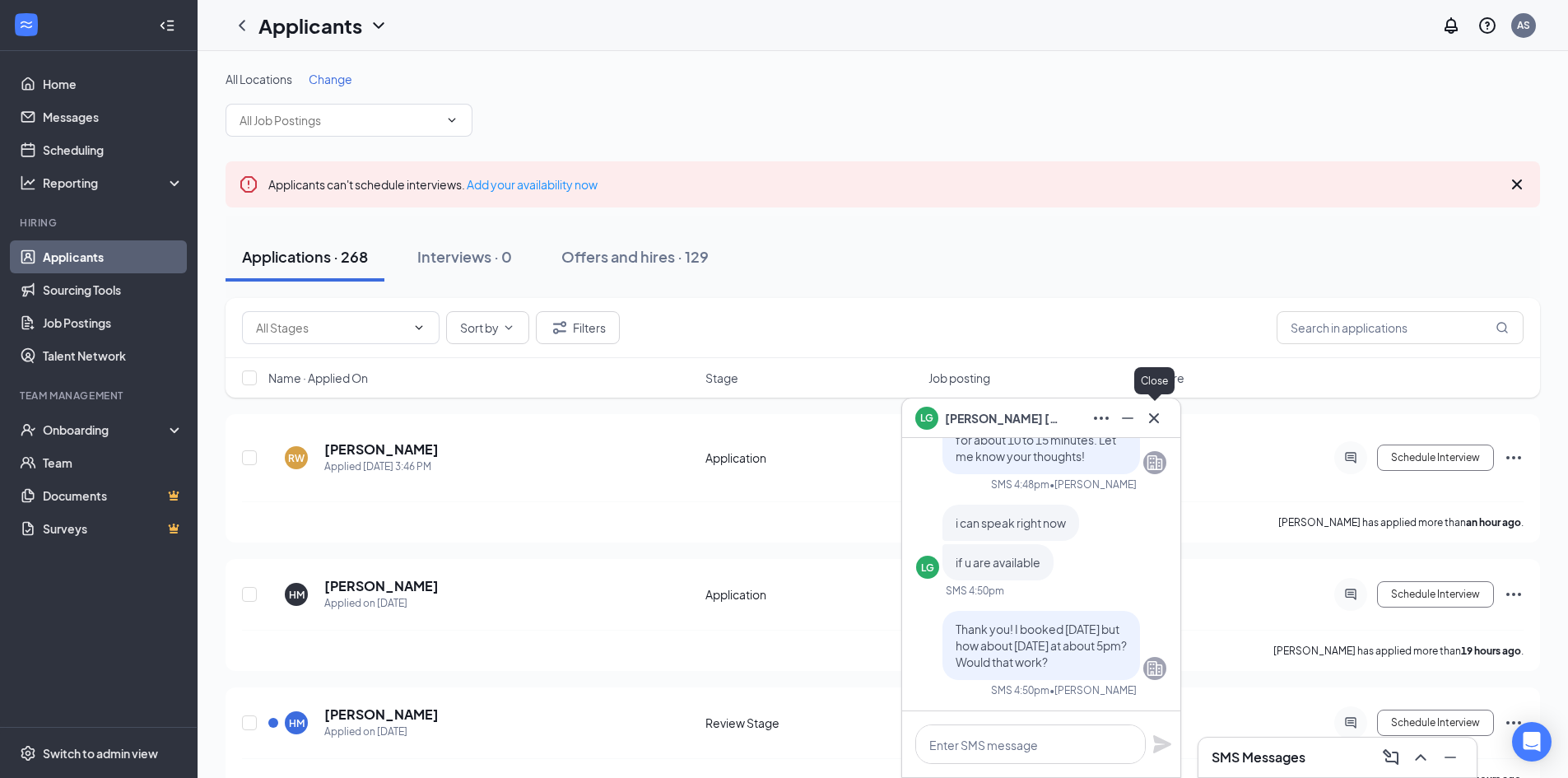
click at [1154, 423] on icon "Cross" at bounding box center [1153, 417] width 20 height 20
